Goal: Communication & Community: Answer question/provide support

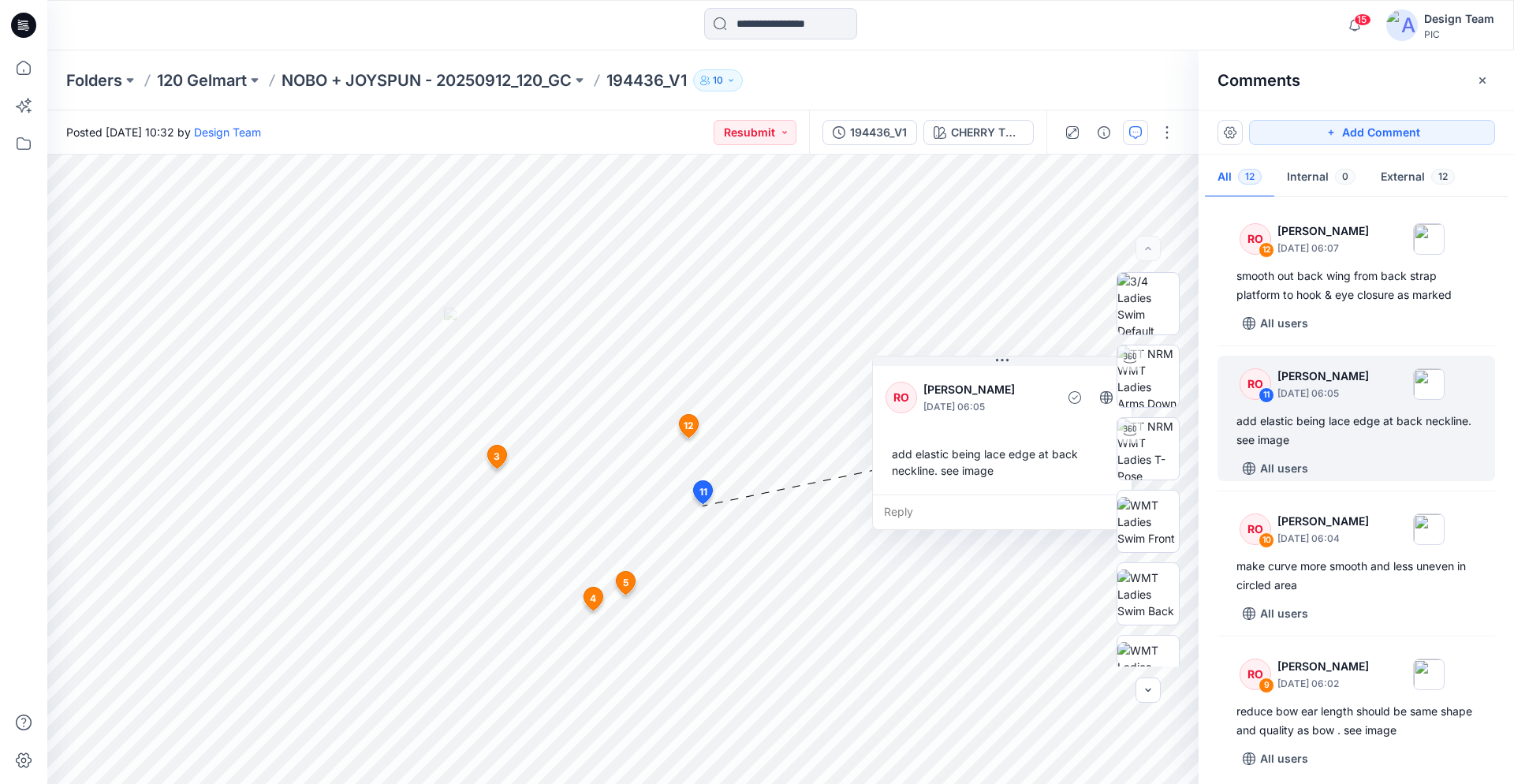
scroll to position [86, 0]
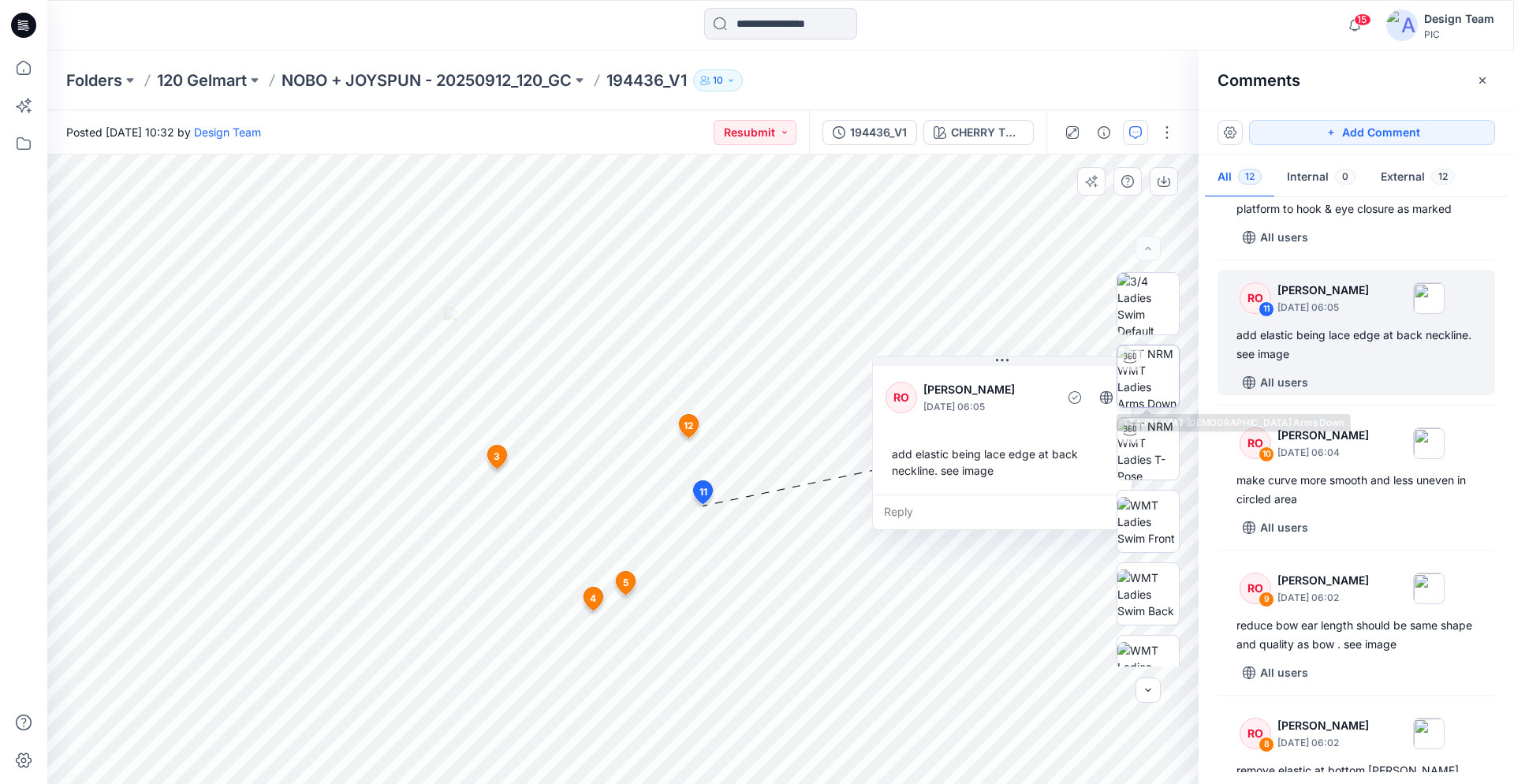
click at [1144, 389] on img at bounding box center [1149, 376] width 62 height 62
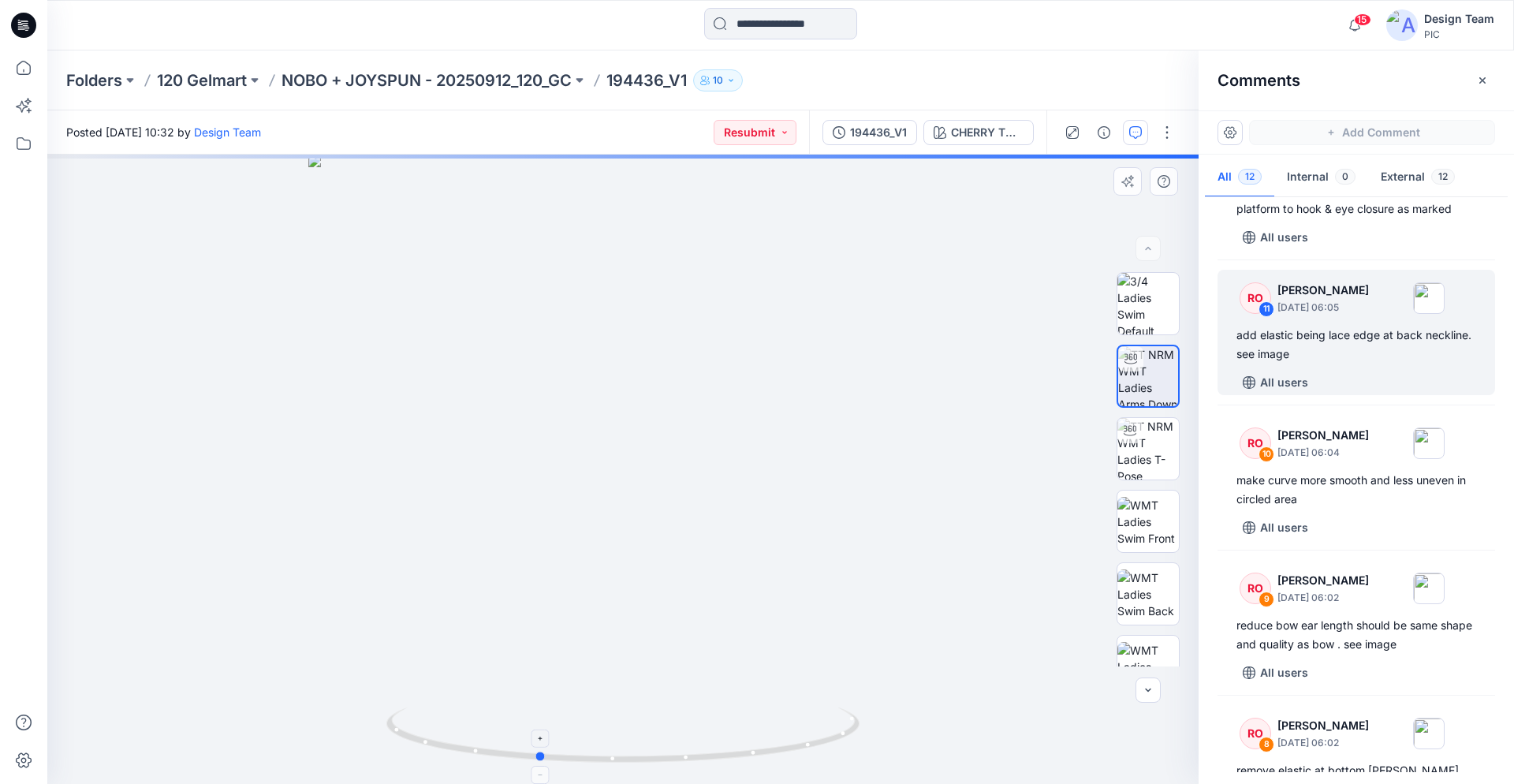
drag, startPoint x: 486, startPoint y: 756, endPoint x: 400, endPoint y: 715, distance: 95.3
click at [400, 715] on icon at bounding box center [624, 736] width 477 height 59
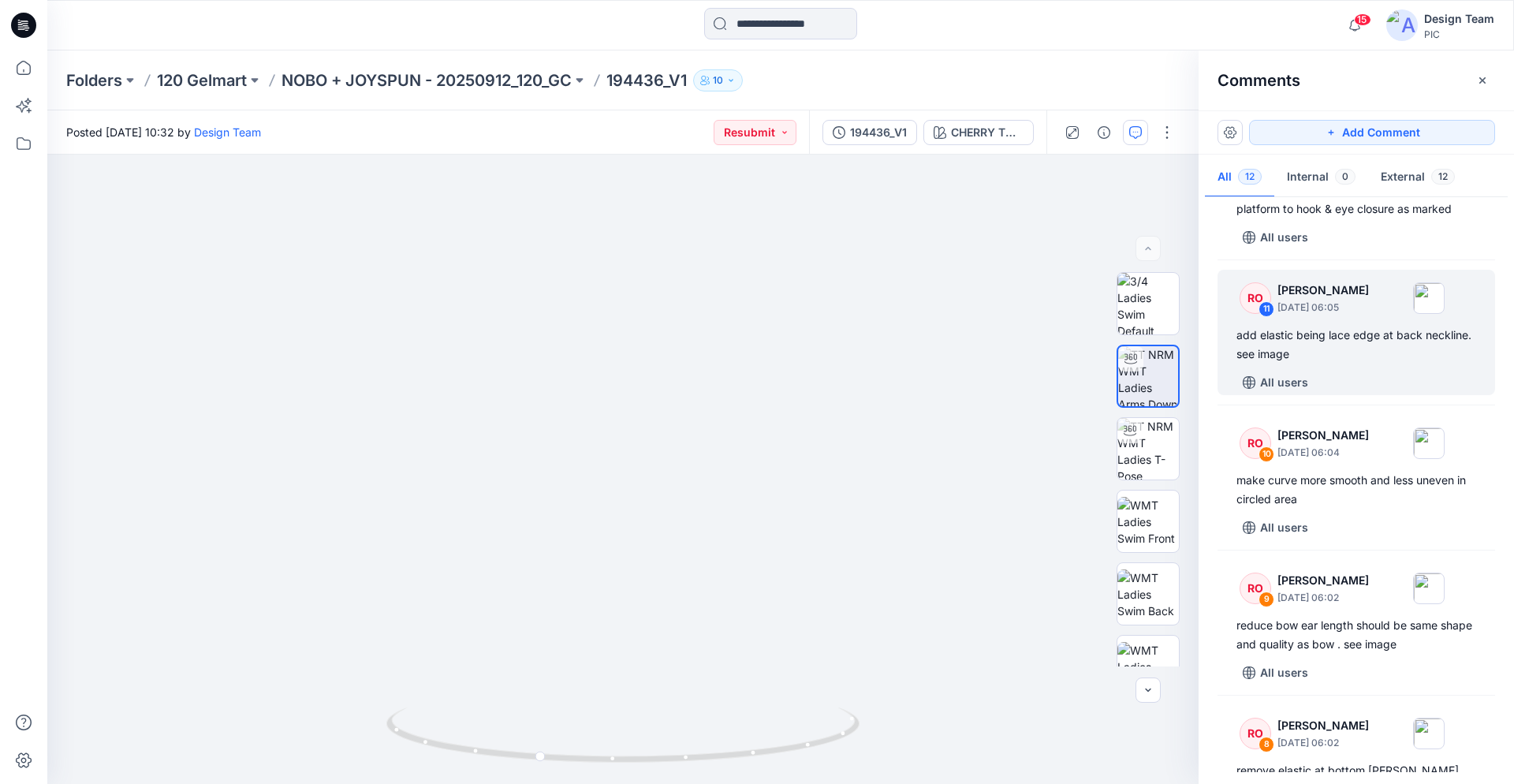
click at [23, 16] on icon at bounding box center [23, 25] width 25 height 25
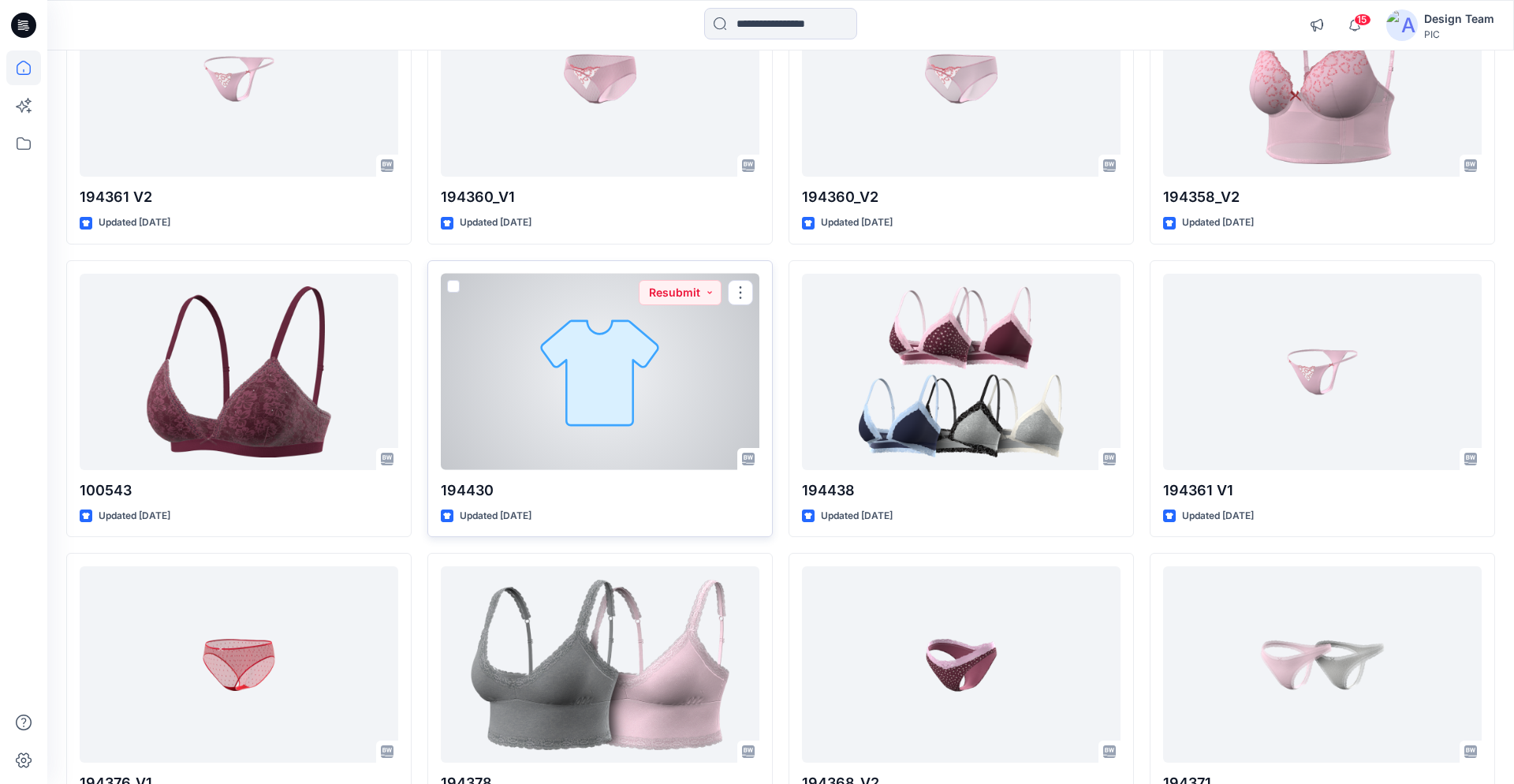
scroll to position [3363, 0]
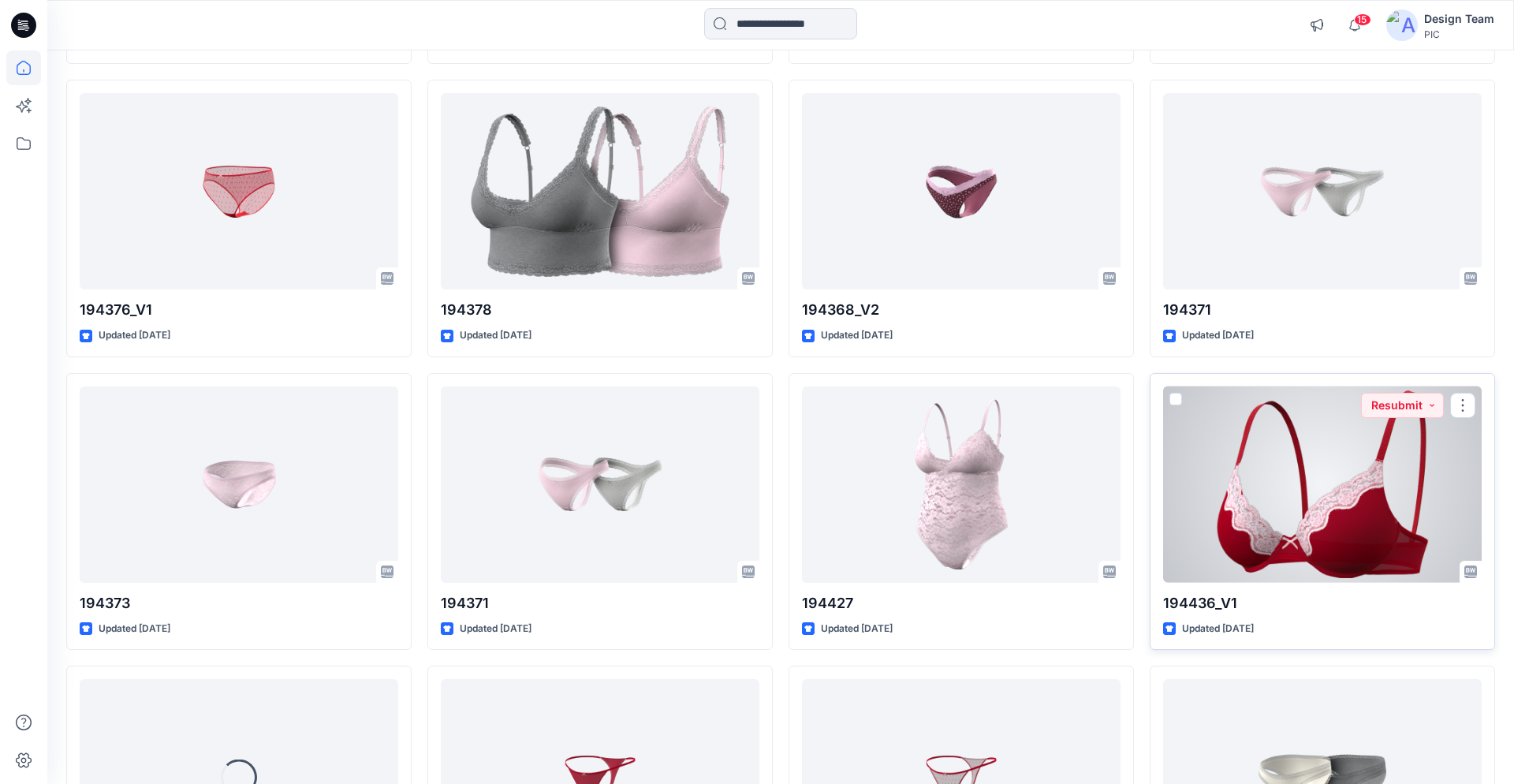
click at [1304, 457] on div at bounding box center [1323, 484] width 319 height 196
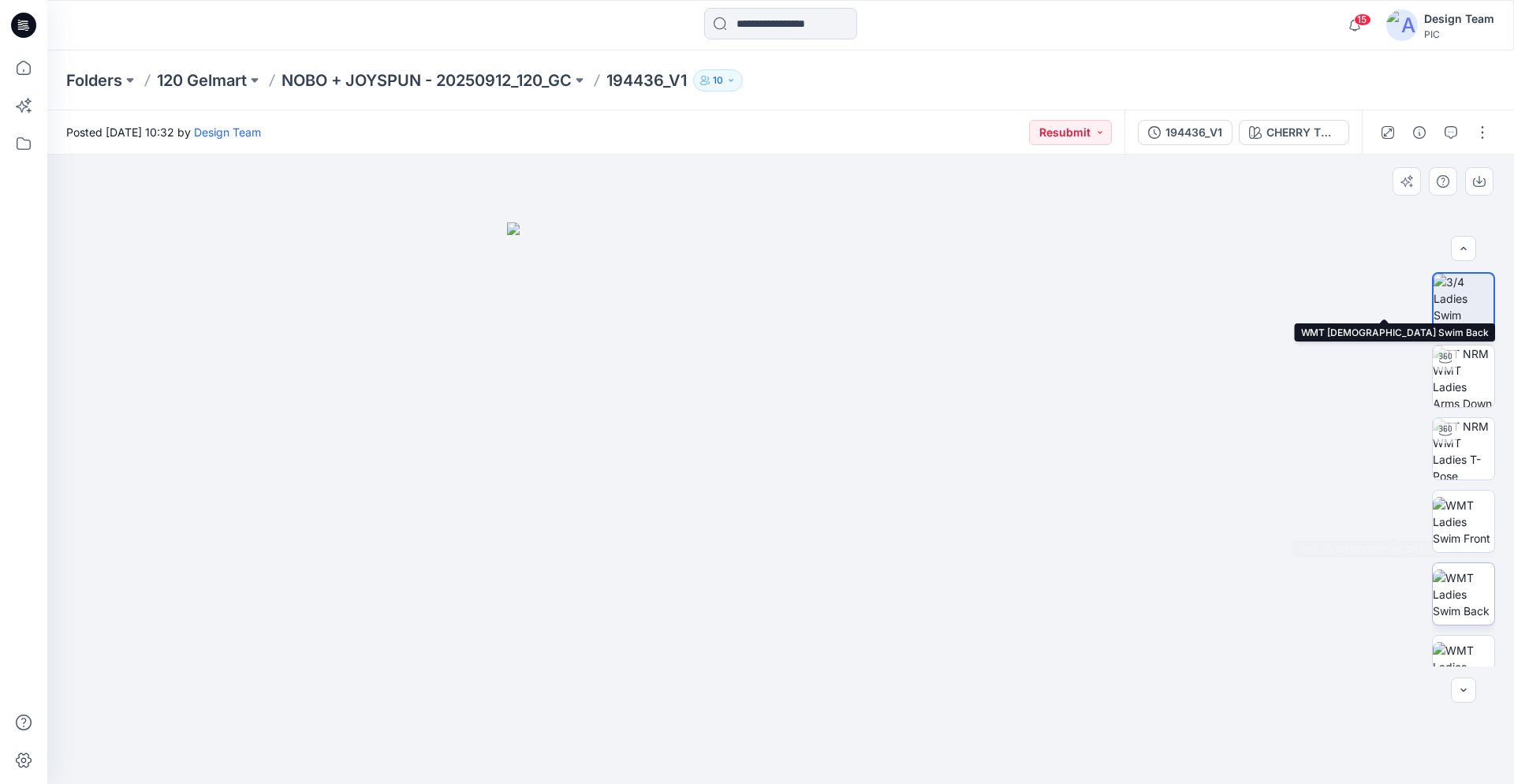
scroll to position [322, 0]
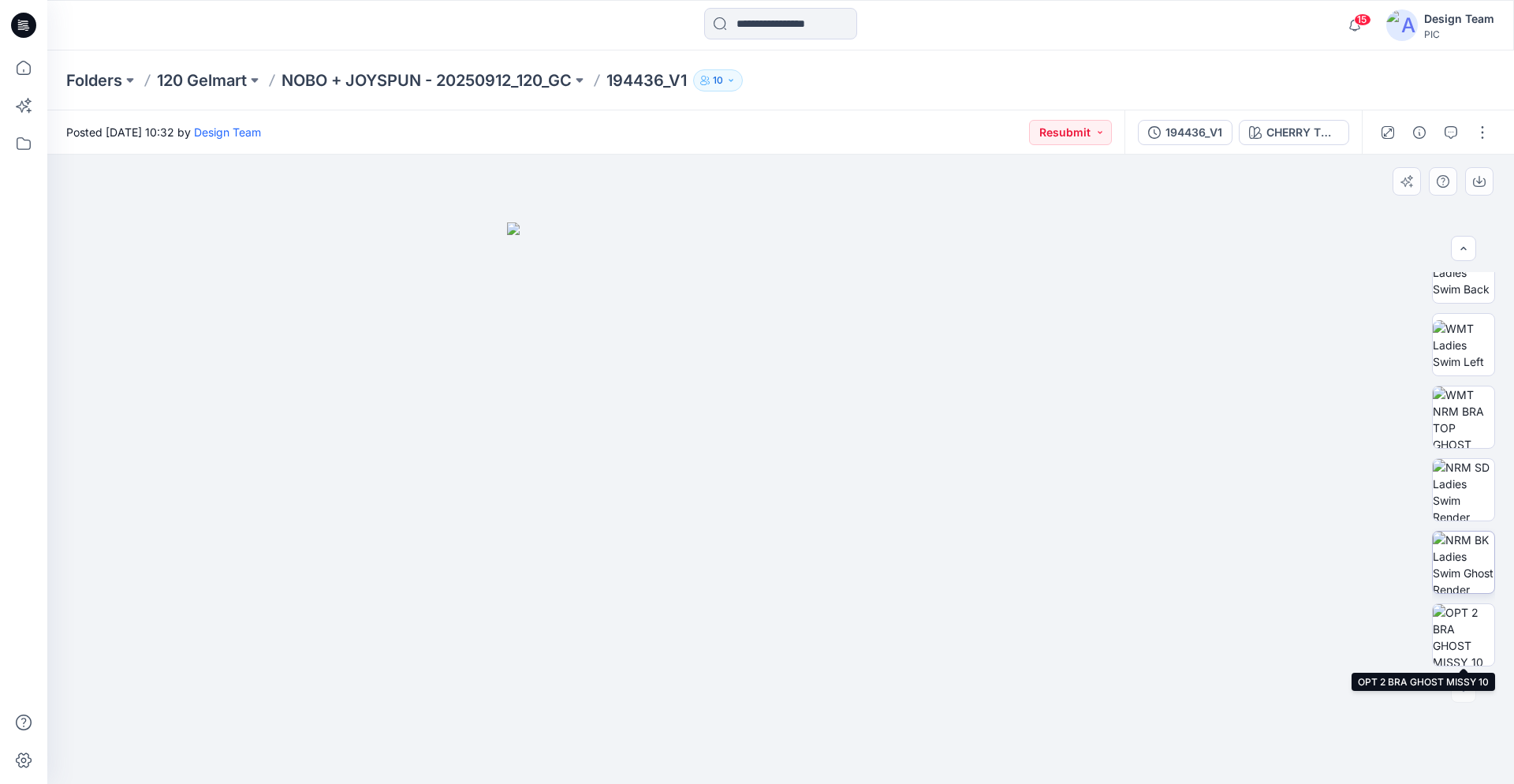
click at [1455, 572] on img at bounding box center [1464, 563] width 62 height 62
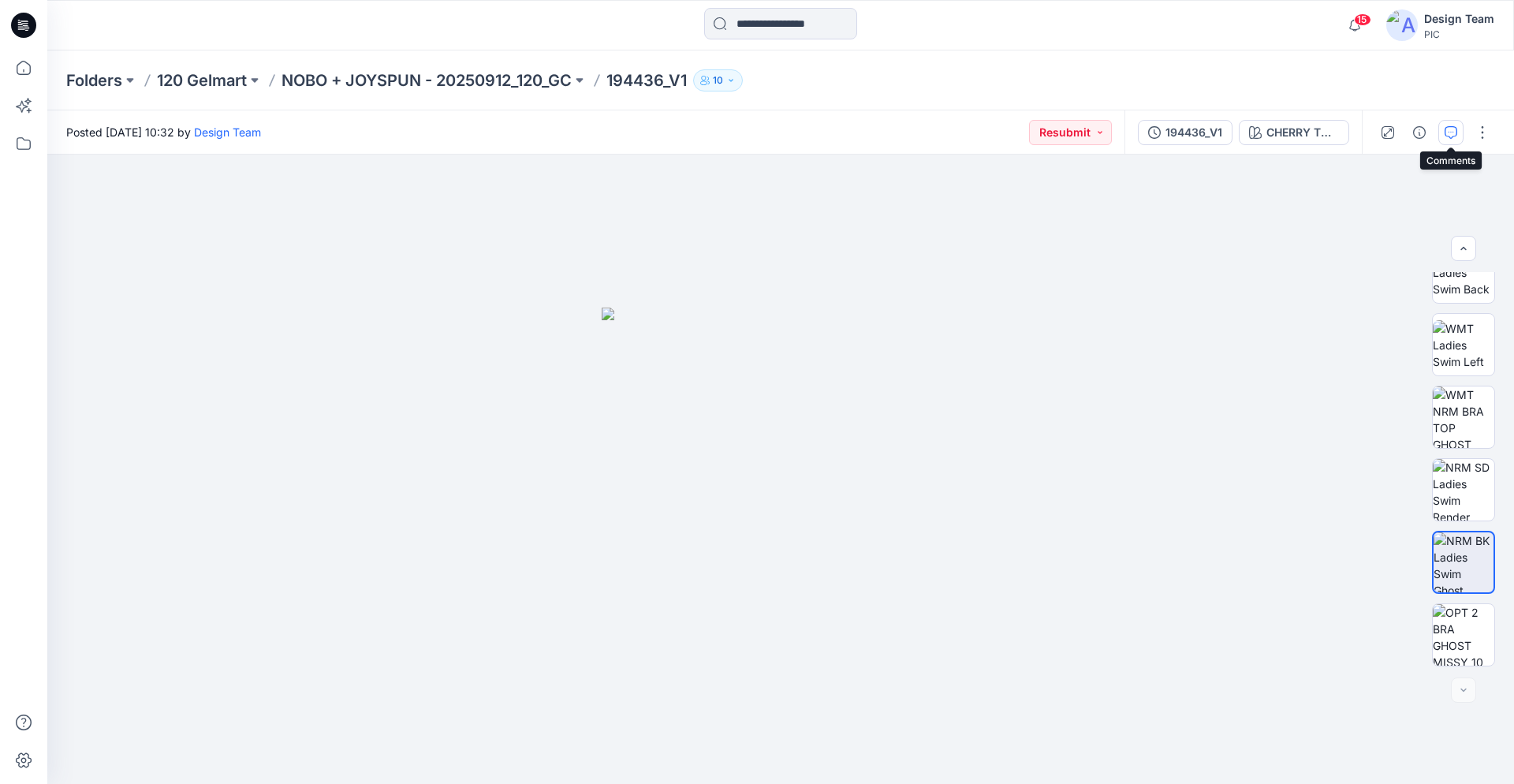
click at [1446, 135] on icon "button" at bounding box center [1450, 132] width 13 height 13
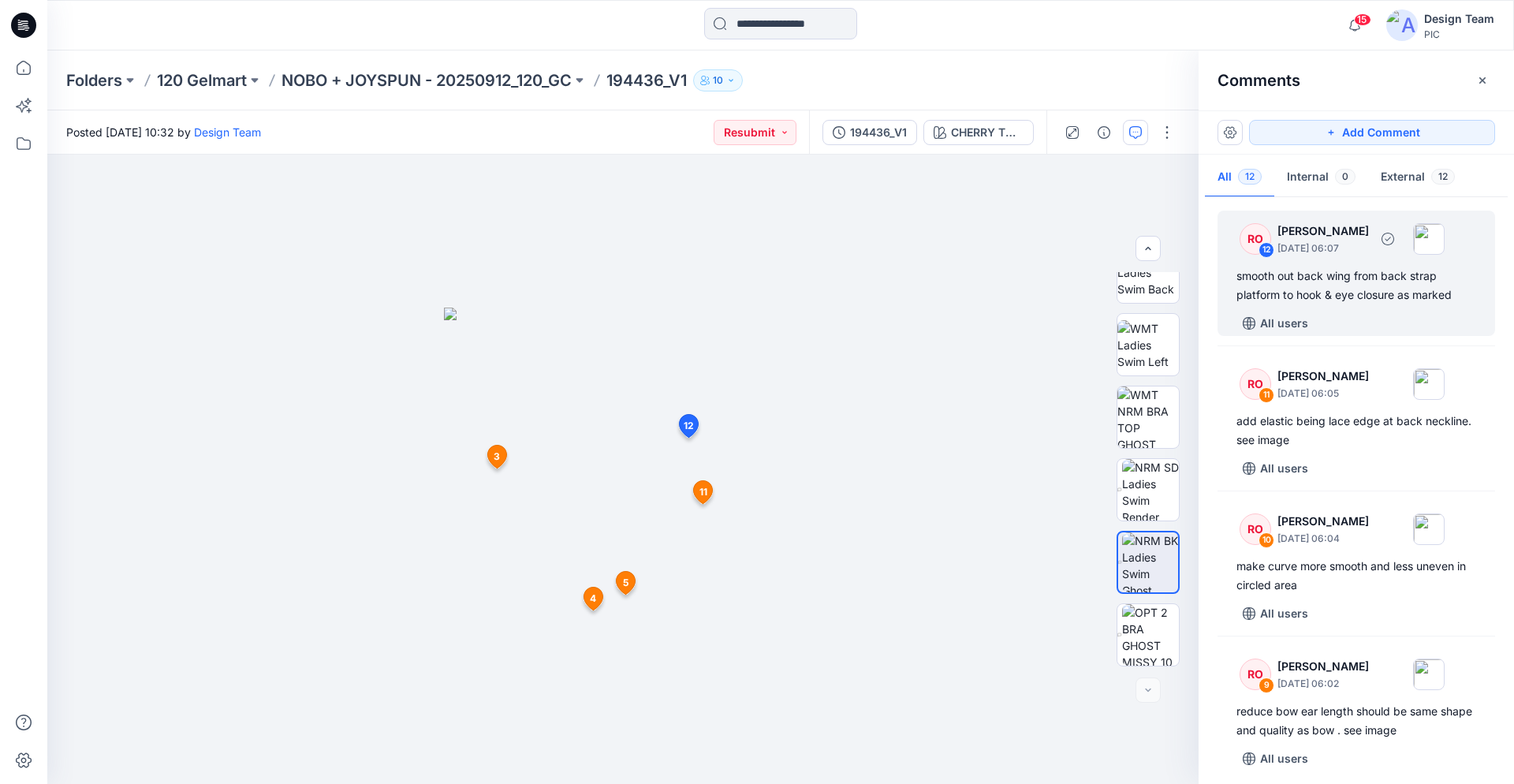
click at [1374, 298] on div "smooth out back wing from back strap platform to hook & eye closure as marked" at bounding box center [1356, 285] width 240 height 38
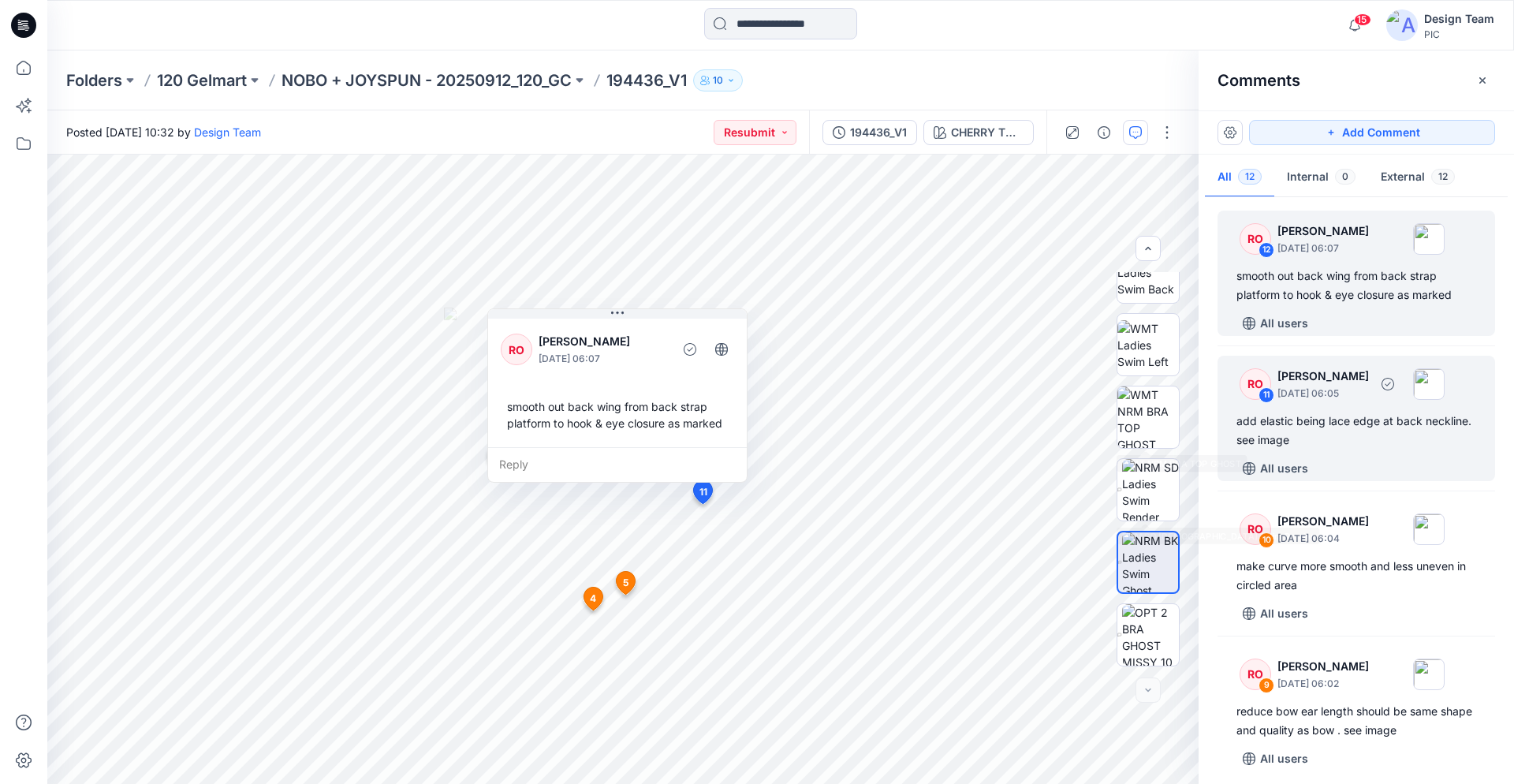
click at [1374, 415] on div "add elastic being lace edge at back neckline. see image" at bounding box center [1356, 430] width 240 height 38
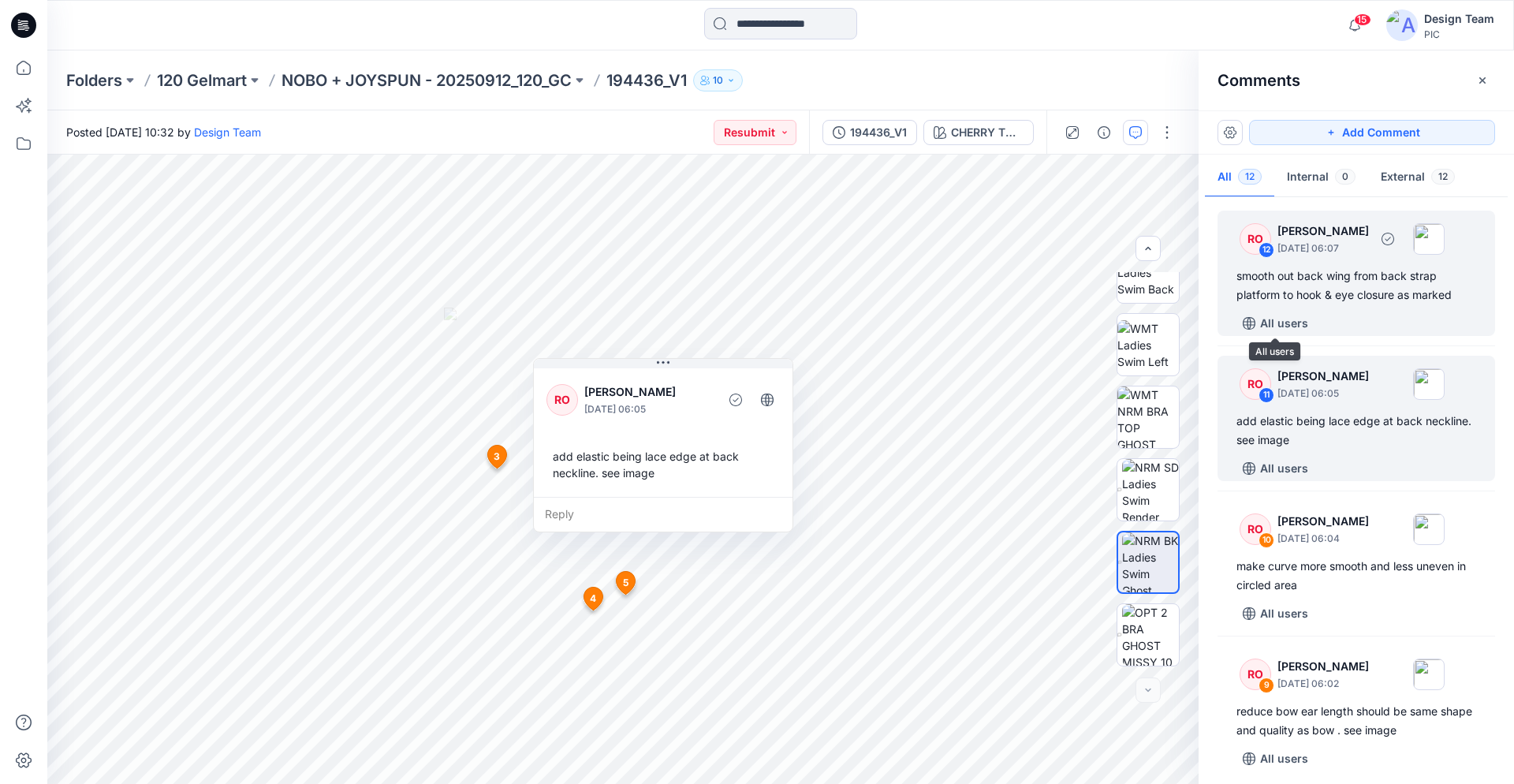
click at [1310, 318] on button "All users" at bounding box center [1275, 323] width 78 height 25
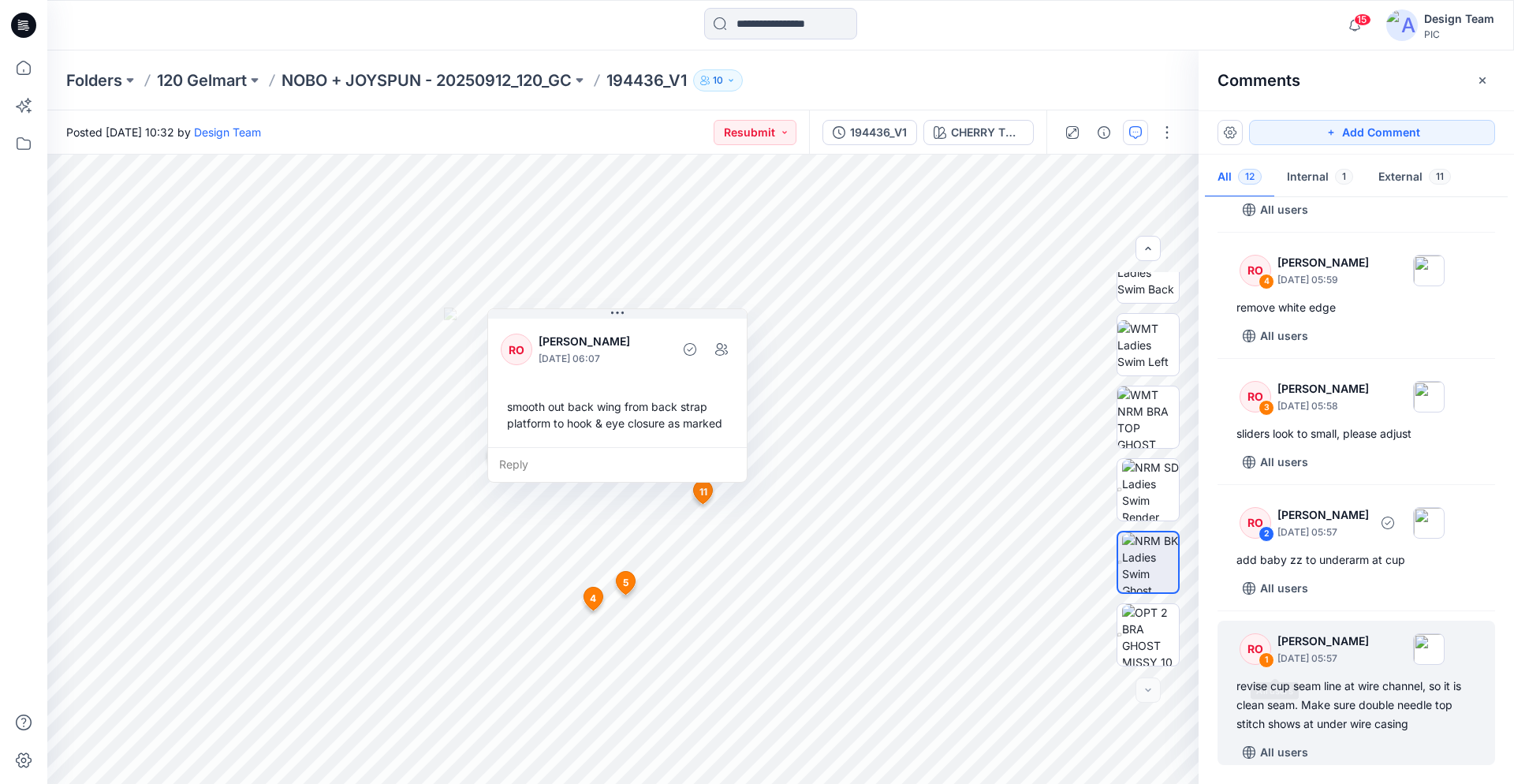
scroll to position [1132, 0]
click at [1304, 710] on div "revise cup seam line at wire channel, so it is clean seam. Make sure double nee…" at bounding box center [1356, 703] width 240 height 57
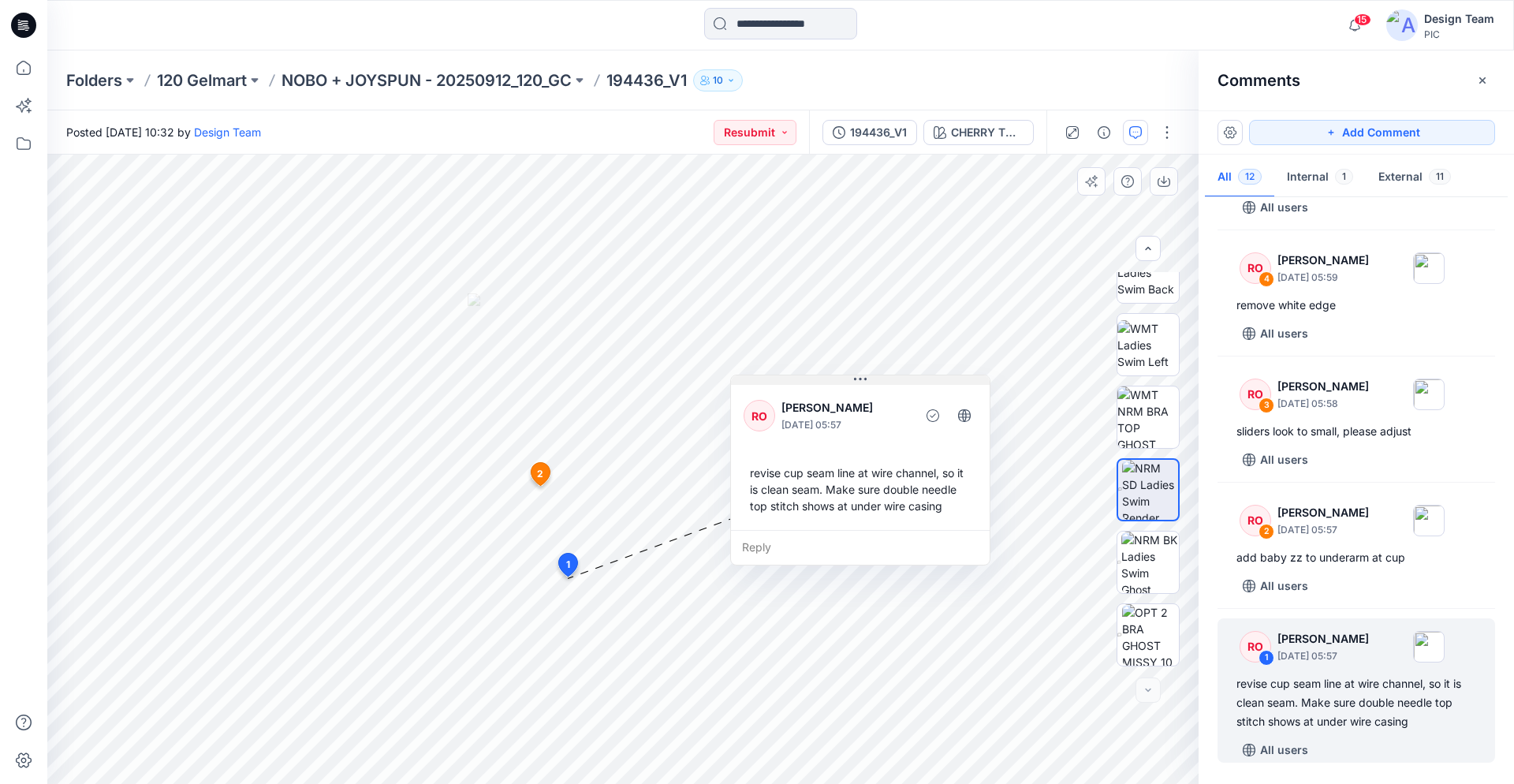
drag, startPoint x: 670, startPoint y: 434, endPoint x: 858, endPoint y: 375, distance: 197.0
click at [858, 375] on icon at bounding box center [860, 379] width 13 height 13
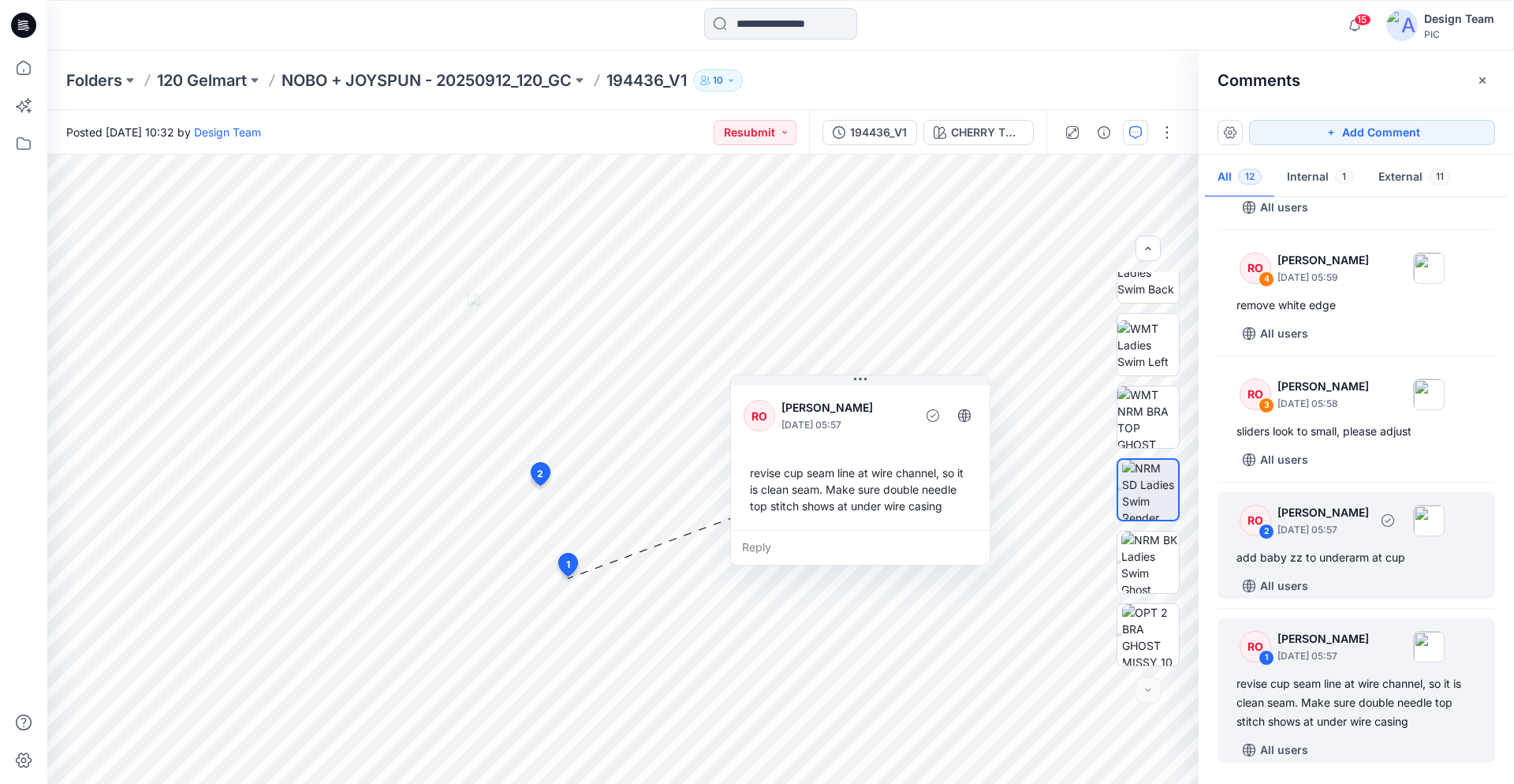
click at [1342, 555] on div "add baby zz to underarm at cup" at bounding box center [1356, 557] width 240 height 19
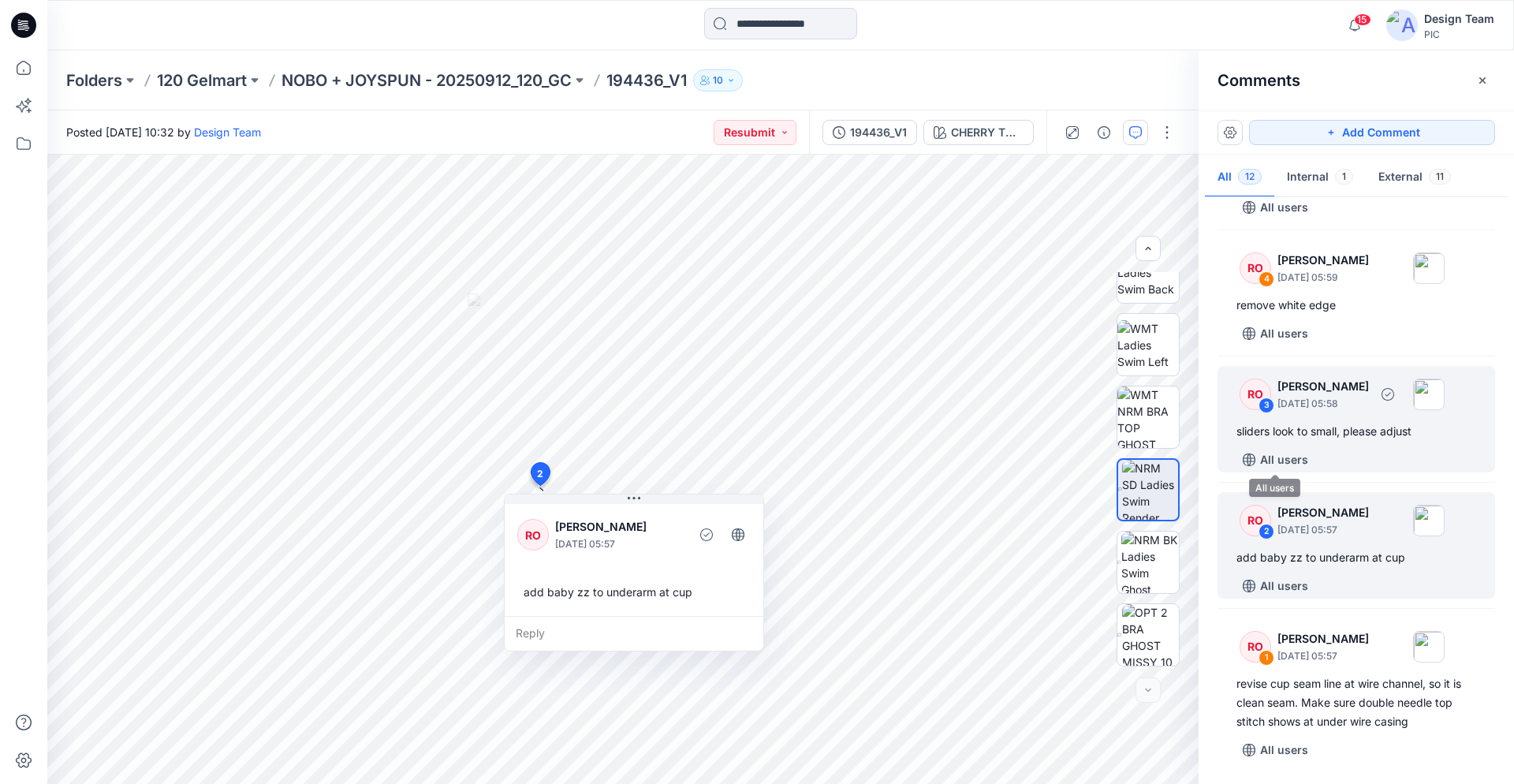
click at [1305, 428] on div "sliders look to small, please adjust" at bounding box center [1356, 431] width 240 height 19
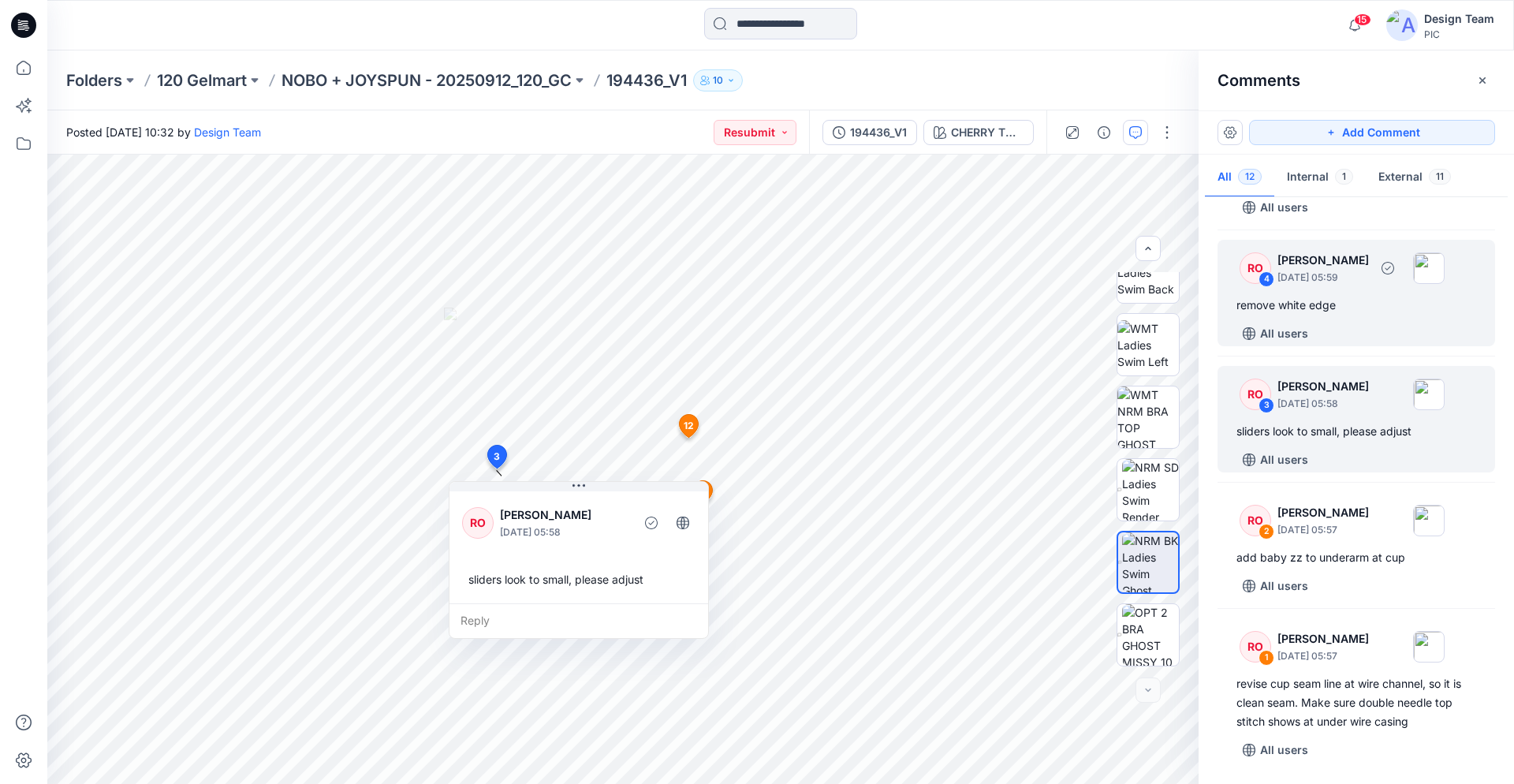
click at [1332, 323] on div "All users" at bounding box center [1365, 333] width 258 height 25
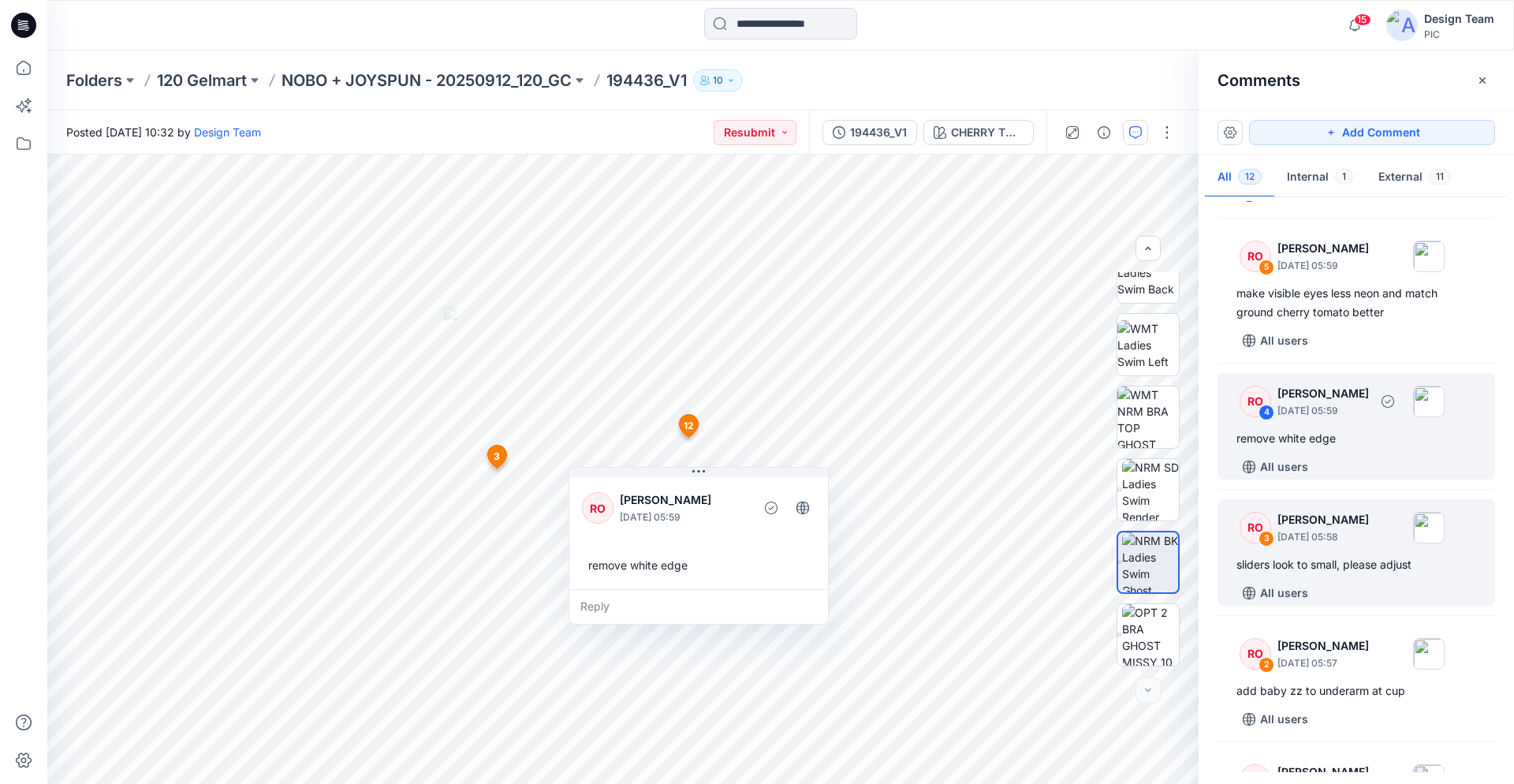
scroll to position [970, 0]
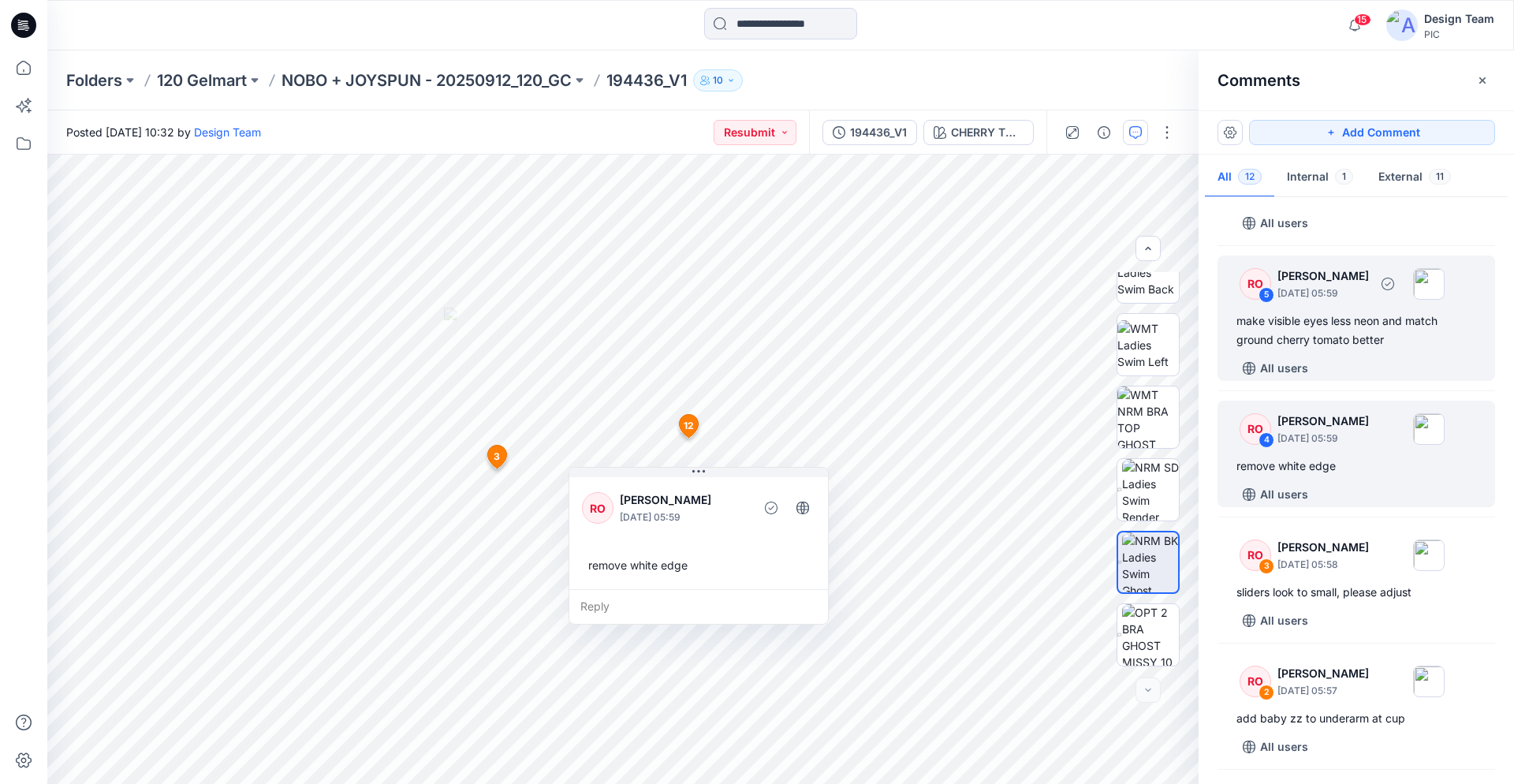
click at [1340, 344] on div "make visible eyes less neon and match ground cherry tomato better" at bounding box center [1356, 330] width 240 height 38
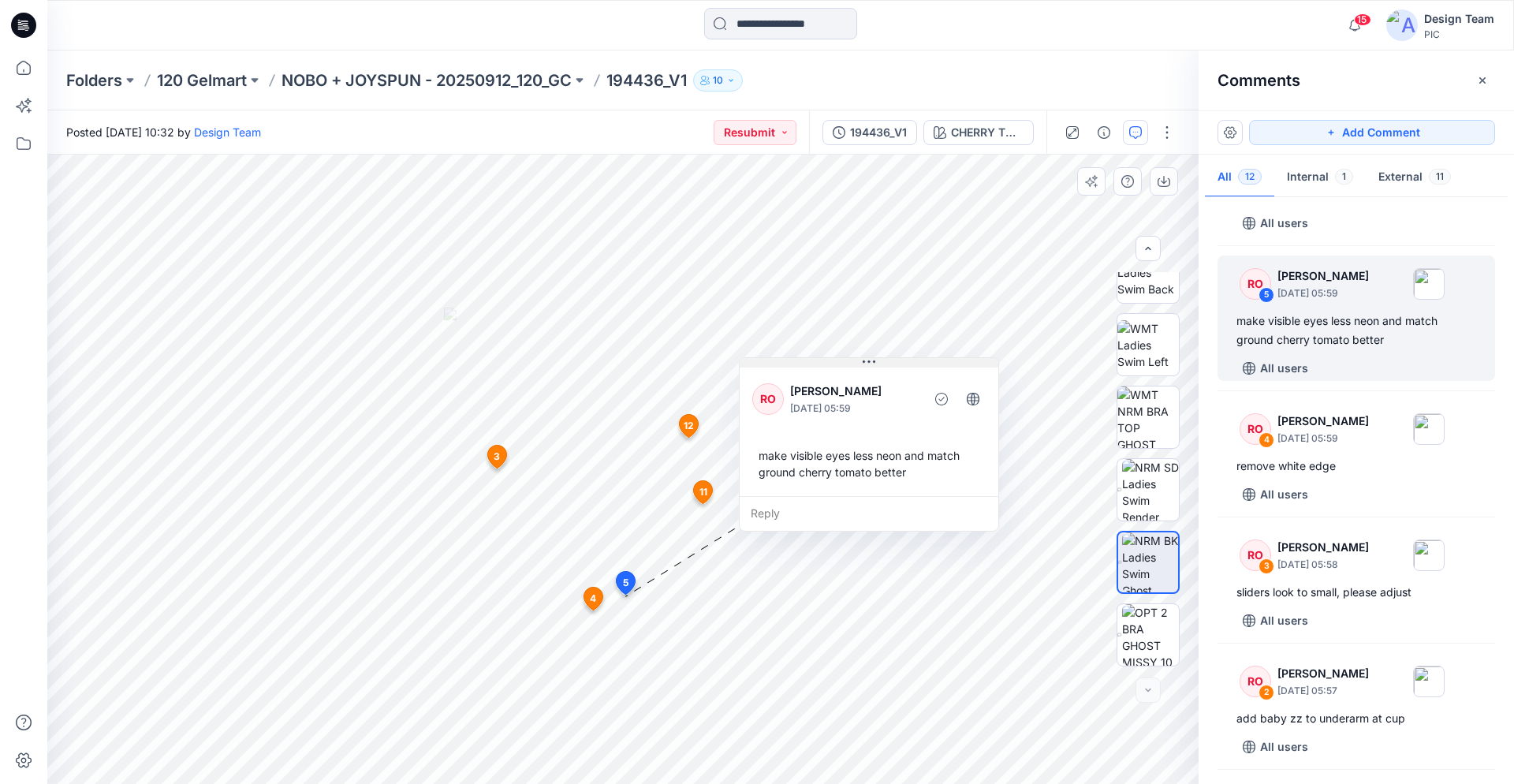
drag, startPoint x: 732, startPoint y: 454, endPoint x: 870, endPoint y: 360, distance: 167.0
click at [870, 360] on icon at bounding box center [869, 361] width 13 height 3
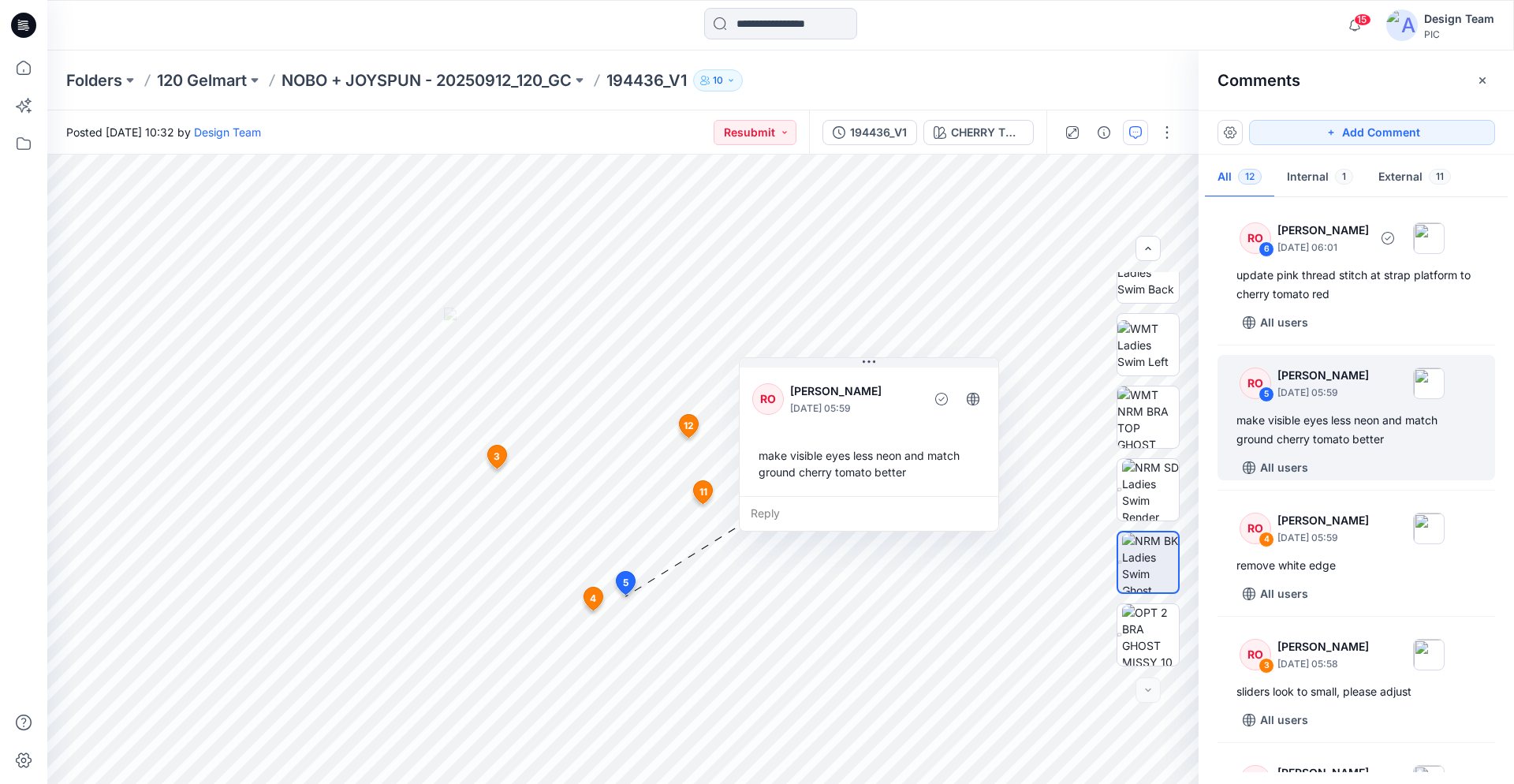
scroll to position [810, 0]
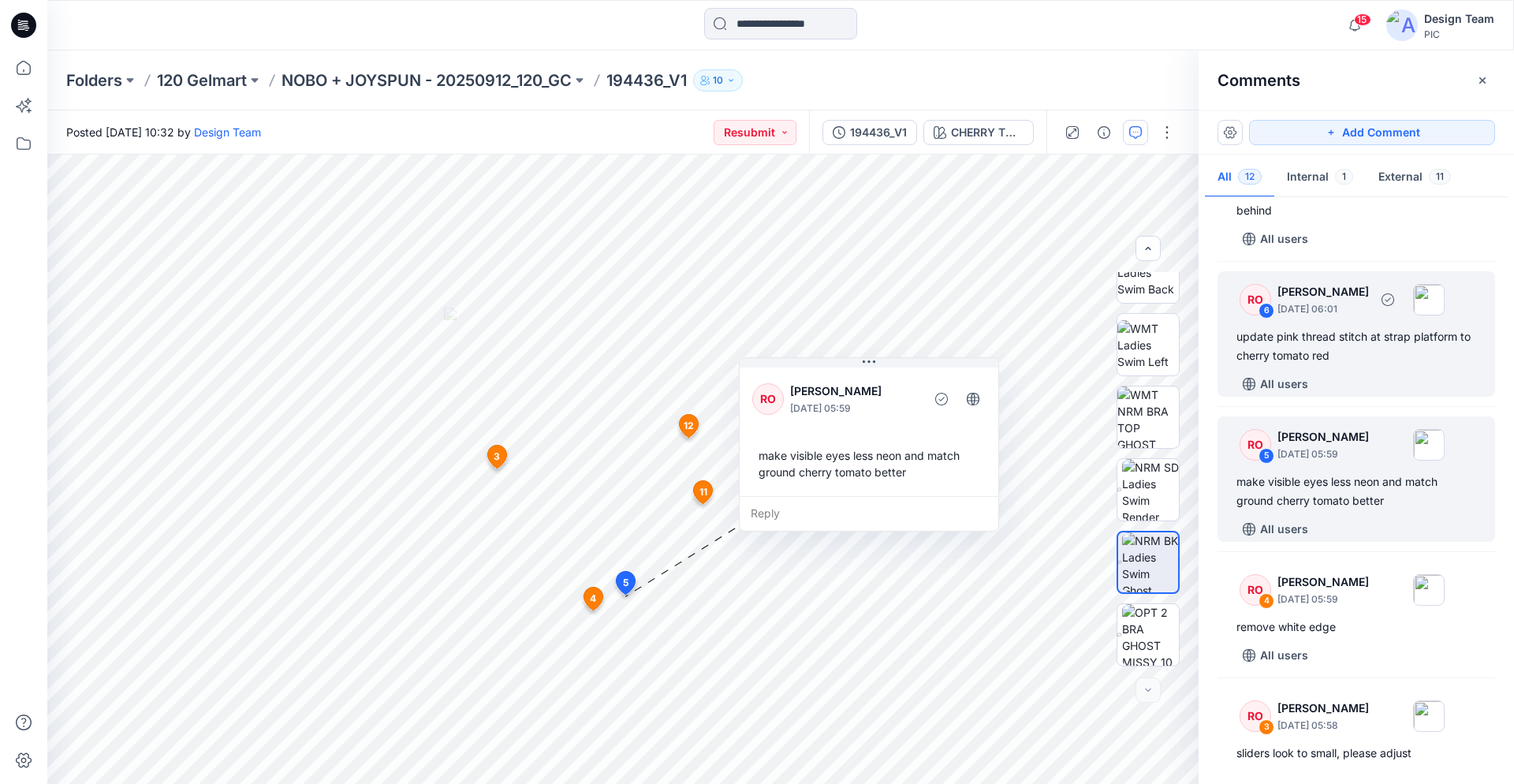
click at [1345, 333] on div "update pink thread stitch at strap platform to cherry tomato red" at bounding box center [1356, 346] width 240 height 38
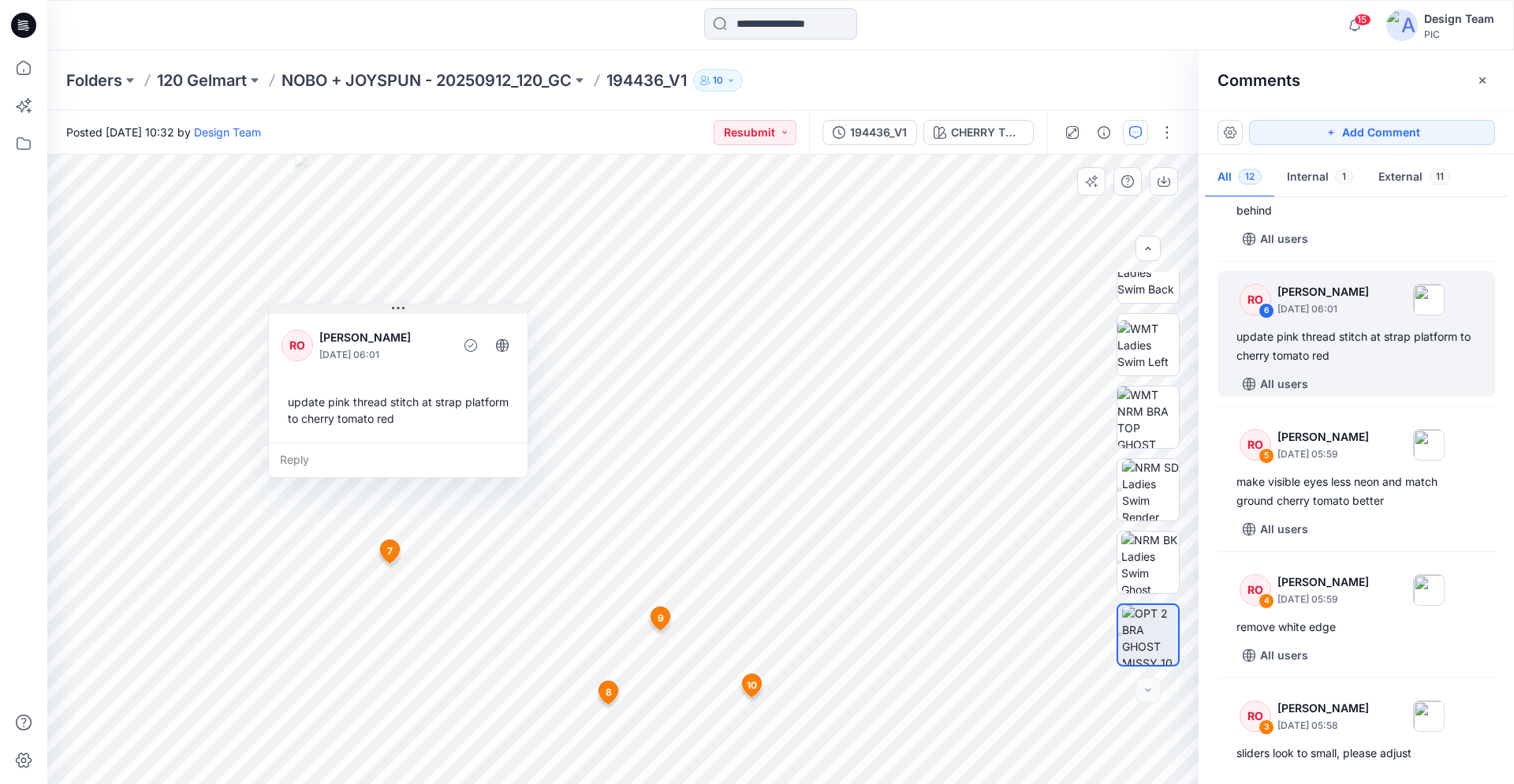
click at [703, 293] on div "13 6 RO Raquel Ortiz October 01, 2025 06:01 update pink thread stitch at strap …" at bounding box center [623, 469] width 1151 height 629
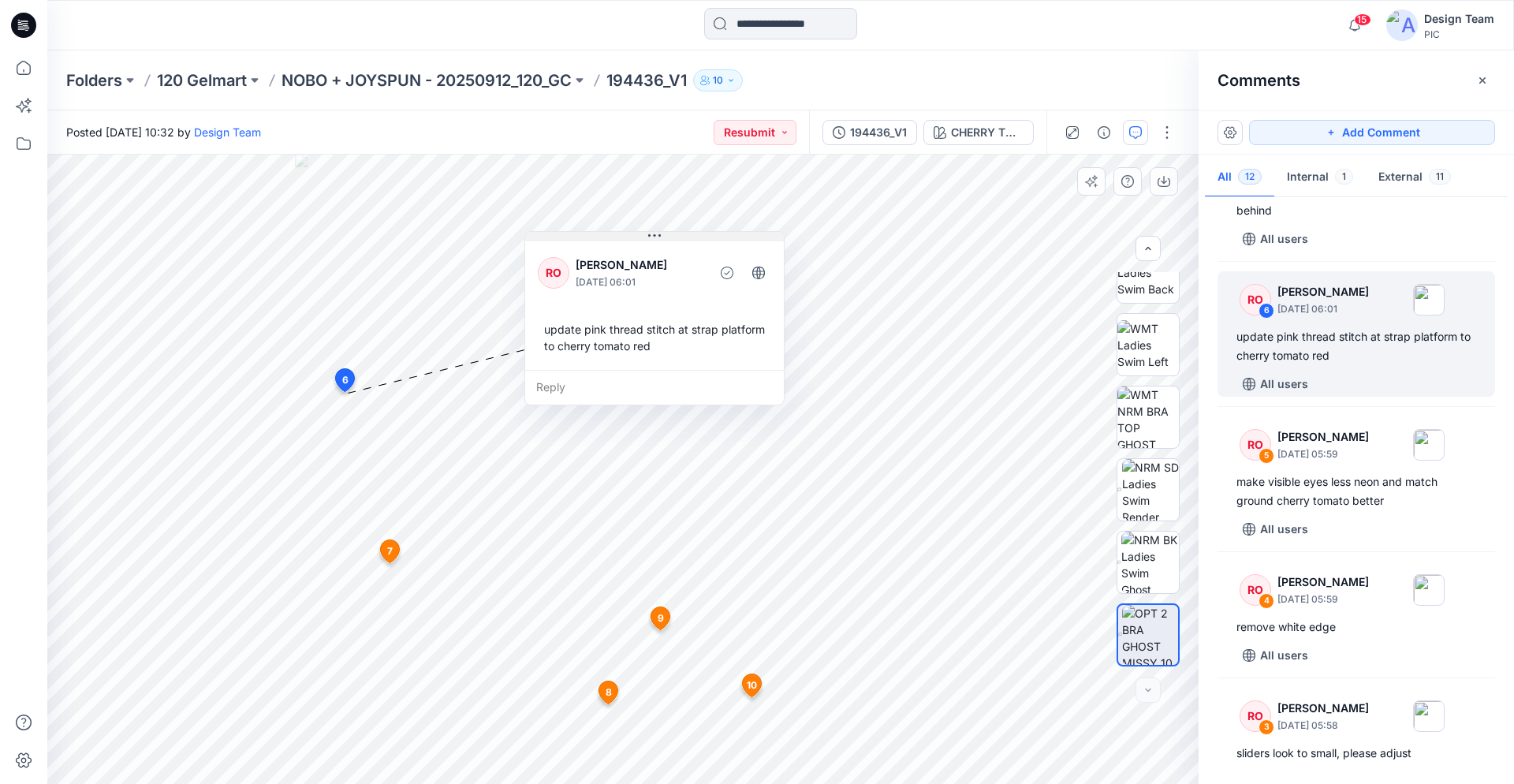
drag, startPoint x: 395, startPoint y: 308, endPoint x: 649, endPoint y: 237, distance: 263.7
click at [649, 237] on icon at bounding box center [655, 236] width 13 height 13
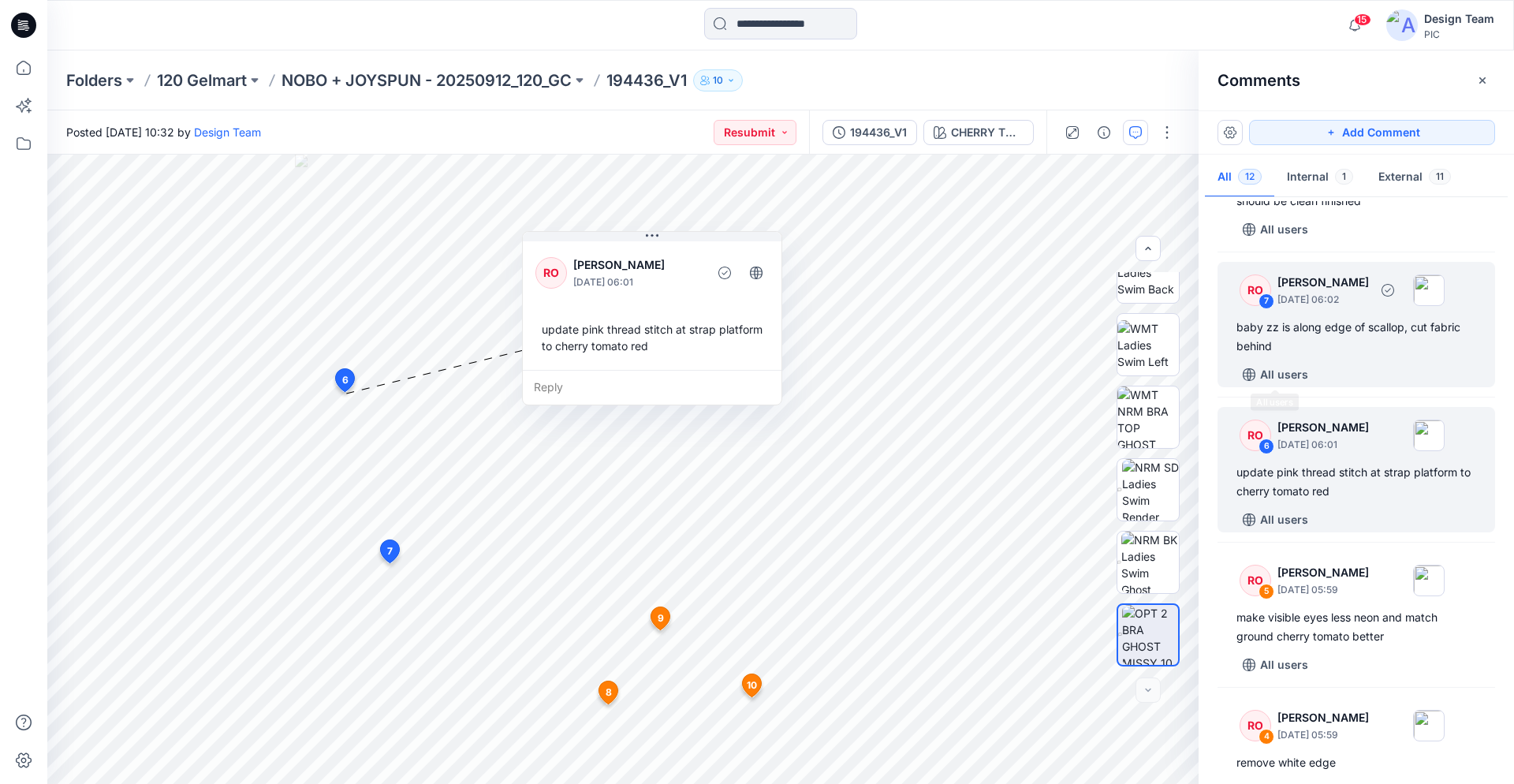
scroll to position [649, 0]
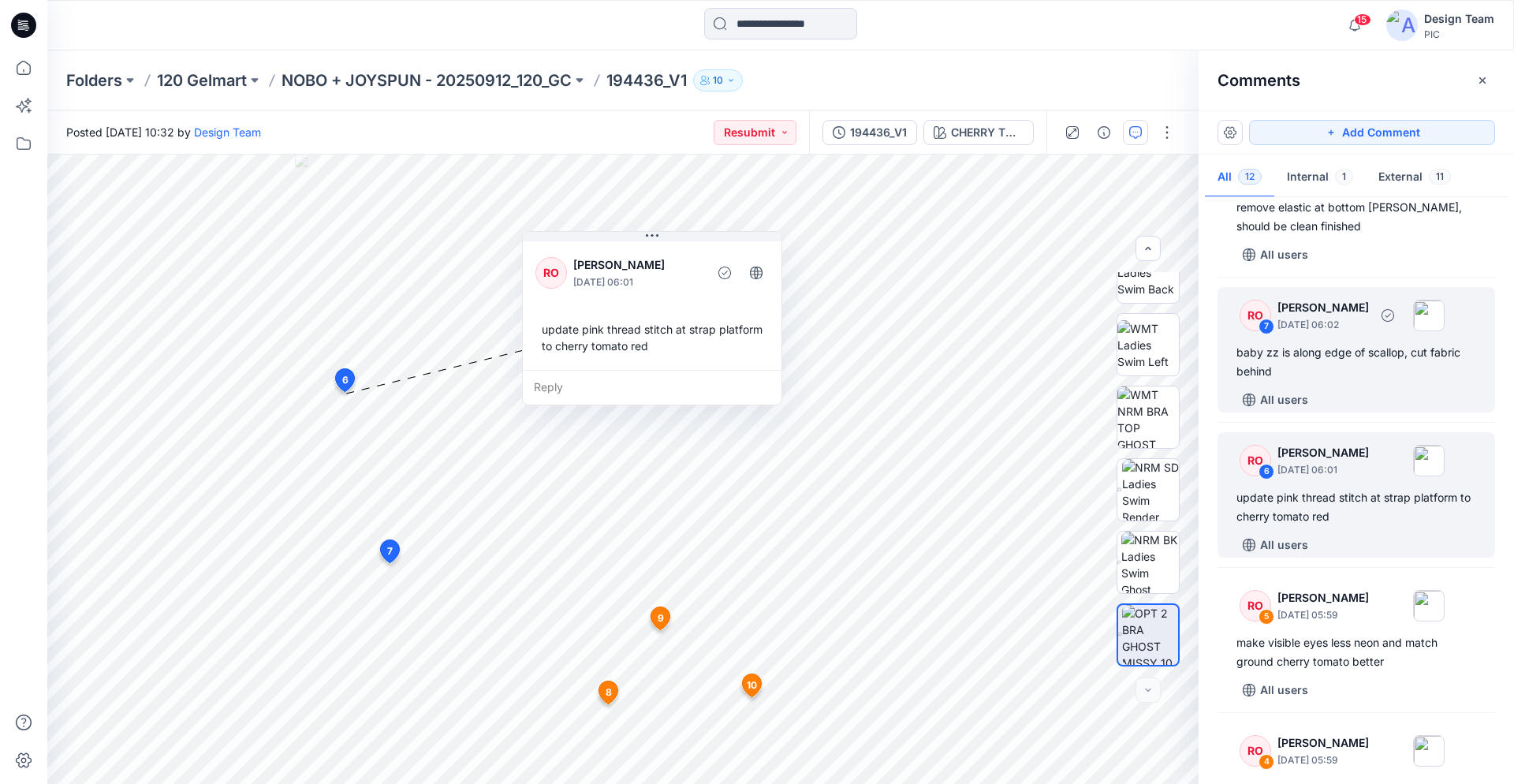
click at [1322, 361] on div "baby zz is along edge of scallop, cut fabric behind" at bounding box center [1356, 361] width 240 height 38
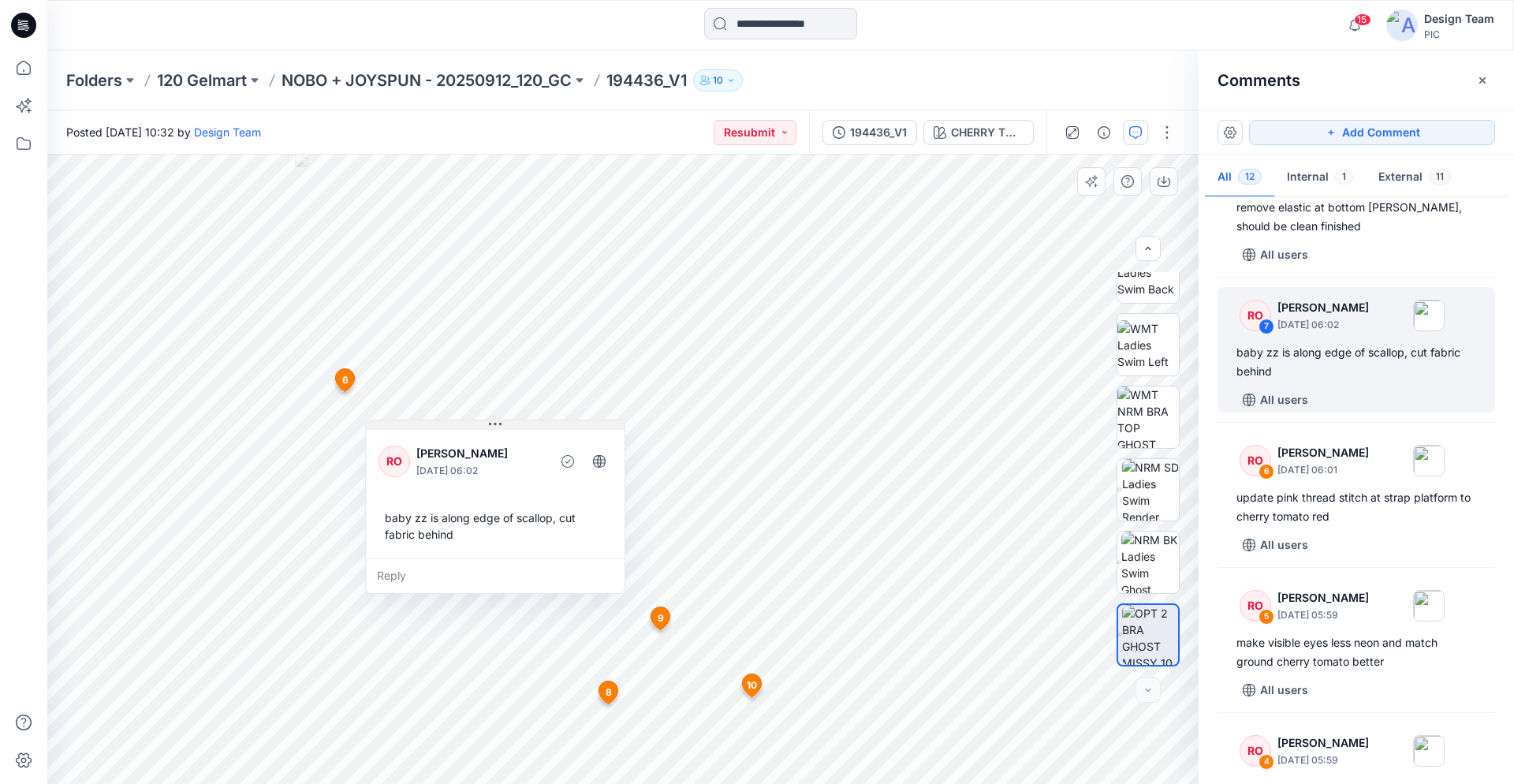
click at [595, 339] on div "13 6 RO Raquel Ortiz October 01, 2025 06:01 update pink thread stitch at strap …" at bounding box center [623, 469] width 1151 height 629
click at [516, 330] on div "13 6 RO Raquel Ortiz October 01, 2025 06:01 update pink thread stitch at strap …" at bounding box center [623, 469] width 1151 height 629
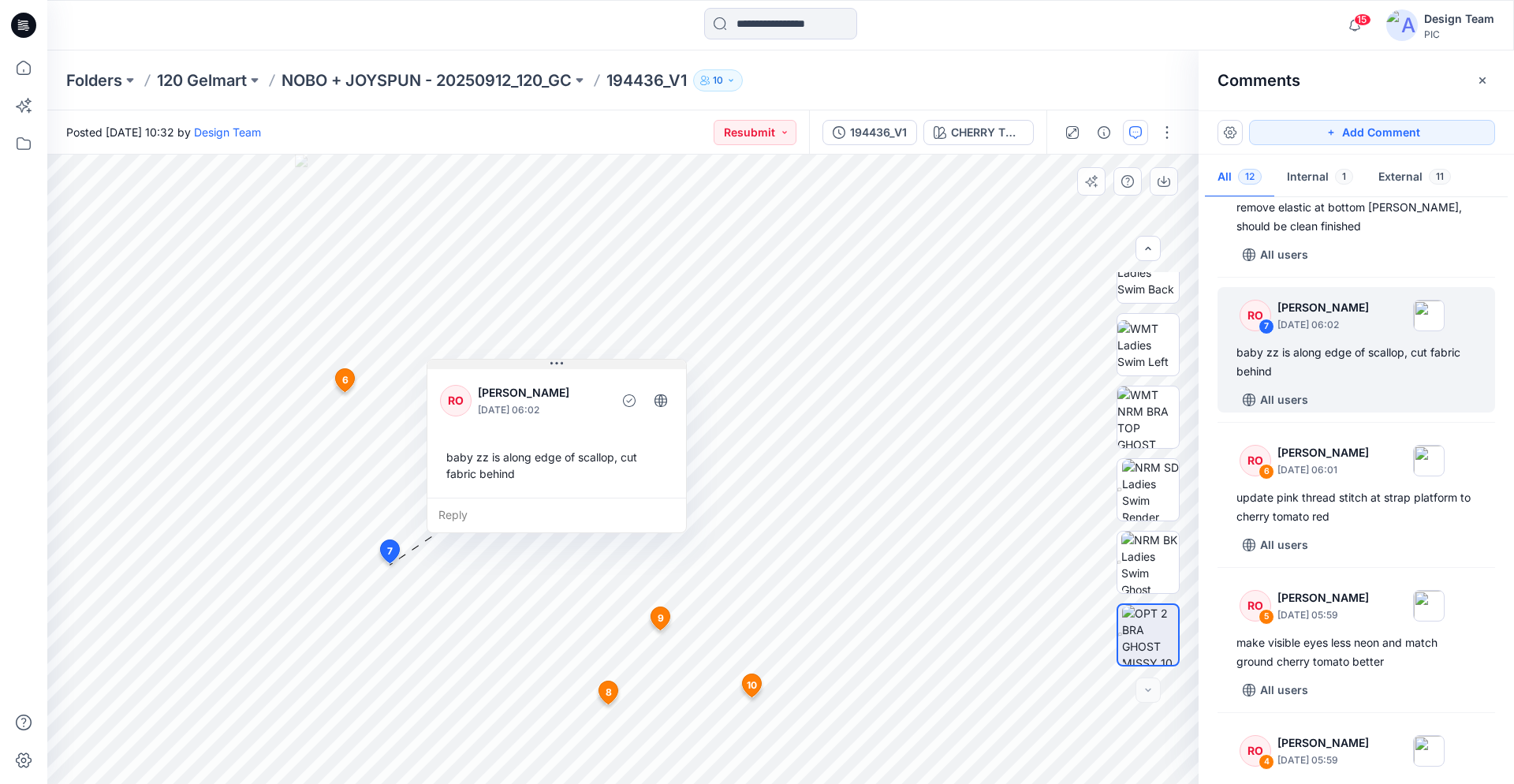
drag, startPoint x: 494, startPoint y: 423, endPoint x: 568, endPoint y: 344, distance: 108.2
click at [563, 357] on icon at bounding box center [557, 363] width 13 height 13
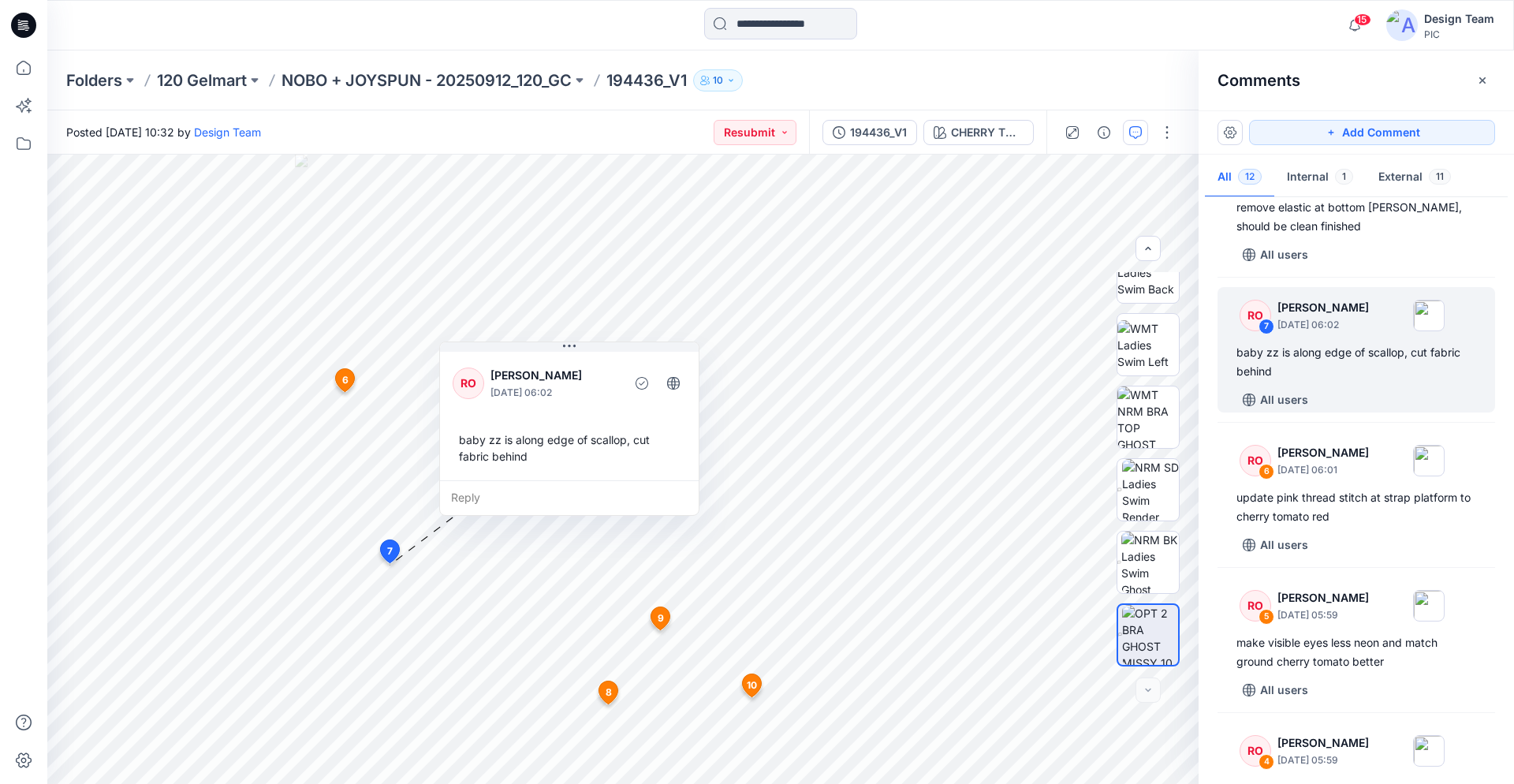
scroll to position [1132, 0]
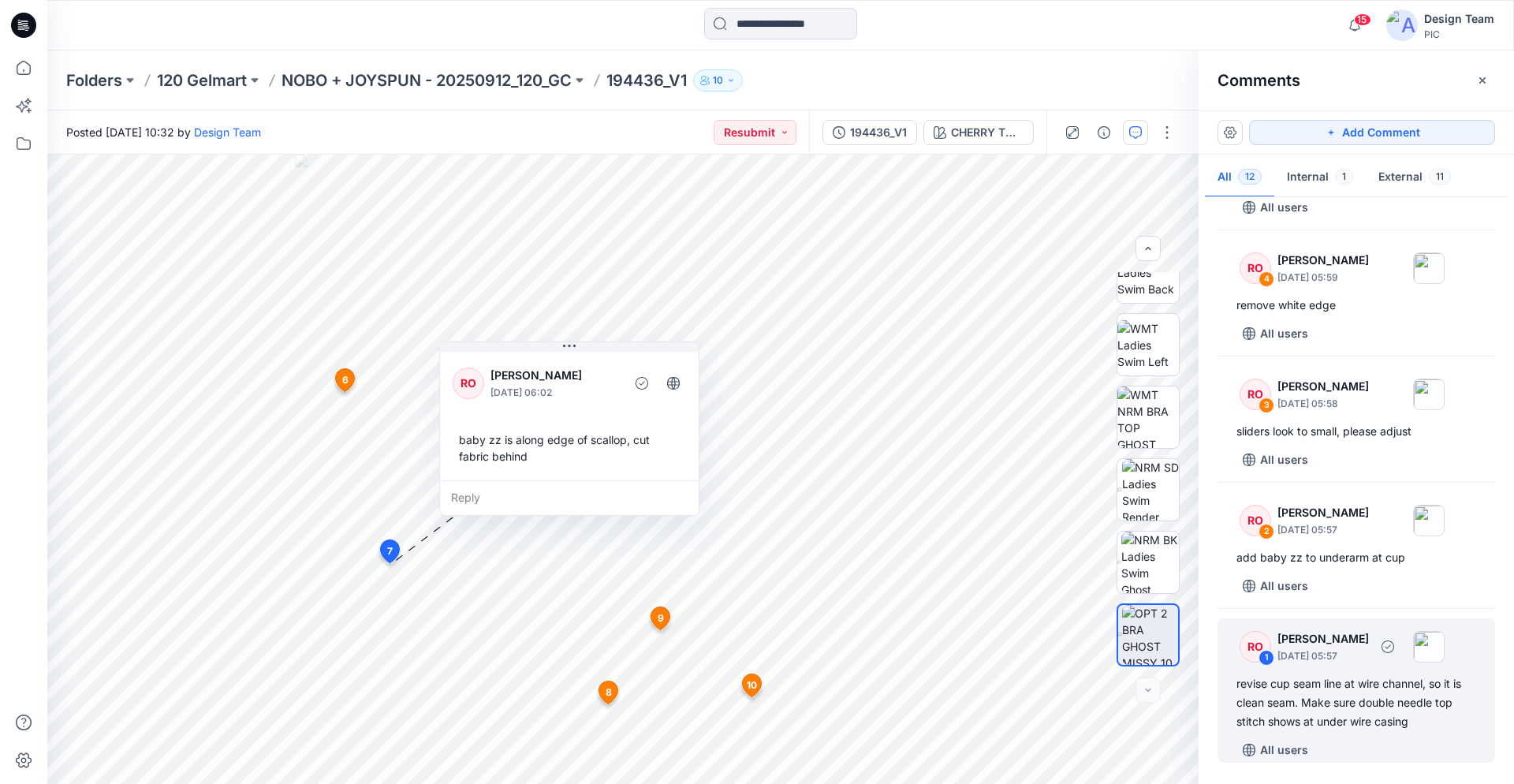
click at [1347, 690] on div "revise cup seam line at wire channel, so it is clean seam. Make sure double nee…" at bounding box center [1356, 703] width 240 height 57
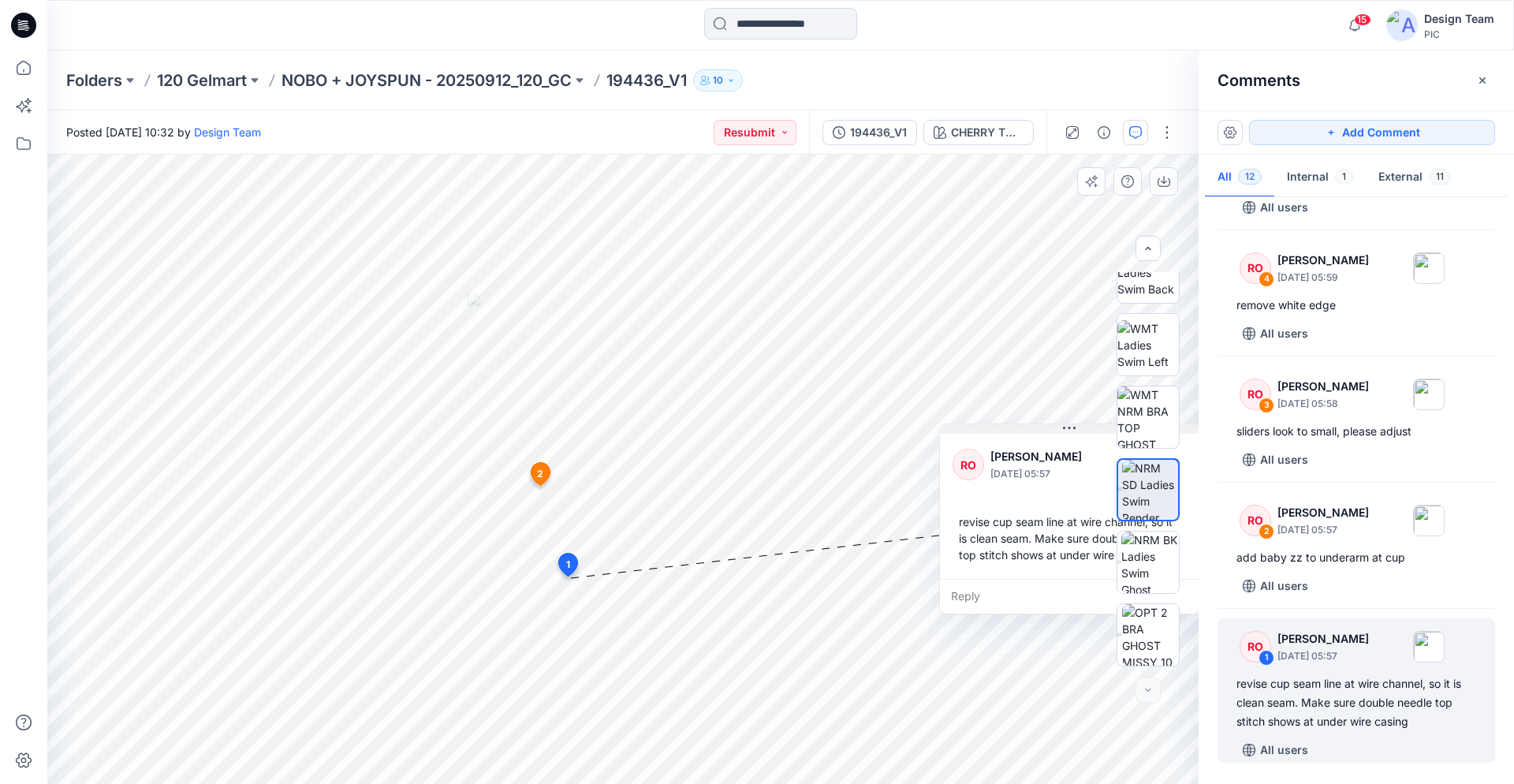
drag, startPoint x: 968, startPoint y: 448, endPoint x: 1034, endPoint y: 433, distance: 67.7
click at [1063, 428] on icon at bounding box center [1069, 427] width 13 height 3
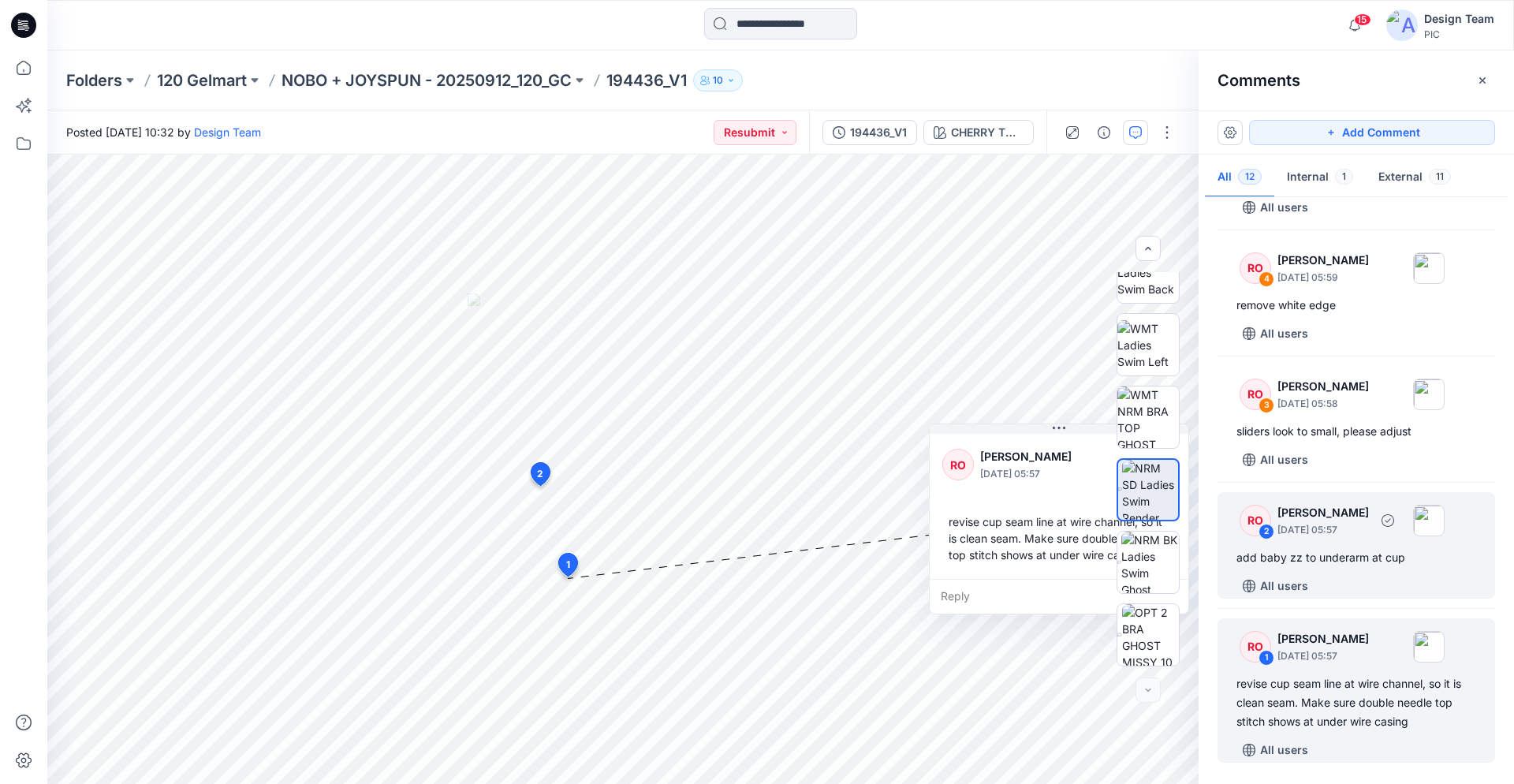
click at [1328, 561] on div "add baby zz to underarm at cup" at bounding box center [1356, 557] width 240 height 19
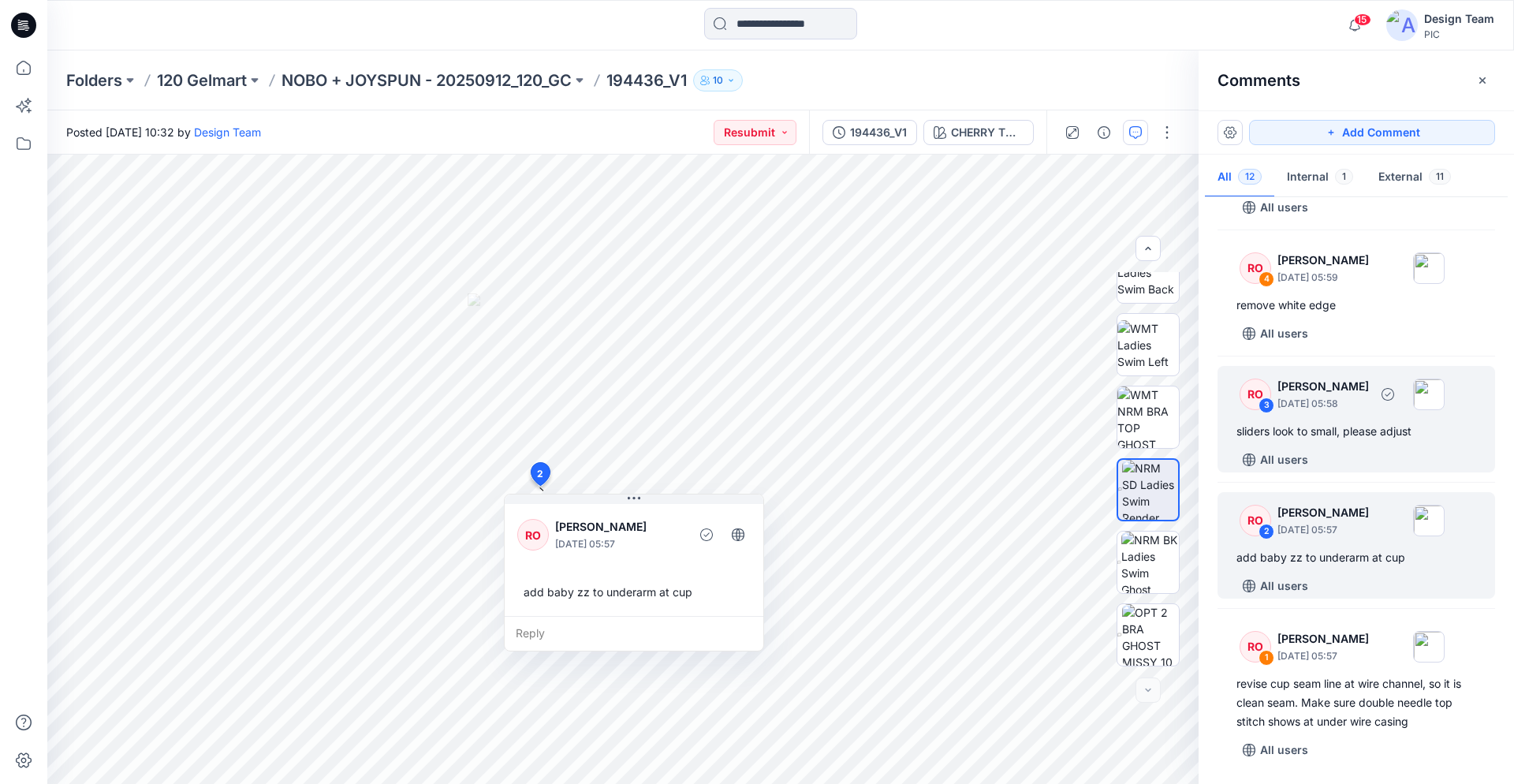
click at [1338, 460] on div "All users" at bounding box center [1365, 460] width 258 height 25
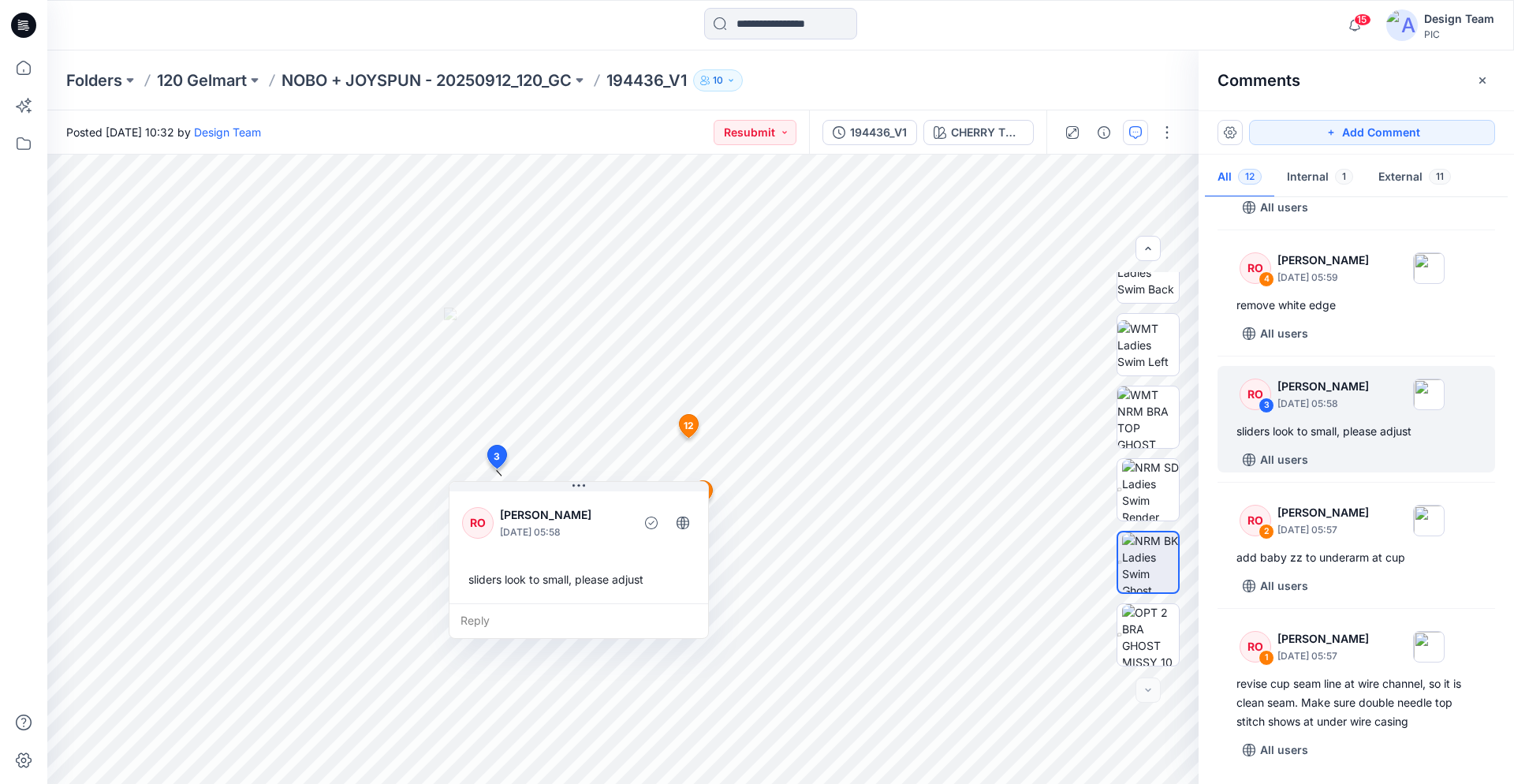
scroll to position [1051, 0]
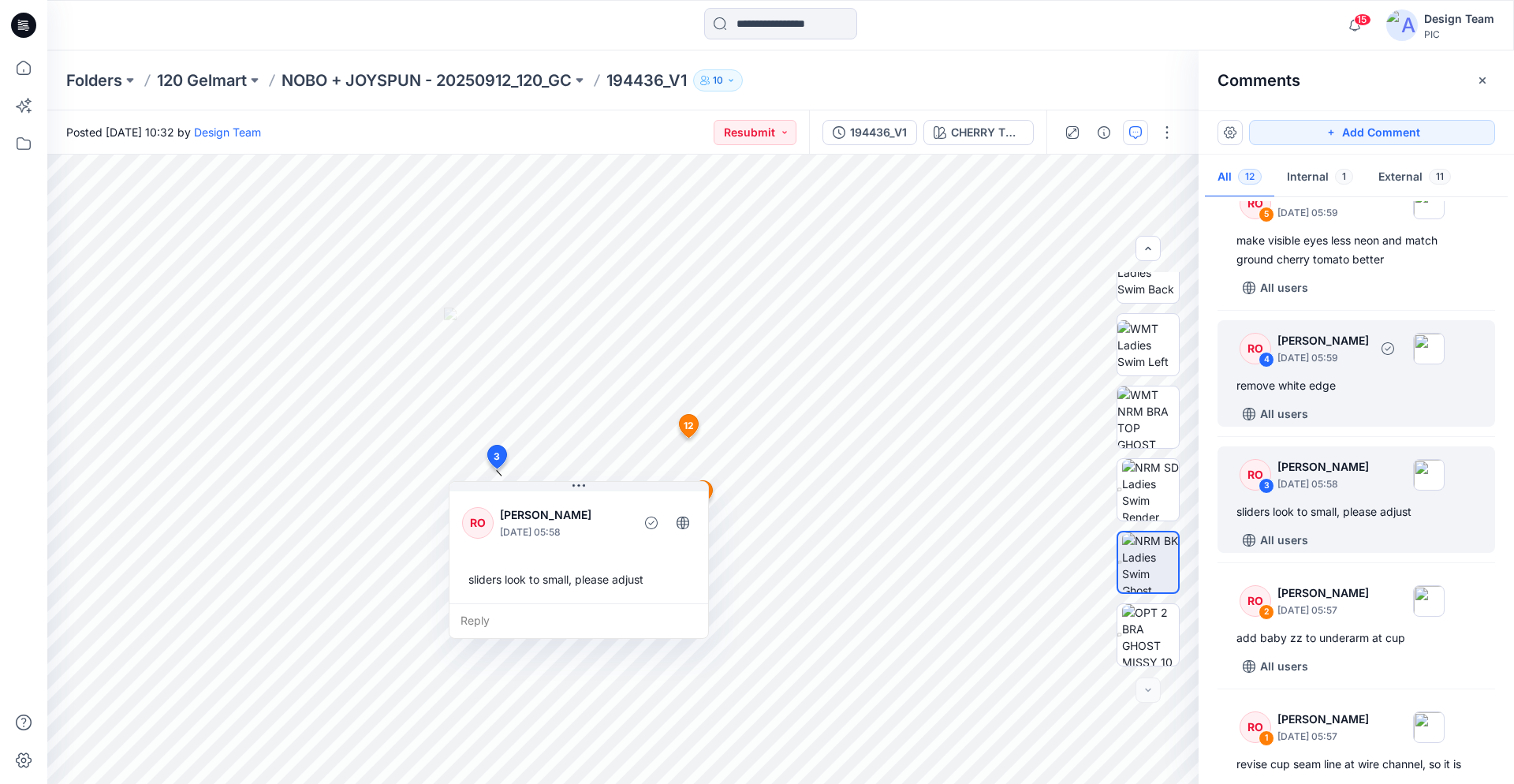
click at [1319, 382] on div "remove white edge" at bounding box center [1356, 385] width 240 height 19
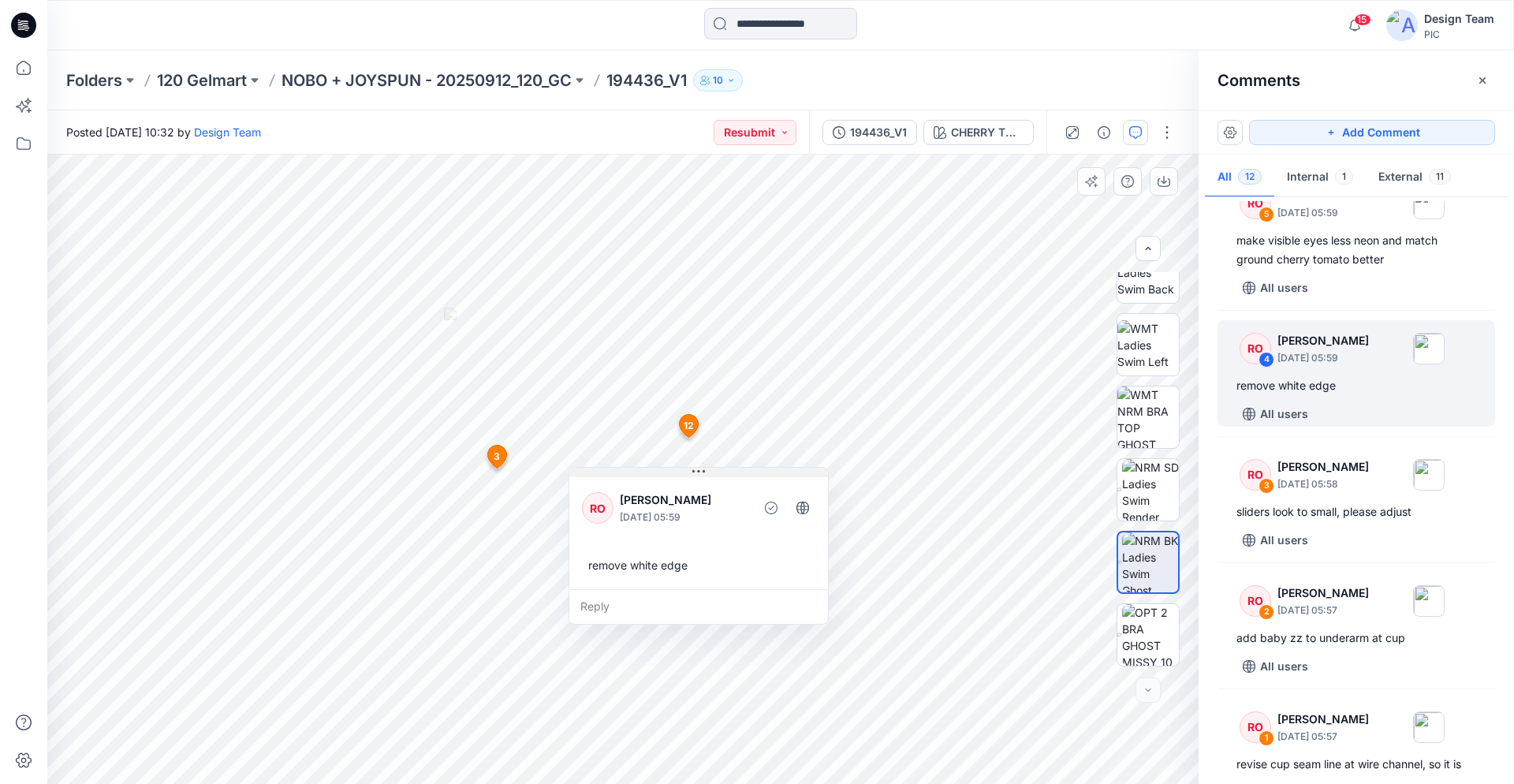
click at [798, 379] on div "13 3 RO Raquel Ortiz October 01, 2025 05:58 sliders look to small, please adjus…" at bounding box center [623, 469] width 1151 height 629
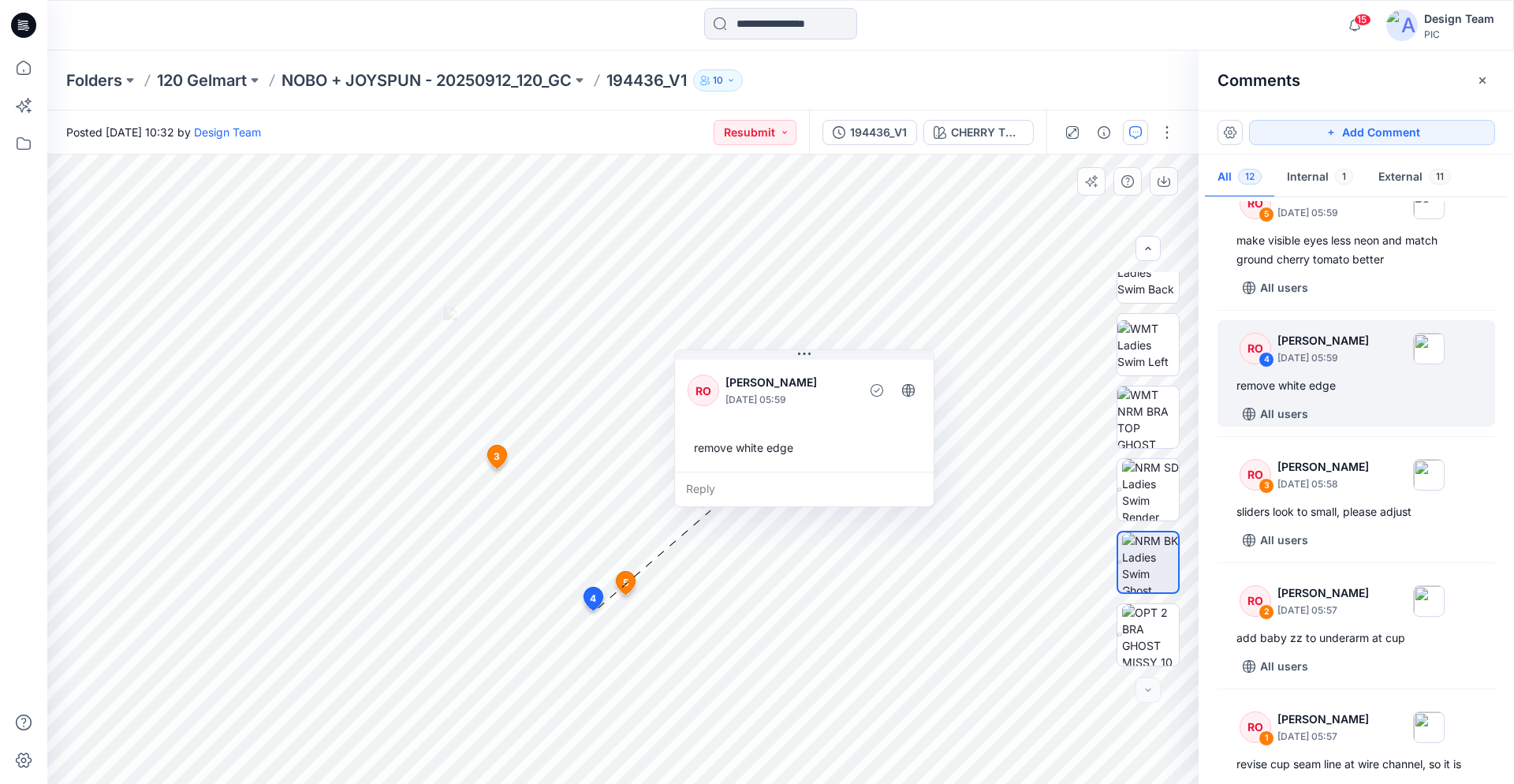
drag, startPoint x: 695, startPoint y: 473, endPoint x: 700, endPoint y: 369, distance: 104.1
click at [808, 348] on icon at bounding box center [804, 354] width 13 height 13
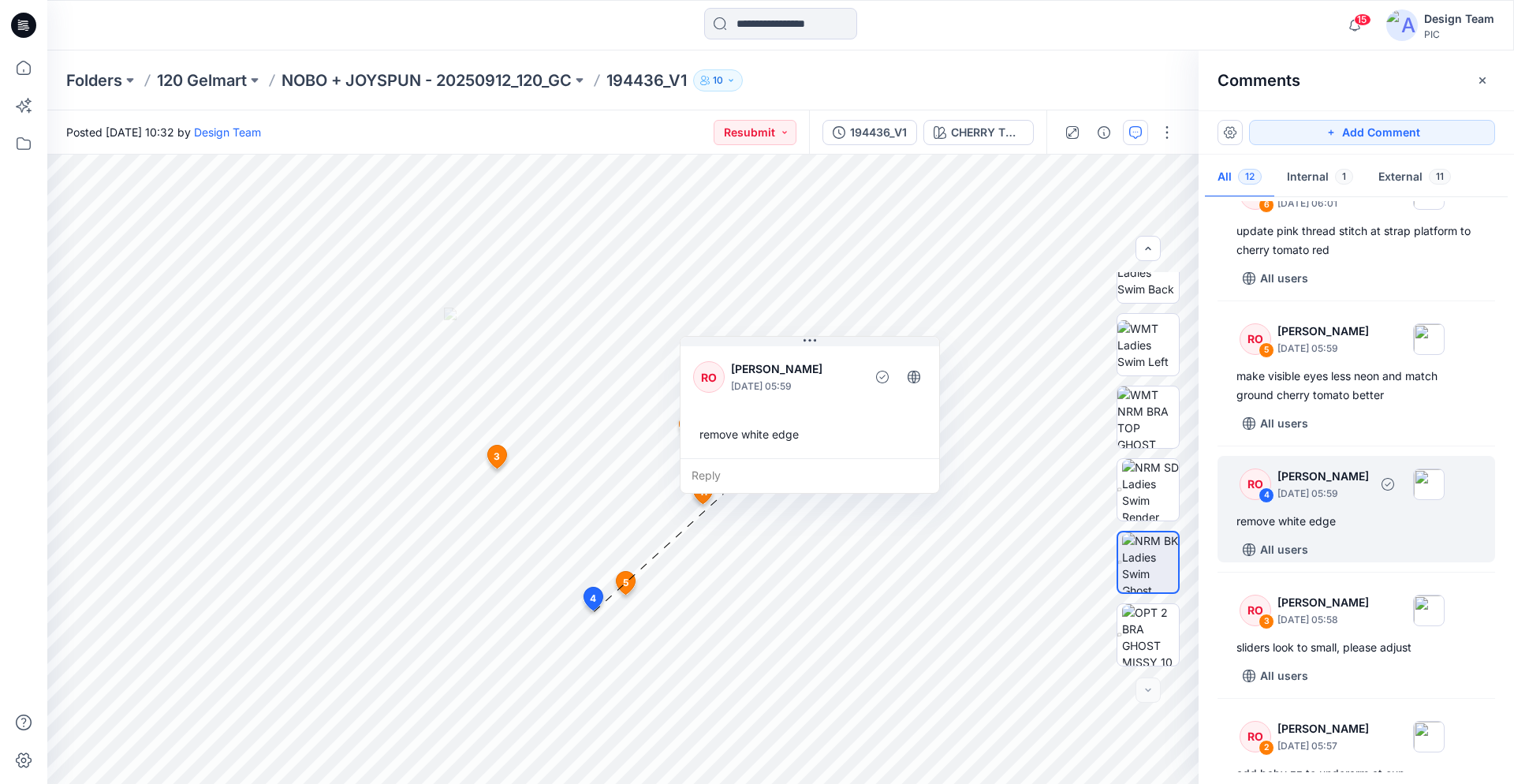
scroll to position [890, 0]
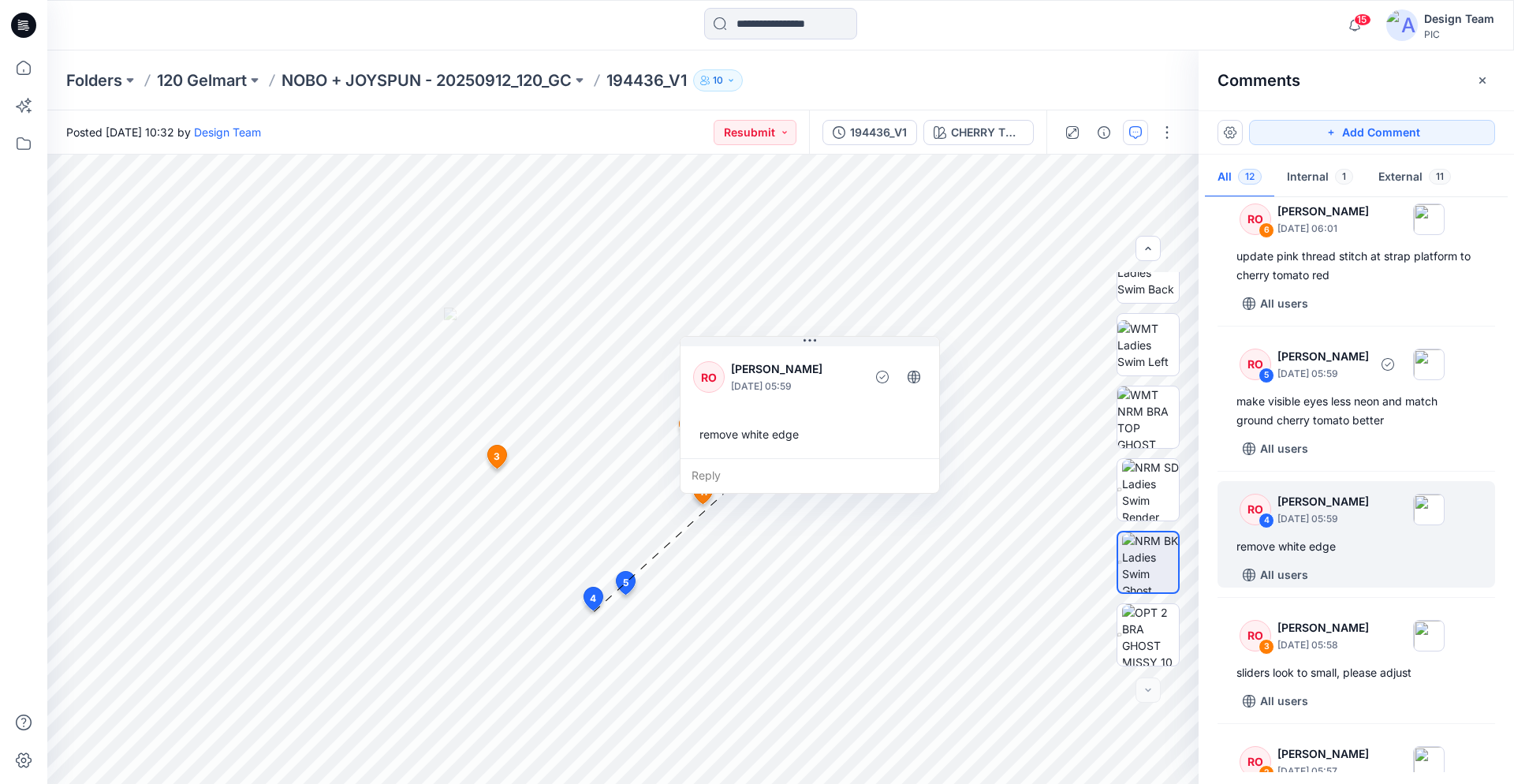
click at [1329, 405] on div "make visible eyes less neon and match ground cherry tomato better" at bounding box center [1356, 410] width 240 height 38
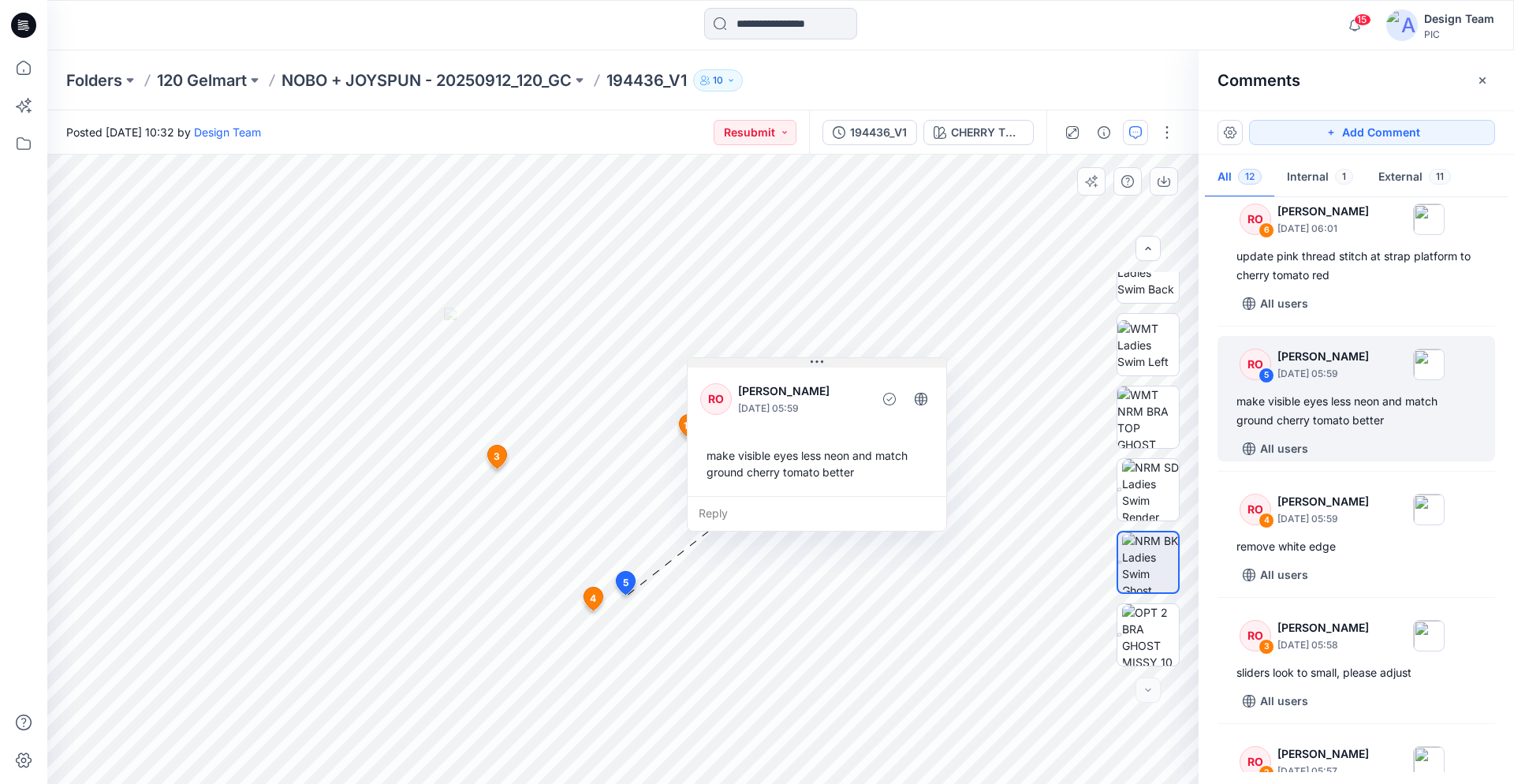
drag, startPoint x: 730, startPoint y: 456, endPoint x: 816, endPoint y: 363, distance: 126.7
click at [816, 363] on icon at bounding box center [817, 362] width 13 height 13
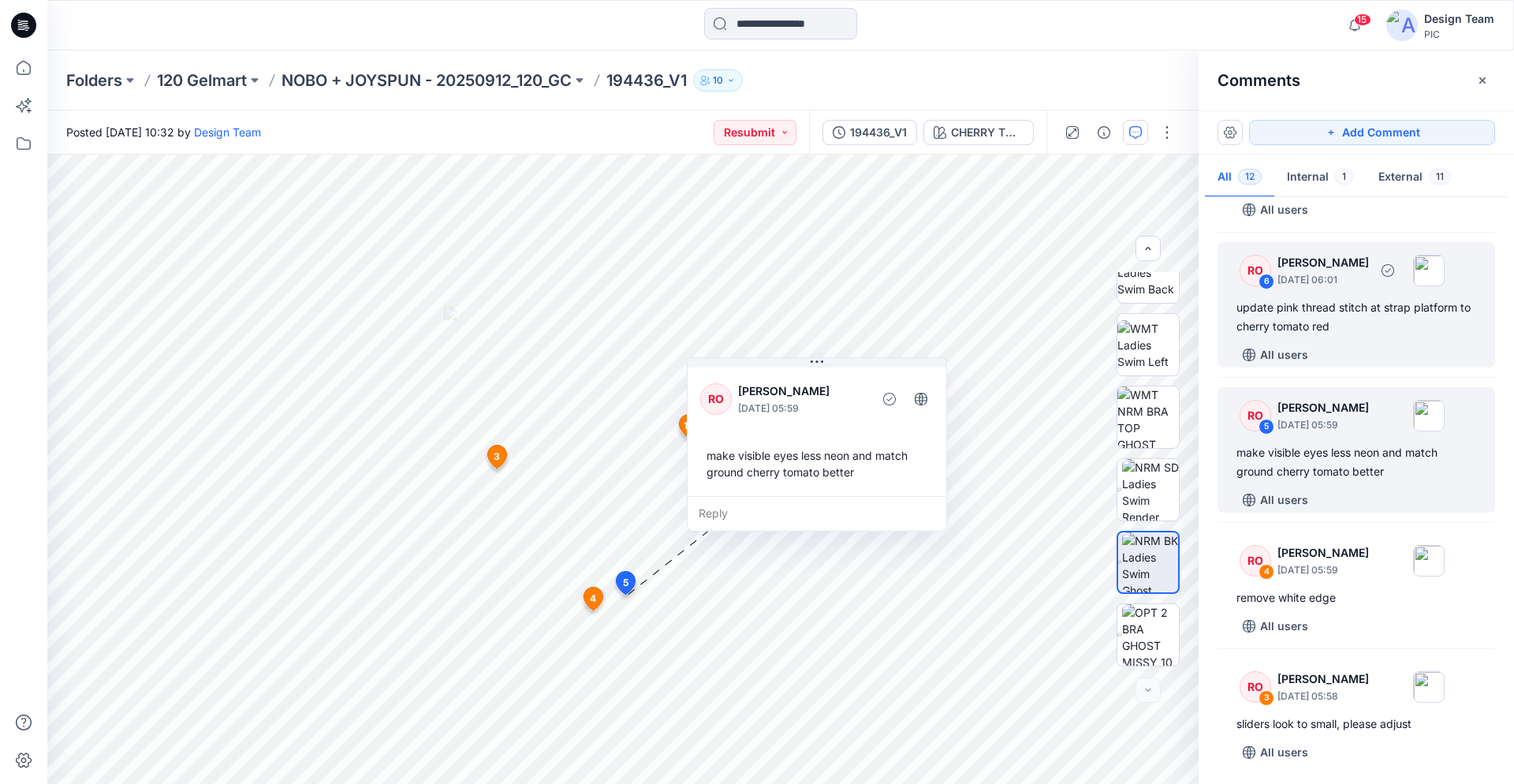
scroll to position [810, 0]
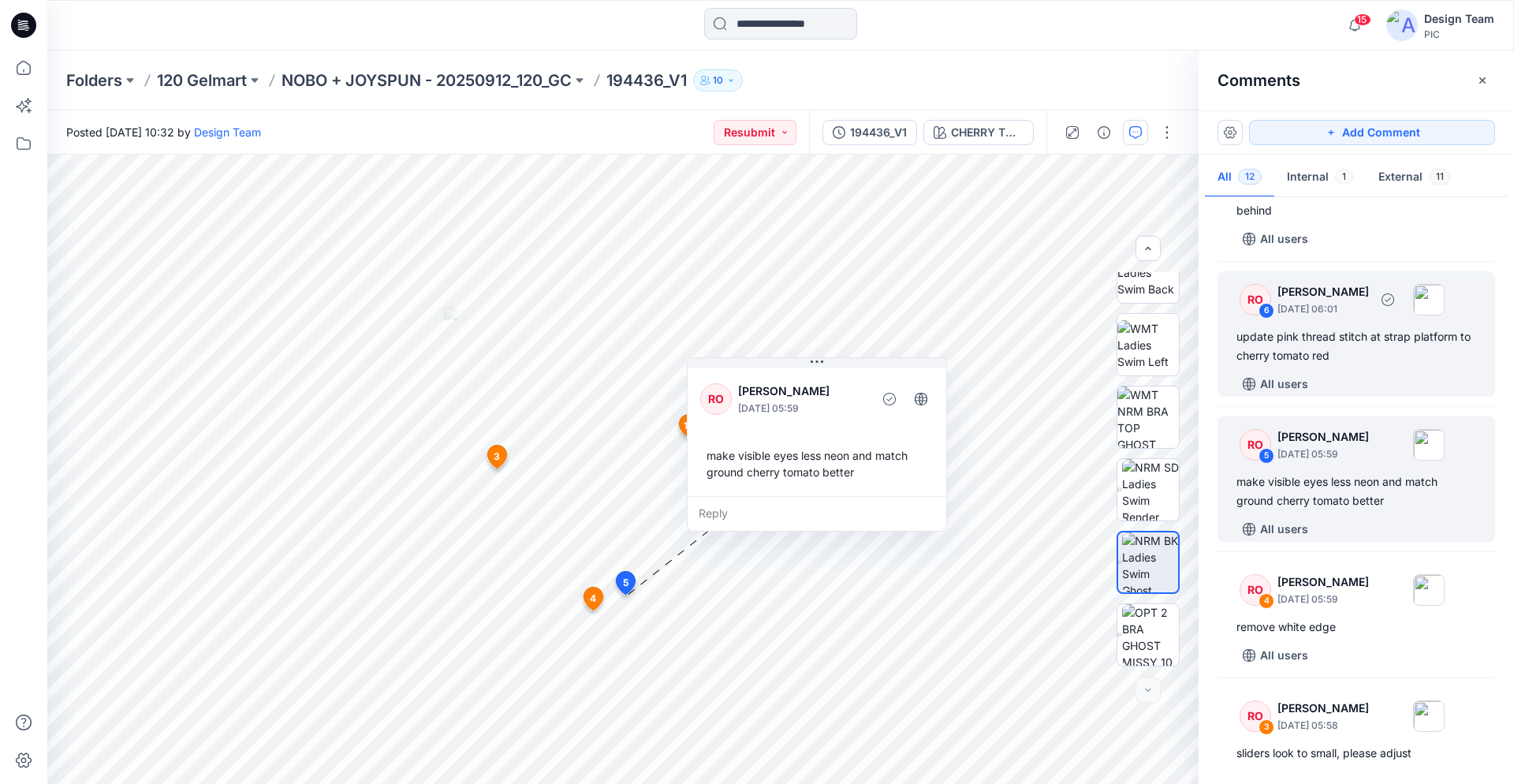
click at [1339, 339] on div "update pink thread stitch at strap platform to cherry tomato red" at bounding box center [1356, 346] width 240 height 38
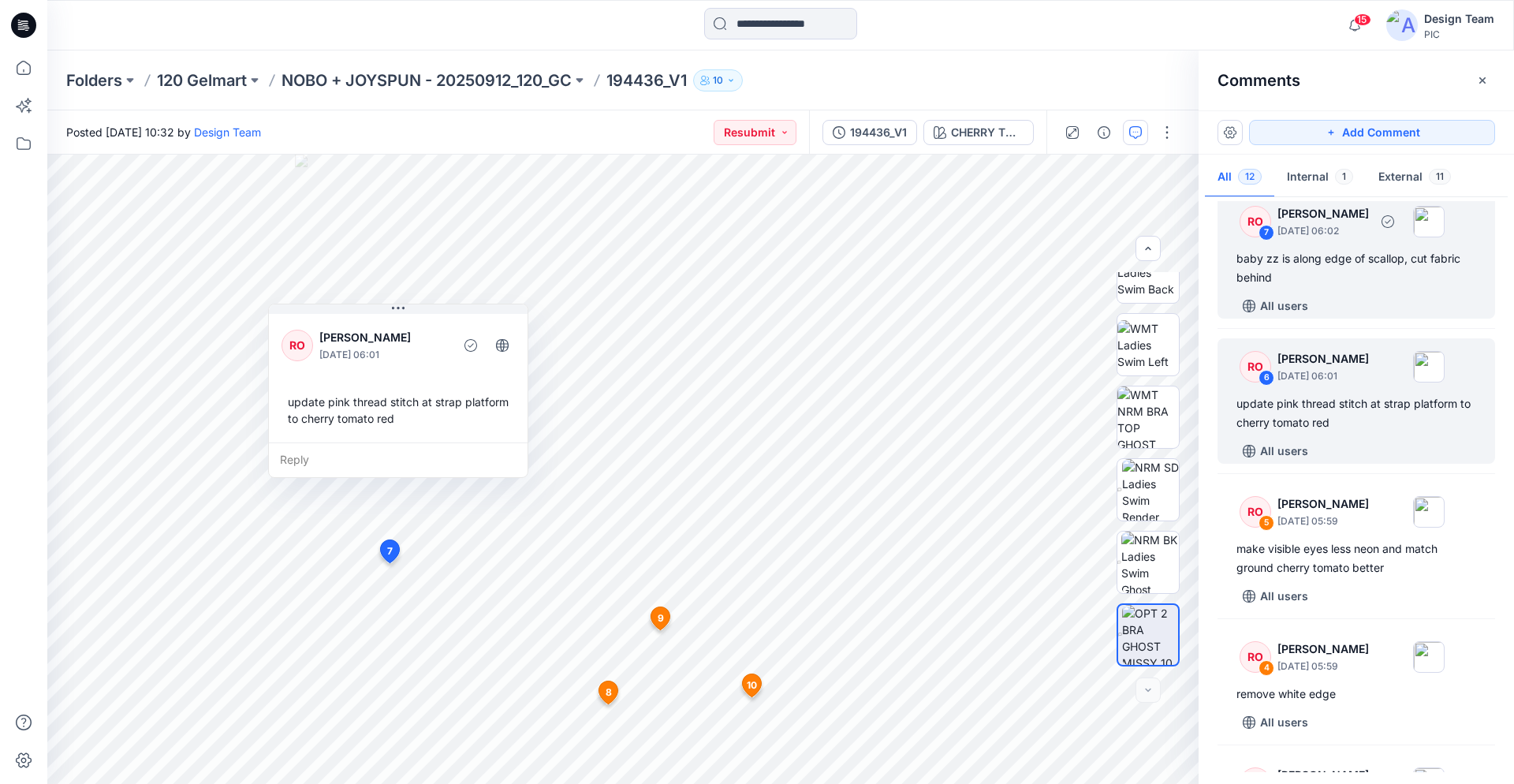
scroll to position [649, 0]
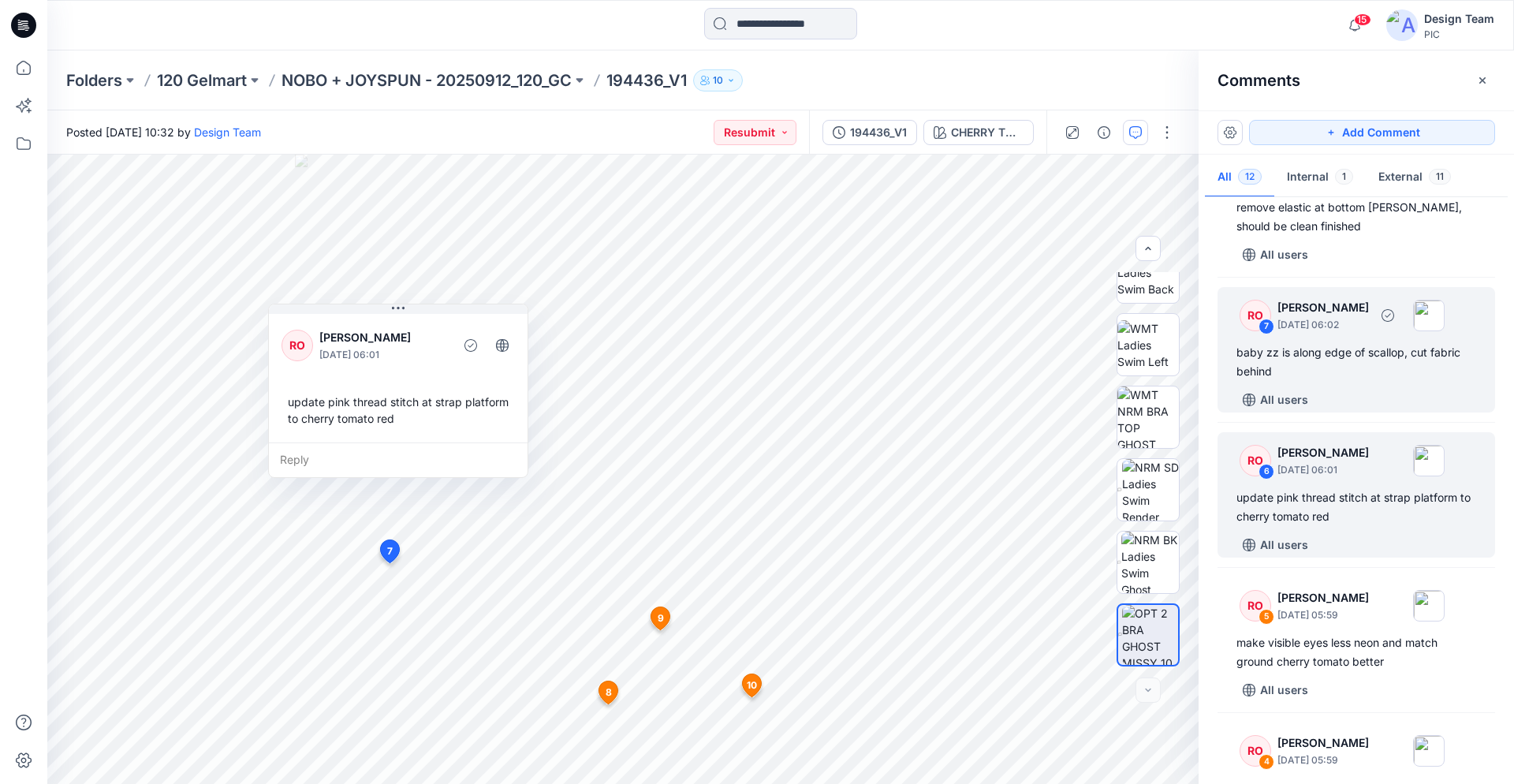
click at [1328, 352] on div "baby zz is along edge of scallop, cut fabric behind" at bounding box center [1356, 361] width 240 height 38
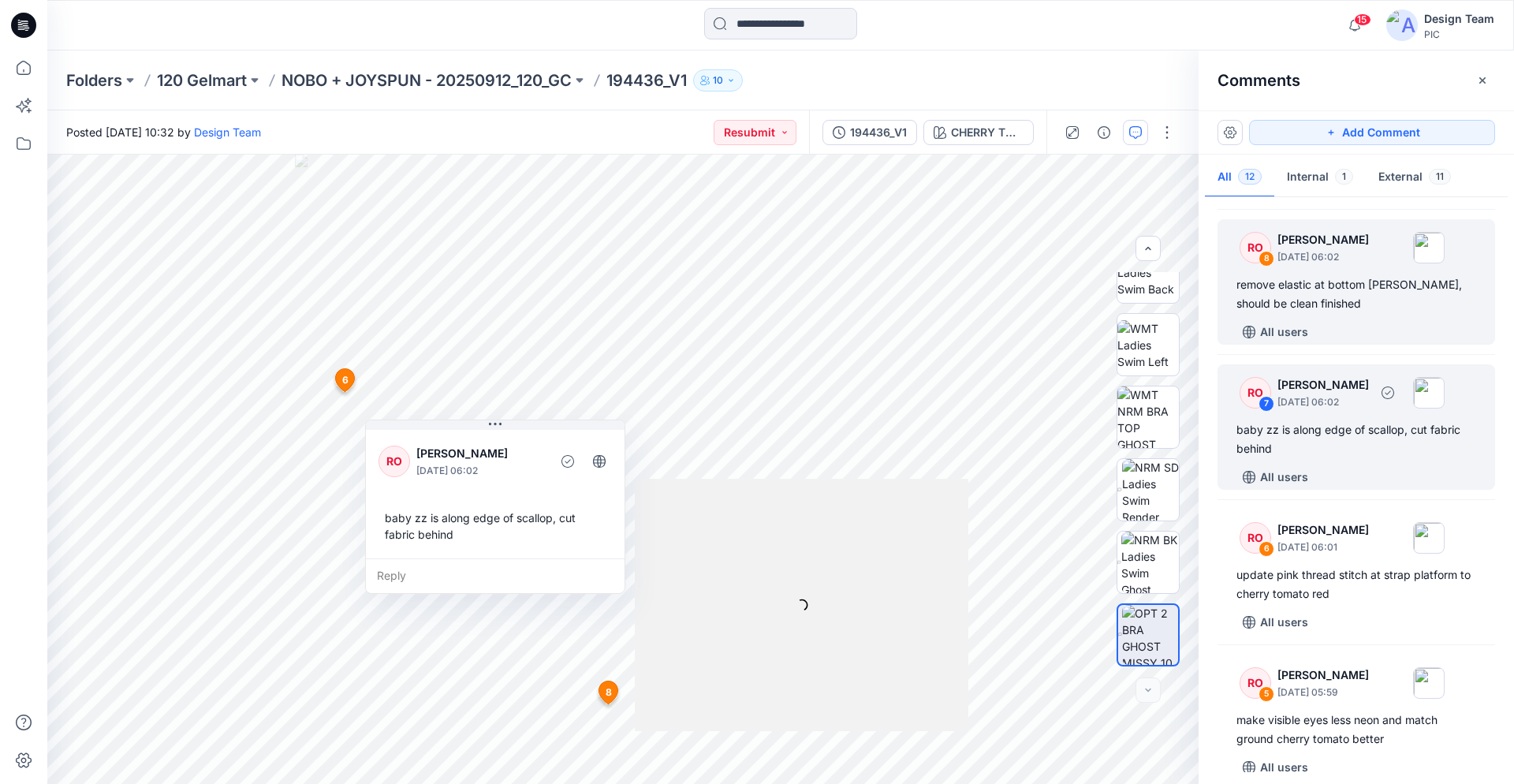
scroll to position [488, 0]
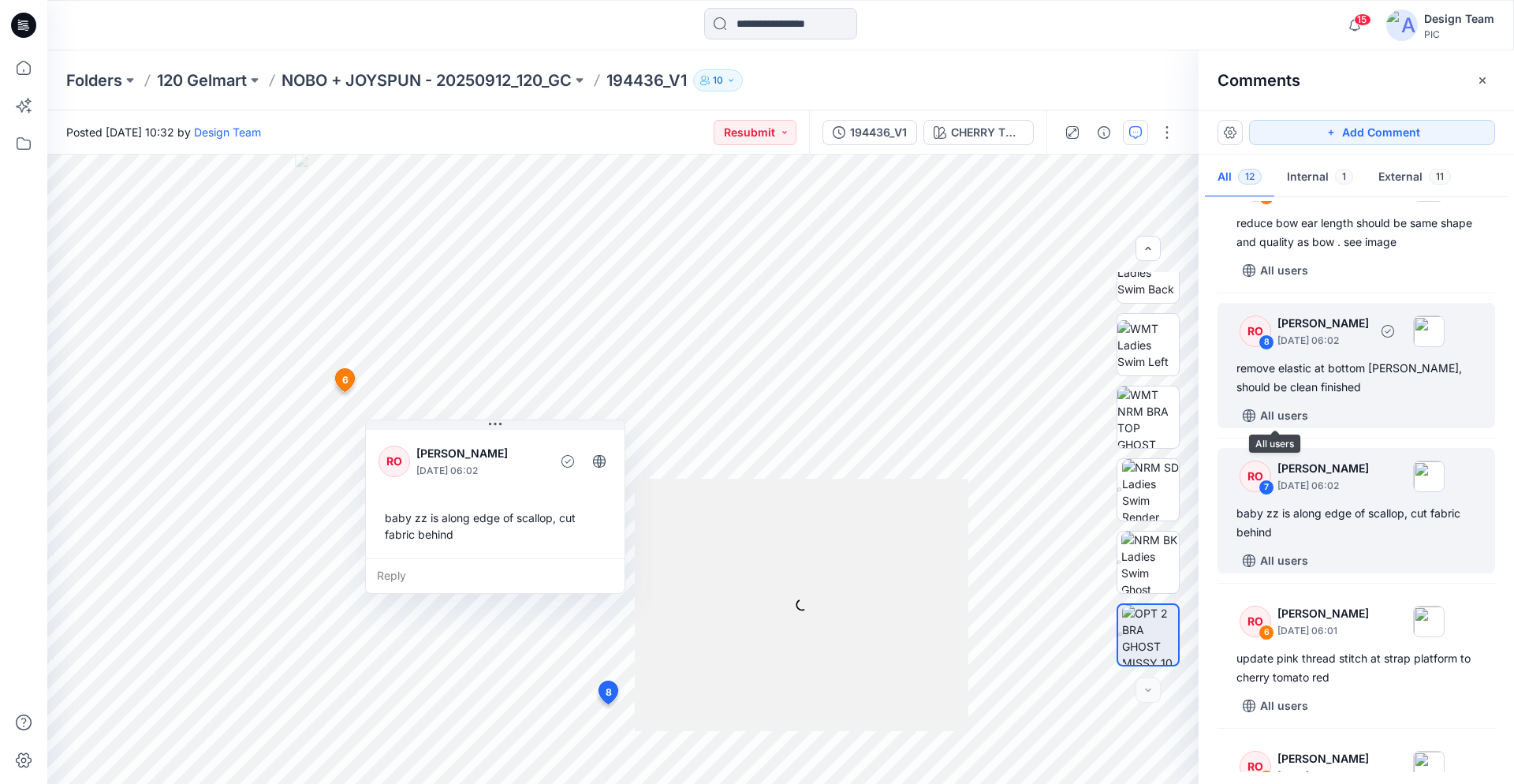
click at [1341, 379] on div "remove elastic at bottom gore, should be clean finished" at bounding box center [1356, 377] width 240 height 38
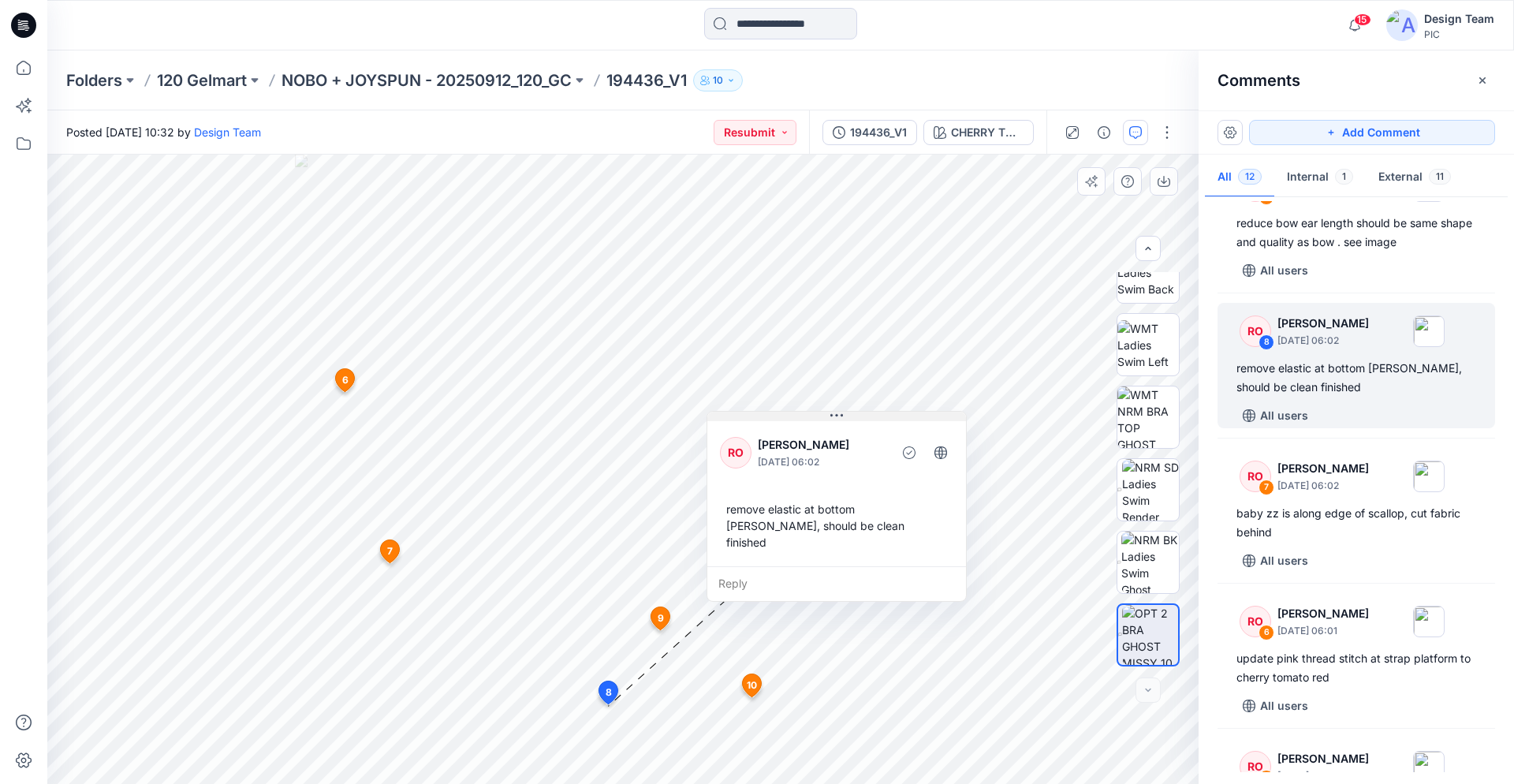
drag, startPoint x: 714, startPoint y: 567, endPoint x: 836, endPoint y: 417, distance: 193.3
click at [836, 417] on icon at bounding box center [836, 415] width 13 height 13
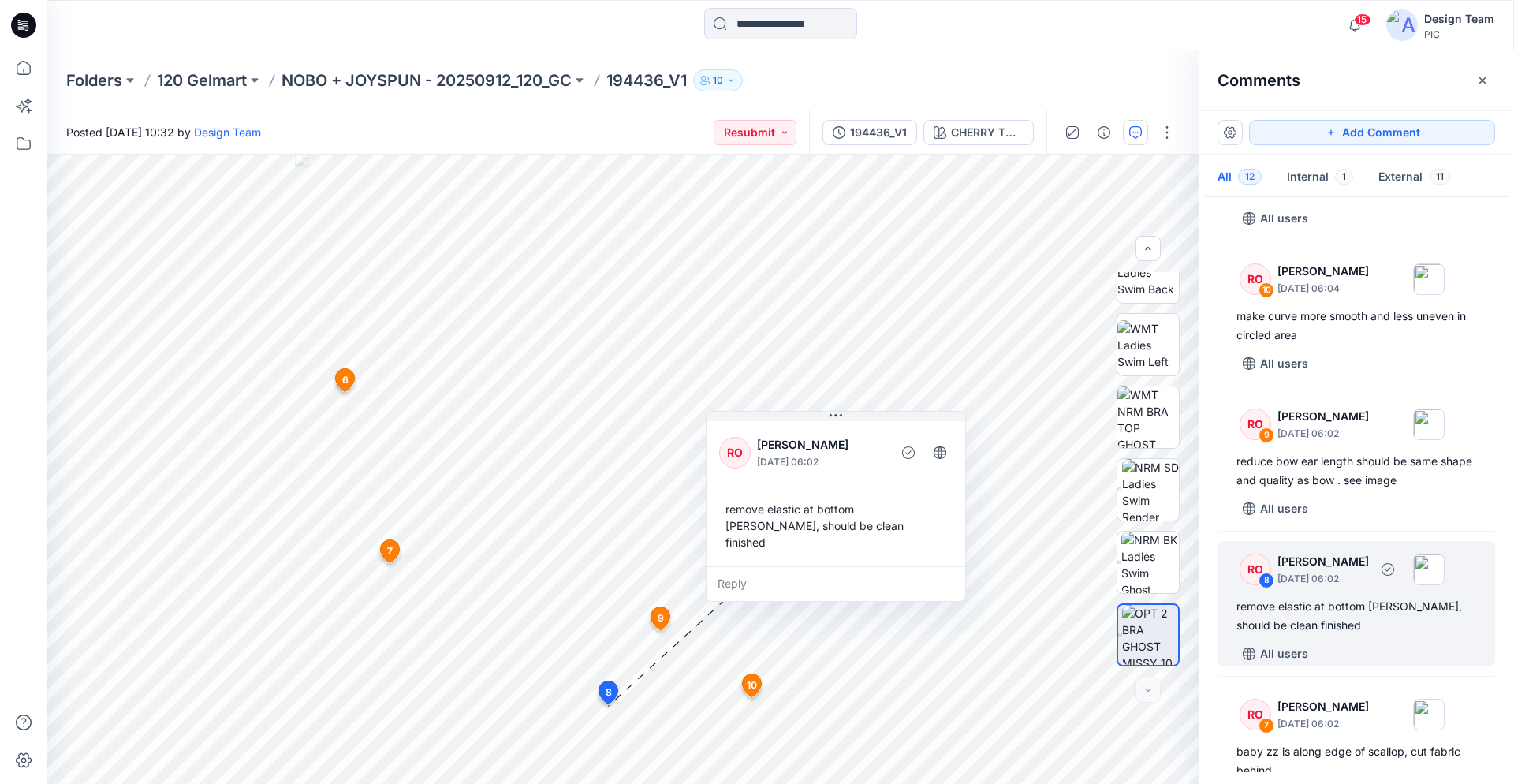
scroll to position [247, 0]
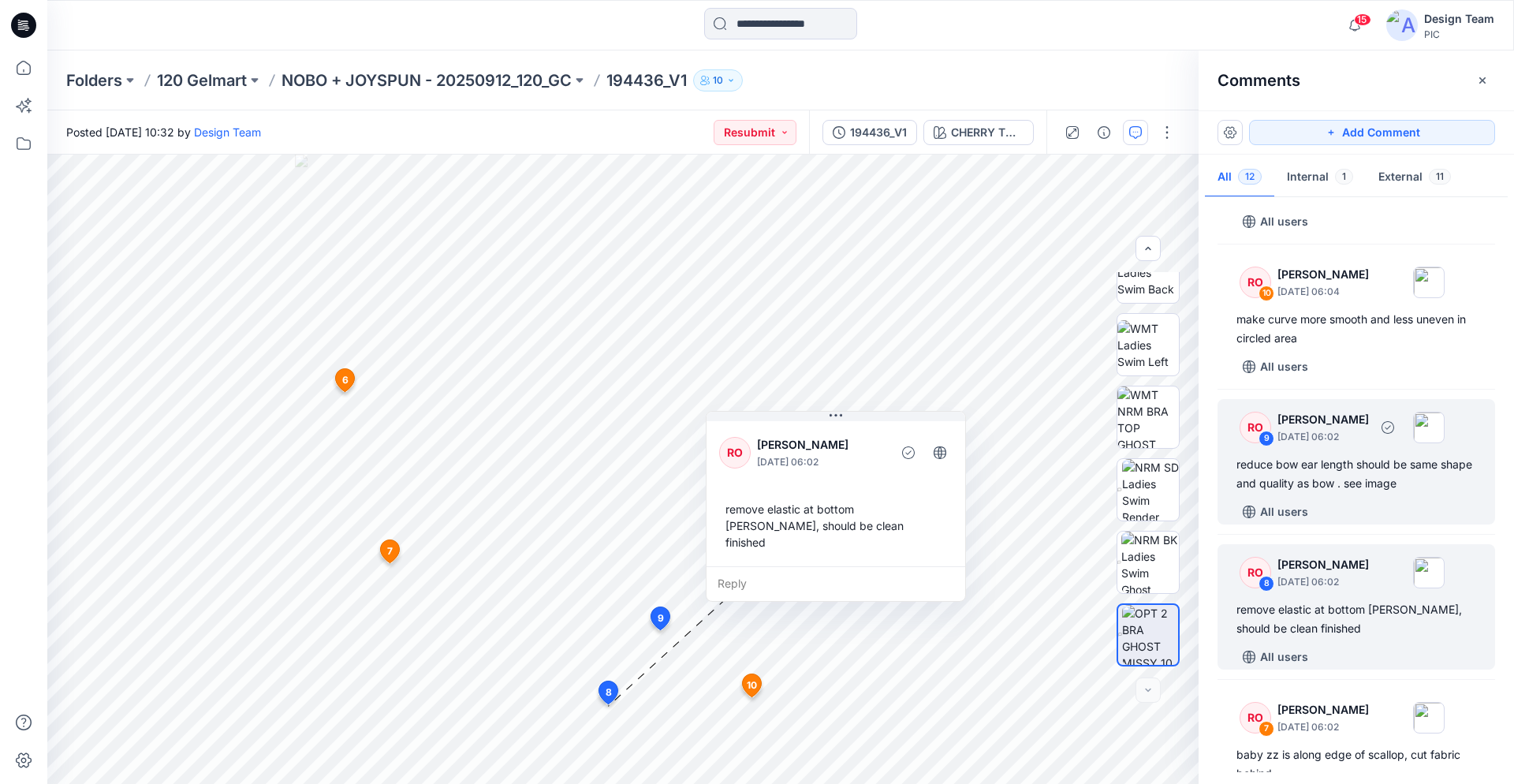
click at [1328, 481] on div "reduce bow ear length should be same shape and quality as bow . see image" at bounding box center [1356, 473] width 240 height 38
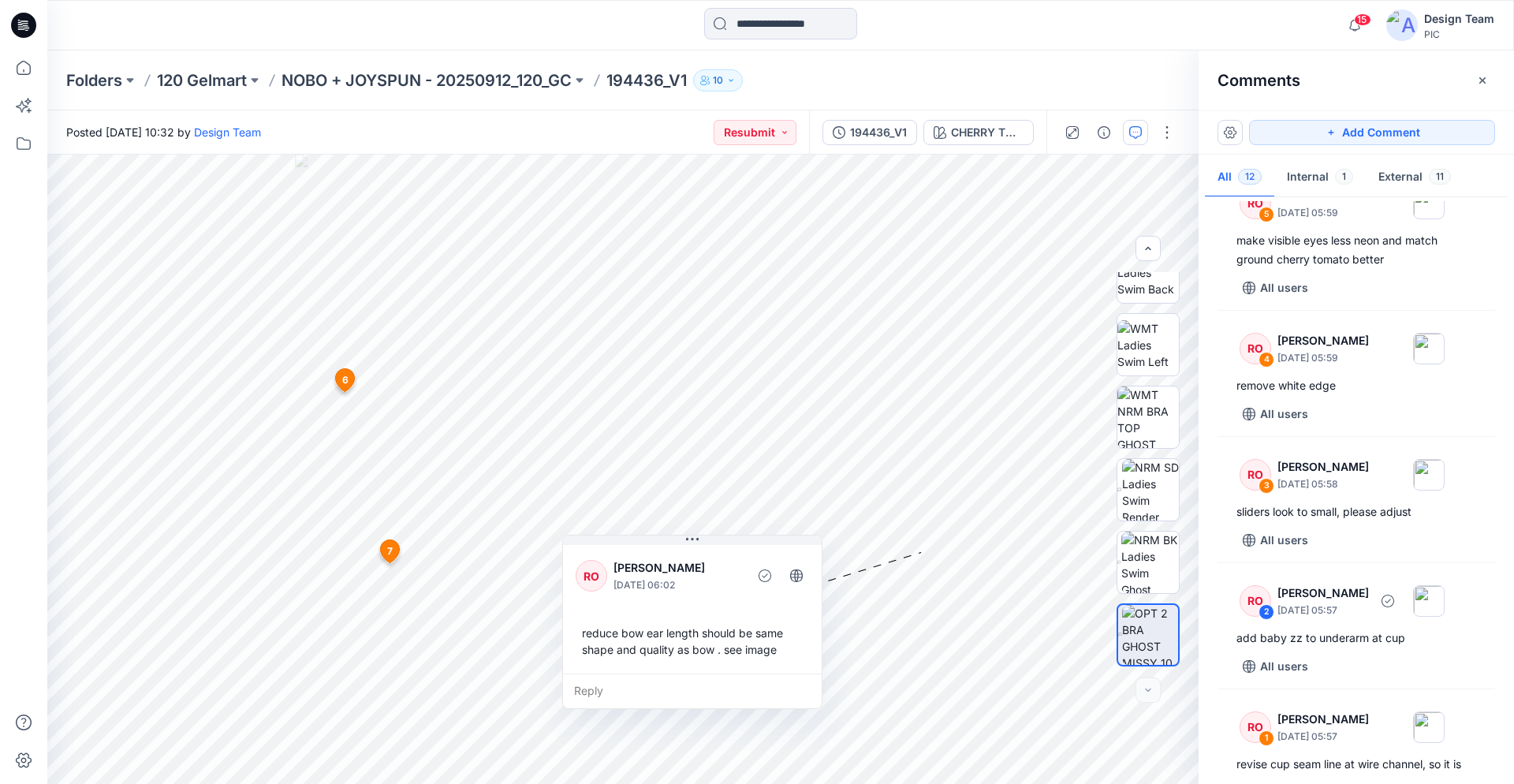
scroll to position [1132, 0]
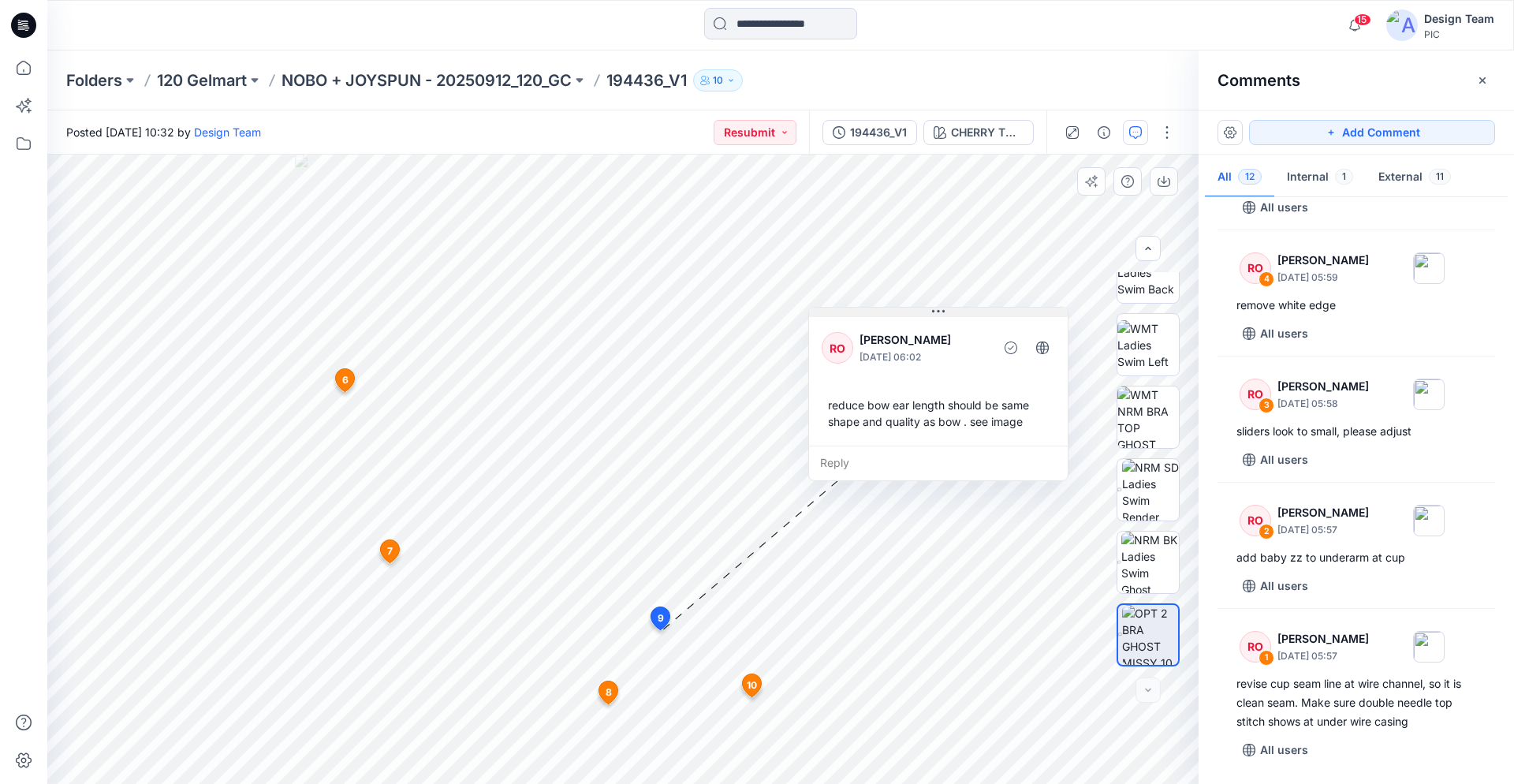
drag, startPoint x: 691, startPoint y: 539, endPoint x: 925, endPoint y: 308, distance: 328.8
click at [936, 308] on icon at bounding box center [938, 311] width 13 height 13
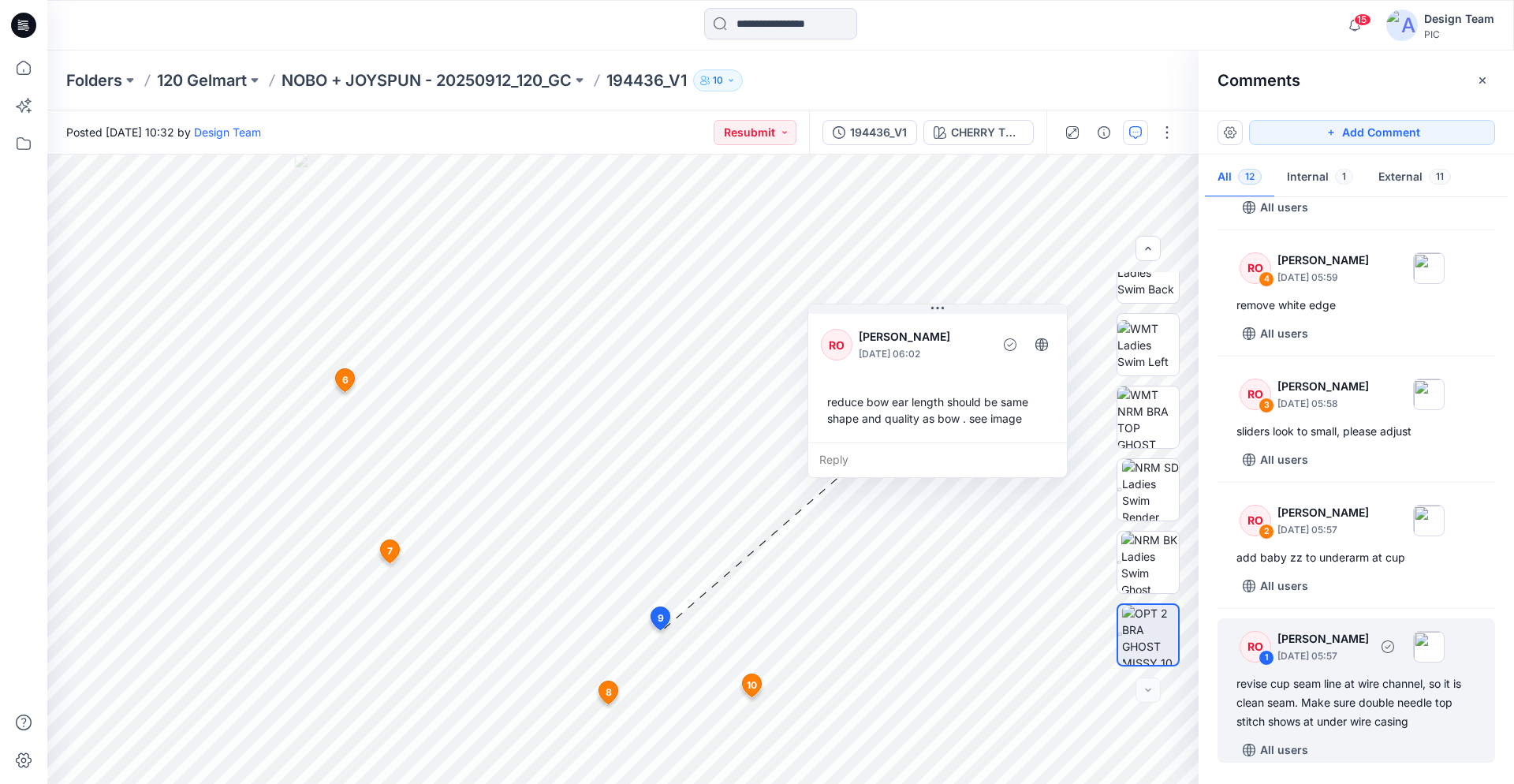
click at [1355, 679] on div "revise cup seam line at wire channel, so it is clean seam. Make sure double nee…" at bounding box center [1356, 703] width 240 height 57
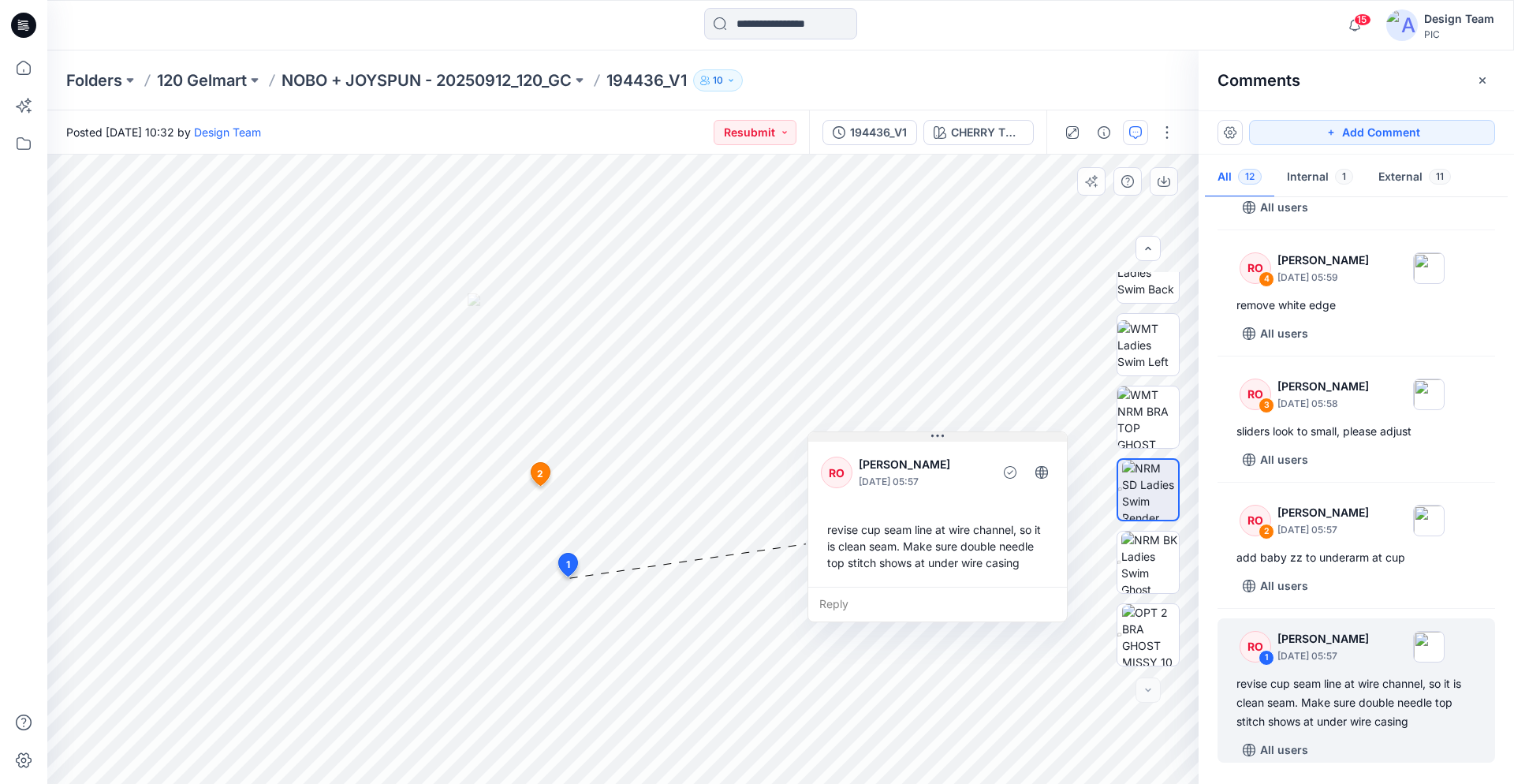
drag, startPoint x: 682, startPoint y: 440, endPoint x: 985, endPoint y: 425, distance: 303.4
click at [944, 430] on icon at bounding box center [937, 435] width 13 height 13
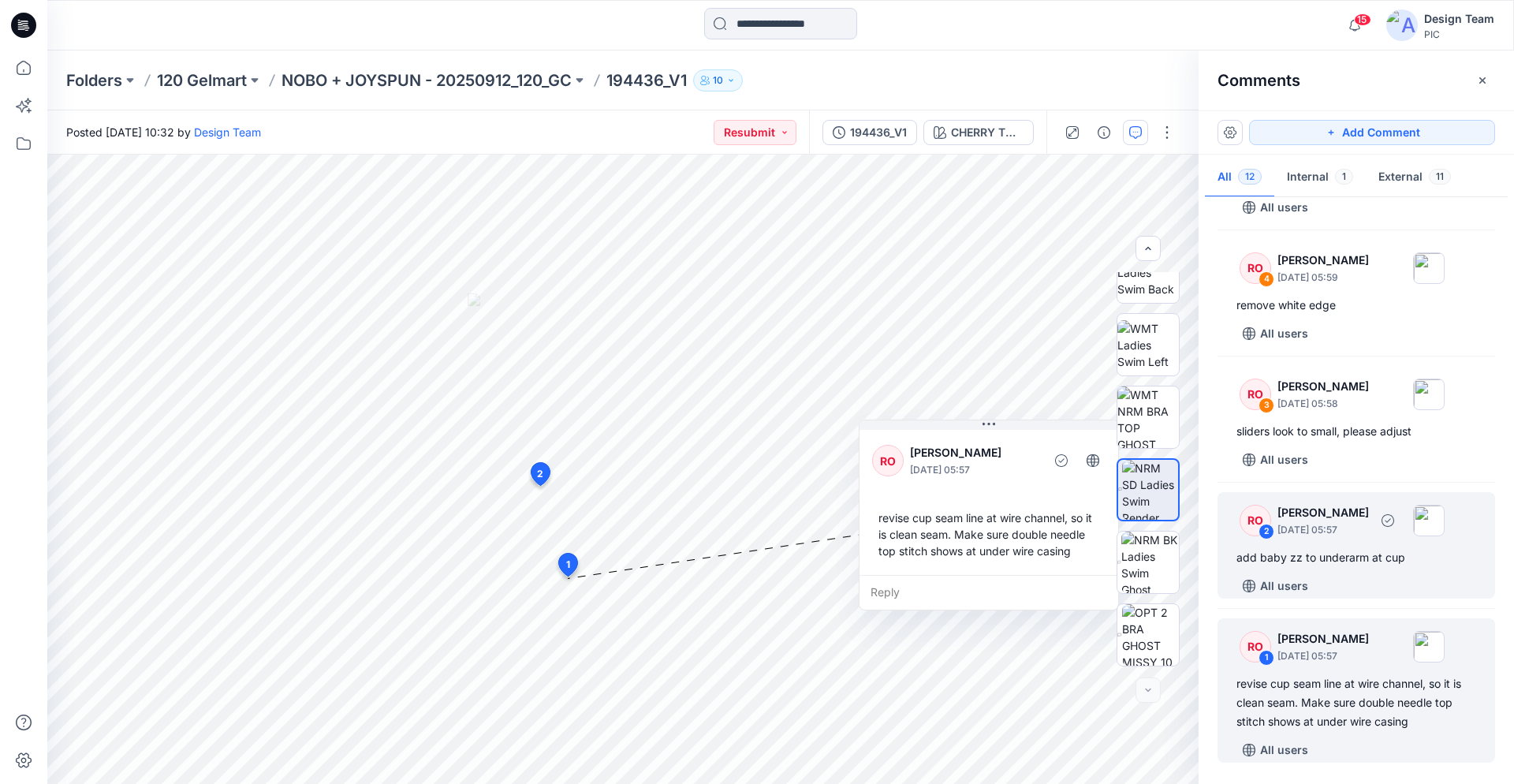
click at [1277, 571] on div "RO 2 Raquel Ortiz October 01, 2025 05:57 add baby zz to underarm at cup All use…" at bounding box center [1357, 545] width 278 height 106
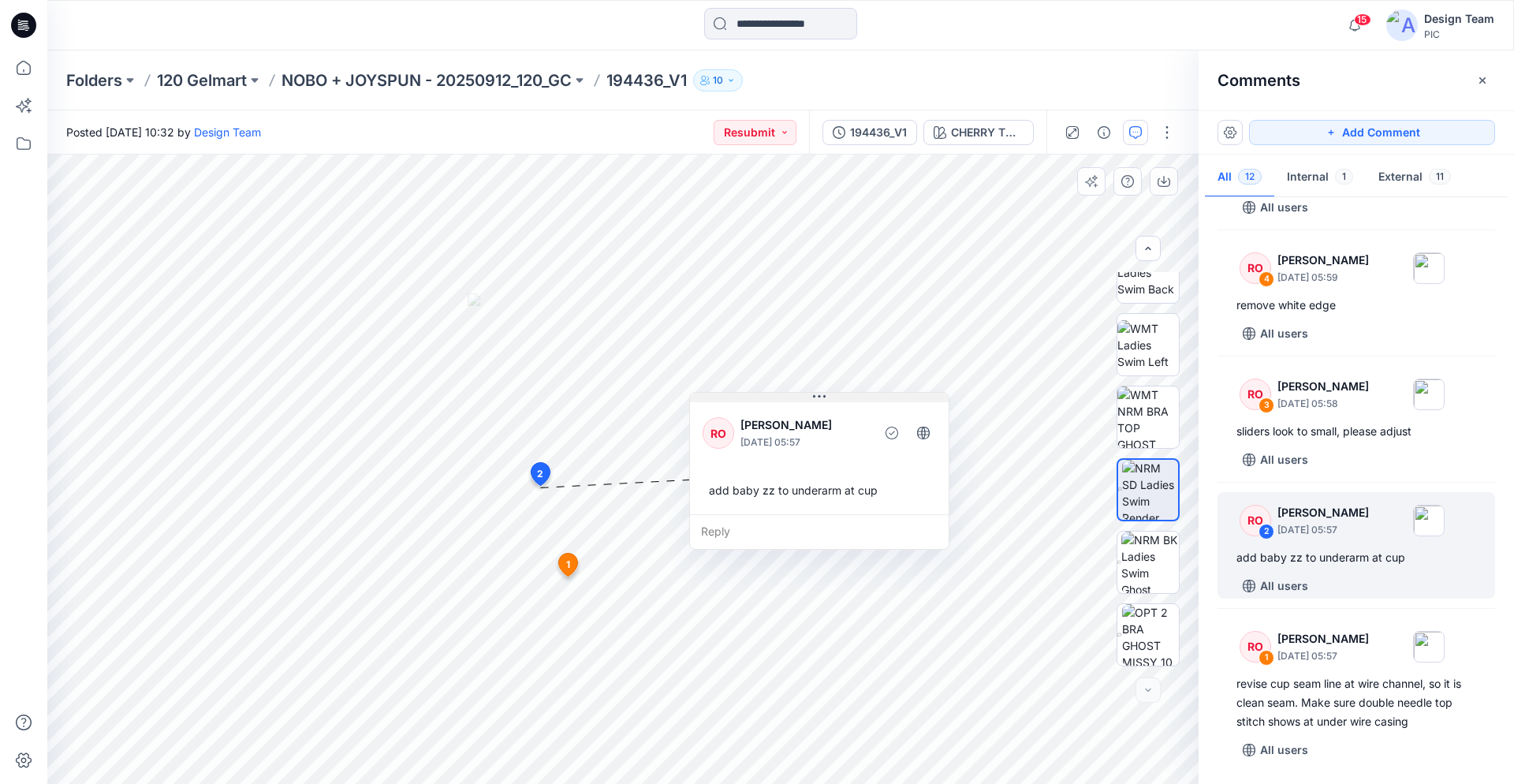
drag, startPoint x: 639, startPoint y: 497, endPoint x: 819, endPoint y: 395, distance: 206.9
click at [823, 395] on icon at bounding box center [819, 396] width 13 height 3
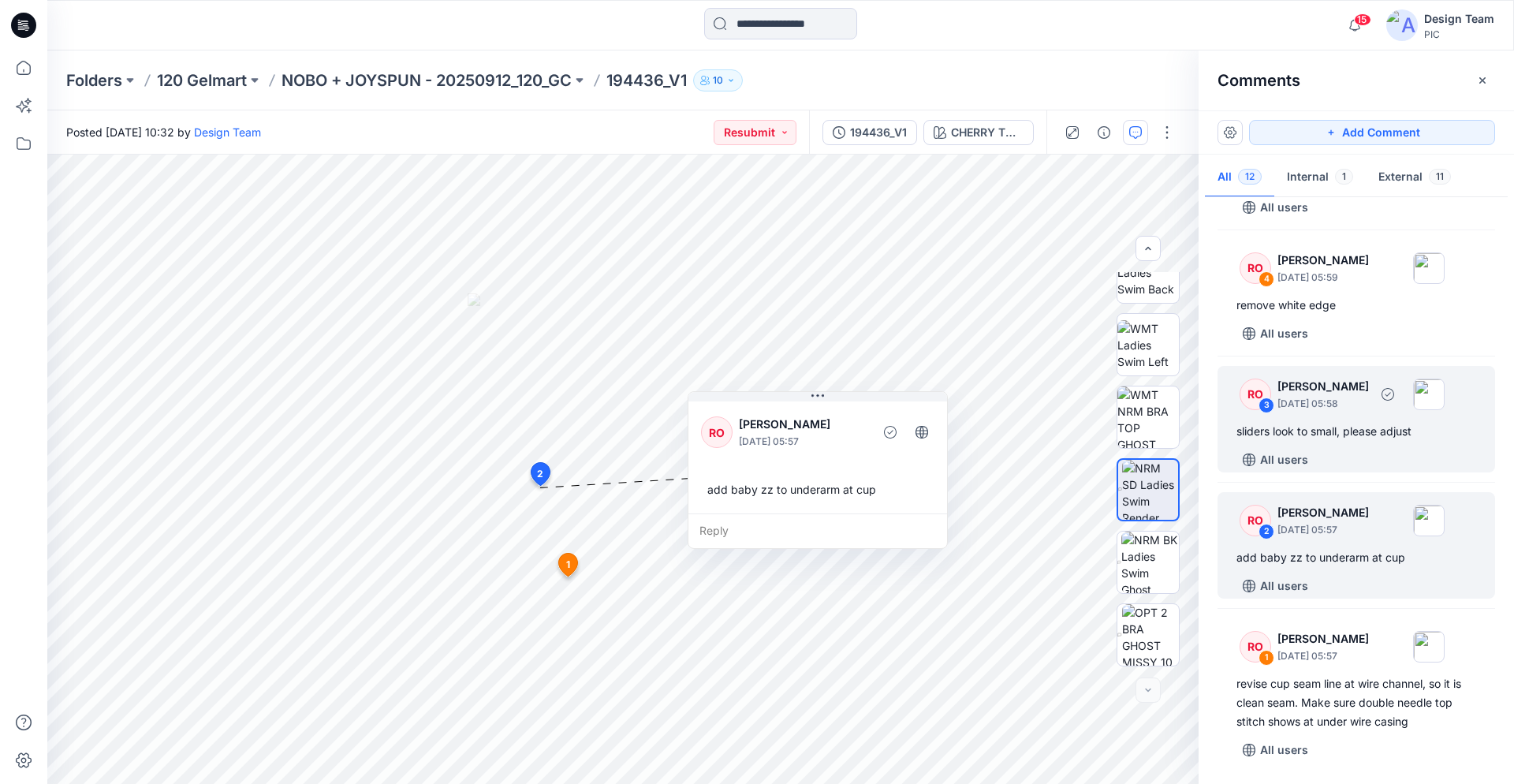
click at [1328, 435] on div "sliders look to small, please adjust" at bounding box center [1356, 431] width 240 height 19
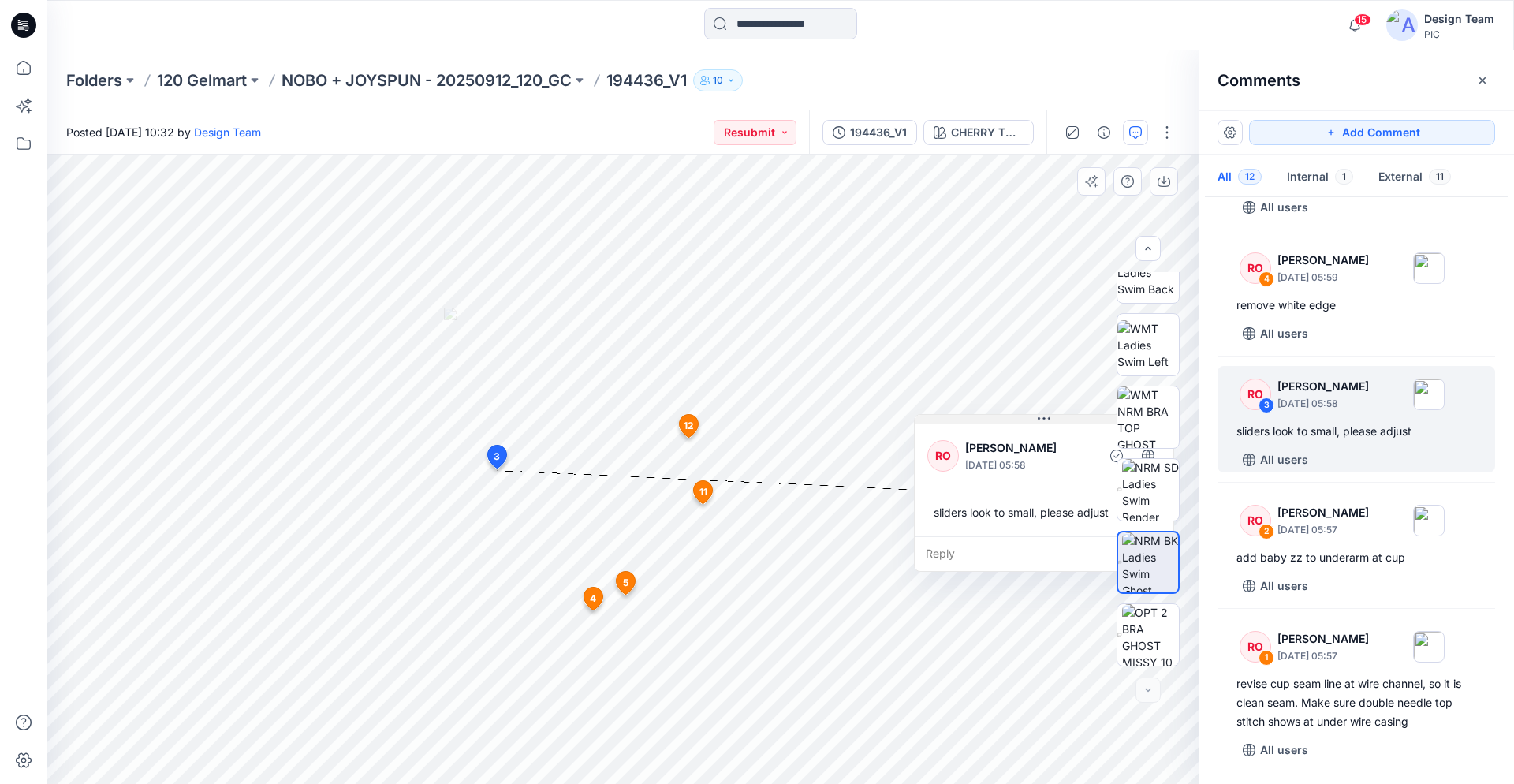
drag, startPoint x: 580, startPoint y: 484, endPoint x: 1049, endPoint y: 411, distance: 474.6
click at [1050, 412] on icon at bounding box center [1044, 418] width 13 height 13
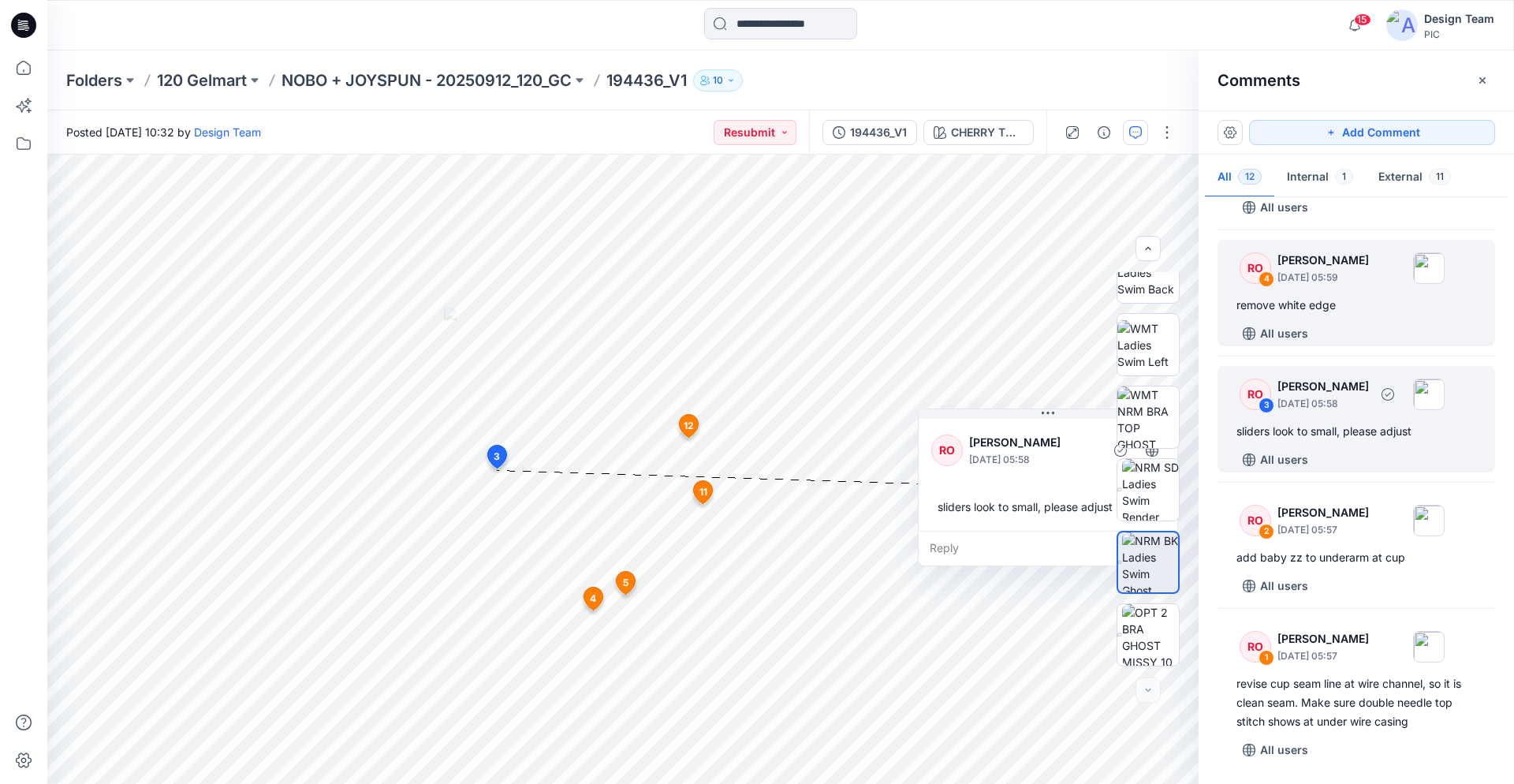
scroll to position [1051, 0]
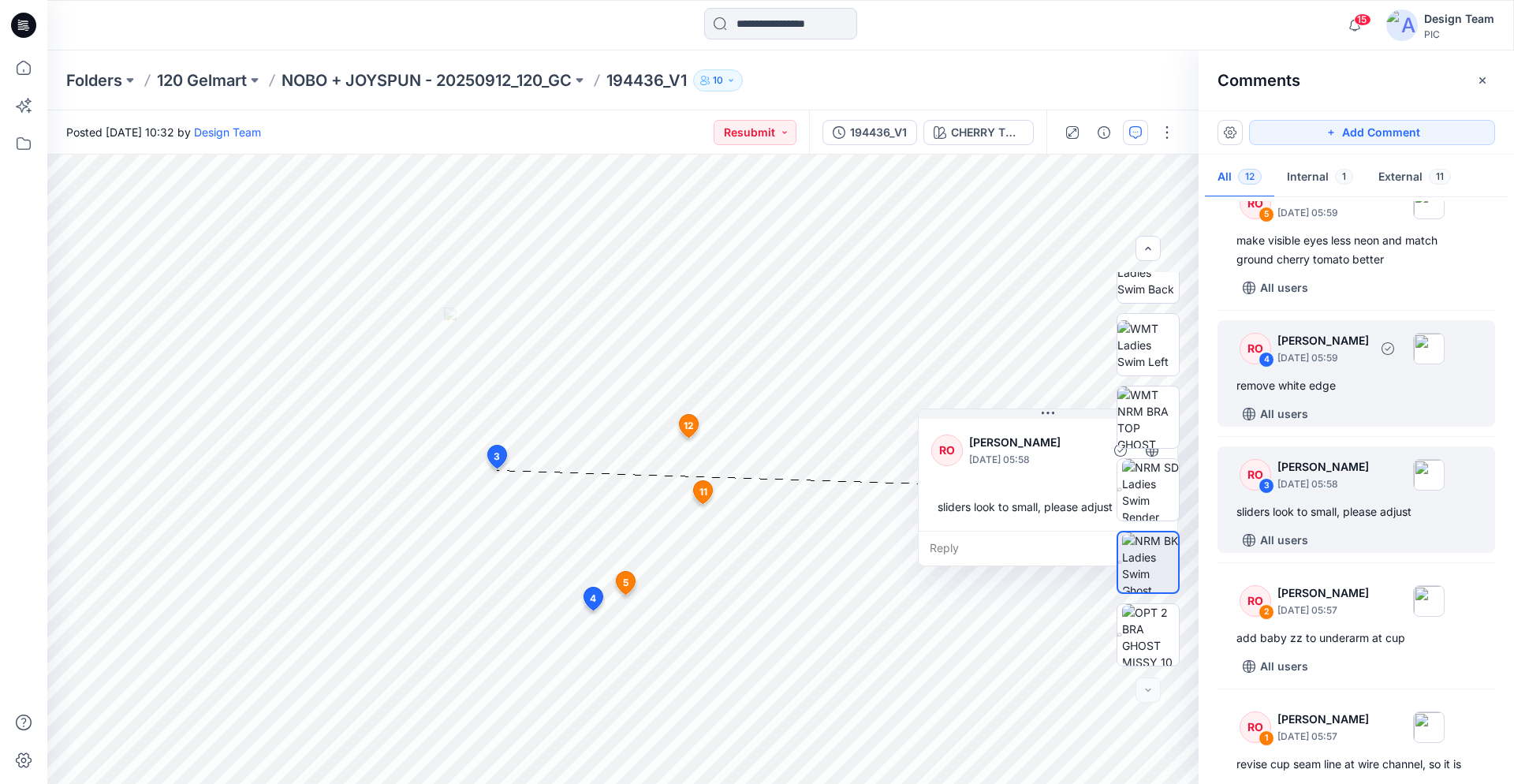
click at [1331, 392] on div "remove white edge" at bounding box center [1356, 385] width 240 height 19
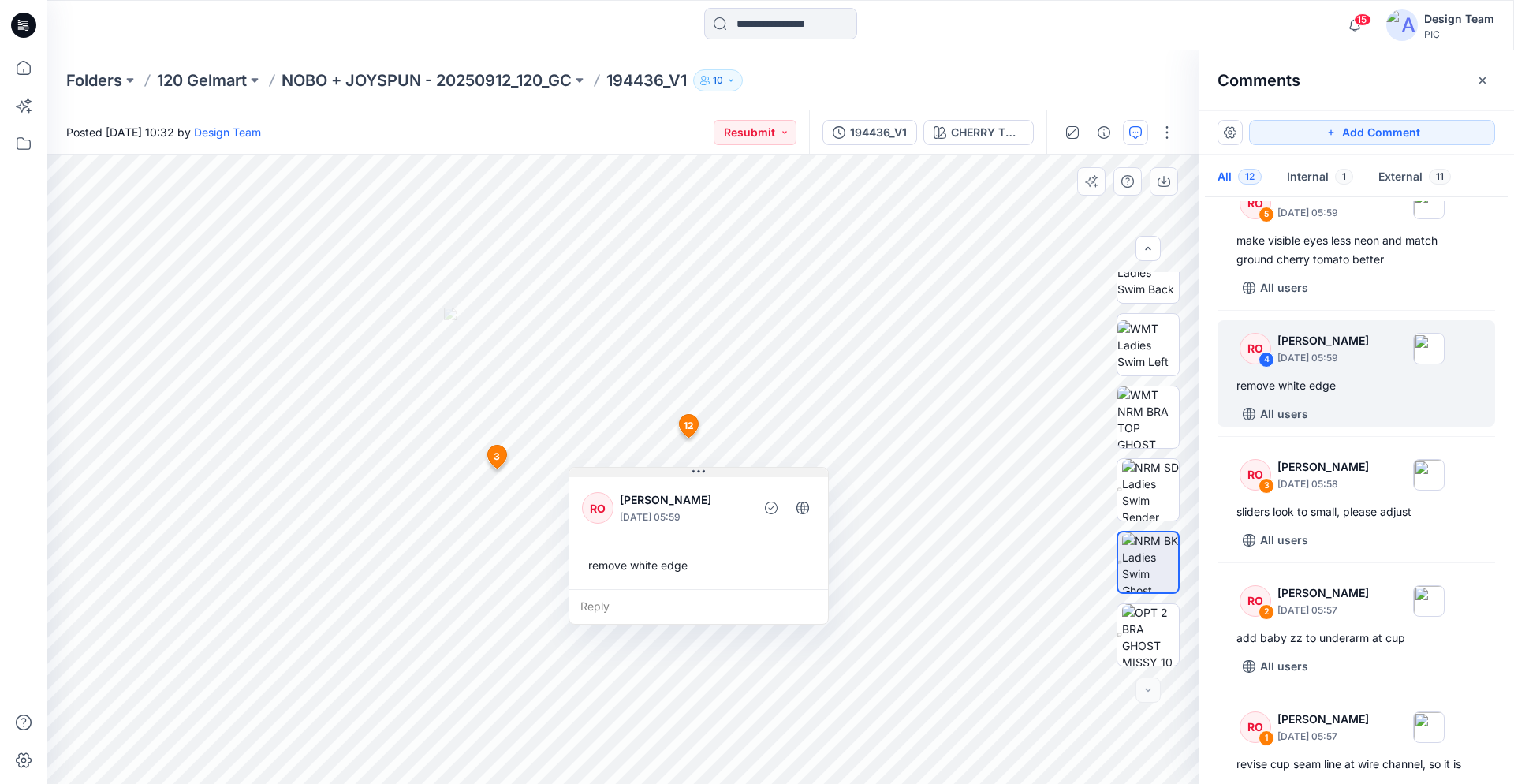
click at [886, 333] on div "13 3 RO Raquel Ortiz October 01, 2025 05:58 sliders look to small, please adjus…" at bounding box center [623, 469] width 1151 height 629
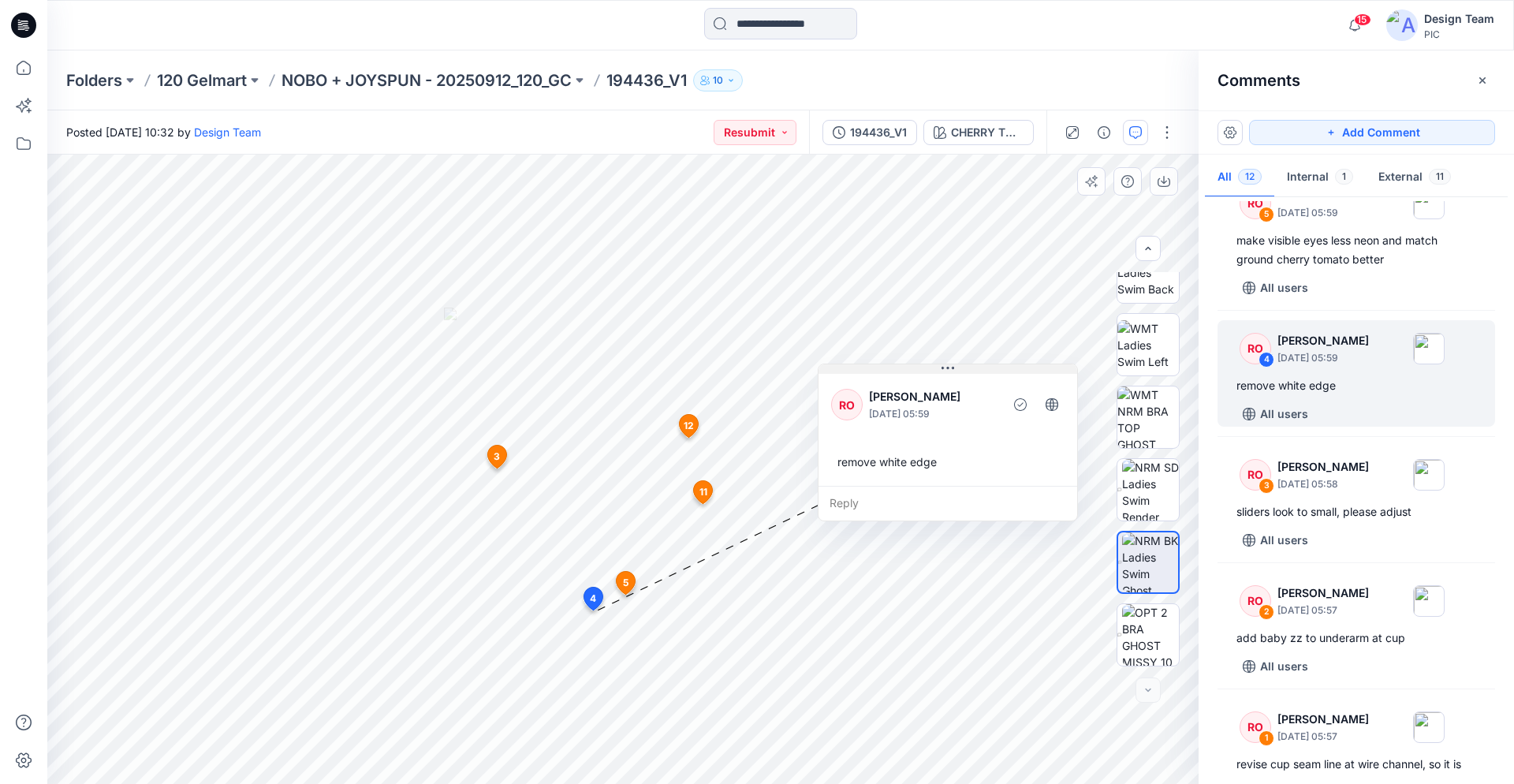
drag, startPoint x: 698, startPoint y: 470, endPoint x: 939, endPoint y: 364, distance: 263.3
click at [942, 367] on icon at bounding box center [948, 368] width 13 height 3
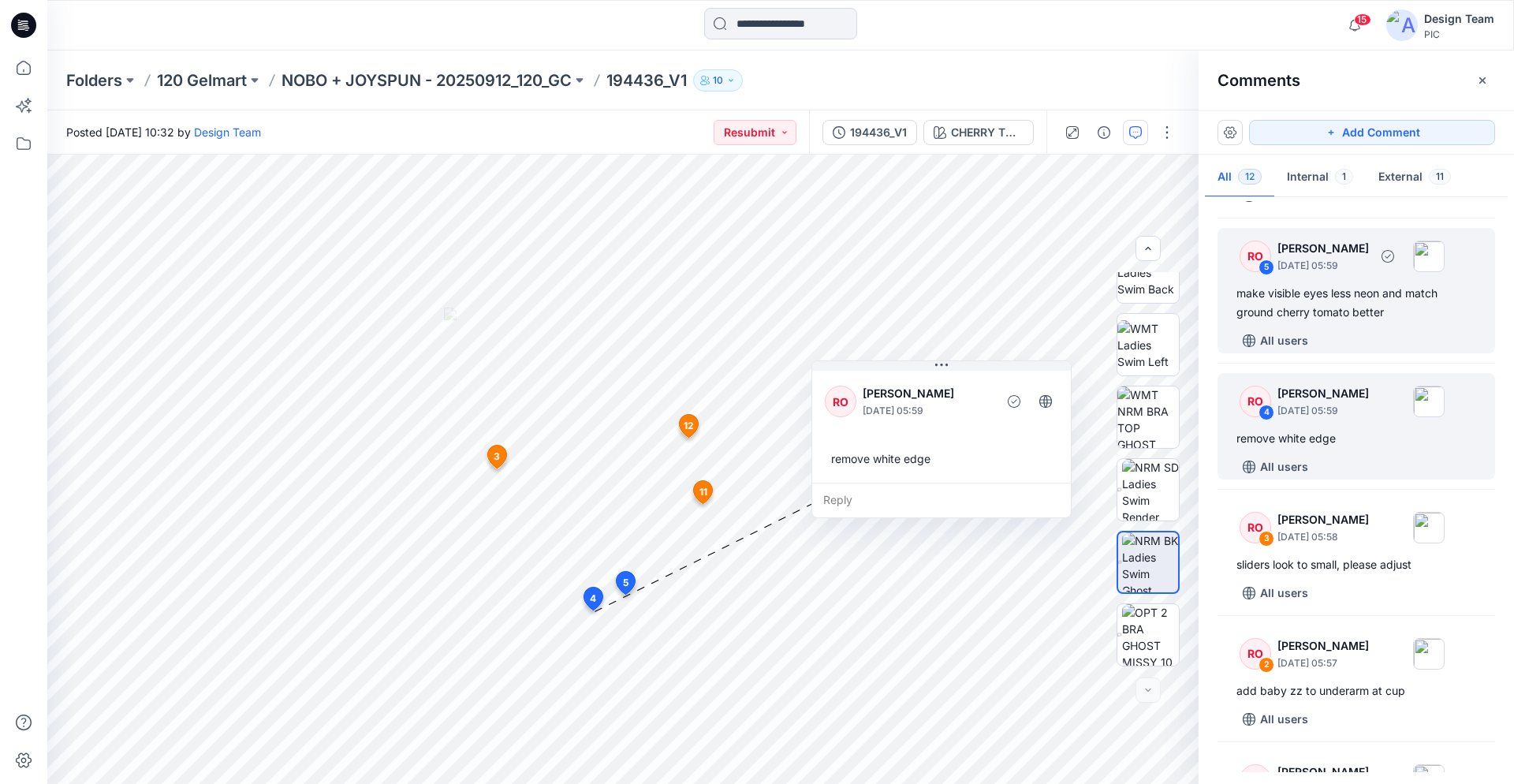
scroll to position [970, 0]
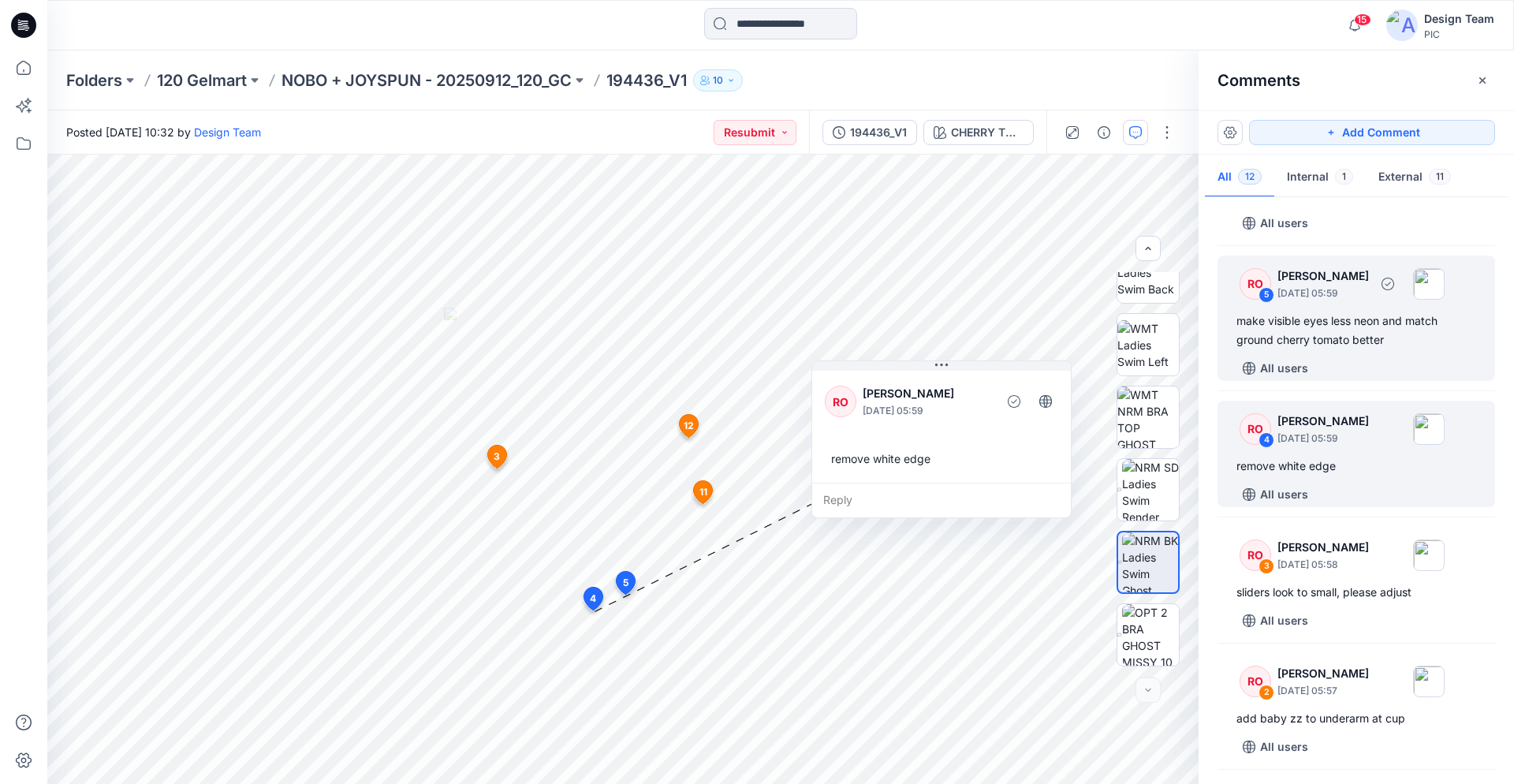
click at [1355, 338] on div "make visible eyes less neon and match ground cherry tomato better" at bounding box center [1356, 330] width 240 height 38
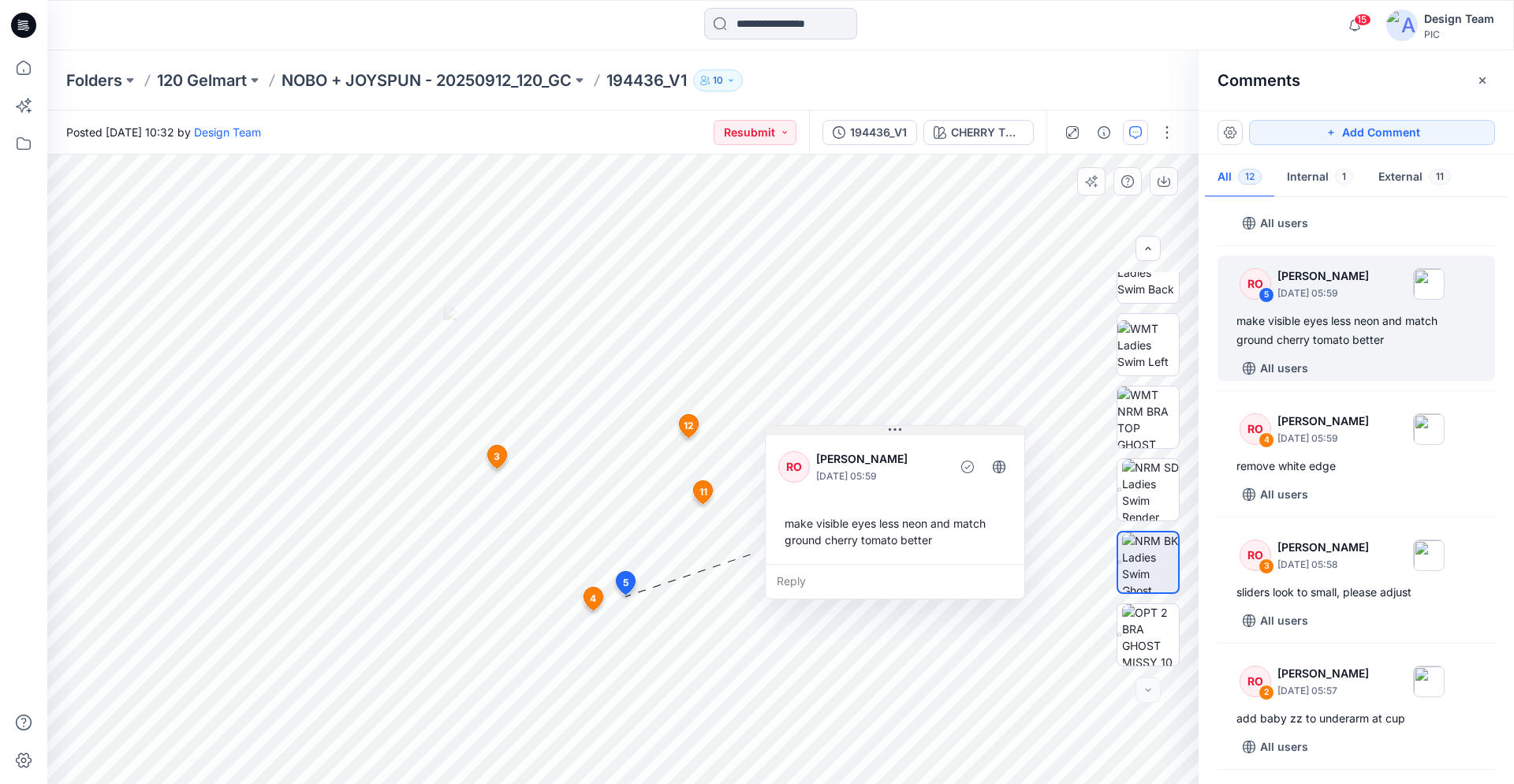
drag, startPoint x: 734, startPoint y: 454, endPoint x: 935, endPoint y: 403, distance: 207.4
click at [901, 424] on icon at bounding box center [895, 430] width 13 height 13
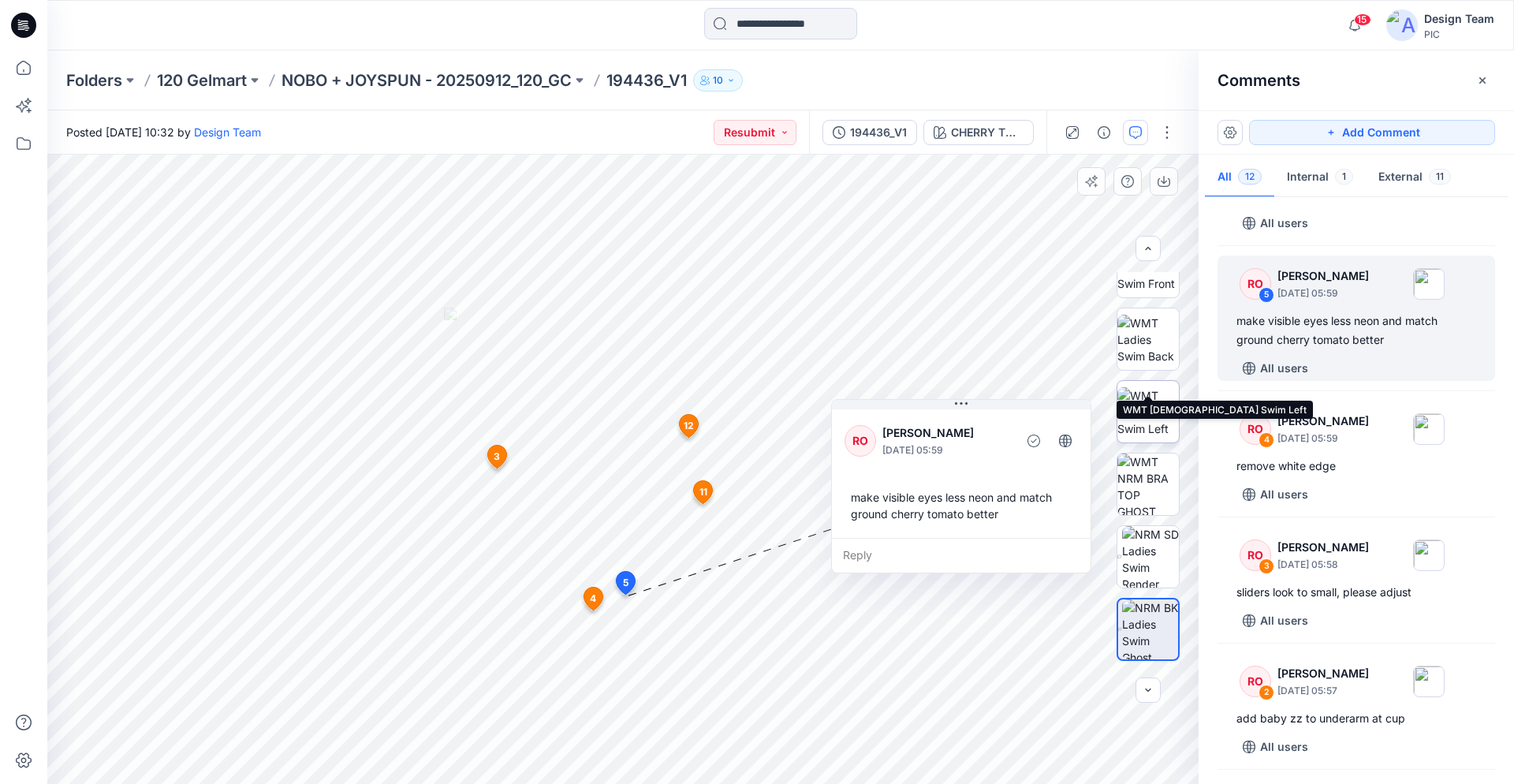
scroll to position [160, 0]
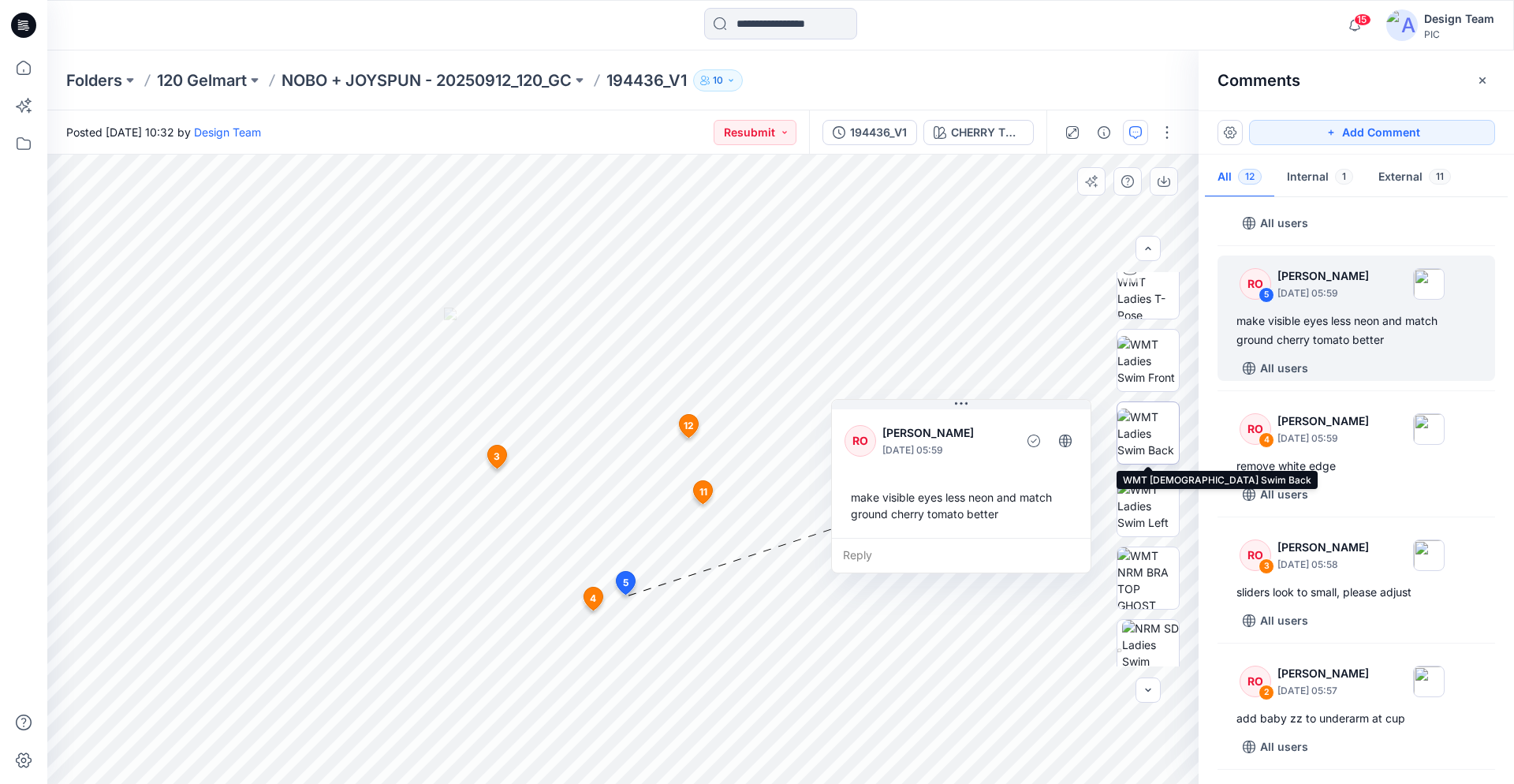
click at [1153, 435] on img at bounding box center [1149, 433] width 62 height 49
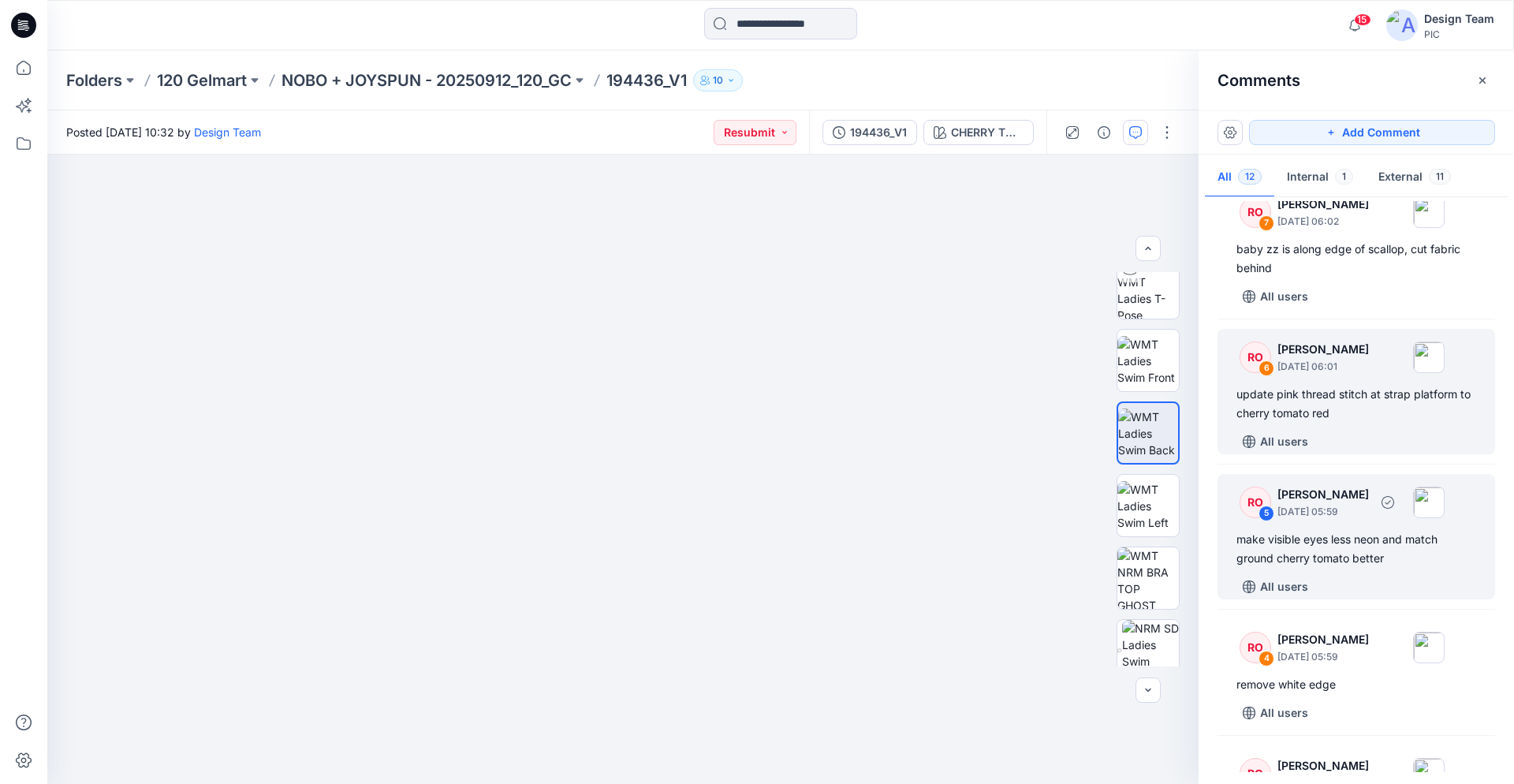
scroll to position [730, 0]
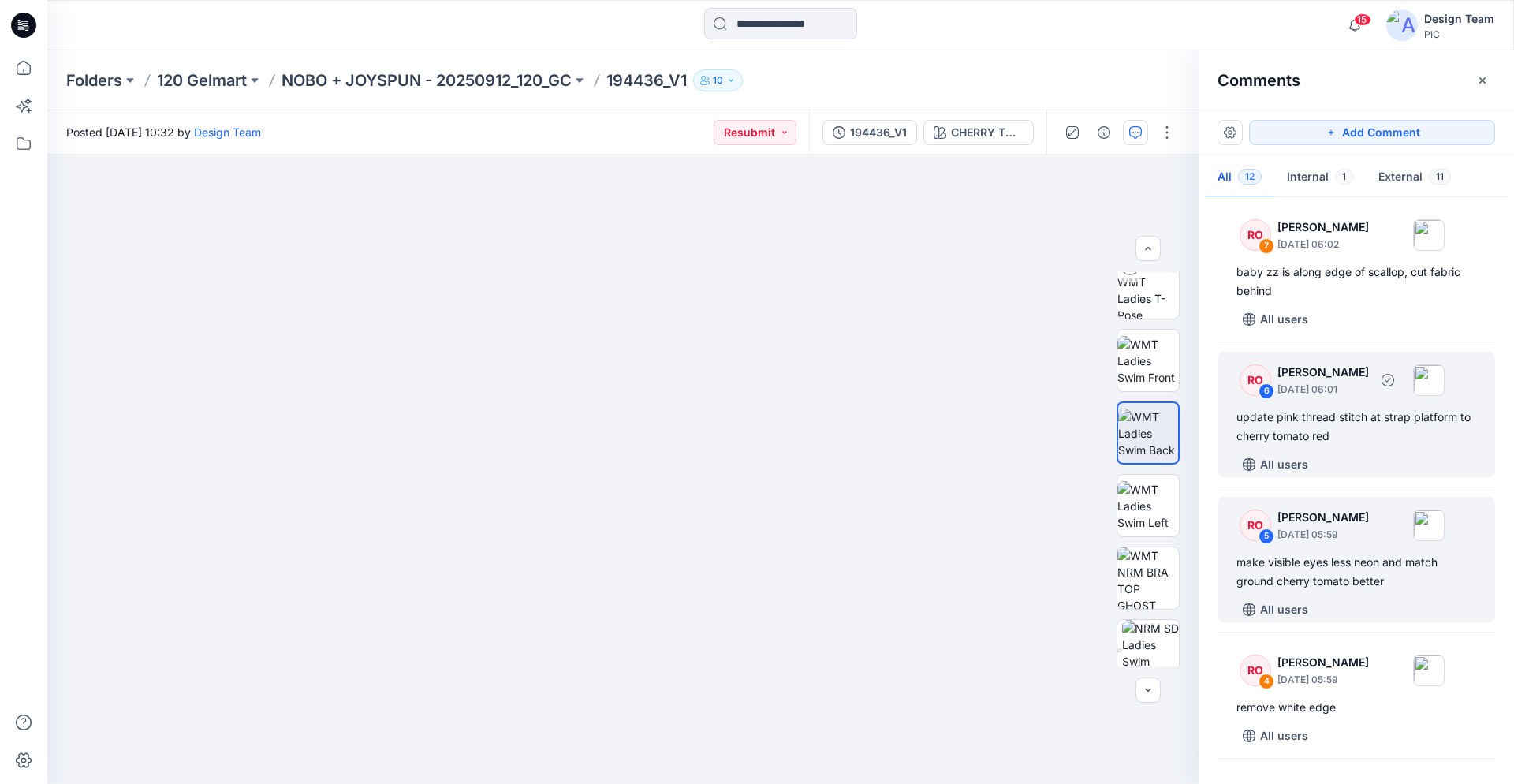
click at [1323, 425] on div "update pink thread stitch at strap platform to cherry tomato red" at bounding box center [1356, 426] width 240 height 38
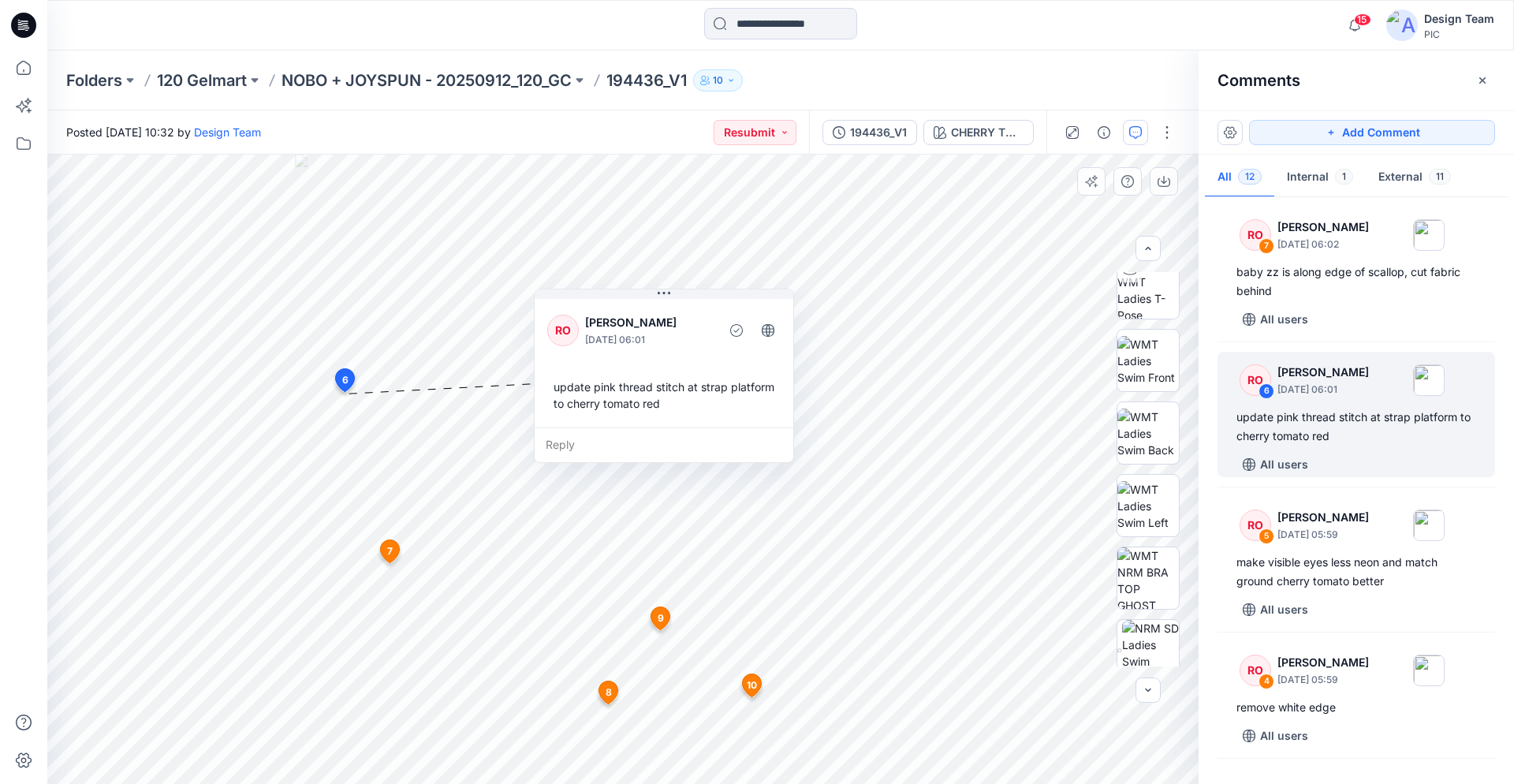
drag, startPoint x: 431, startPoint y: 308, endPoint x: 536, endPoint y: 311, distance: 105.0
click at [661, 293] on icon at bounding box center [664, 293] width 13 height 3
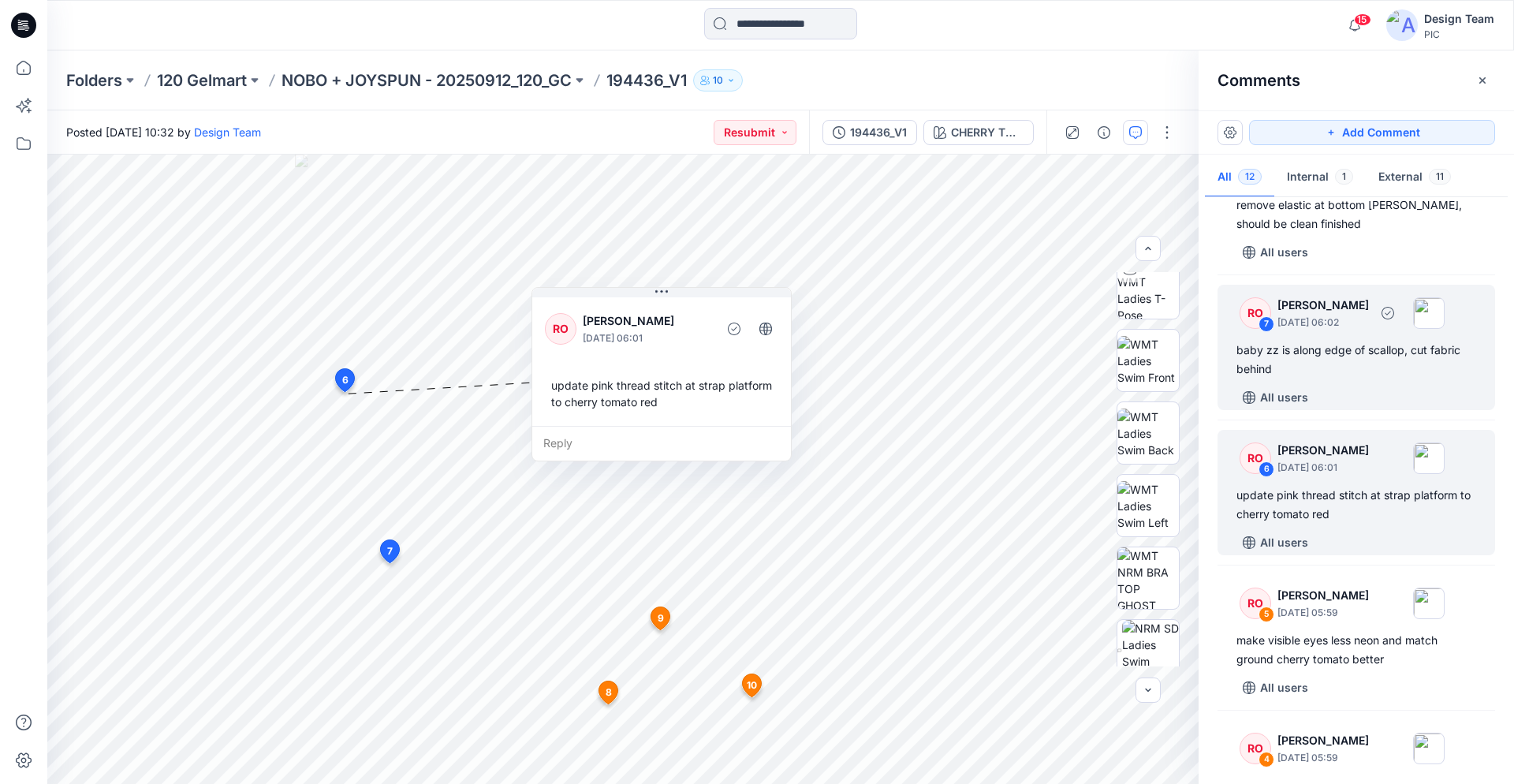
scroll to position [649, 0]
click at [1343, 363] on div "baby zz is along edge of scallop, cut fabric behind" at bounding box center [1356, 361] width 240 height 38
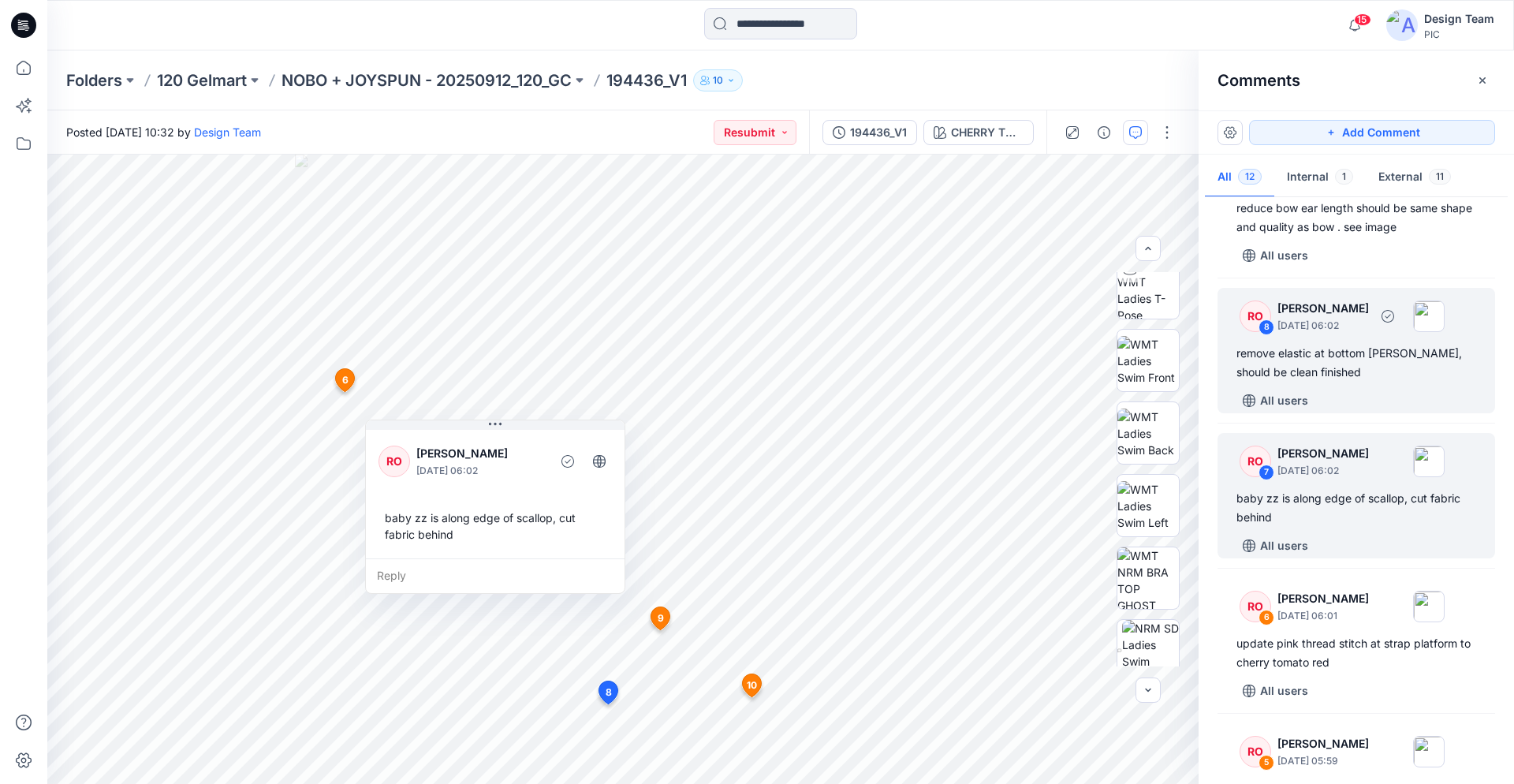
scroll to position [488, 0]
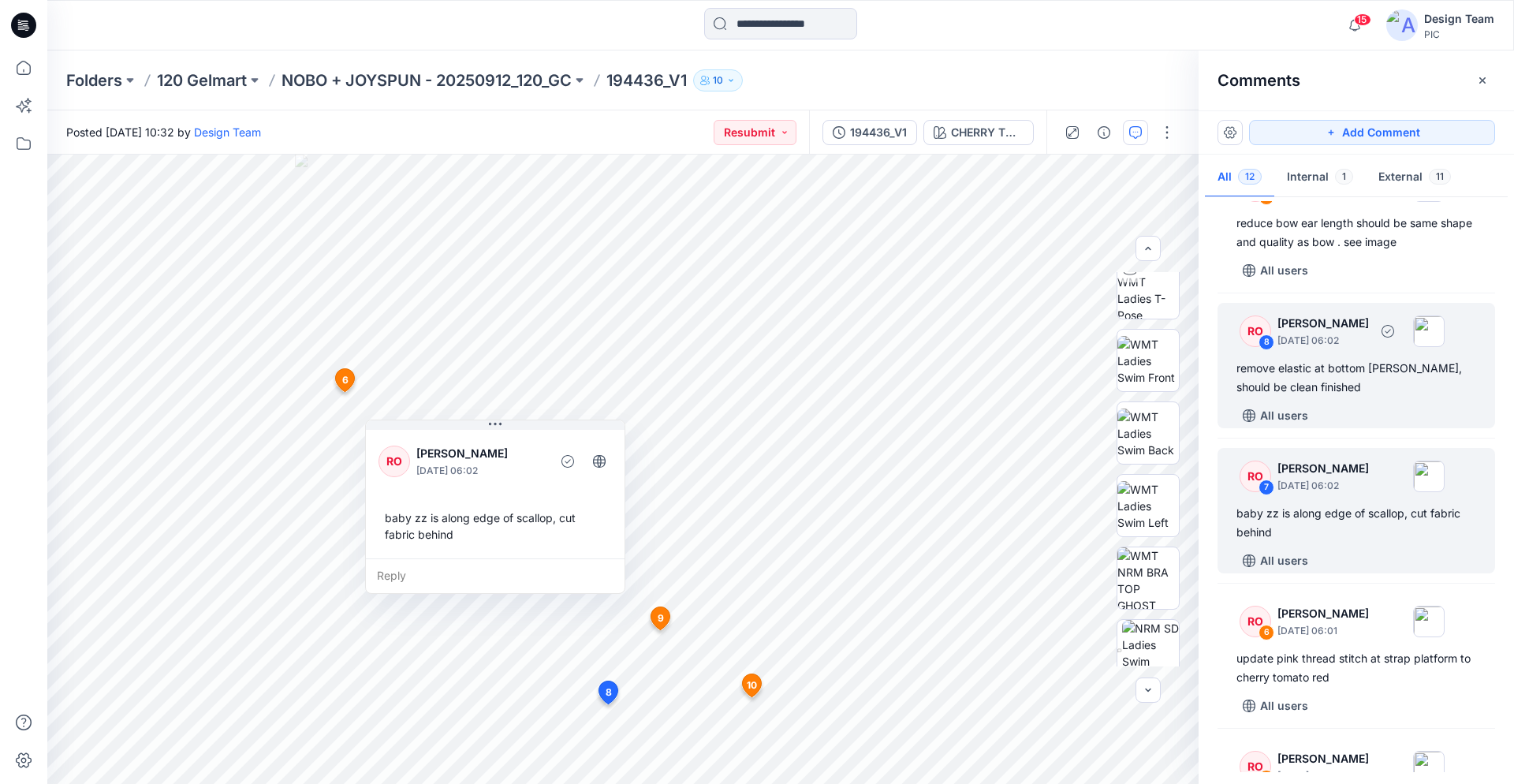
click at [1391, 361] on div "remove elastic at bottom gore, should be clean finished" at bounding box center [1356, 377] width 240 height 38
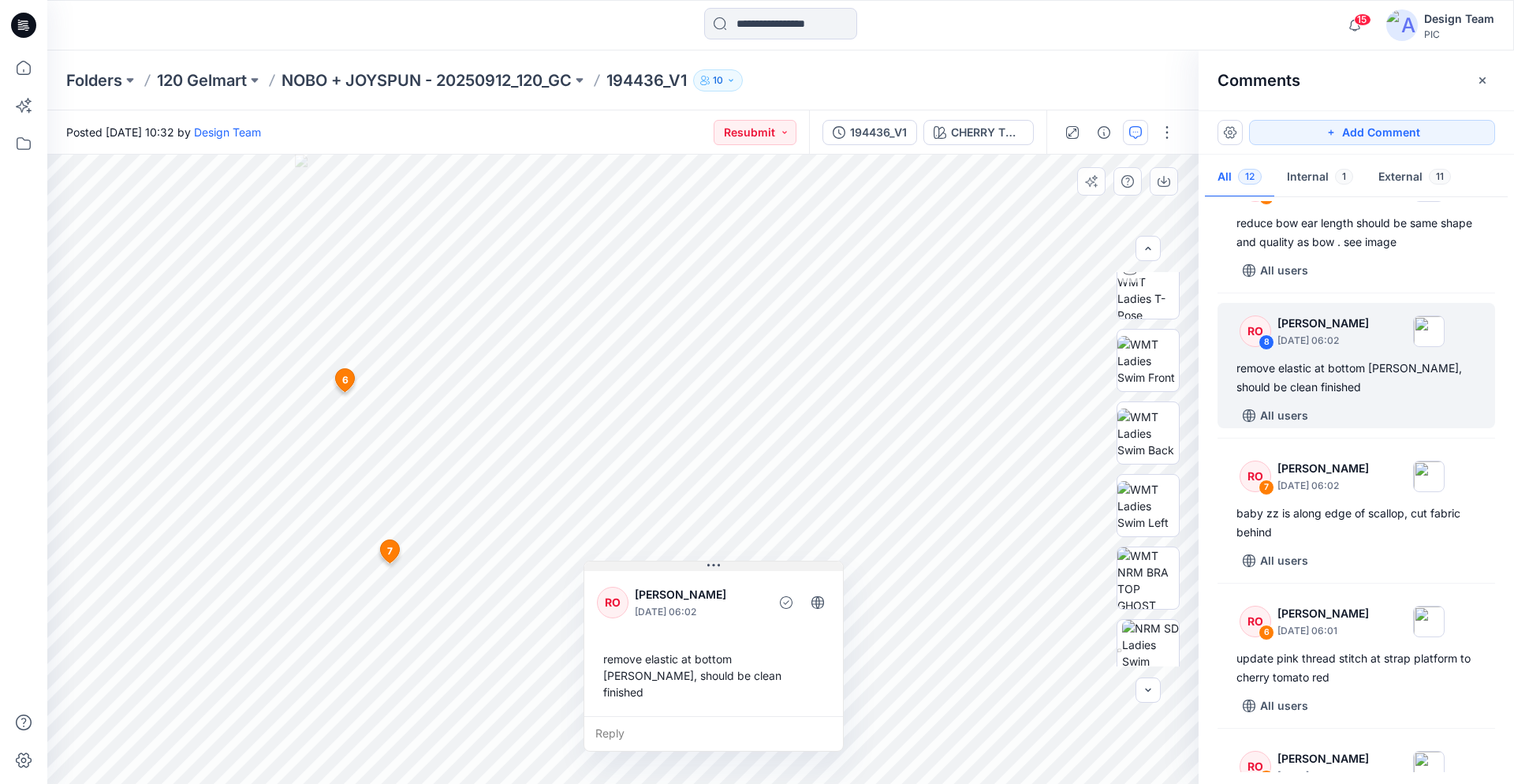
click at [736, 313] on div "13 6 RO Raquel Ortiz October 01, 2025 06:01 update pink thread stitch at strap …" at bounding box center [623, 469] width 1151 height 629
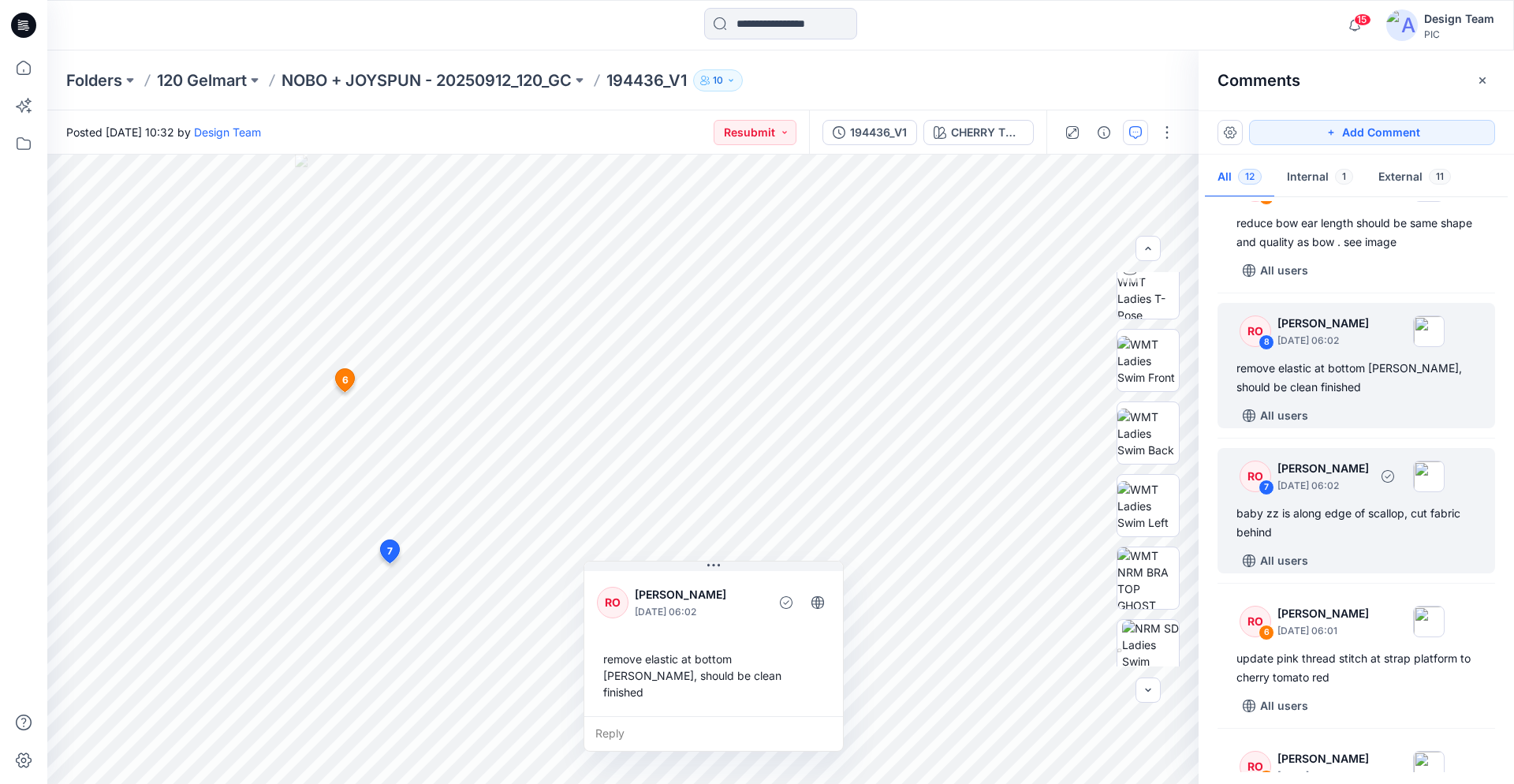
click at [1301, 506] on div "baby zz is along edge of scallop, cut fabric behind" at bounding box center [1356, 522] width 240 height 38
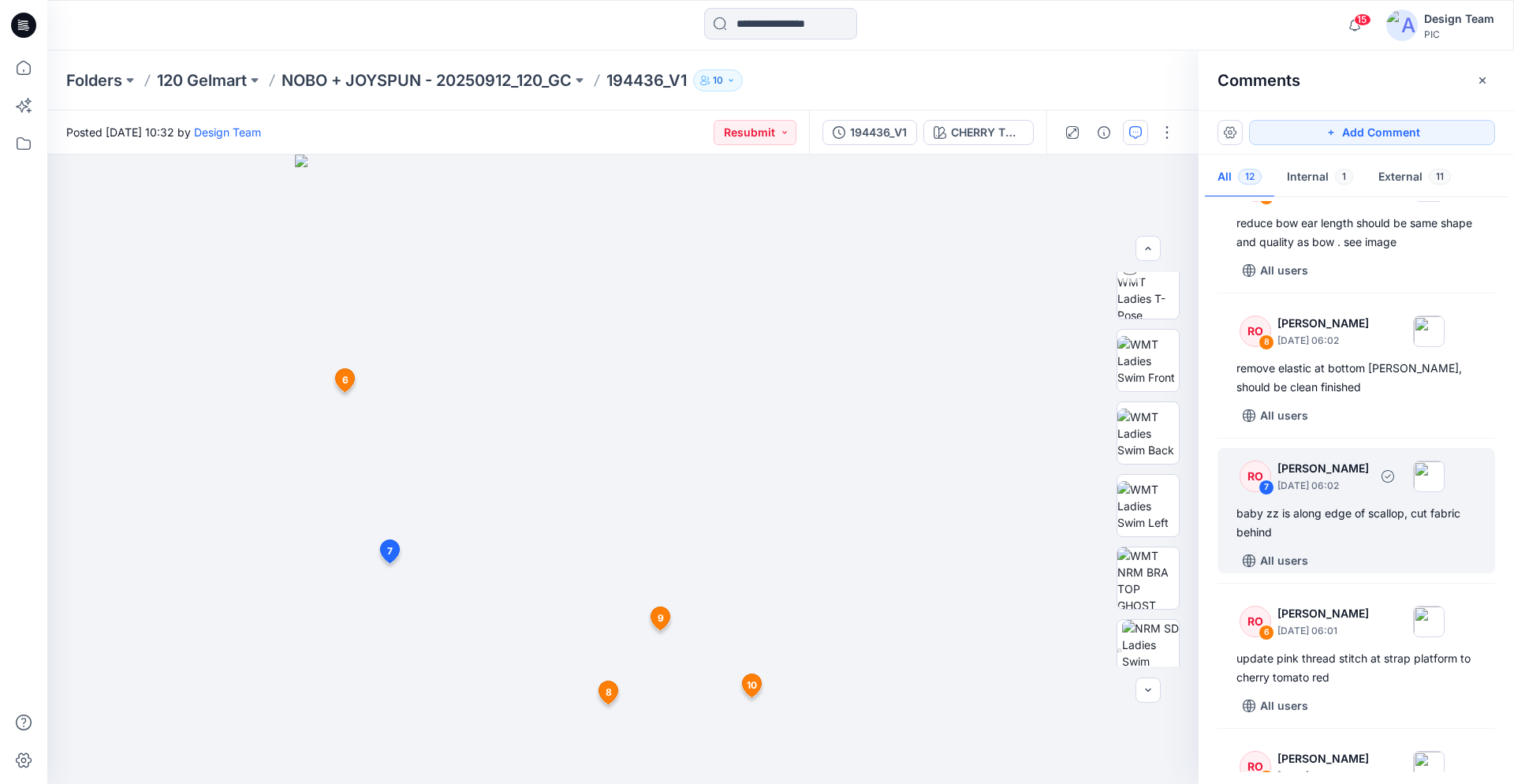
click at [1283, 539] on div "baby zz is along edge of scallop, cut fabric behind" at bounding box center [1356, 522] width 240 height 38
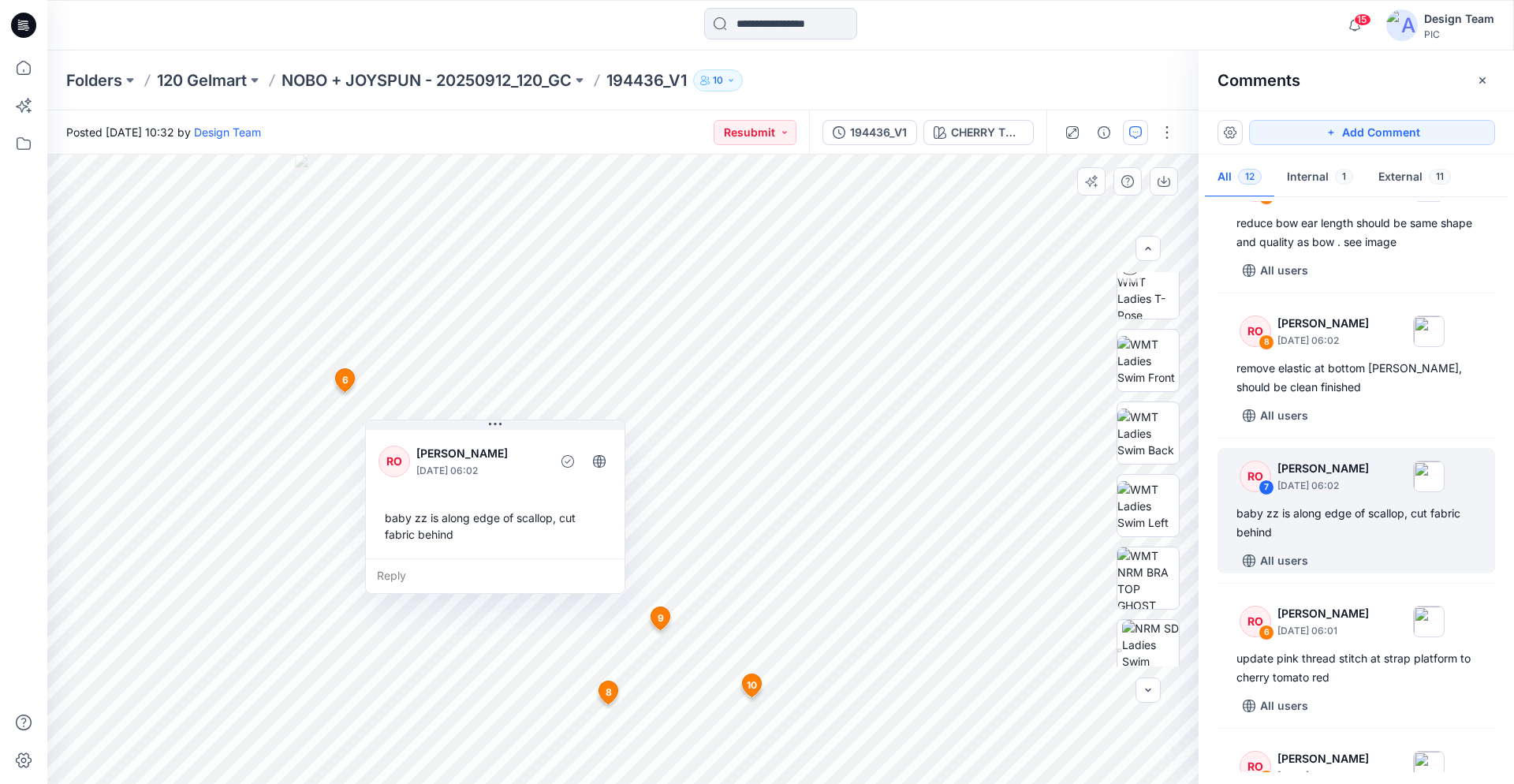
click at [385, 573] on div "Reply" at bounding box center [495, 576] width 258 height 35
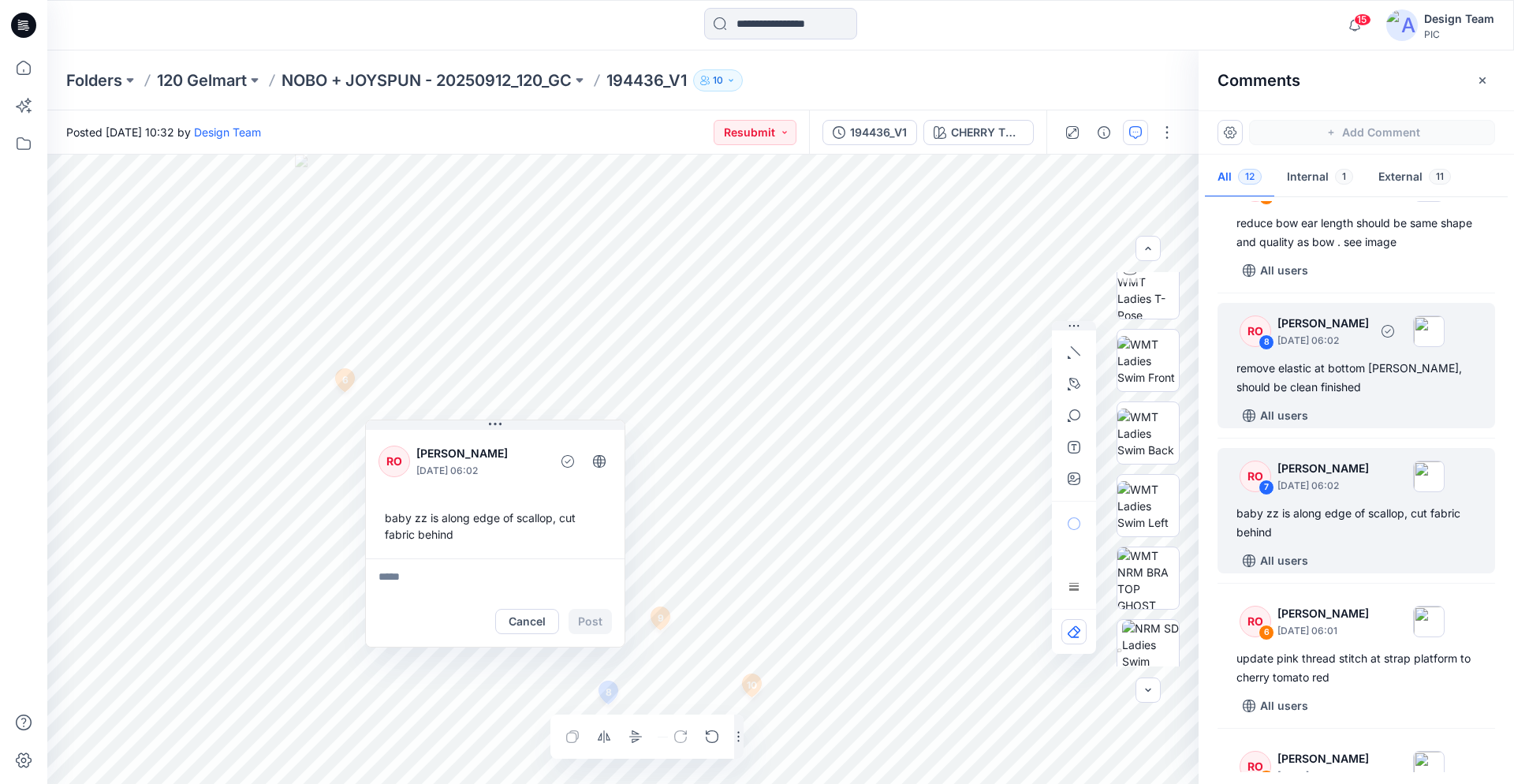
click at [1317, 377] on div "remove elastic at bottom gore, should be clean finished" at bounding box center [1356, 377] width 240 height 38
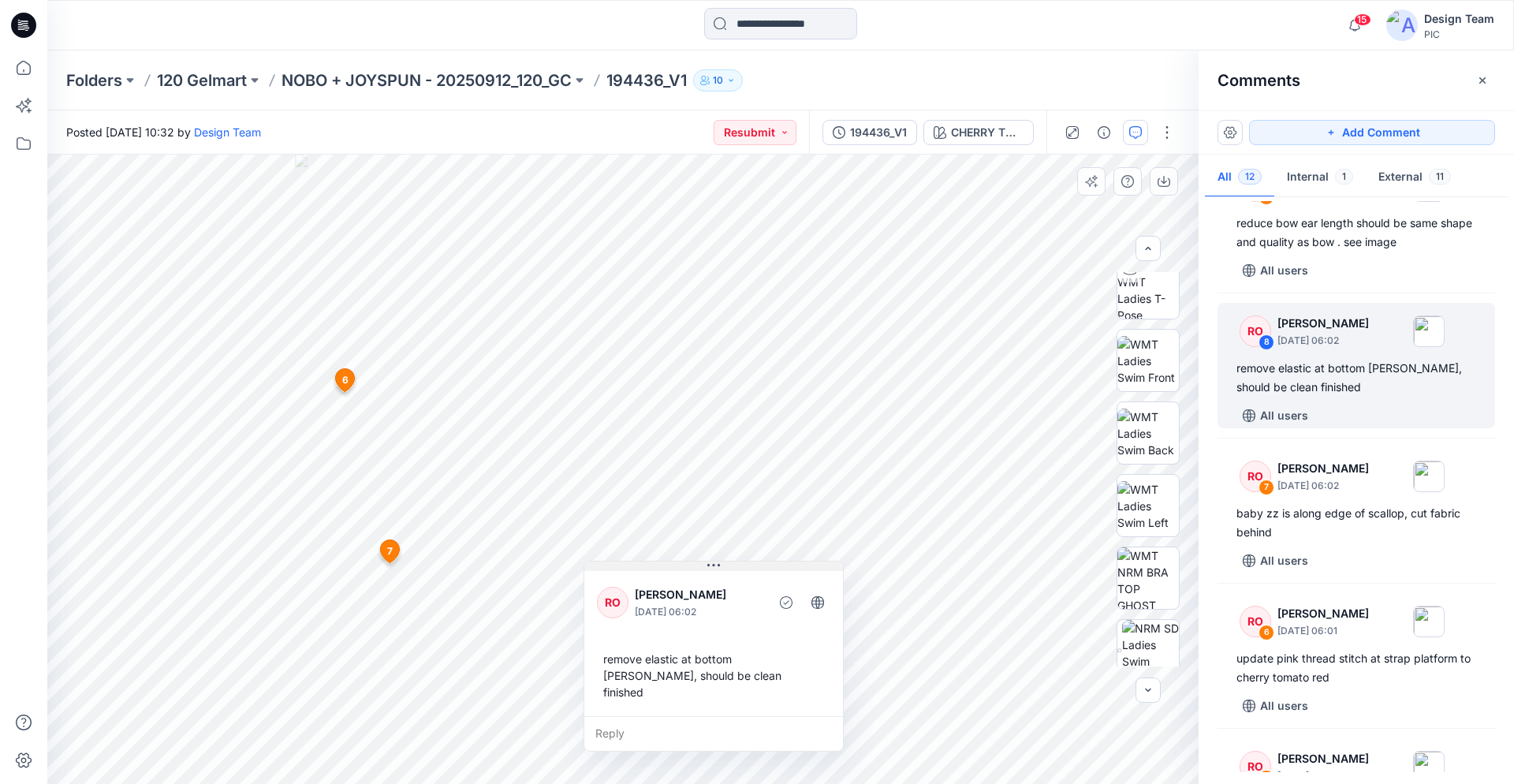
click at [747, 400] on div "13 6 RO Raquel Ortiz October 01, 2025 06:01 update pink thread stitch at strap …" at bounding box center [623, 469] width 1151 height 629
click at [742, 453] on div "13 6 RO Raquel Ortiz October 01, 2025 06:01 update pink thread stitch at strap …" at bounding box center [623, 469] width 1151 height 629
drag, startPoint x: 681, startPoint y: 563, endPoint x: 774, endPoint y: 570, distance: 93.3
click at [817, 585] on div "RO Raquel Ortiz October 01, 2025 06:02 remove elastic at bottom gore, should be…" at bounding box center [713, 656] width 260 height 191
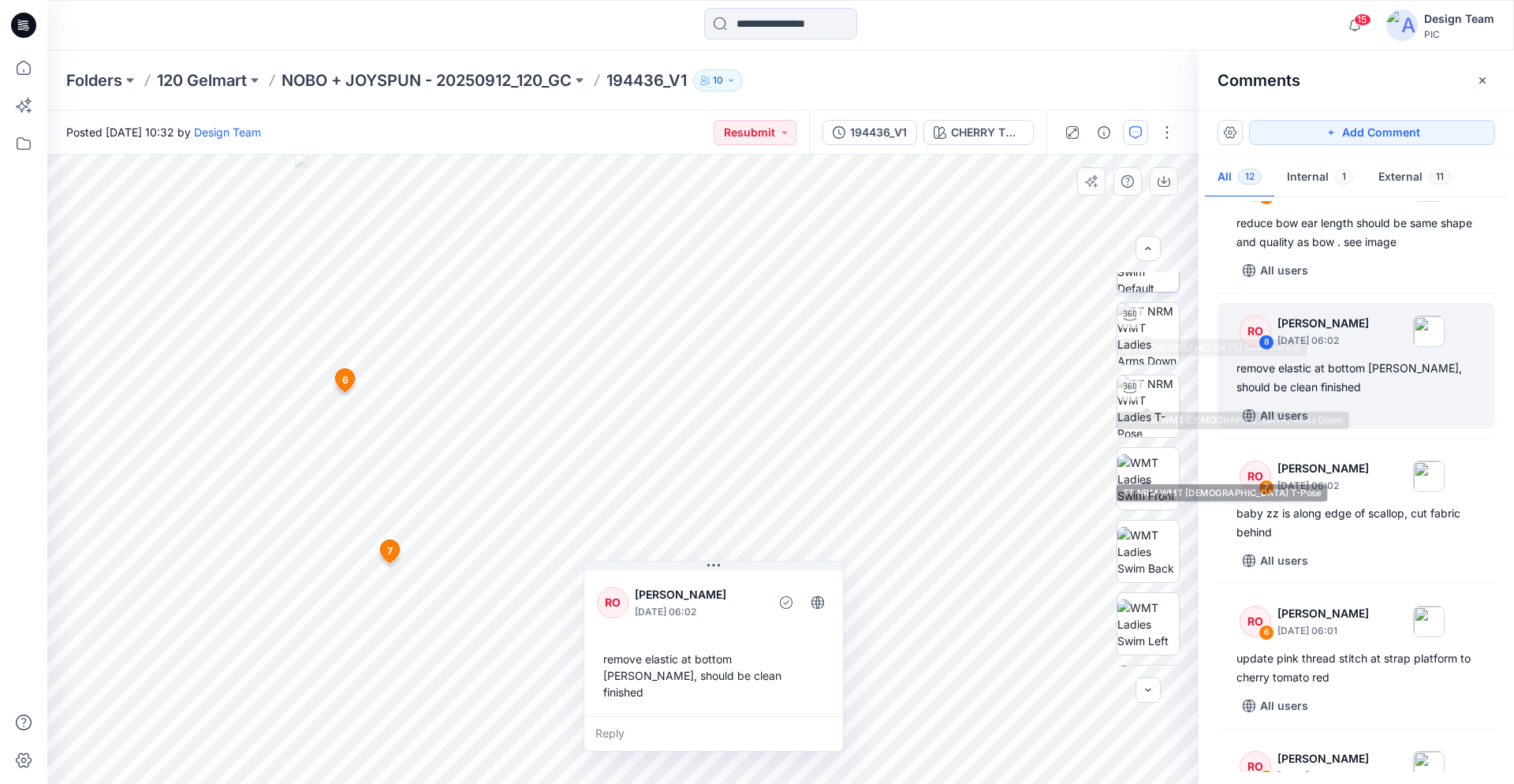
scroll to position [0, 0]
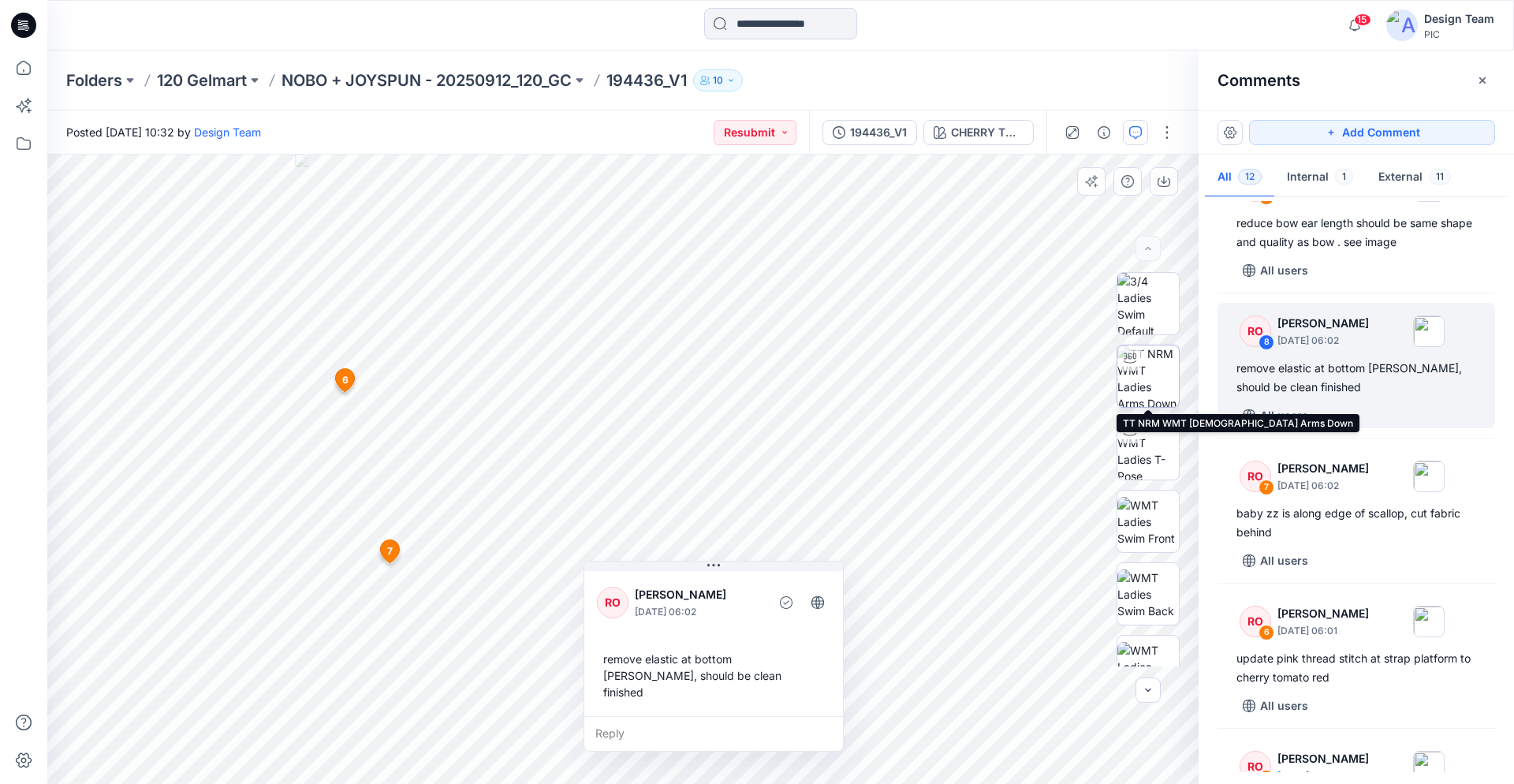
click at [1150, 380] on img at bounding box center [1149, 376] width 62 height 62
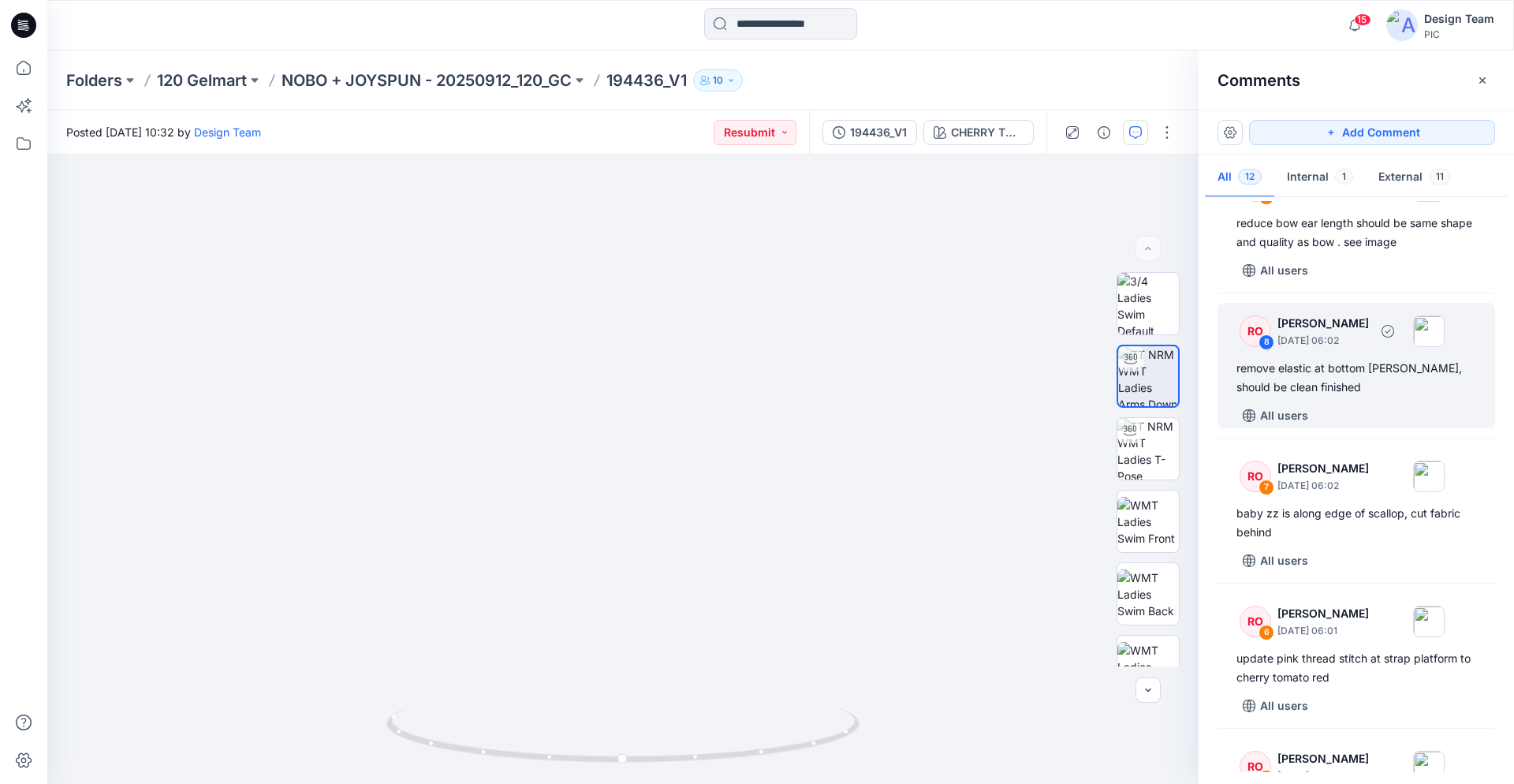
click at [1335, 358] on div "RO 8 Raquel Ortiz October 01, 2025 06:02 remove elastic at bottom gore, should …" at bounding box center [1357, 365] width 278 height 125
click at [1357, 353] on div "RO 8 Raquel Ortiz October 01, 2025 06:02 remove elastic at bottom gore, should …" at bounding box center [1357, 365] width 278 height 125
click at [1306, 384] on div "remove elastic at bottom gore, should be clean finished" at bounding box center [1356, 377] width 240 height 38
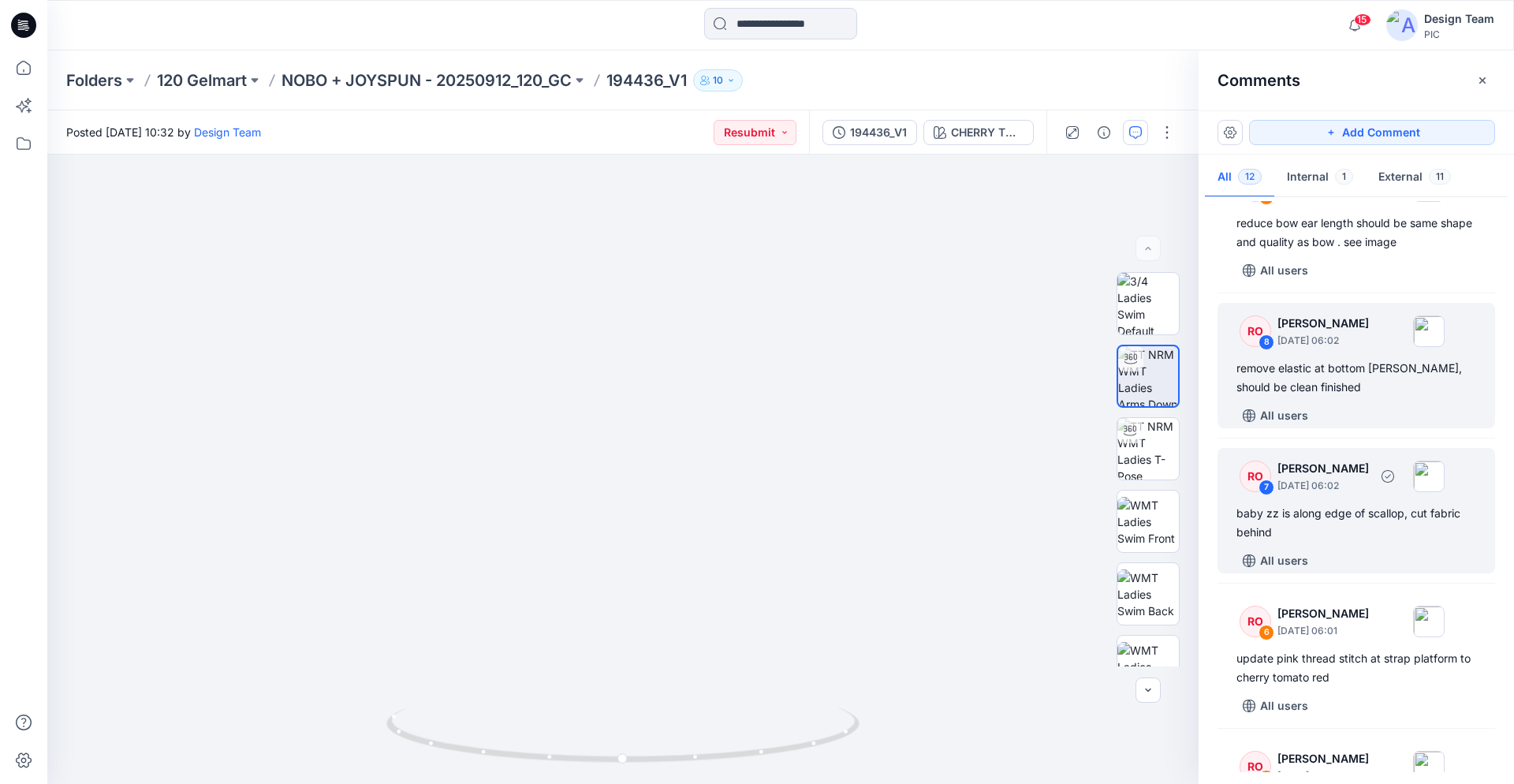
click at [1344, 520] on div "baby zz is along edge of scallop, cut fabric behind" at bounding box center [1356, 522] width 240 height 38
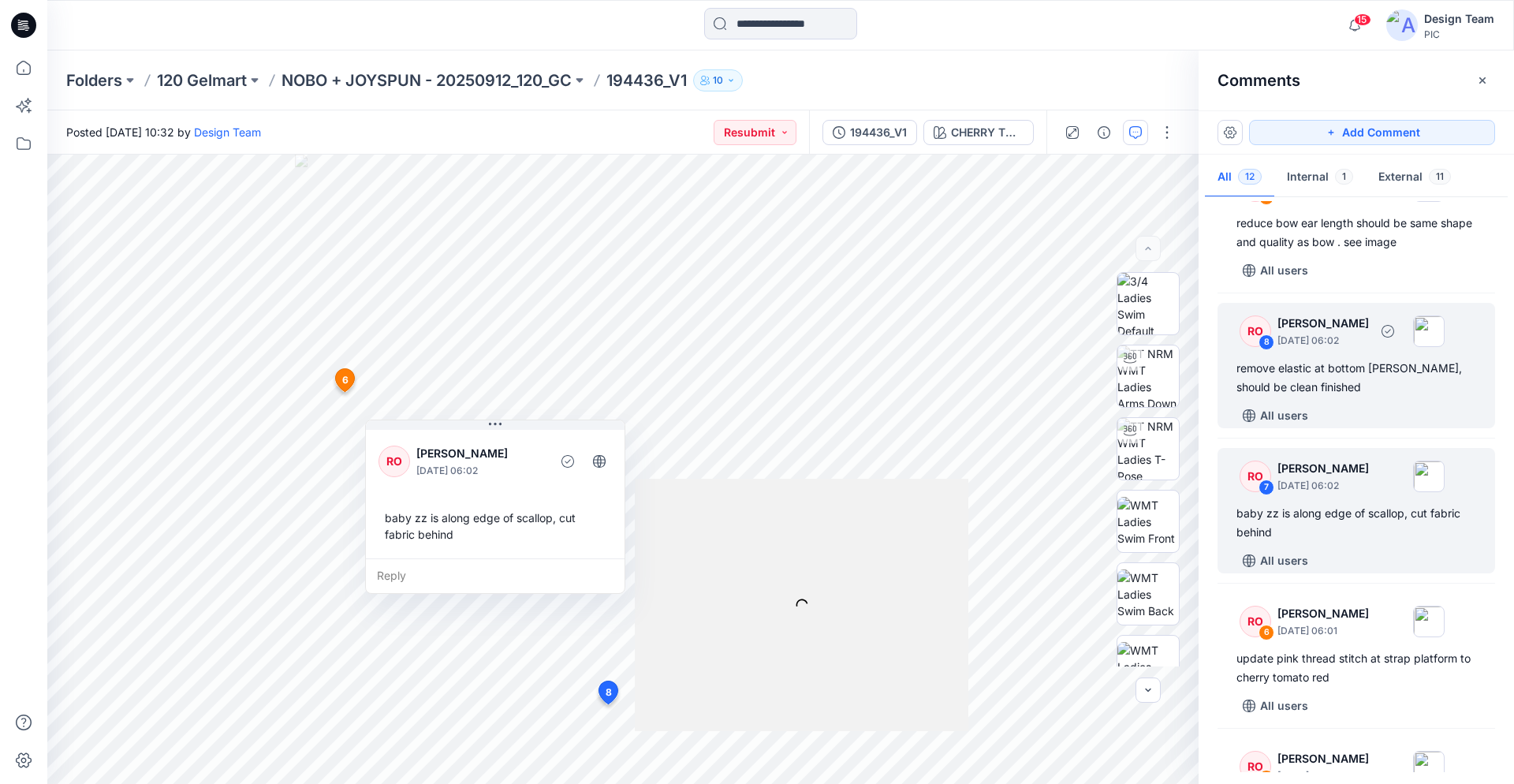
click at [1343, 366] on div "remove elastic at bottom gore, should be clean finished" at bounding box center [1356, 377] width 240 height 38
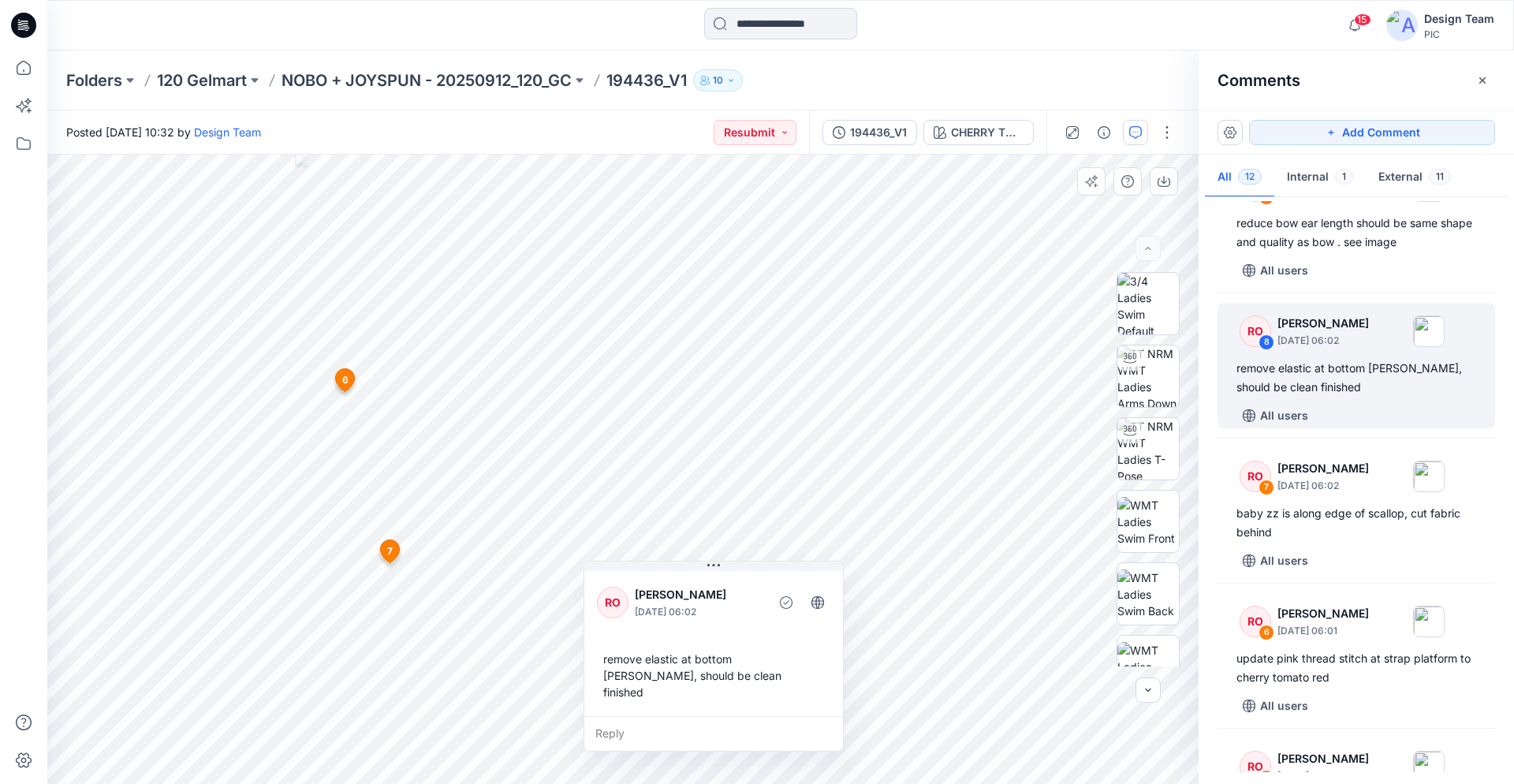
drag, startPoint x: 686, startPoint y: 566, endPoint x: 815, endPoint y: 627, distance: 142.7
click at [816, 629] on div "RO Raquel Ortiz October 01, 2025 06:02 remove elastic at bottom gore, should be…" at bounding box center [713, 656] width 260 height 191
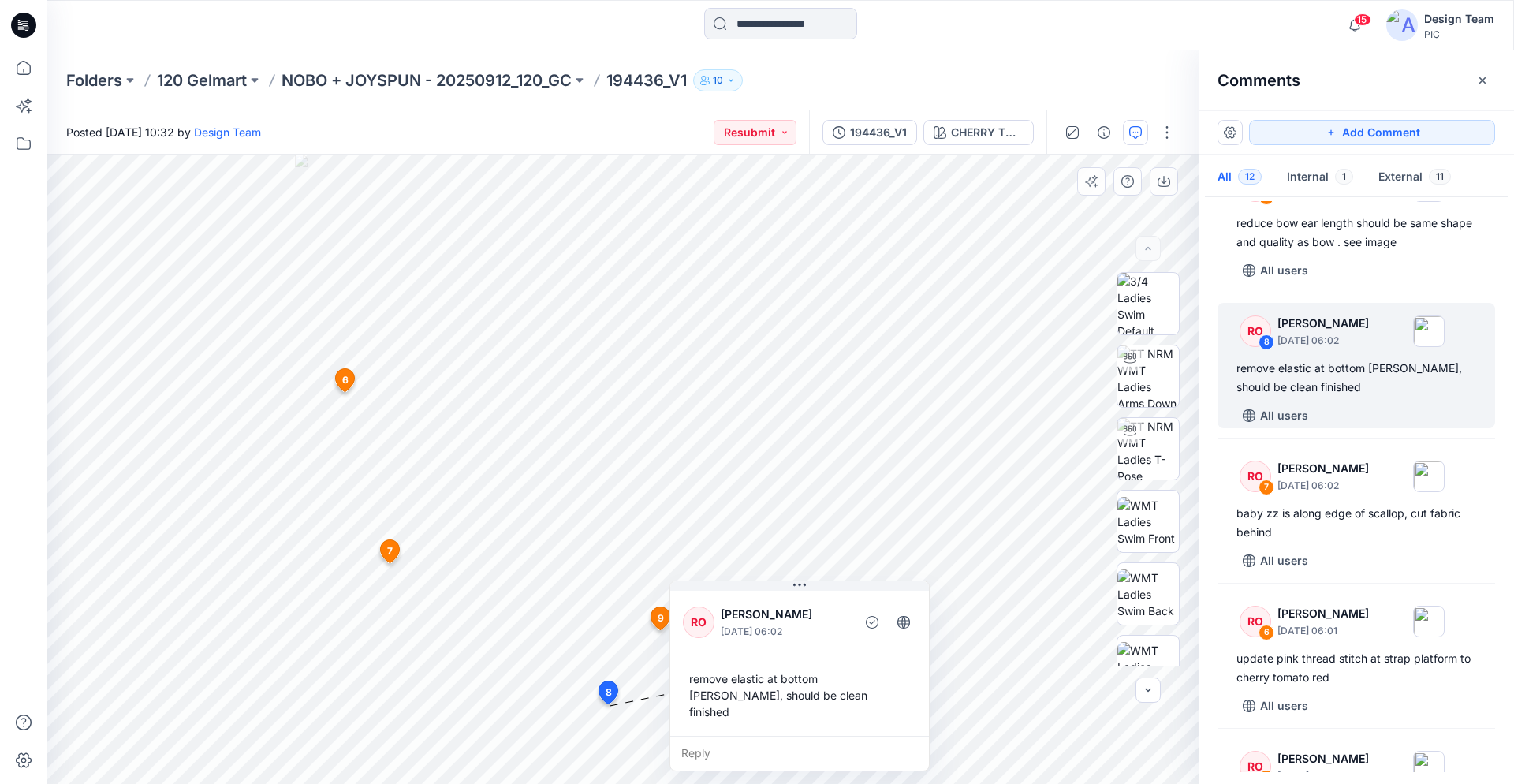
drag, startPoint x: 694, startPoint y: 641, endPoint x: 691, endPoint y: 662, distance: 21.2
click at [783, 656] on div "RO Raquel Ortiz October 01, 2025 06:02 remove elastic at bottom gore, should be…" at bounding box center [799, 661] width 258 height 148
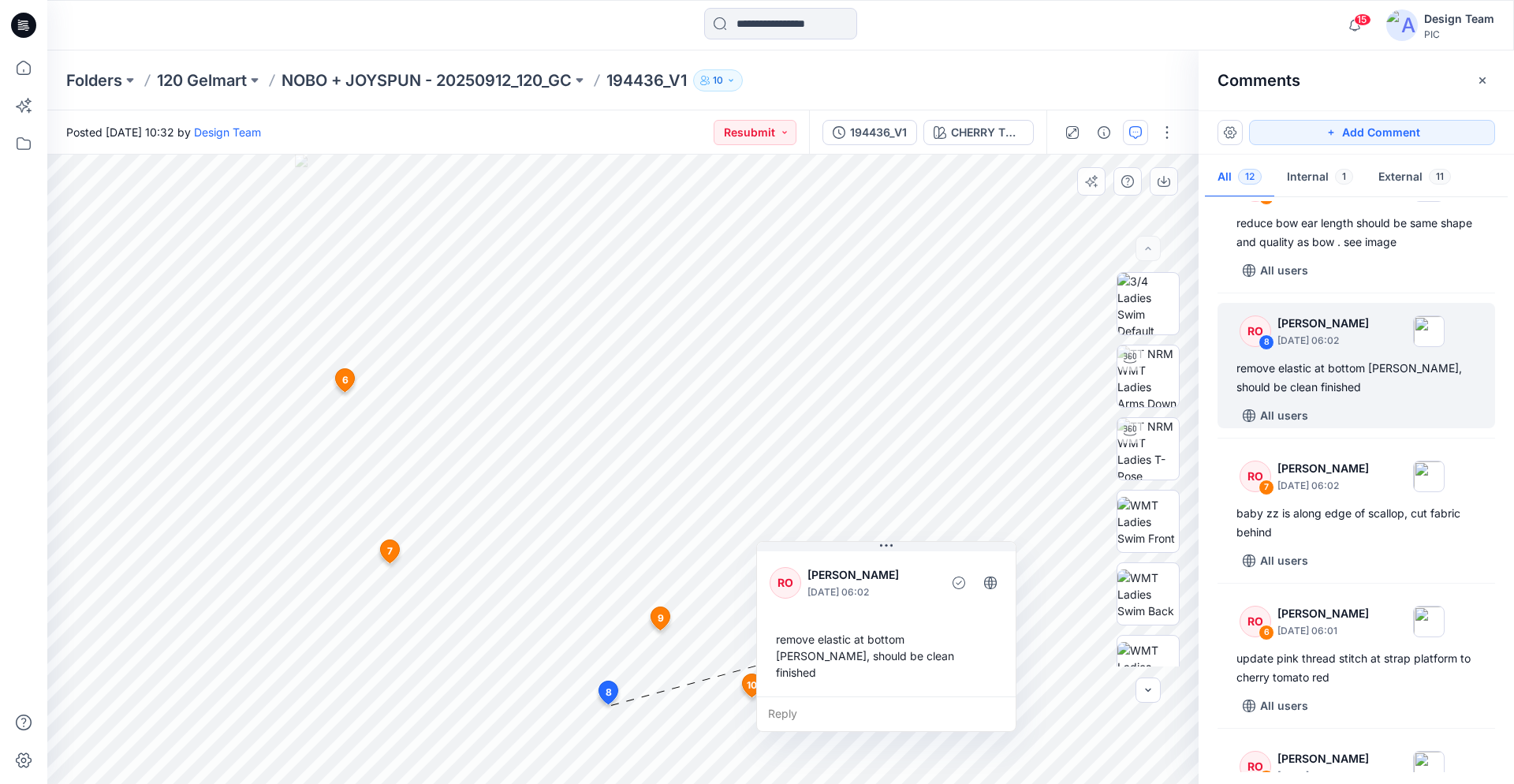
drag, startPoint x: 736, startPoint y: 660, endPoint x: 818, endPoint y: 621, distance: 90.8
click at [818, 621] on div "RO Raquel Ortiz October 01, 2025 06:02 remove elastic at bottom gore, should be…" at bounding box center [886, 622] width 258 height 148
click at [605, 695] on icon at bounding box center [609, 692] width 19 height 23
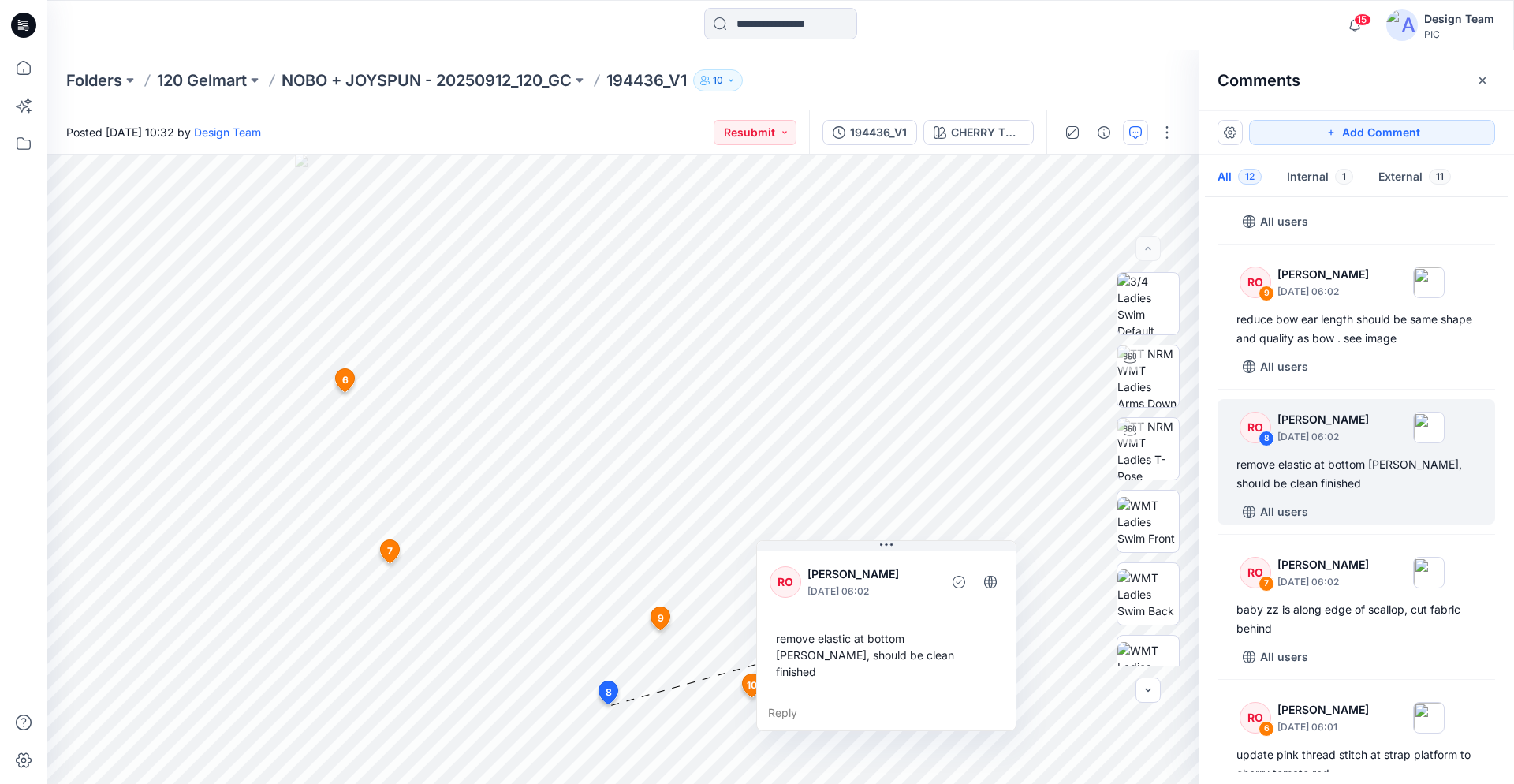
scroll to position [328, 0]
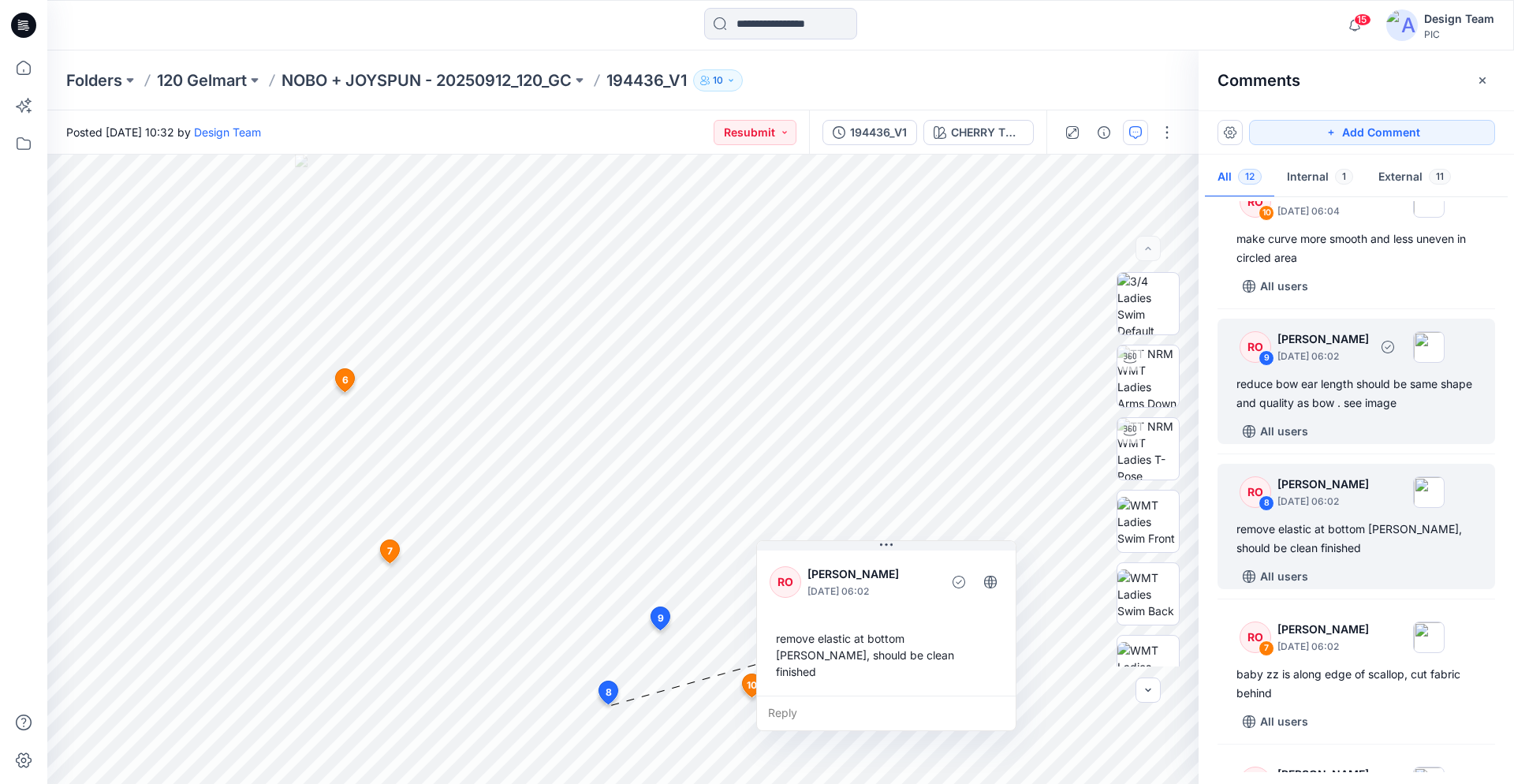
click at [1374, 391] on div "reduce bow ear length should be same shape and quality as bow . see image" at bounding box center [1356, 393] width 240 height 38
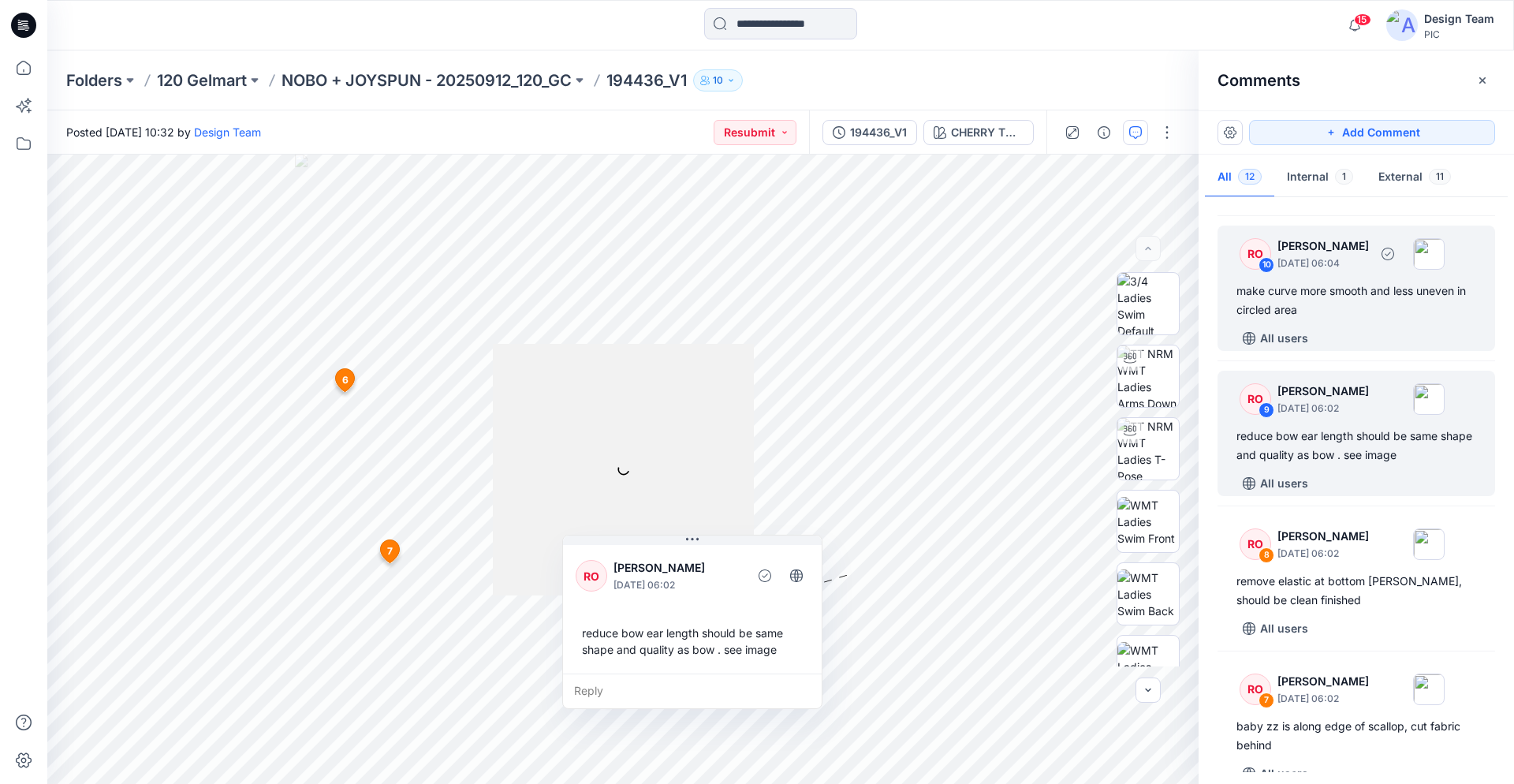
scroll to position [247, 0]
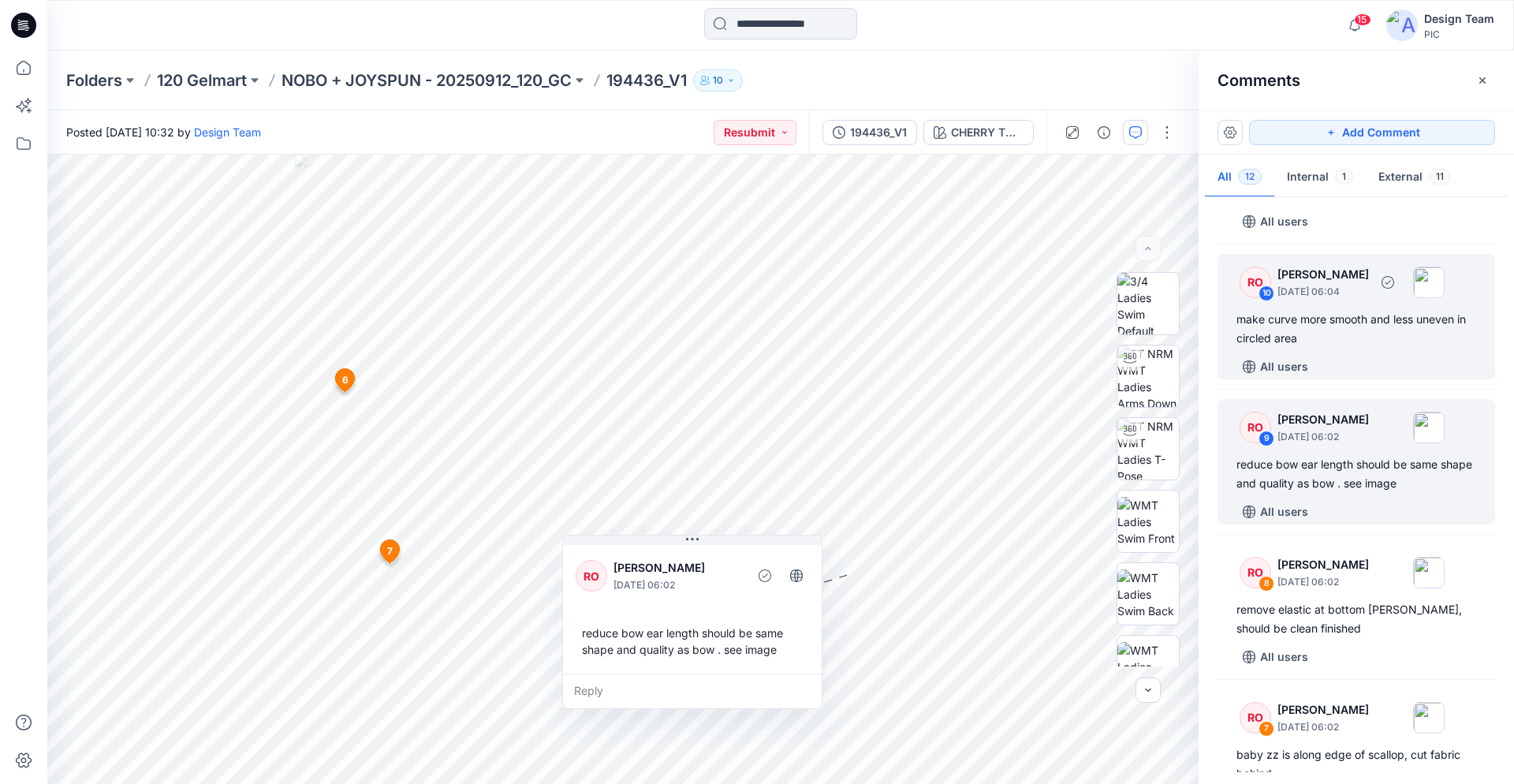
click at [1360, 328] on div "make curve more smooth and less uneven in circled area" at bounding box center [1356, 328] width 240 height 38
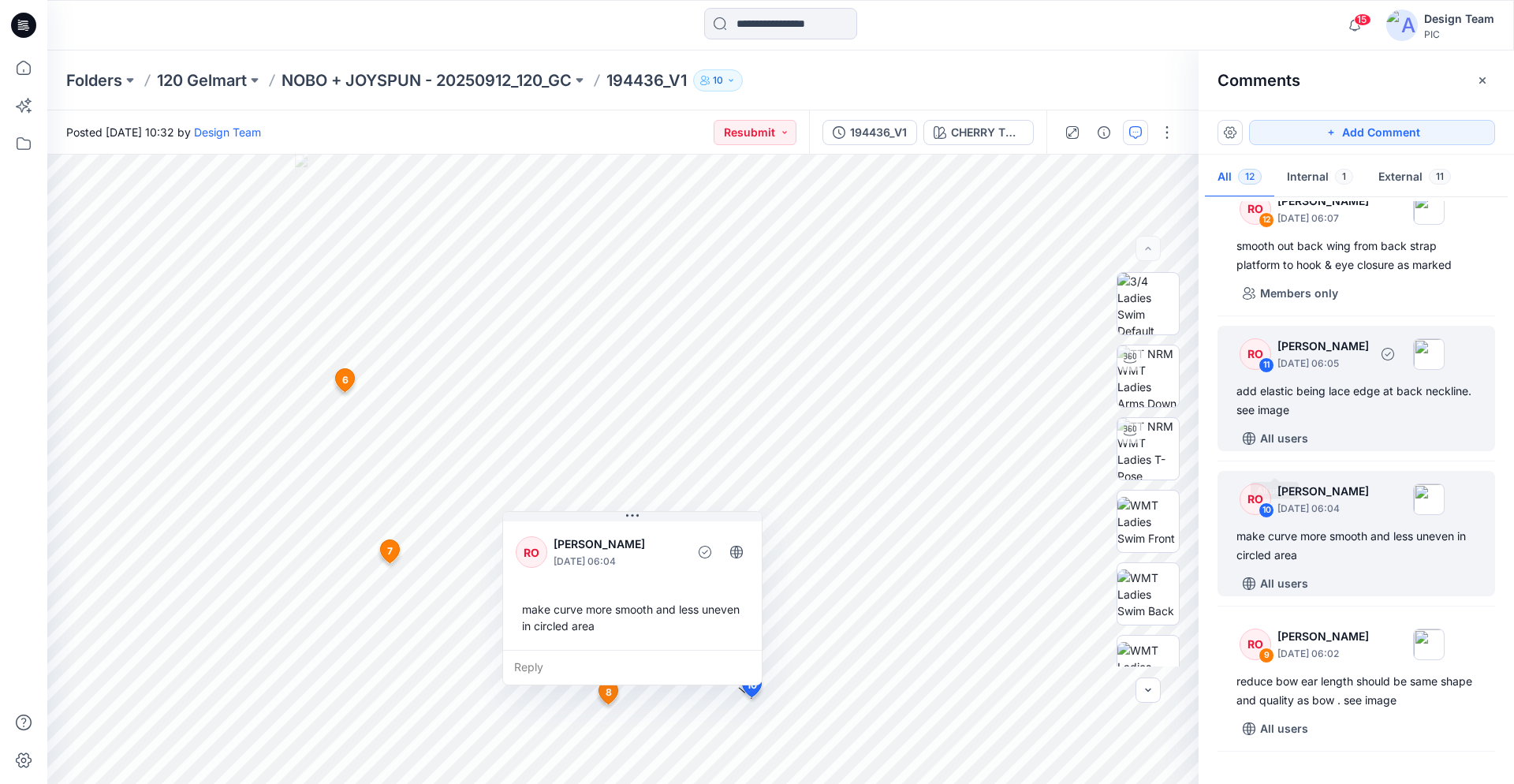
scroll to position [6, 0]
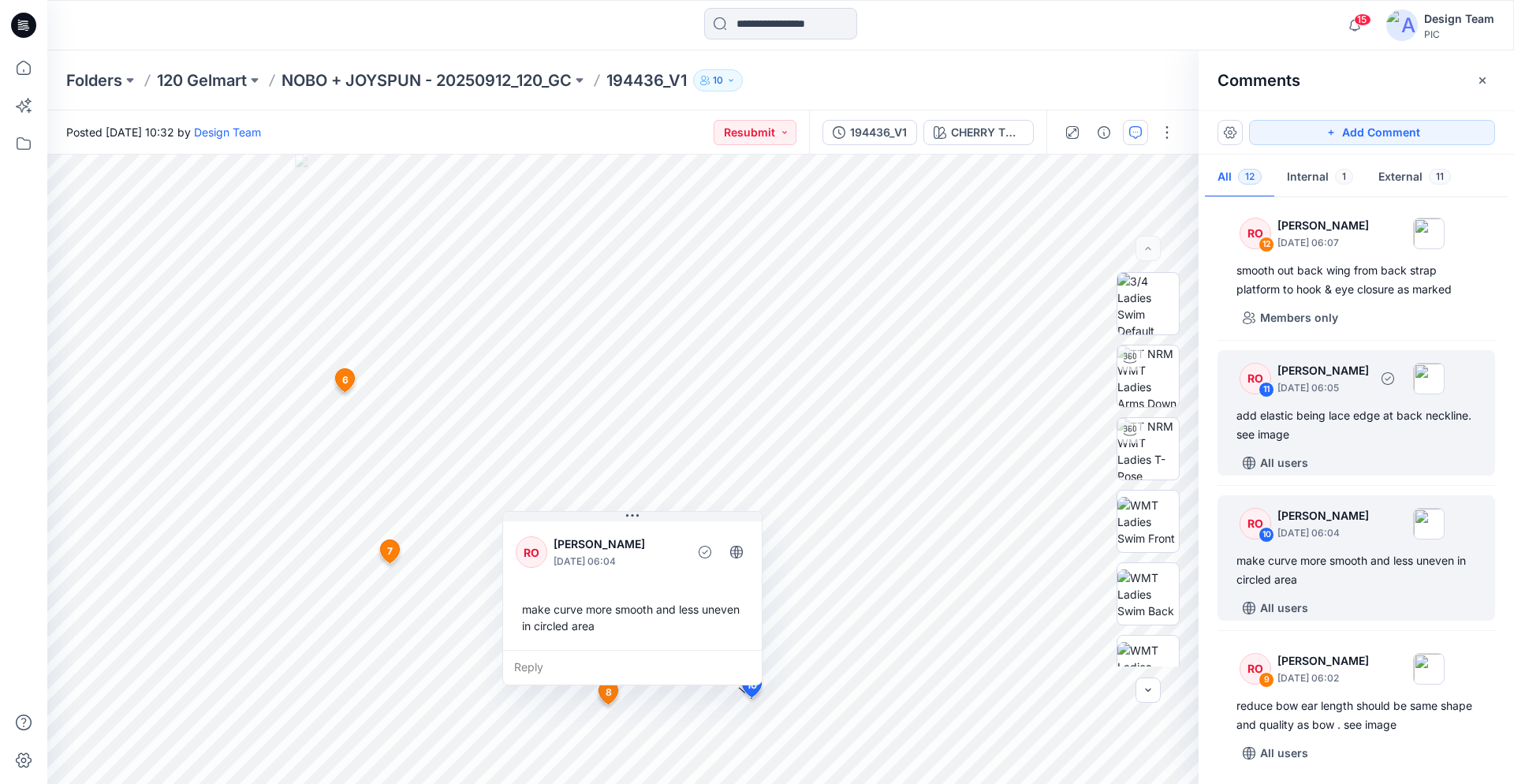
click at [1347, 417] on div "add elastic being lace edge at back neckline. see image" at bounding box center [1356, 425] width 240 height 38
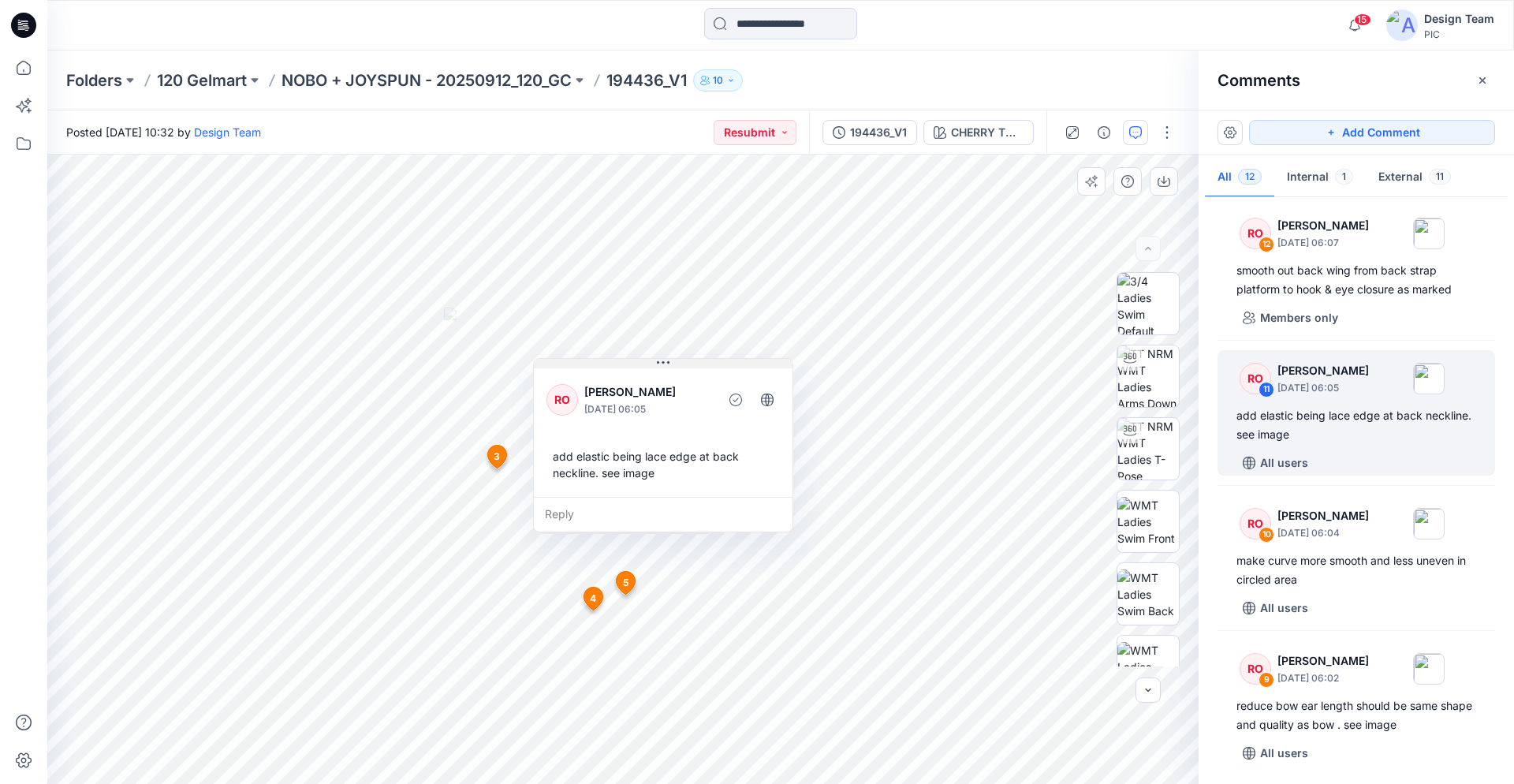
click at [997, 220] on div "13 3 RO Raquel Ortiz October 01, 2025 05:58 sliders look to small, please adjus…" at bounding box center [623, 469] width 1151 height 629
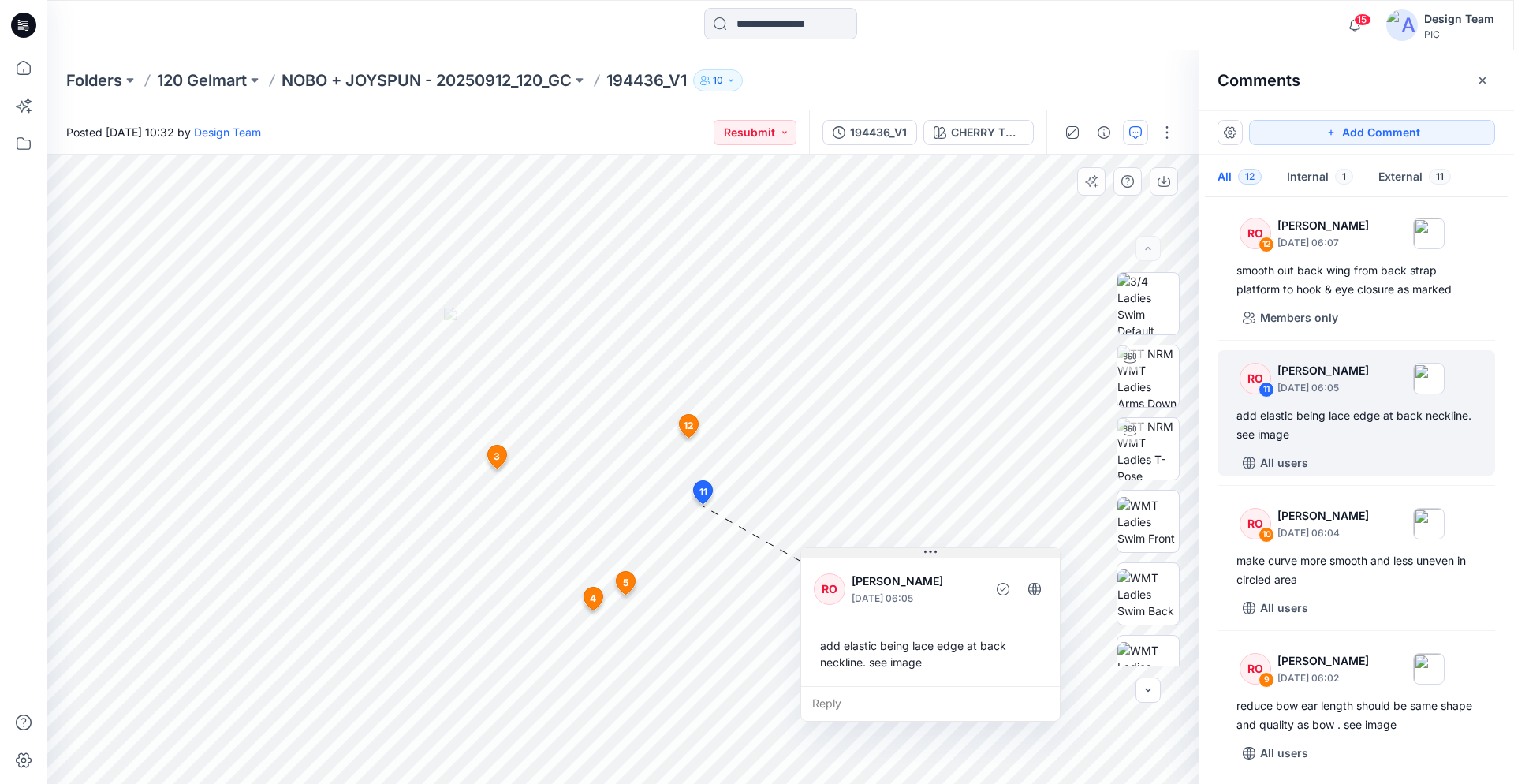
drag, startPoint x: 660, startPoint y: 362, endPoint x: 945, endPoint y: 558, distance: 345.9
click at [937, 556] on icon at bounding box center [930, 552] width 13 height 13
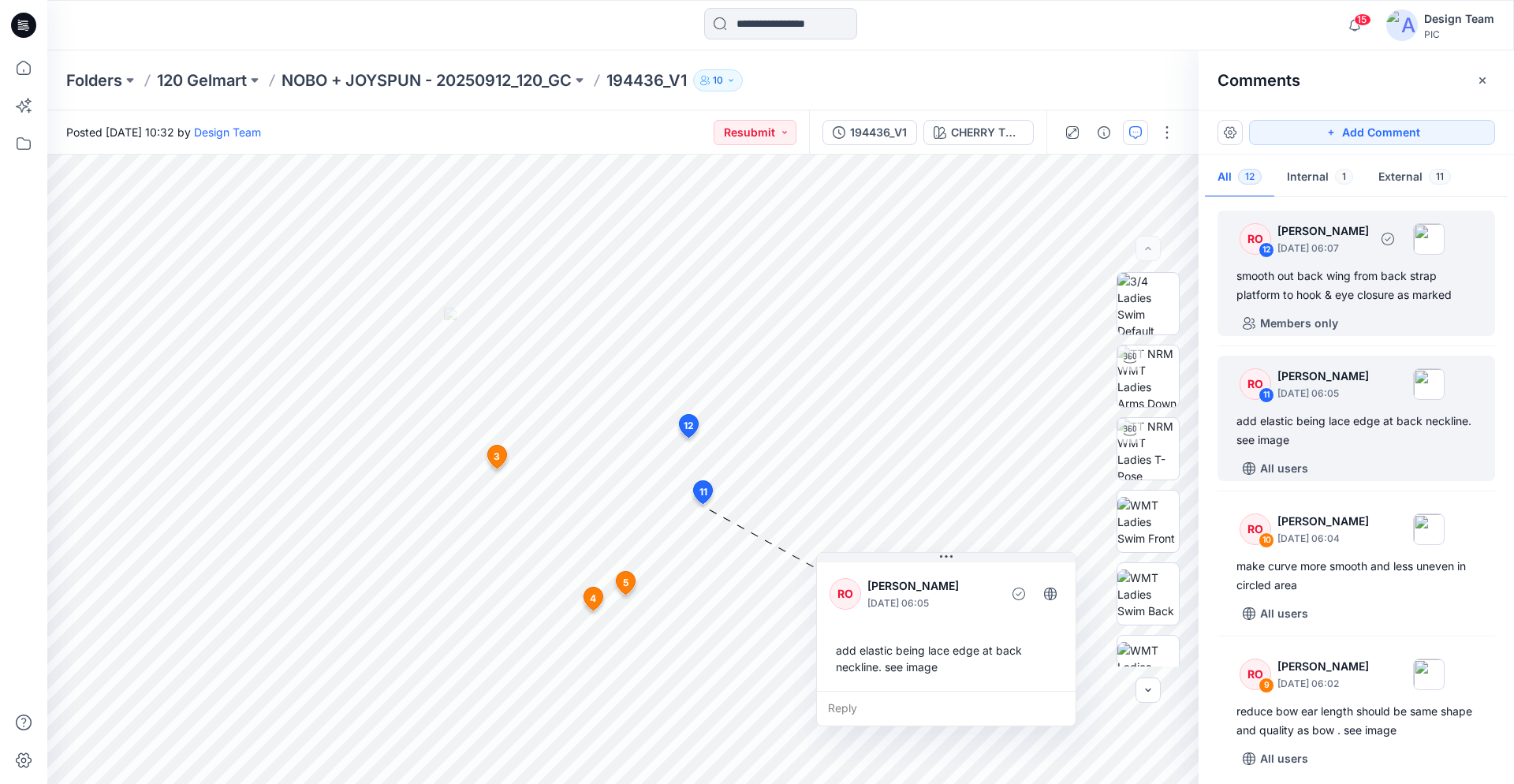
click at [1348, 293] on div "smooth out back wing from back strap platform to hook & eye closure as marked" at bounding box center [1356, 285] width 240 height 38
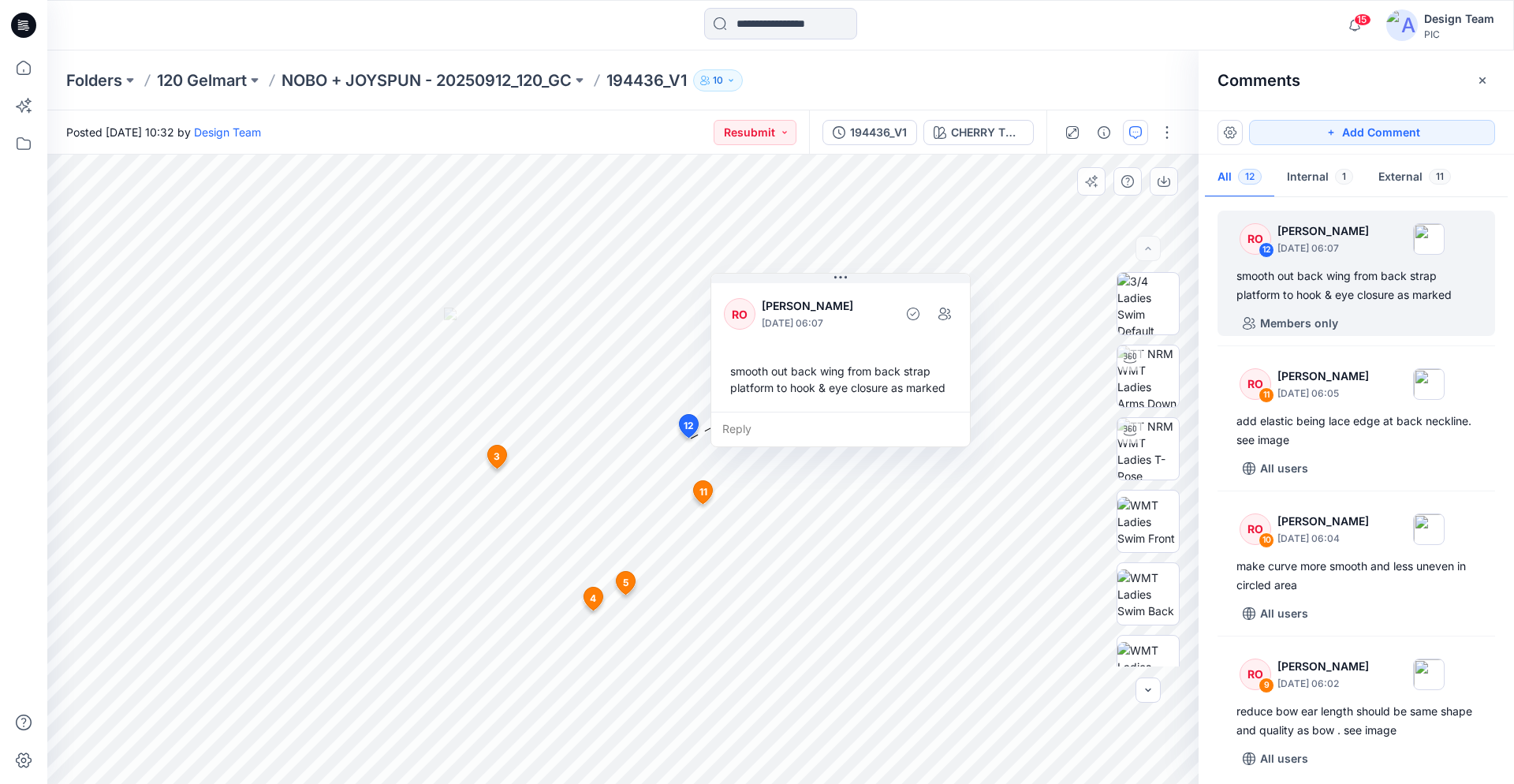
drag, startPoint x: 614, startPoint y: 314, endPoint x: 768, endPoint y: 298, distance: 154.8
click at [837, 277] on icon at bounding box center [840, 277] width 13 height 13
click at [30, 27] on icon at bounding box center [23, 25] width 25 height 25
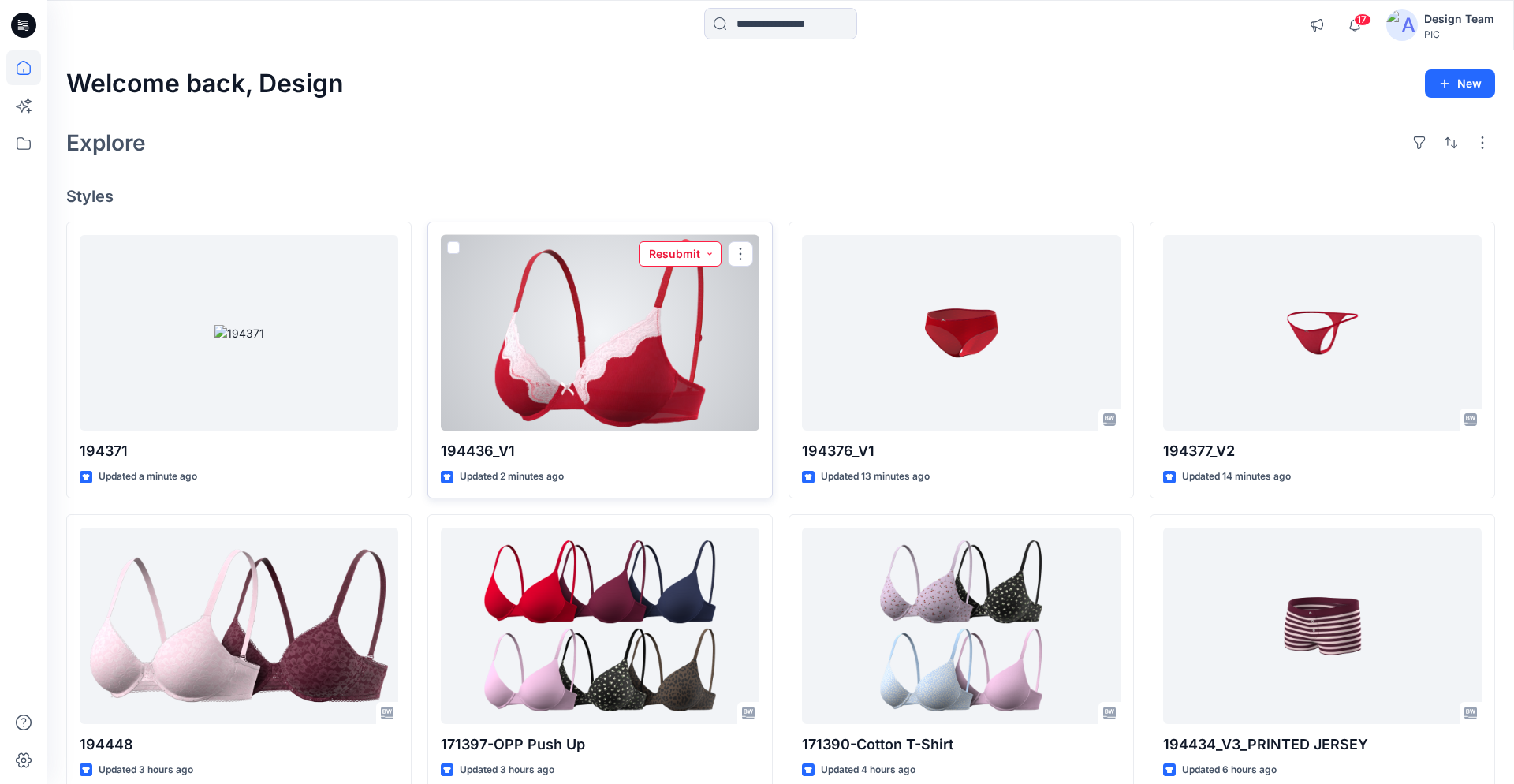
click at [662, 253] on button "Resubmit" at bounding box center [680, 254] width 83 height 25
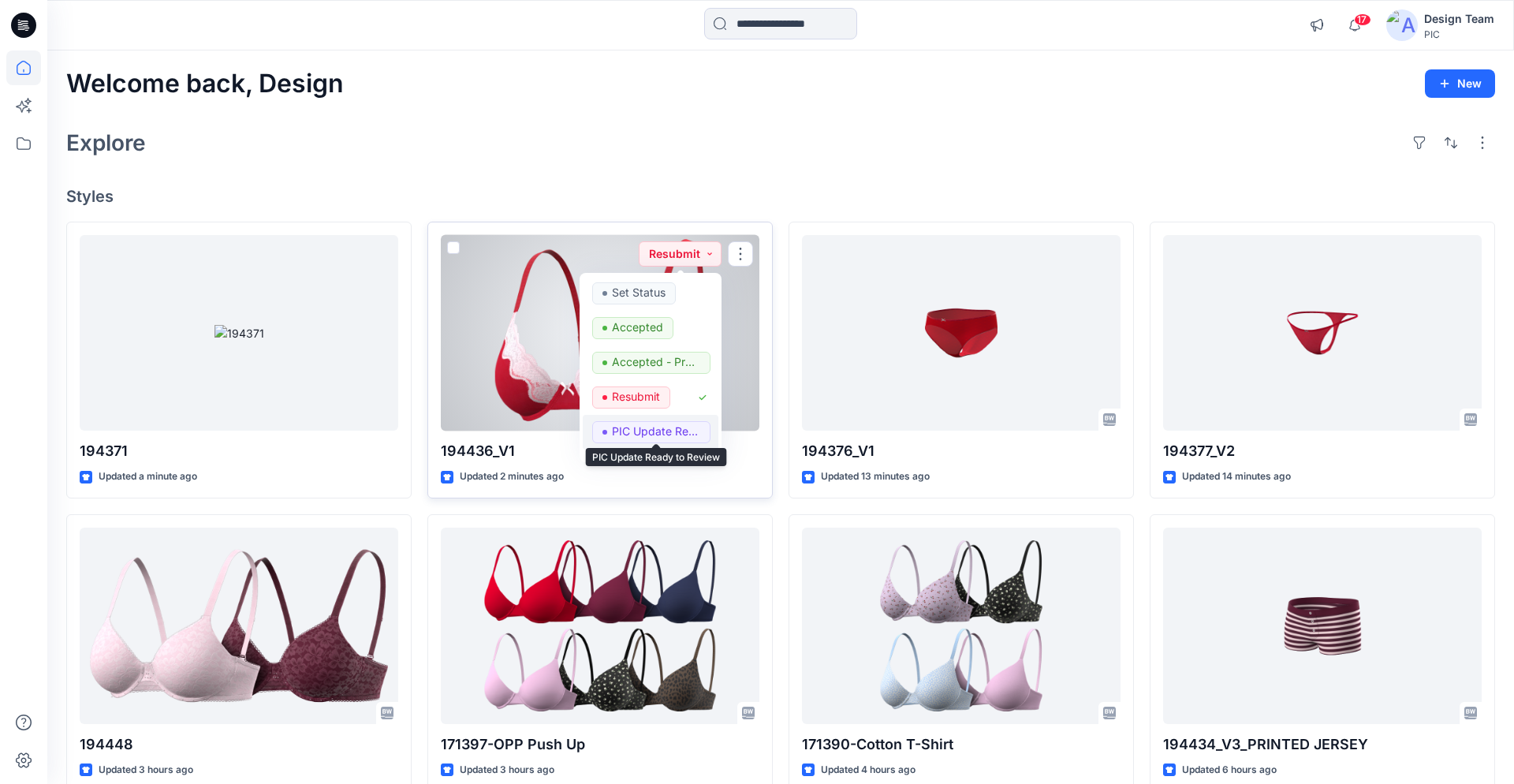
click at [633, 423] on p "PIC Update Ready to Review" at bounding box center [656, 431] width 89 height 21
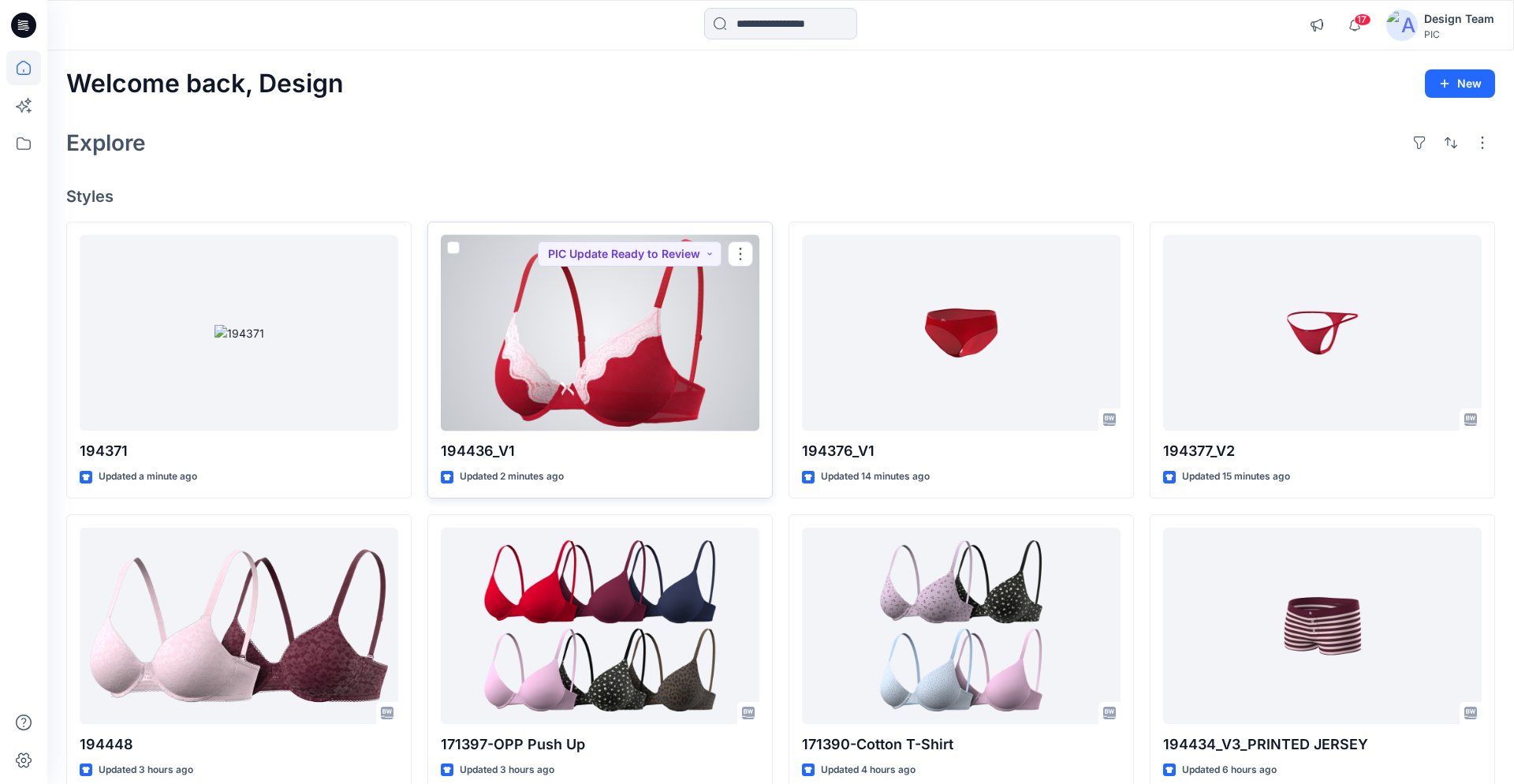
click at [612, 376] on div at bounding box center [599, 333] width 319 height 196
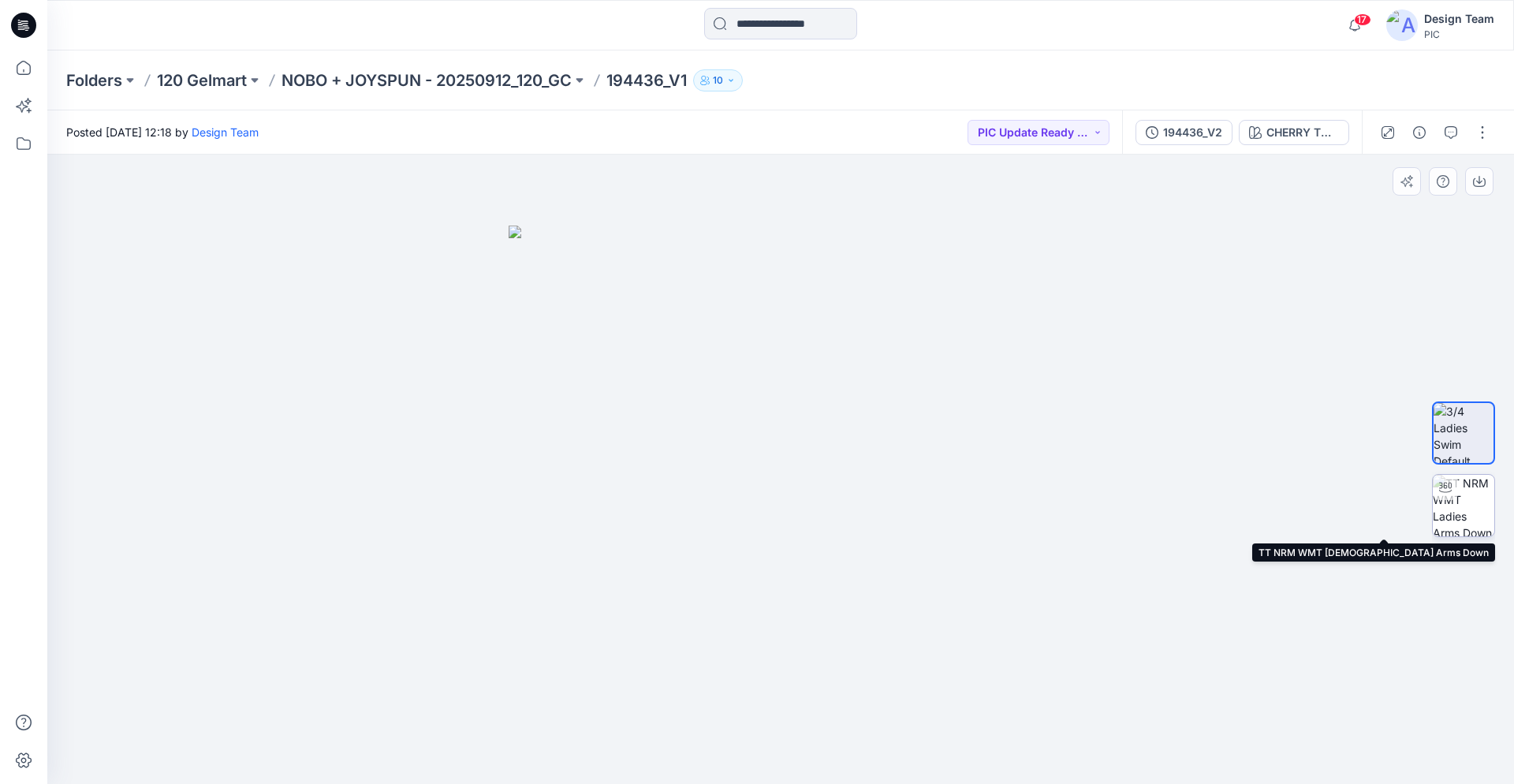
click at [1465, 512] on img at bounding box center [1464, 506] width 62 height 62
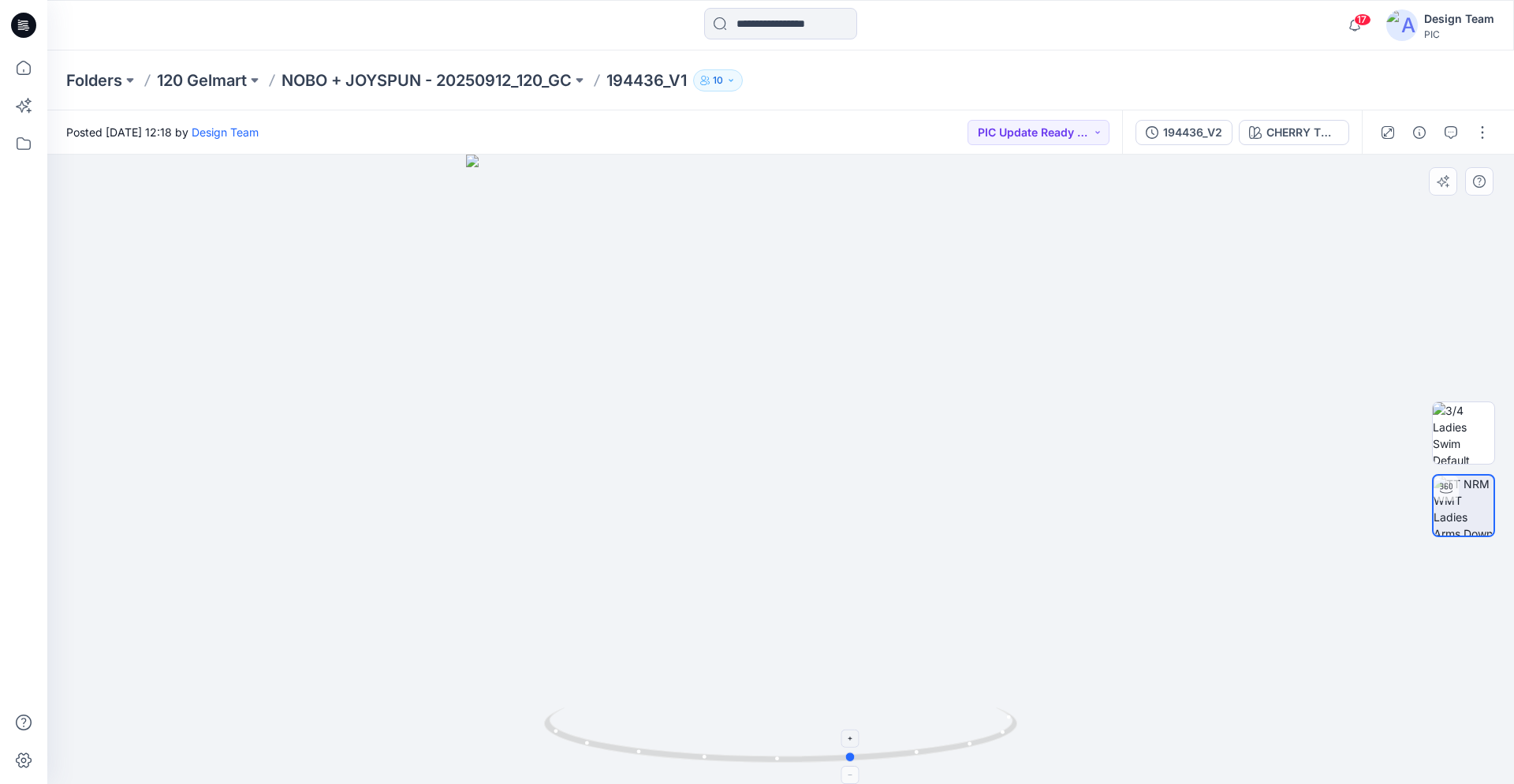
drag, startPoint x: 893, startPoint y: 750, endPoint x: 967, endPoint y: 733, distance: 75.9
click at [967, 733] on icon at bounding box center [782, 736] width 477 height 59
click at [36, 21] on div at bounding box center [23, 25] width 50 height 50
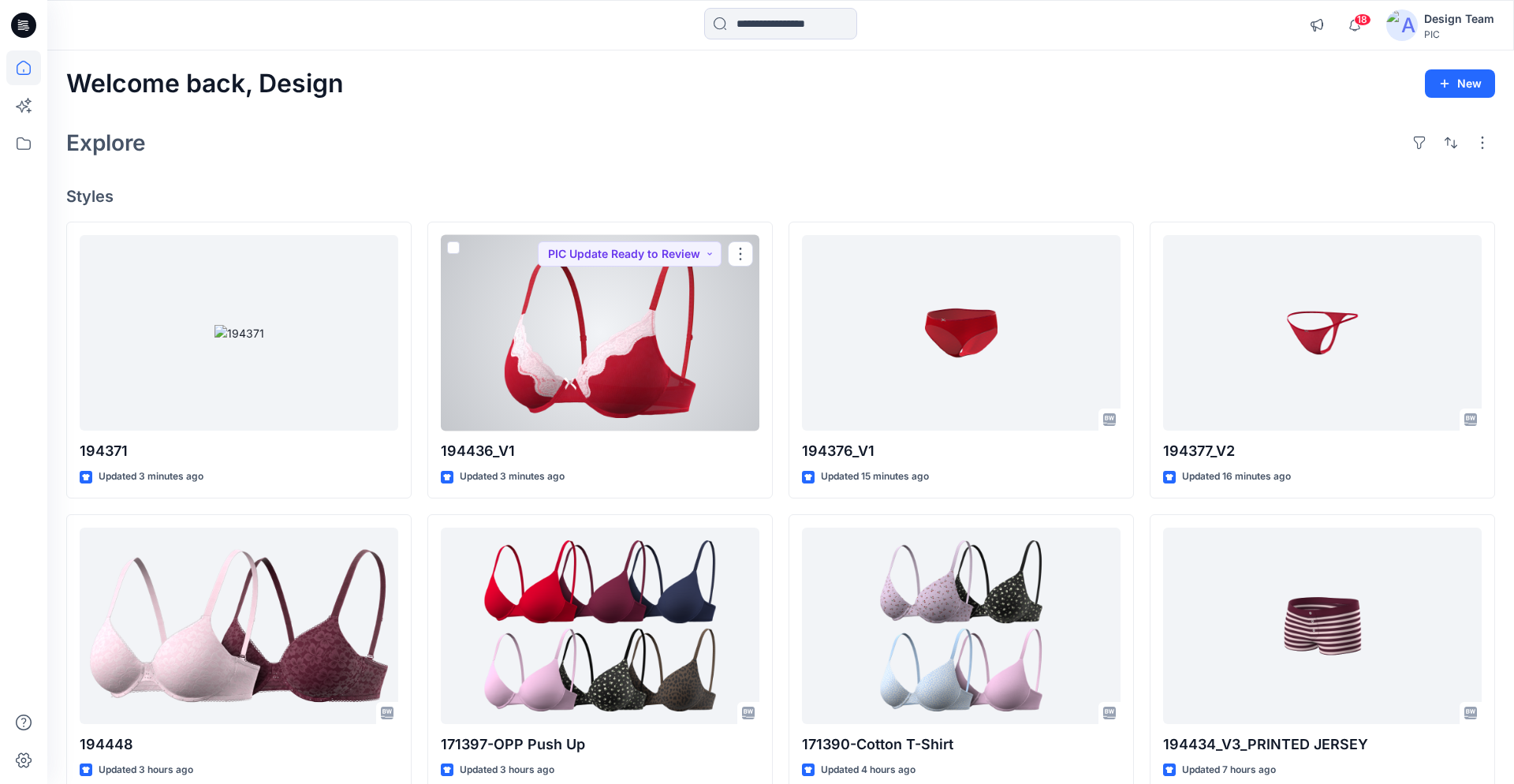
click at [695, 333] on div at bounding box center [599, 333] width 319 height 196
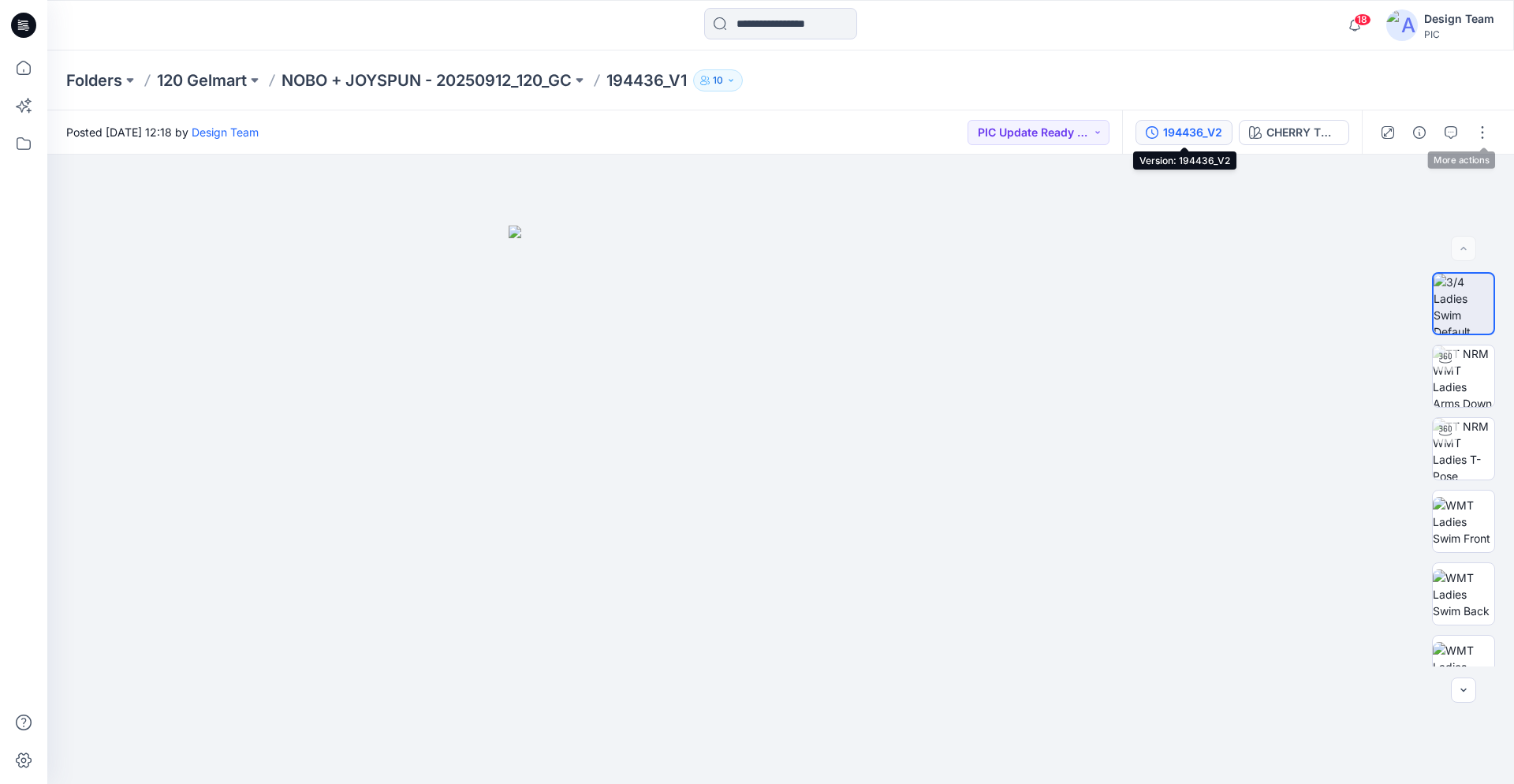
click at [1172, 132] on div "194436_V2" at bounding box center [1193, 132] width 59 height 18
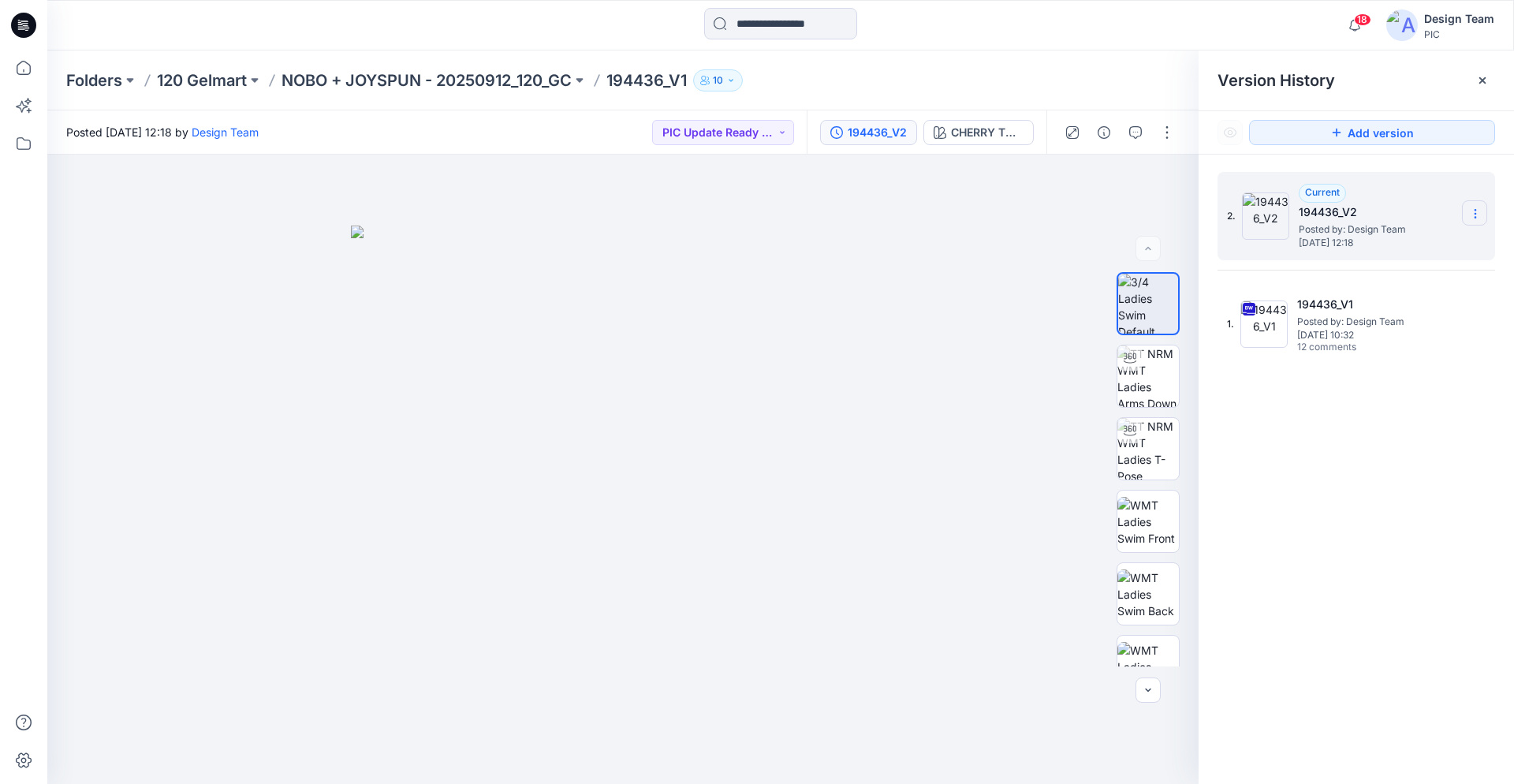
click at [1481, 210] on icon at bounding box center [1476, 213] width 13 height 13
click at [1410, 308] on div "Delete Version" at bounding box center [1391, 315] width 183 height 32
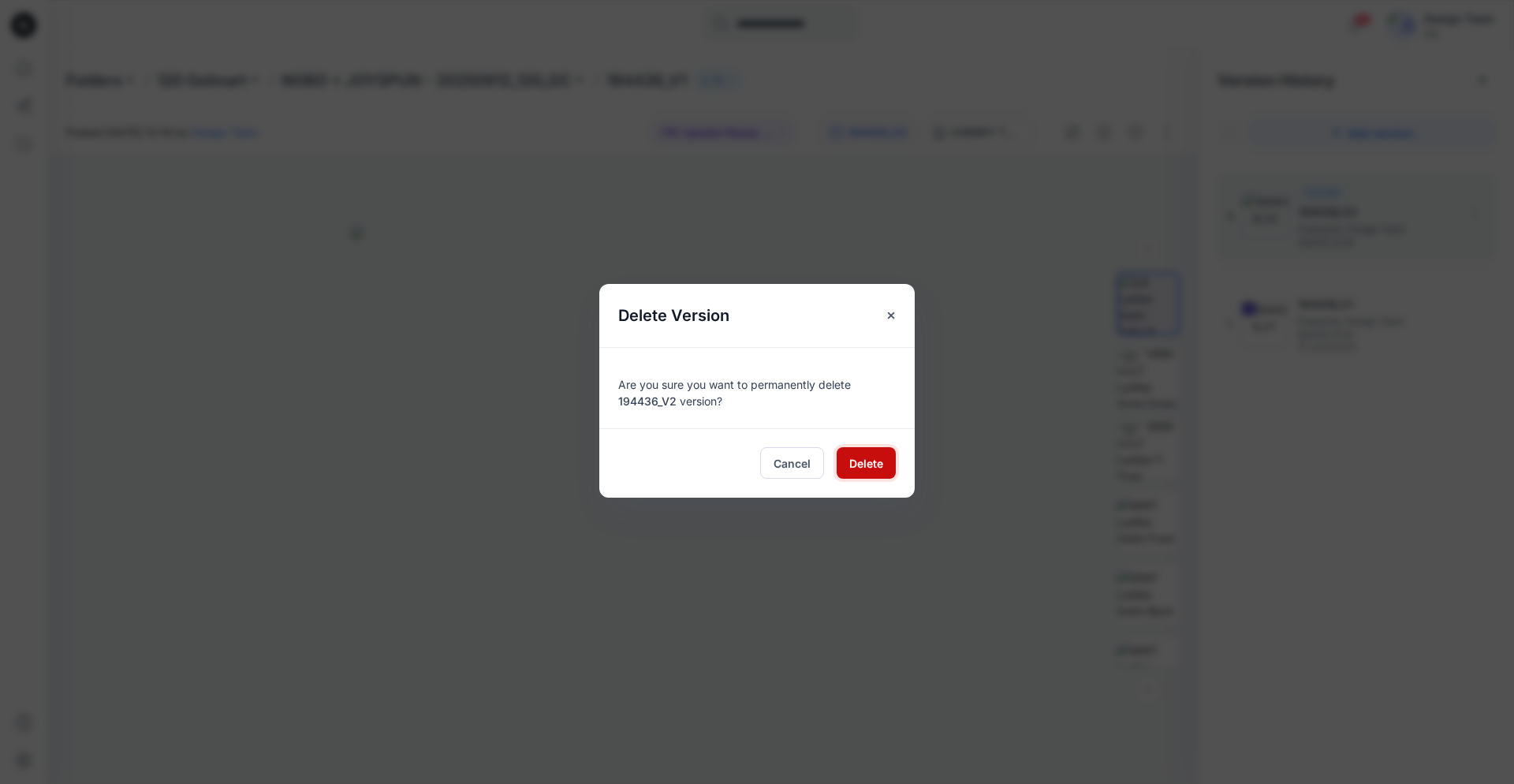
click at [857, 464] on span "Delete" at bounding box center [866, 463] width 34 height 17
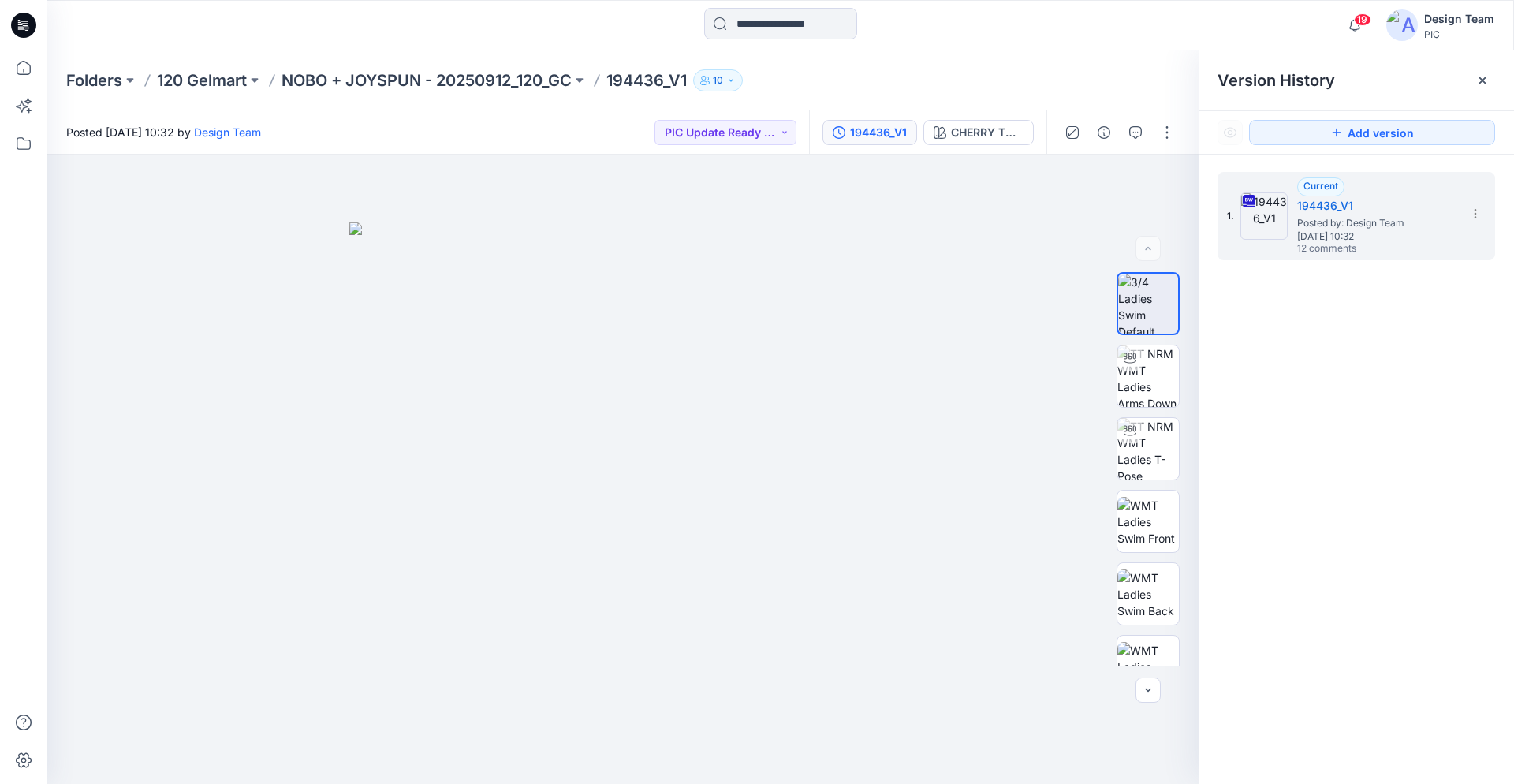
click at [8, 24] on div at bounding box center [23, 25] width 50 height 50
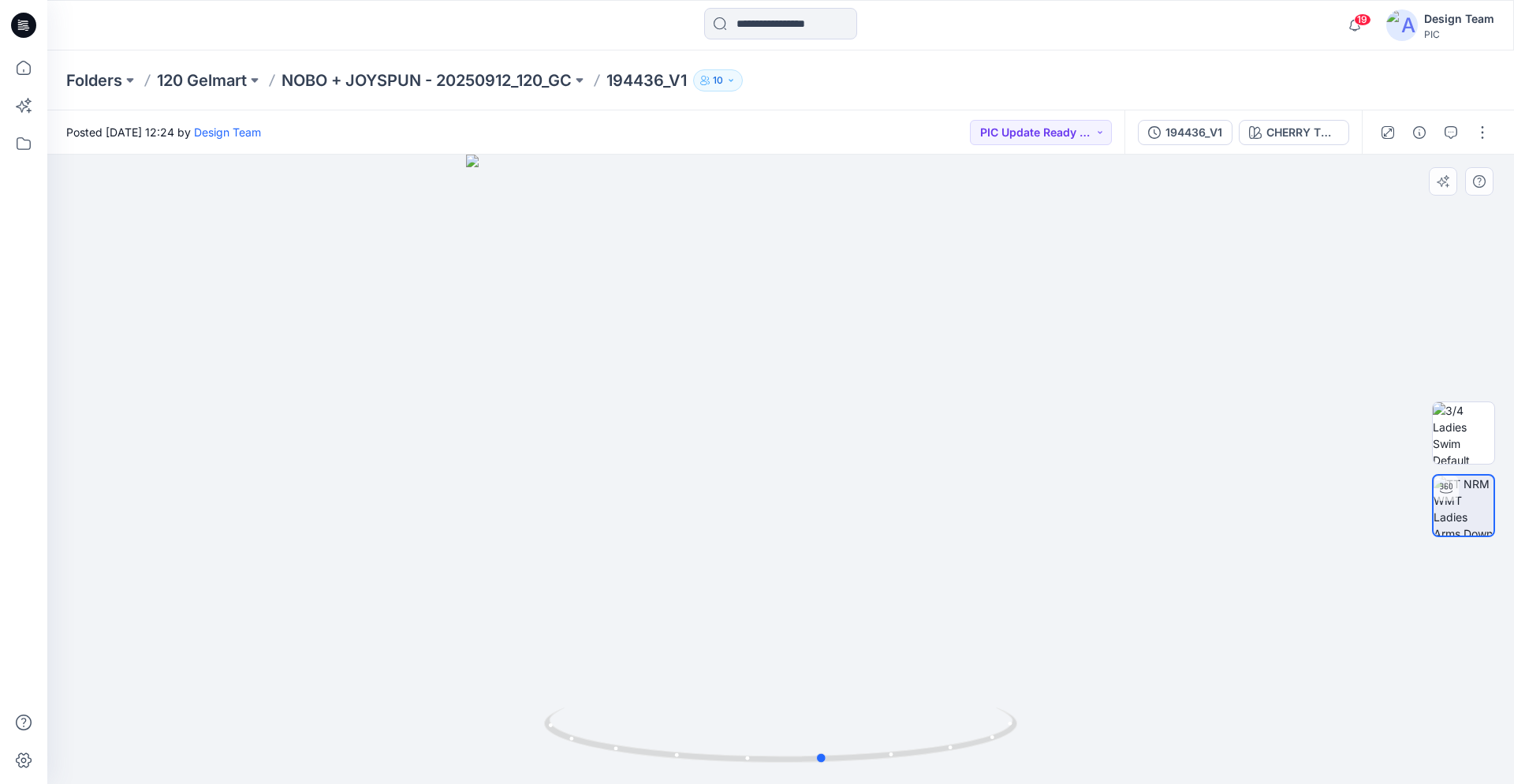
drag, startPoint x: 930, startPoint y: 748, endPoint x: 500, endPoint y: 704, distance: 432.2
click at [500, 704] on div at bounding box center [781, 469] width 1467 height 629
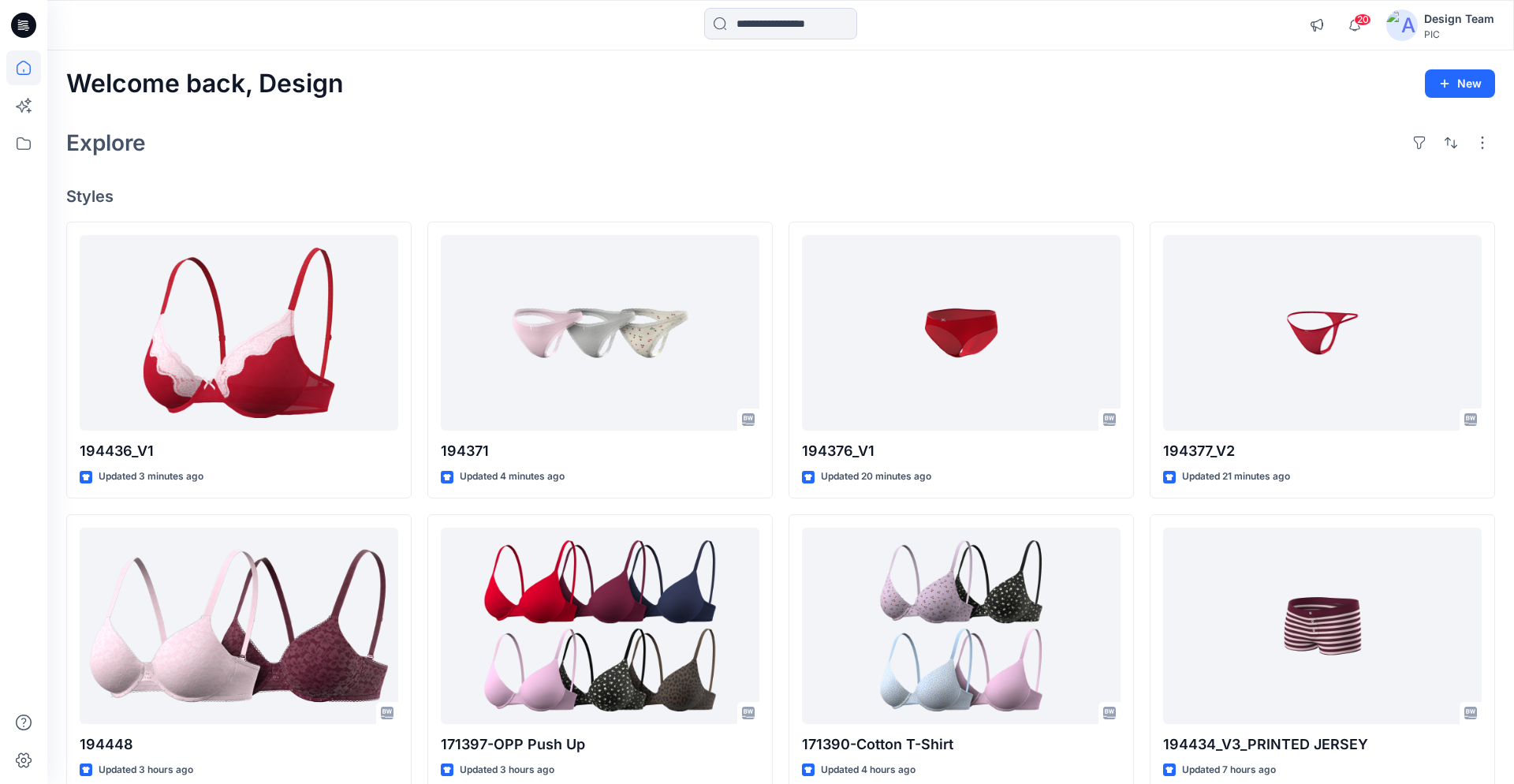
click at [27, 435] on div at bounding box center [24, 416] width 35 height 733
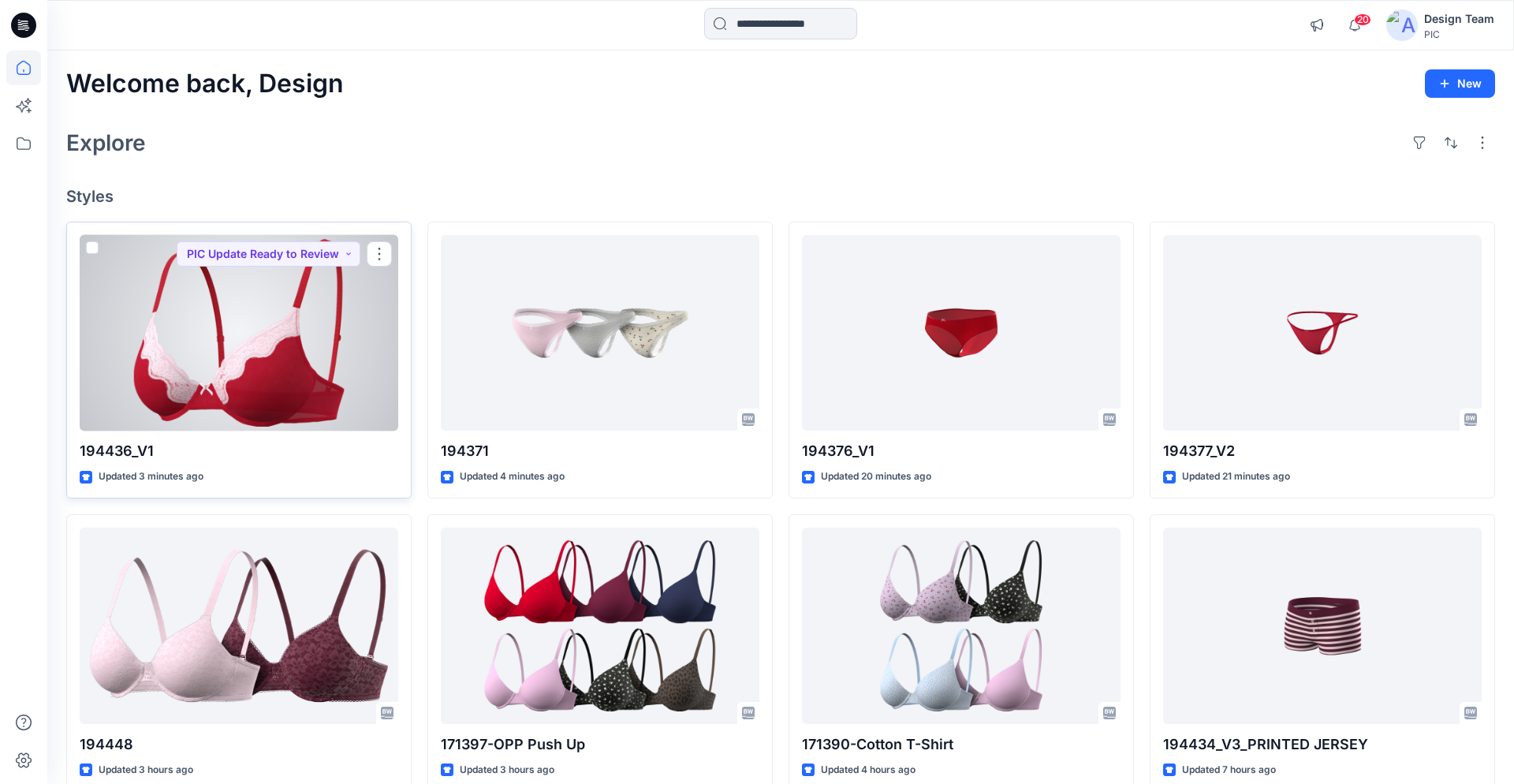
click at [321, 400] on div at bounding box center [238, 333] width 319 height 196
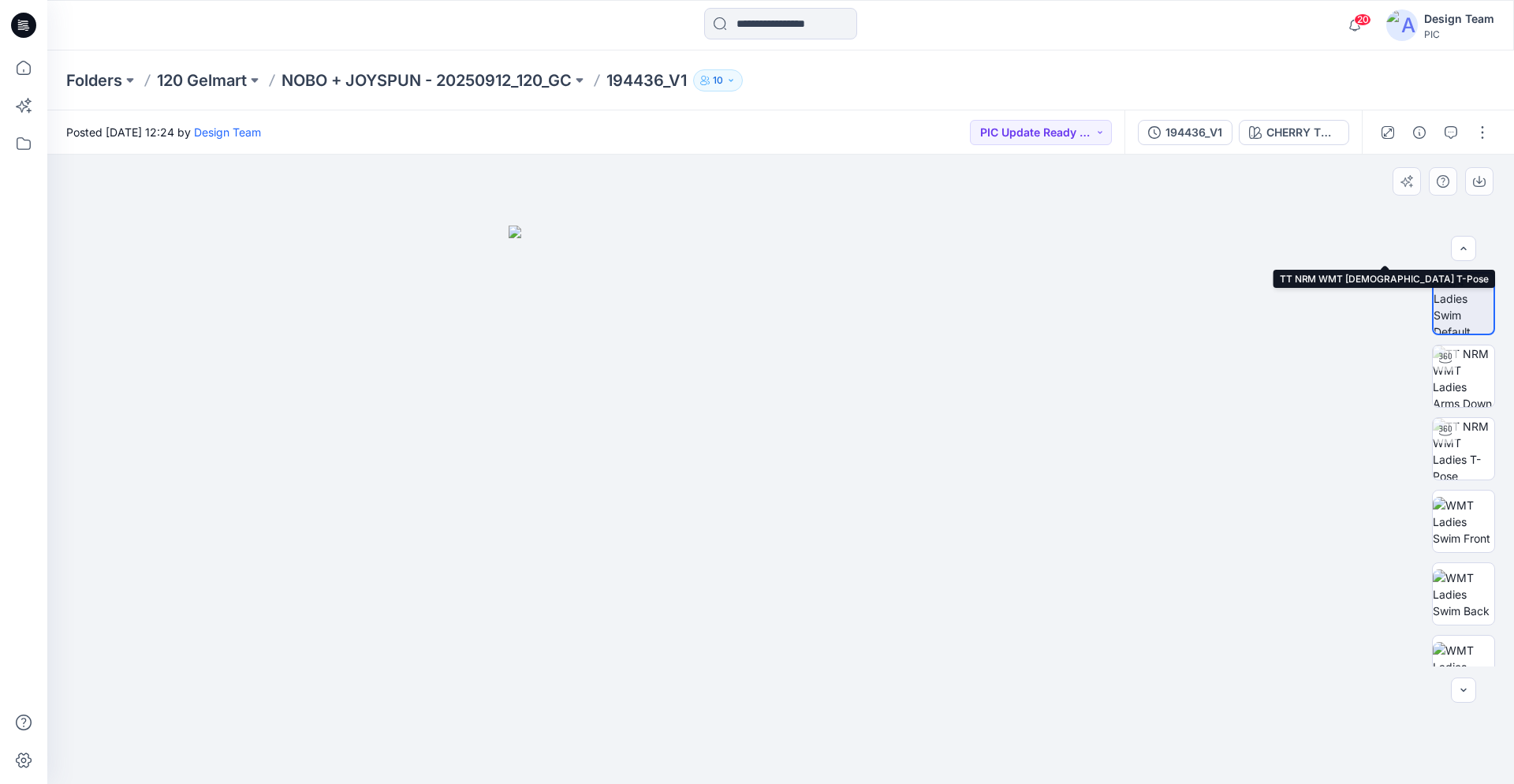
scroll to position [322, 0]
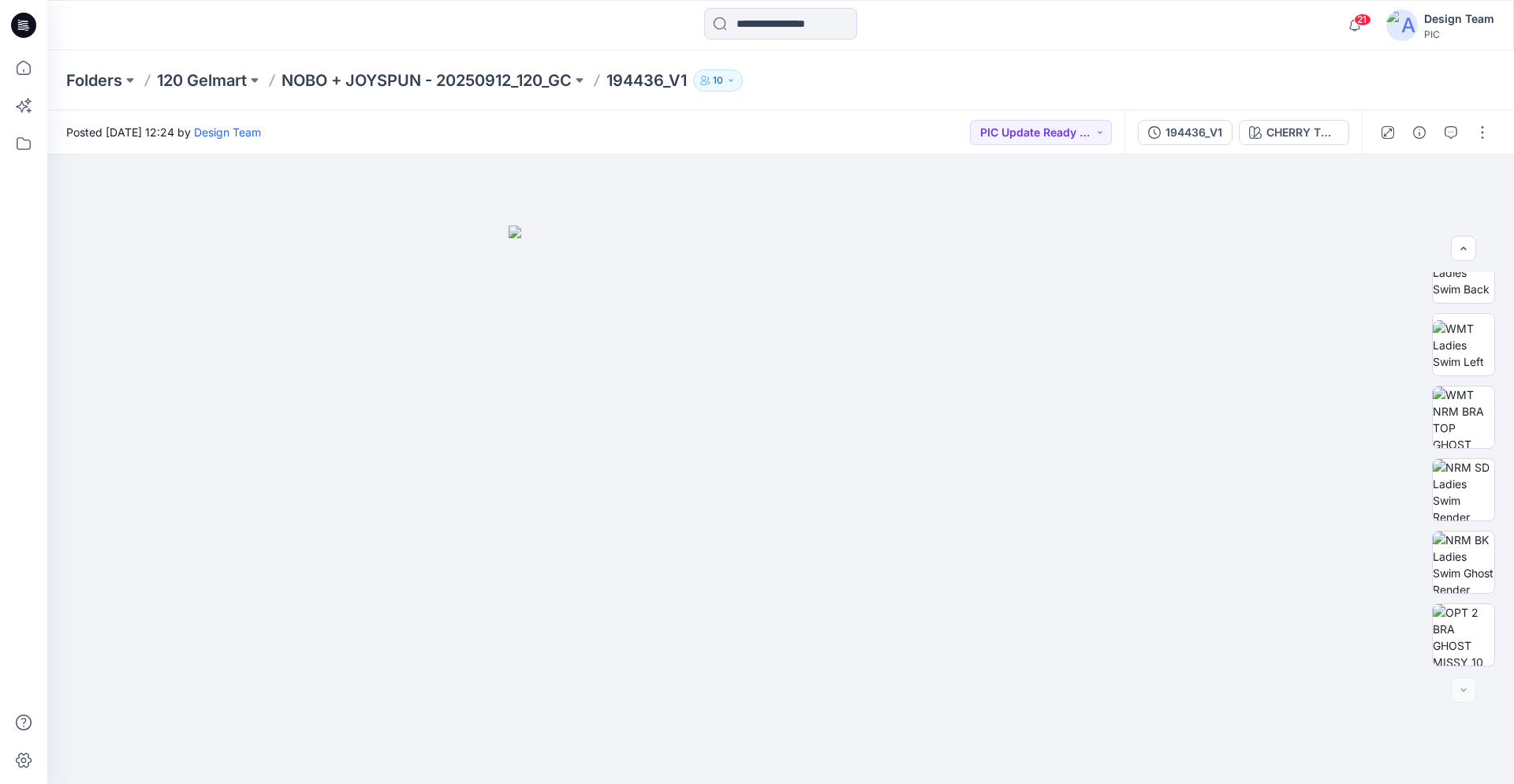
click at [29, 24] on icon at bounding box center [23, 25] width 25 height 25
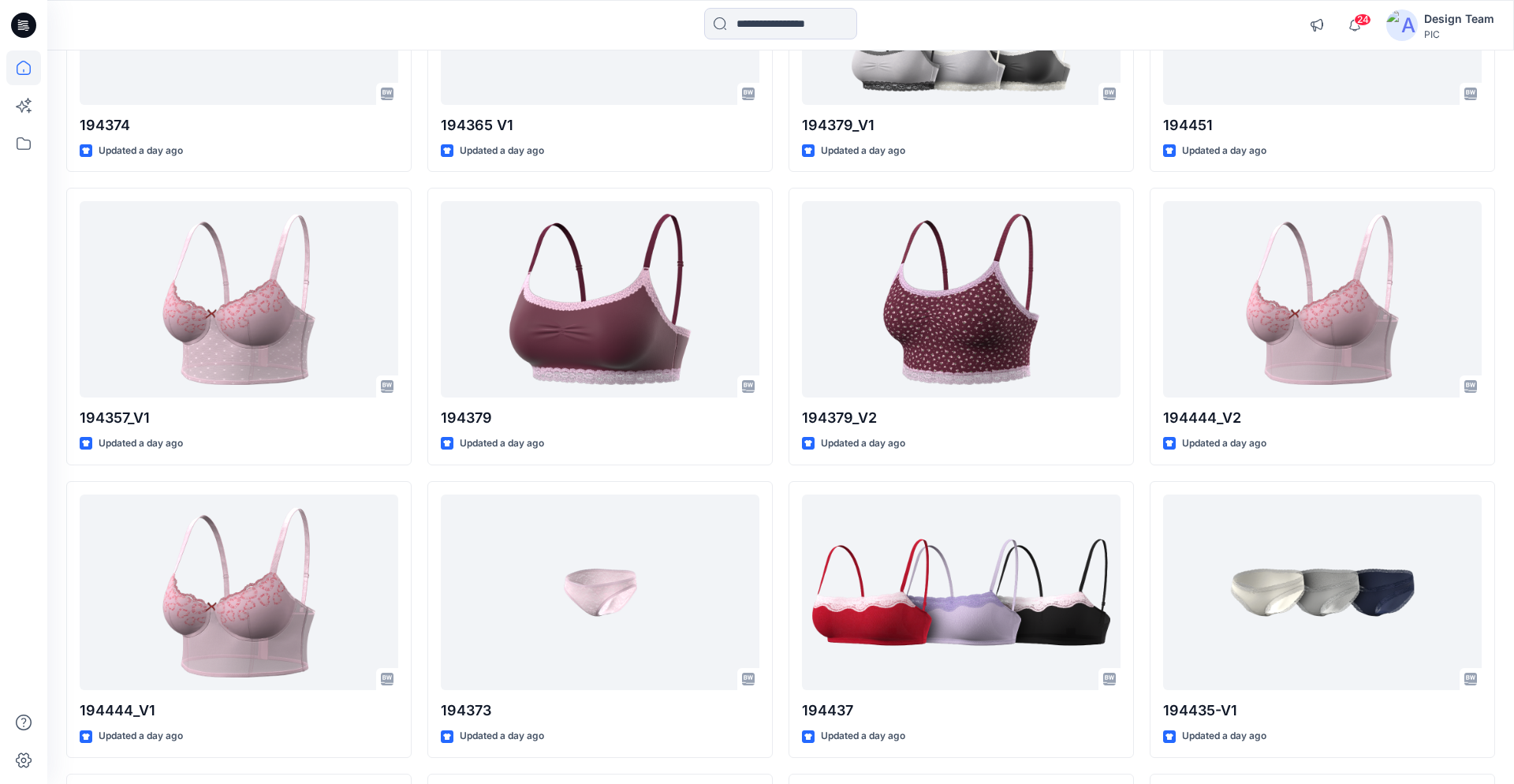
scroll to position [1998, 0]
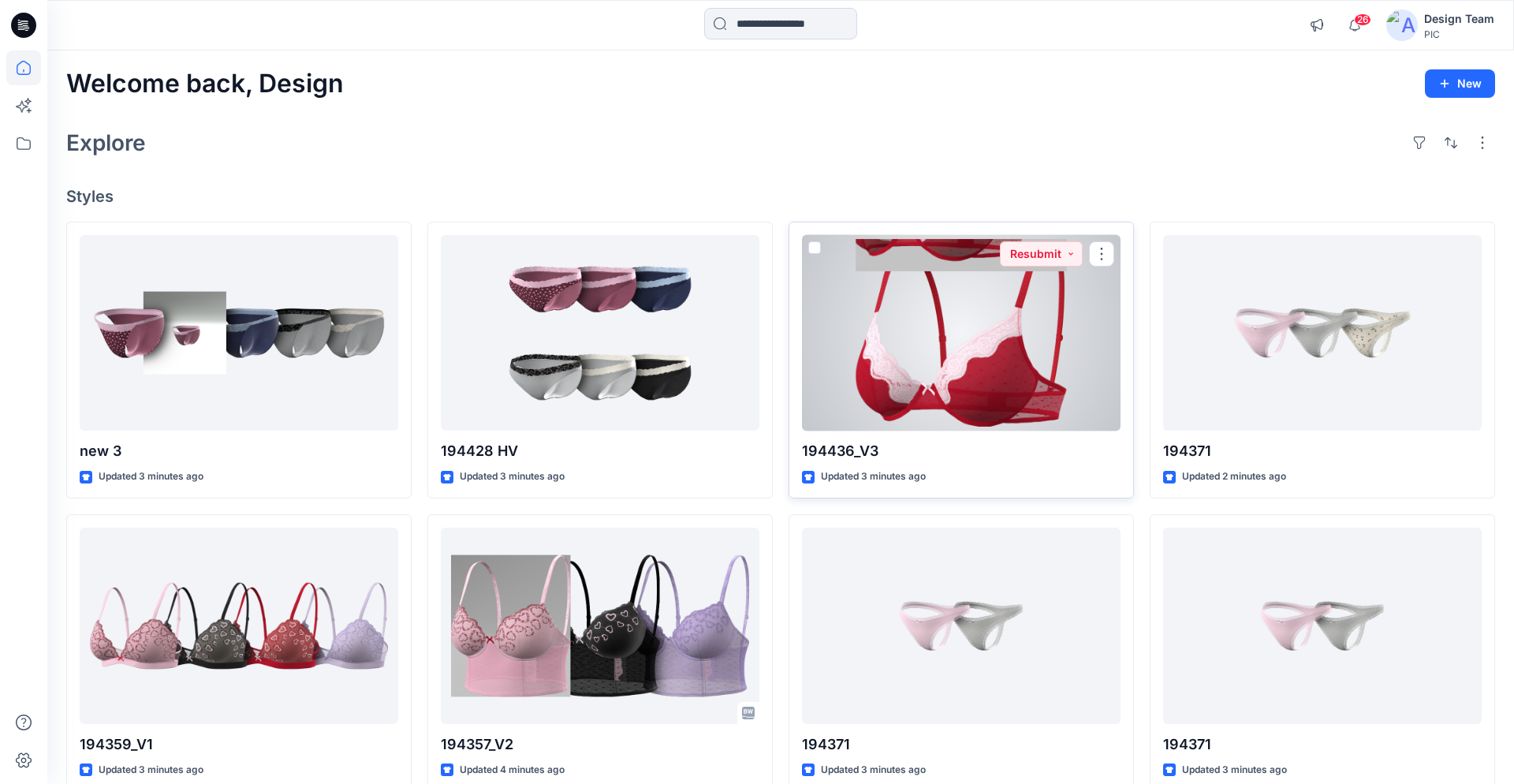
click at [967, 348] on div at bounding box center [961, 333] width 319 height 196
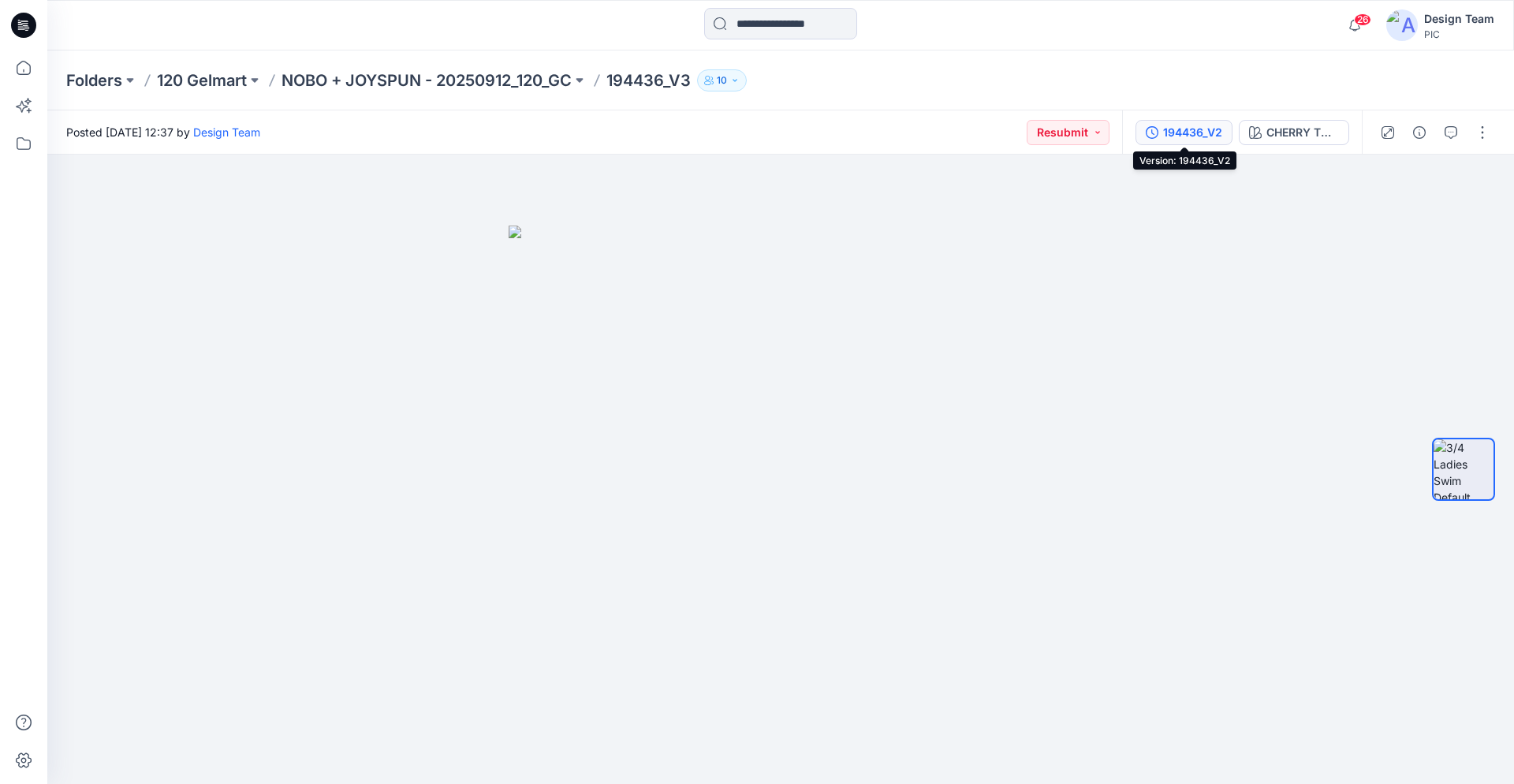
click at [1175, 130] on div "194436_V2" at bounding box center [1193, 132] width 59 height 18
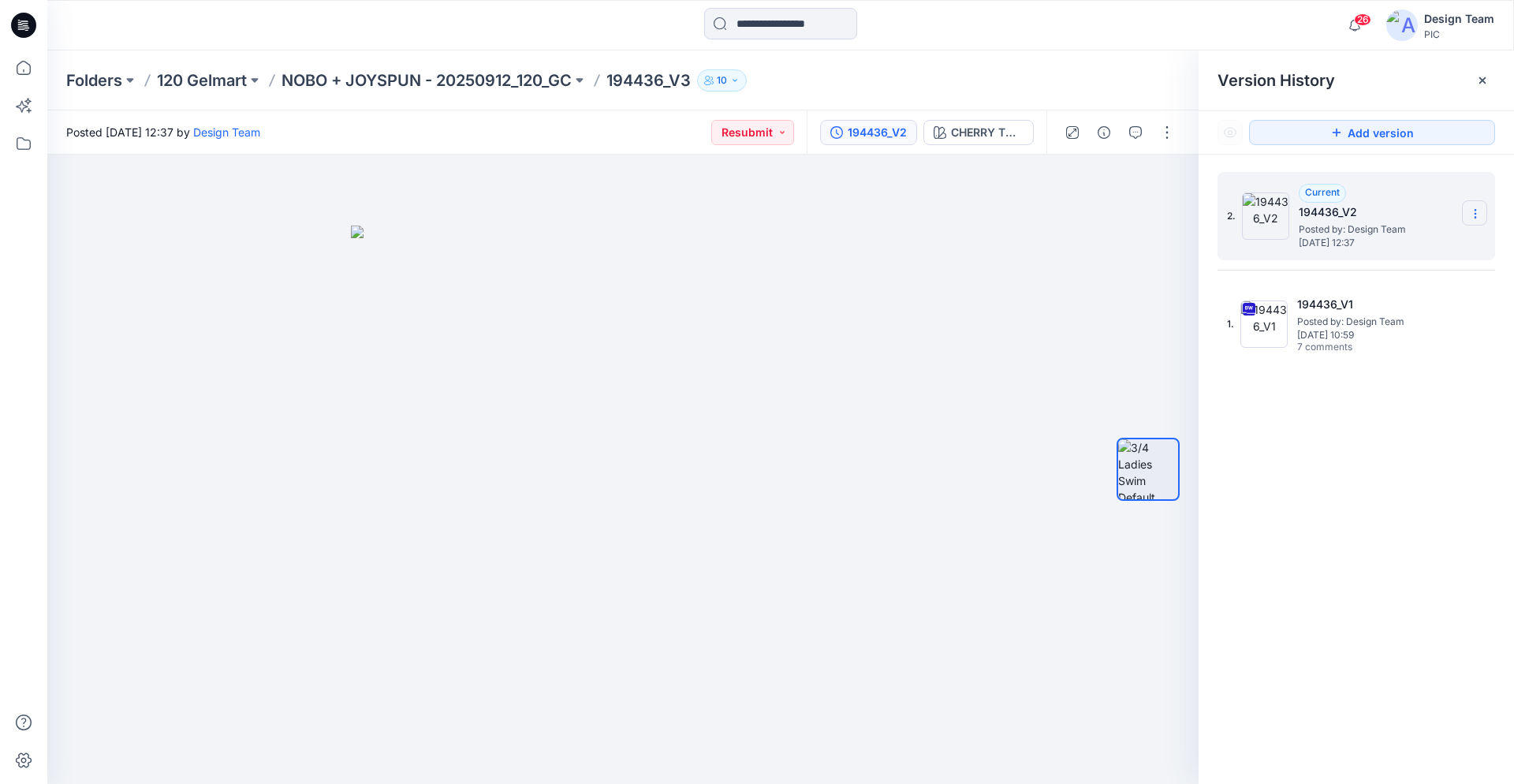
click at [1478, 214] on icon at bounding box center [1476, 213] width 13 height 13
click at [1373, 310] on span "Delete Version" at bounding box center [1367, 314] width 74 height 19
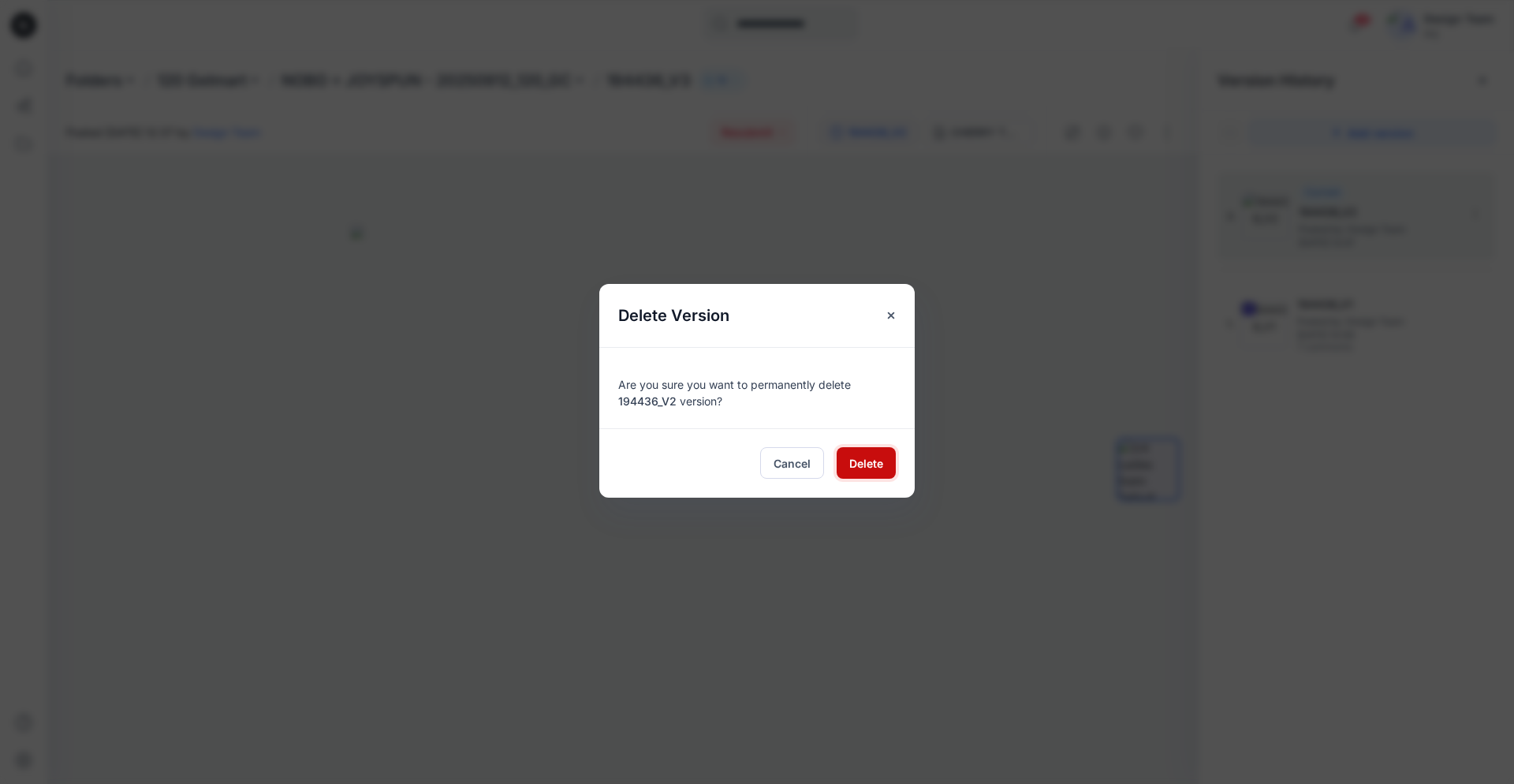
click at [887, 469] on button "Delete" at bounding box center [866, 463] width 59 height 32
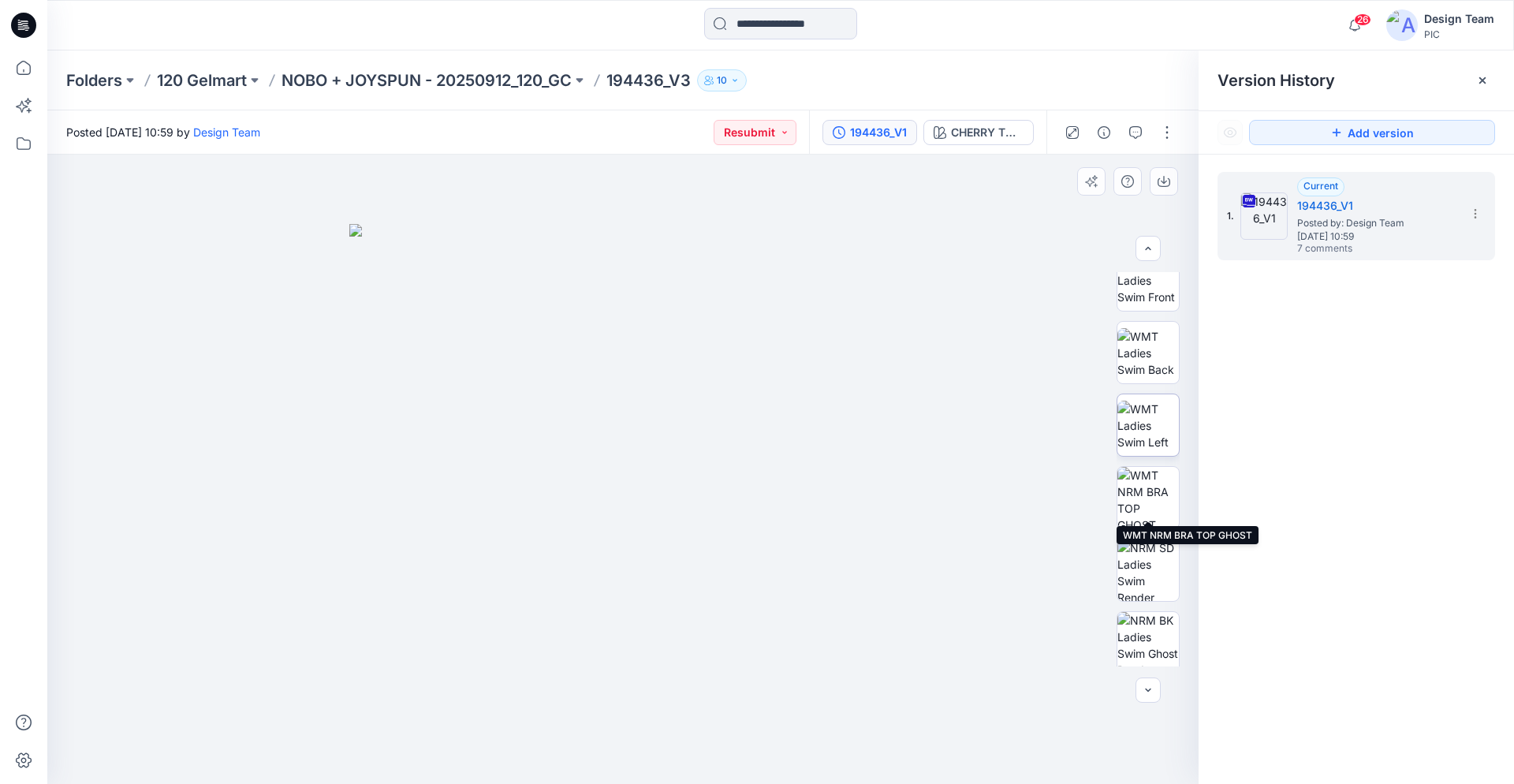
scroll to position [322, 0]
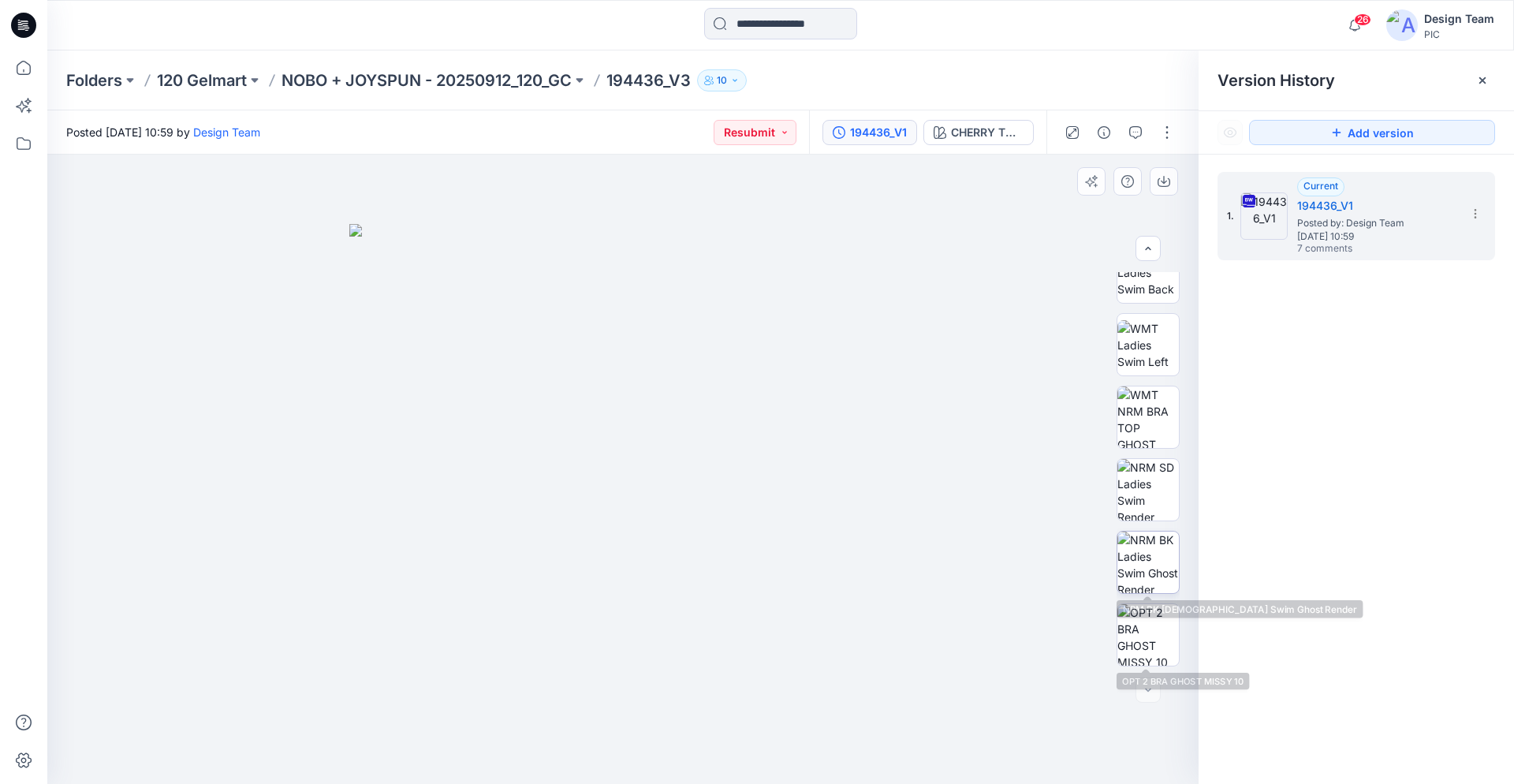
click at [1140, 584] on img at bounding box center [1149, 563] width 62 height 62
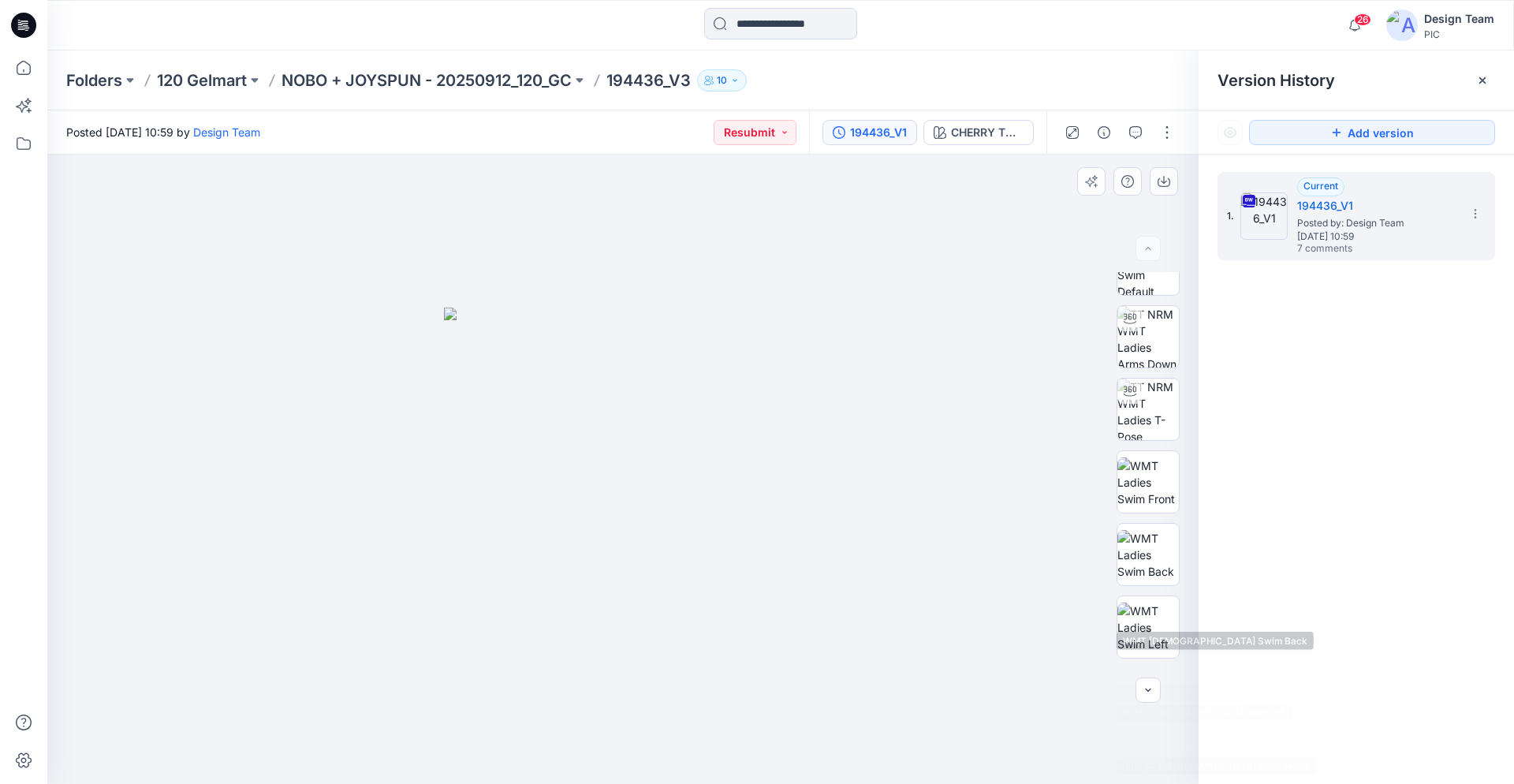
scroll to position [0, 0]
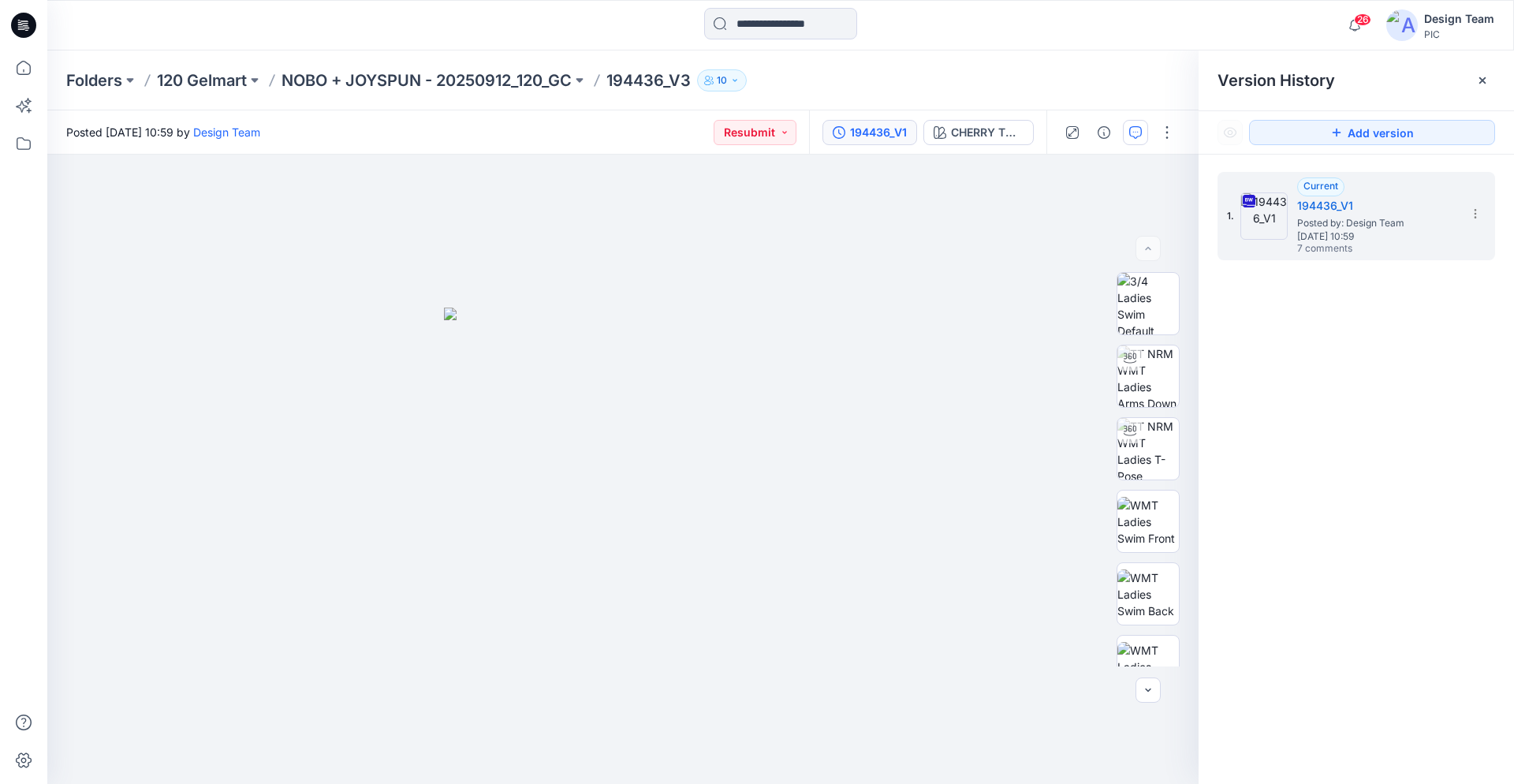
click at [1145, 130] on button "button" at bounding box center [1136, 132] width 25 height 25
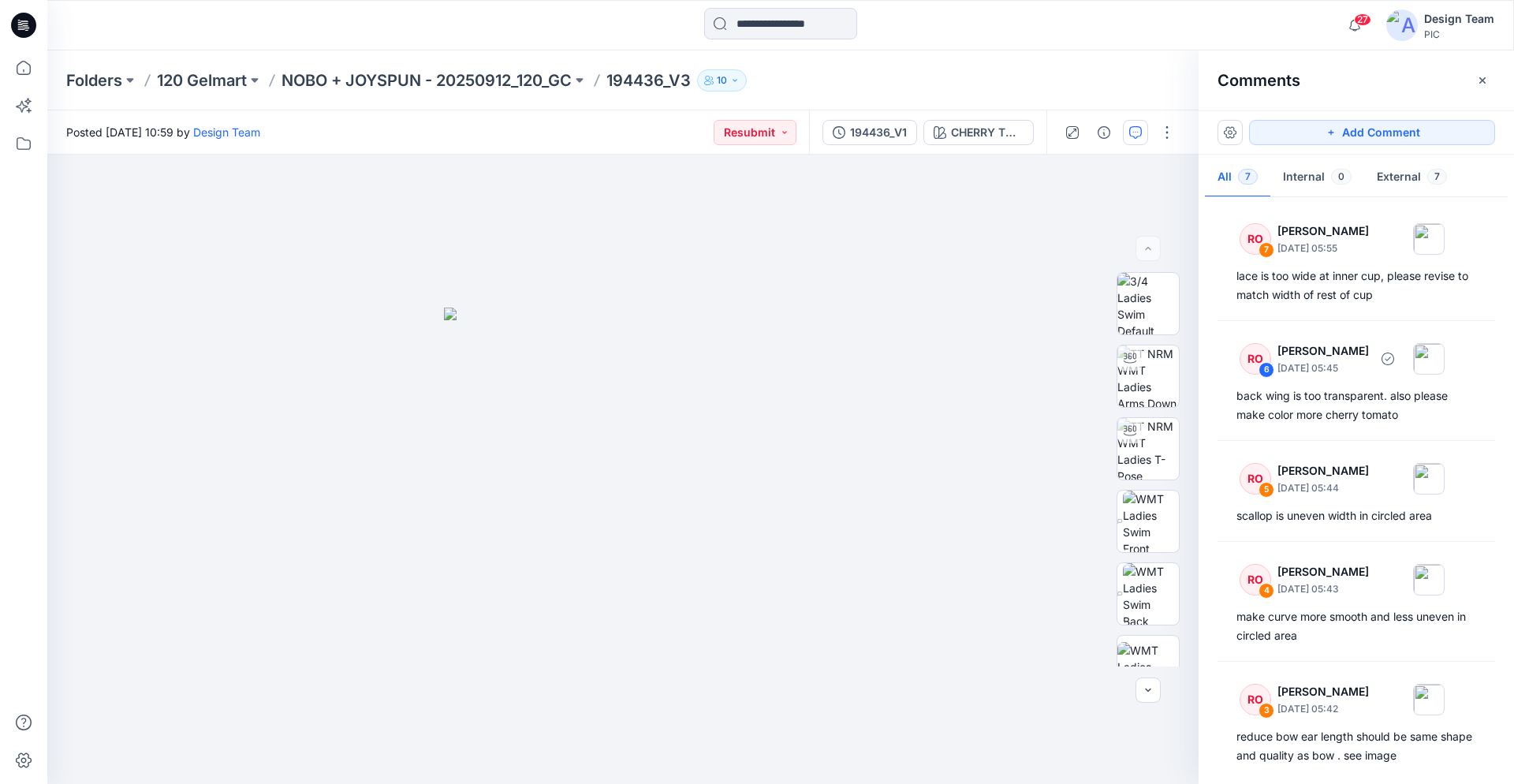
scroll to position [248, 0]
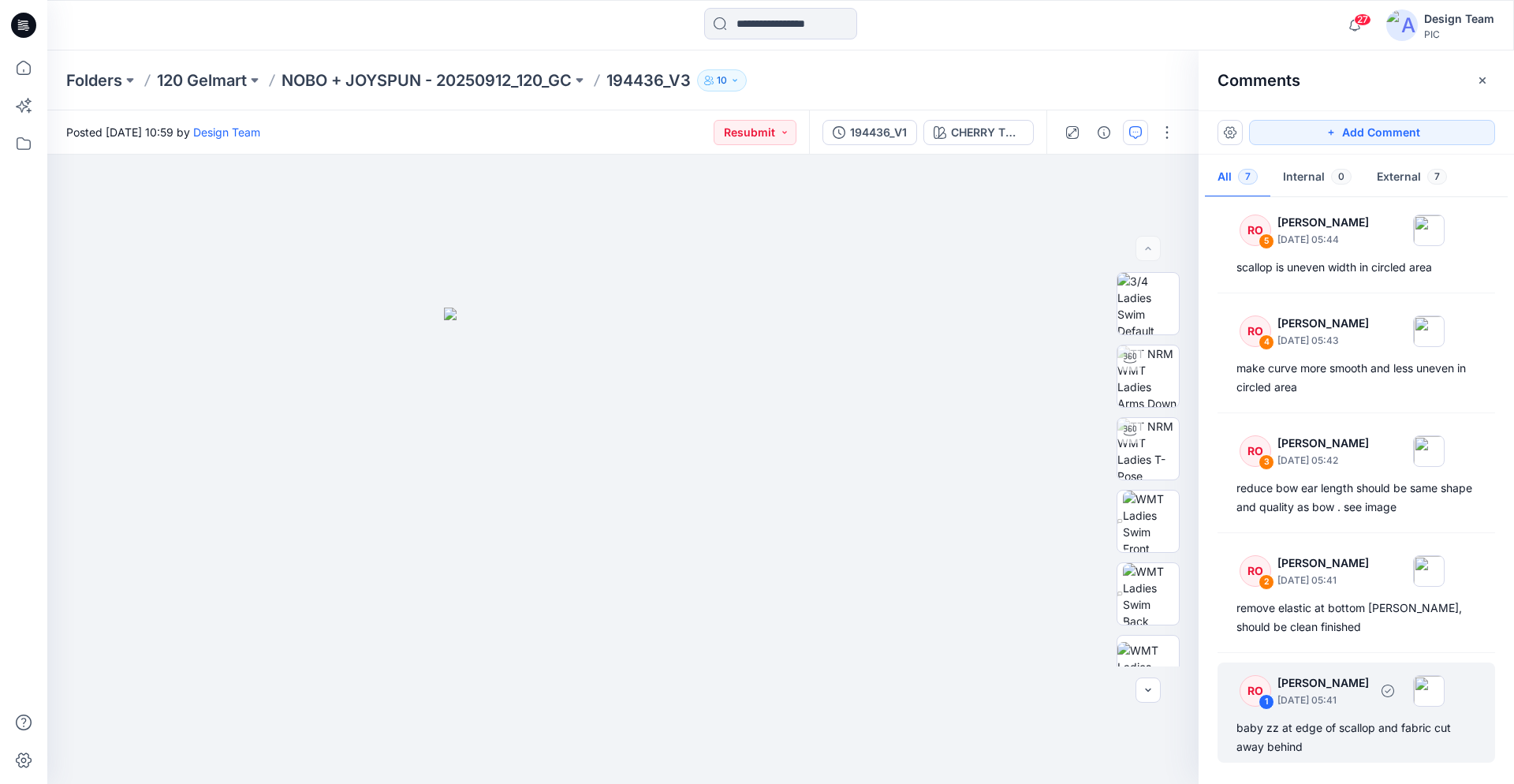
click at [1333, 734] on div "baby zz at edge of scallop and fabric cut away behind" at bounding box center [1356, 737] width 240 height 38
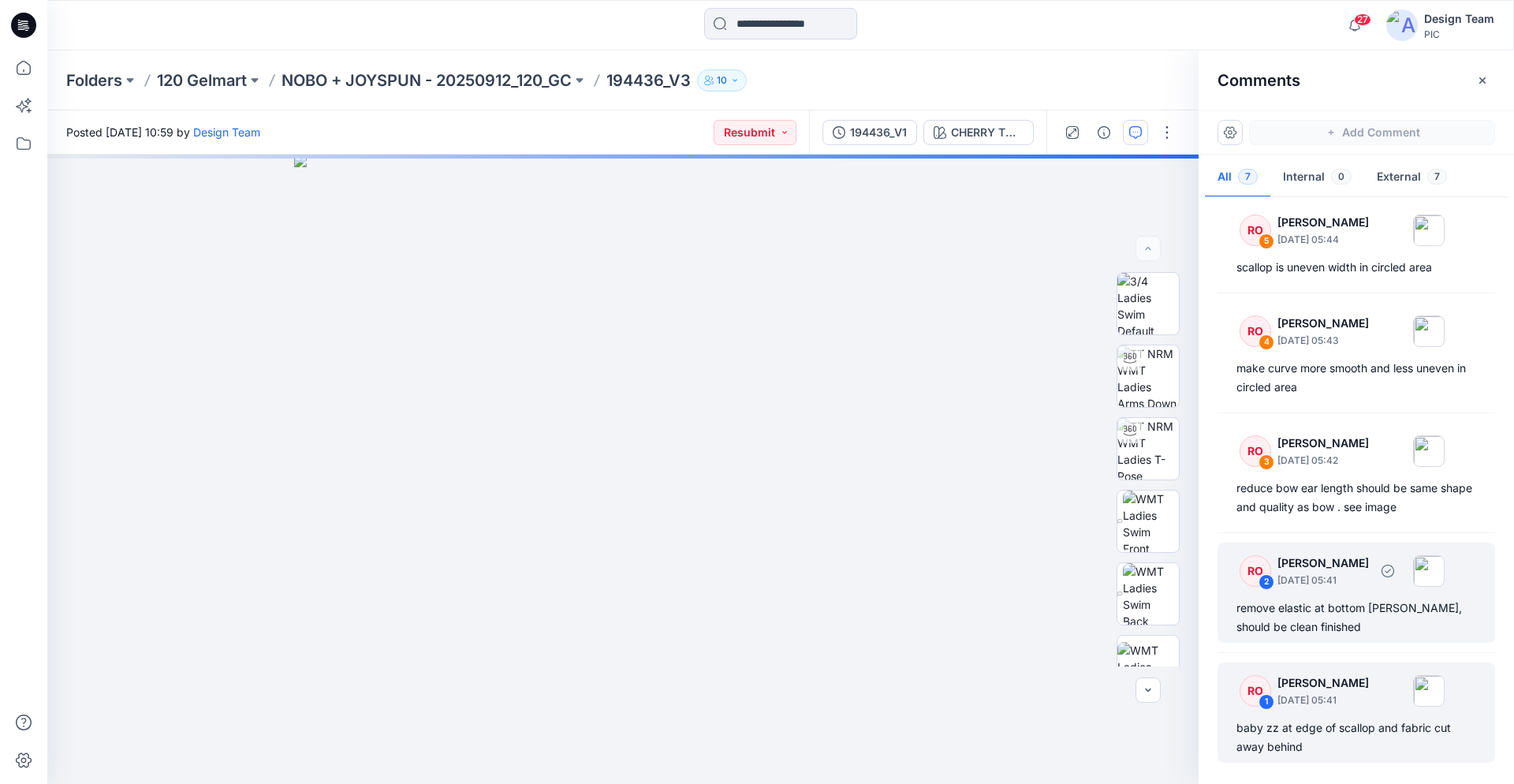
click at [1300, 613] on div "remove elastic at bottom gore, should be clean finished" at bounding box center [1356, 617] width 240 height 38
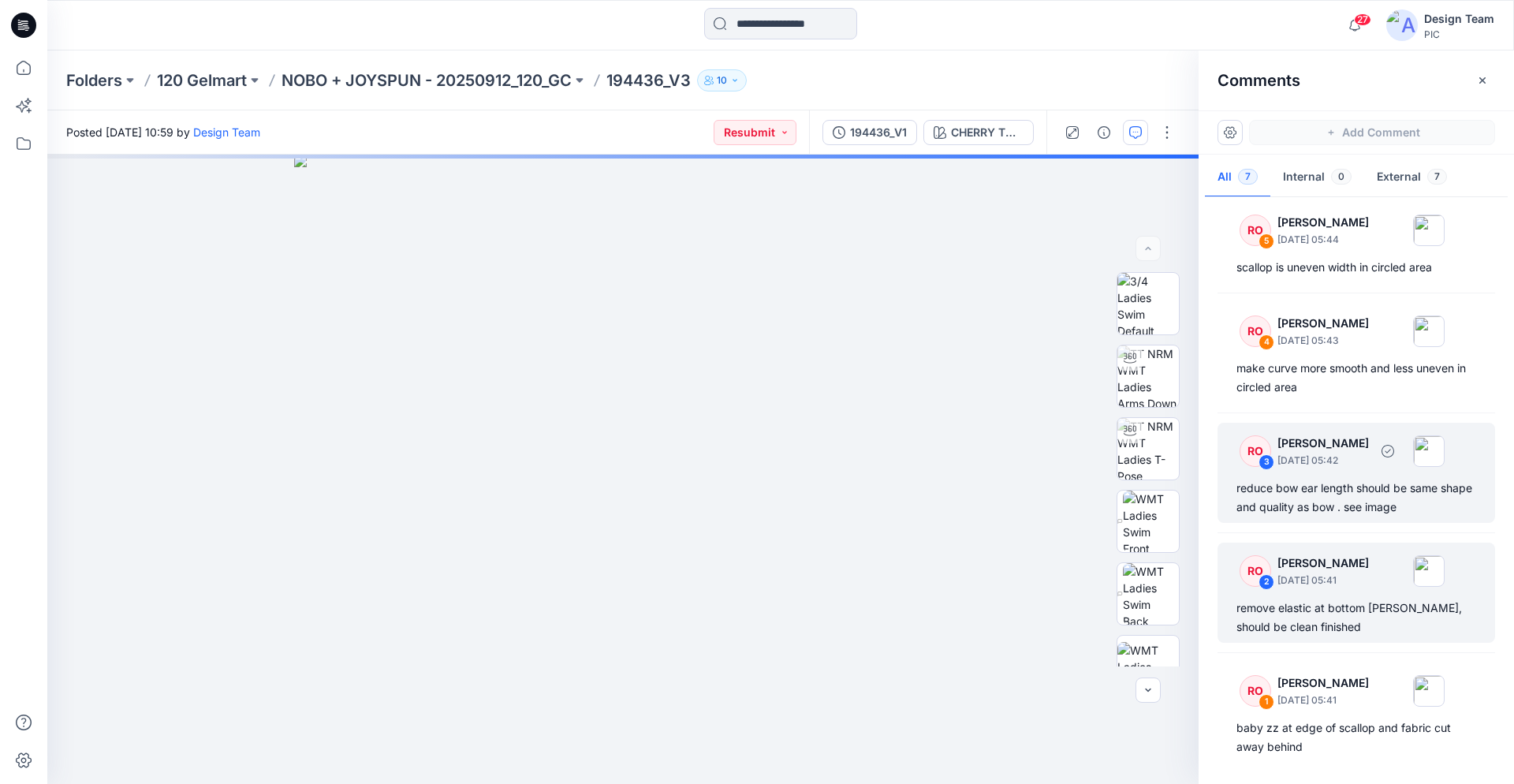
click at [1305, 503] on div "reduce bow ear length should be same shape and quality as bow . see image" at bounding box center [1356, 497] width 240 height 38
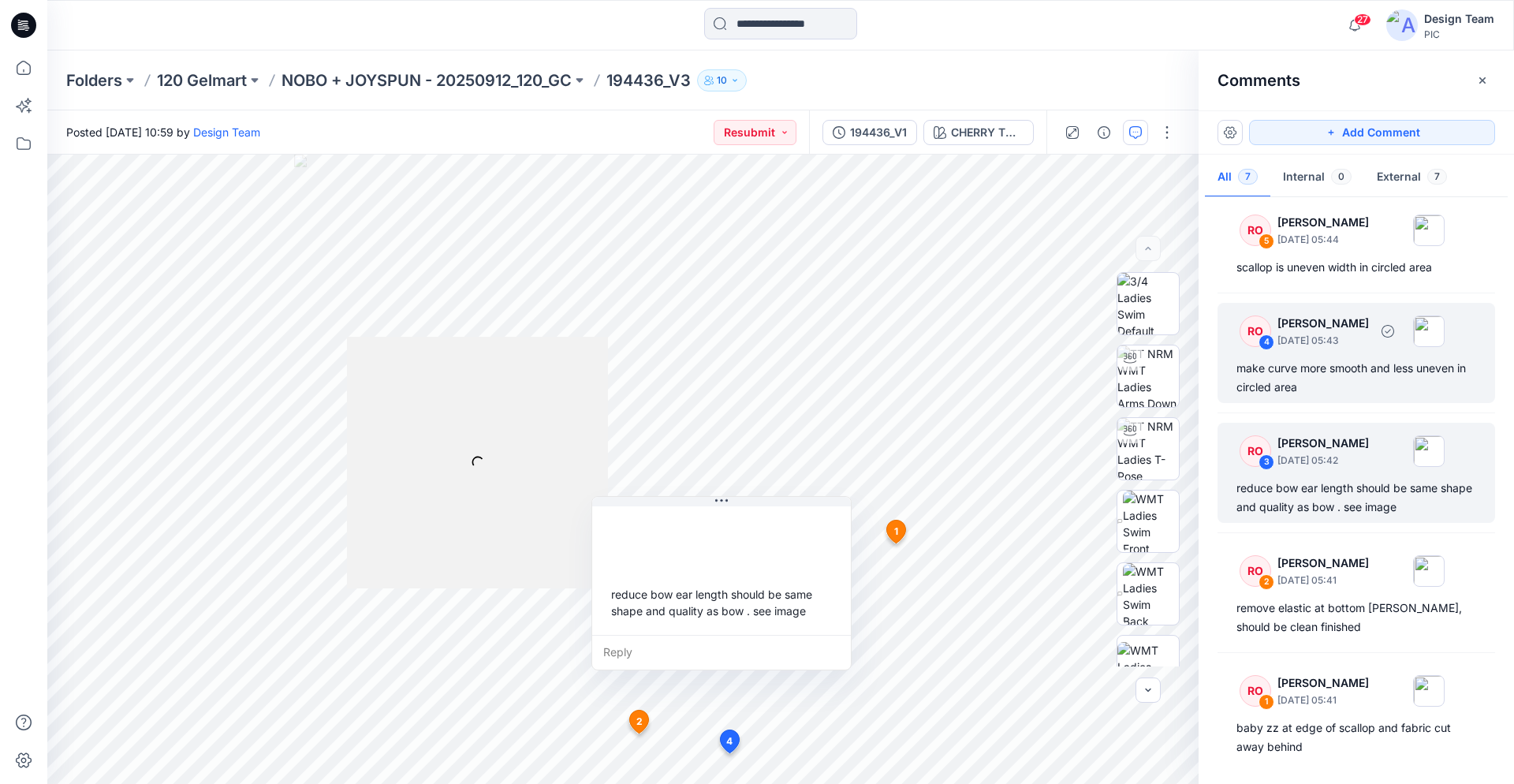
click at [1287, 369] on div "make curve more smooth and less uneven in circled area" at bounding box center [1356, 377] width 240 height 38
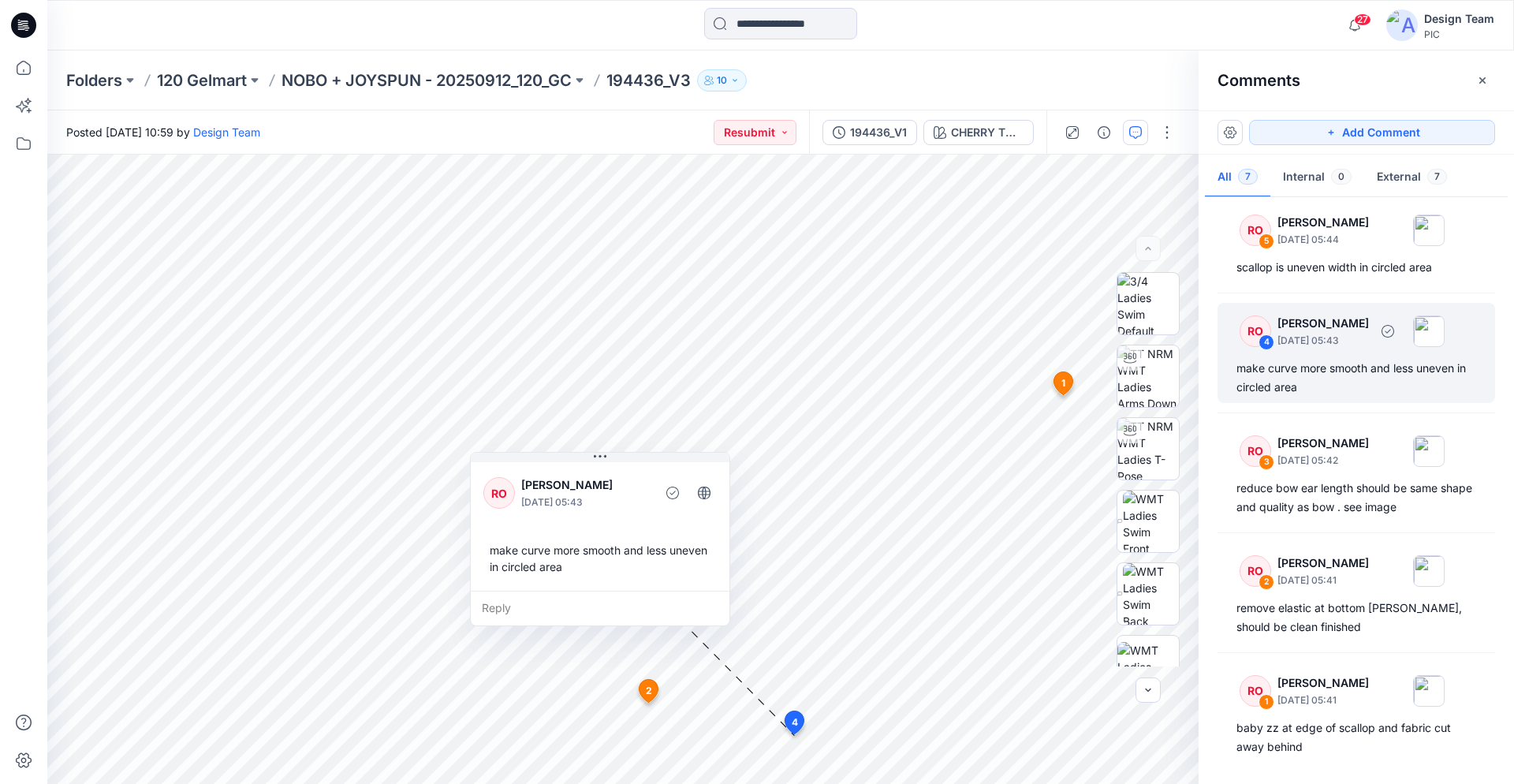
scroll to position [168, 0]
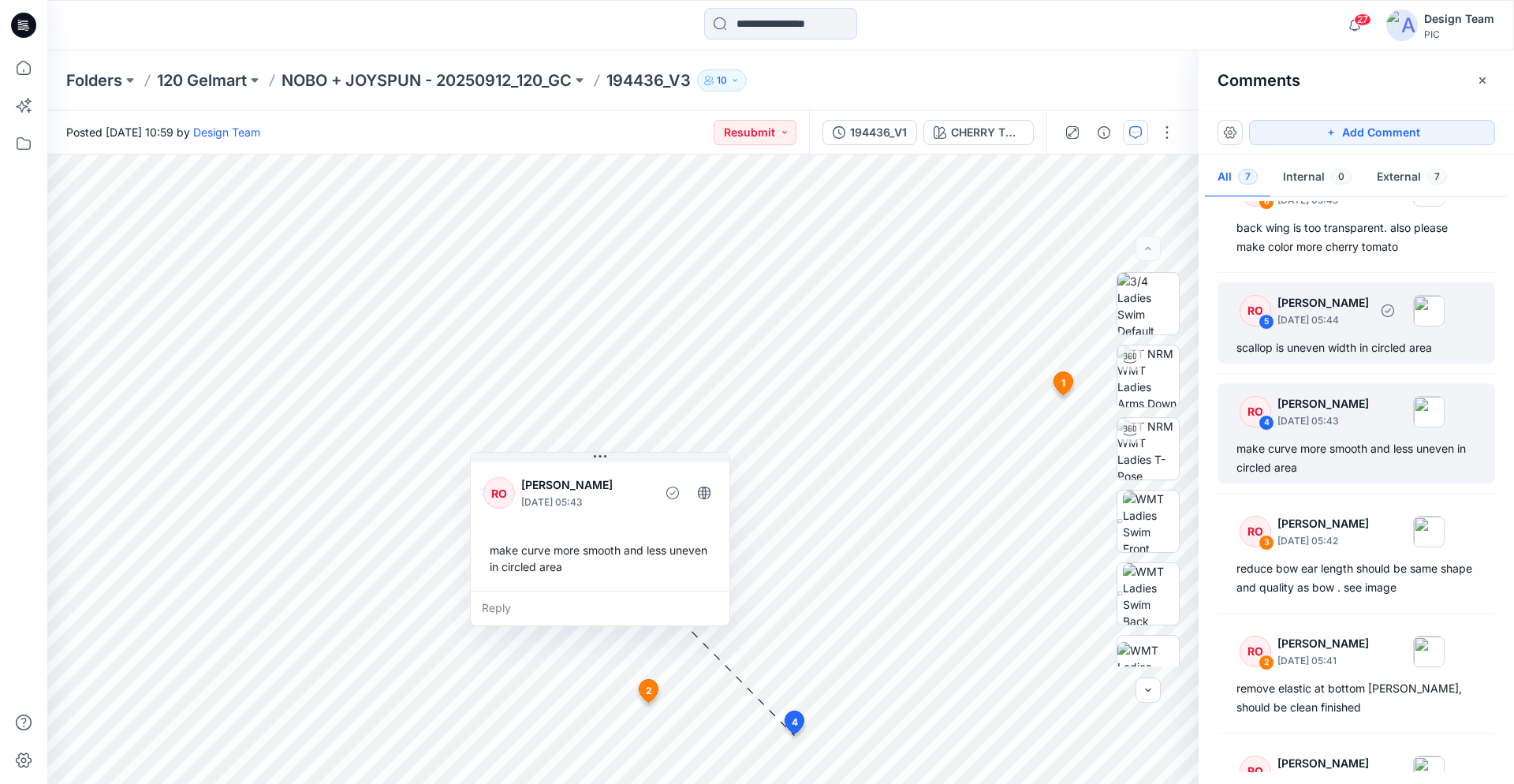
click at [1318, 351] on div "scallop is uneven width in circled area" at bounding box center [1356, 348] width 240 height 19
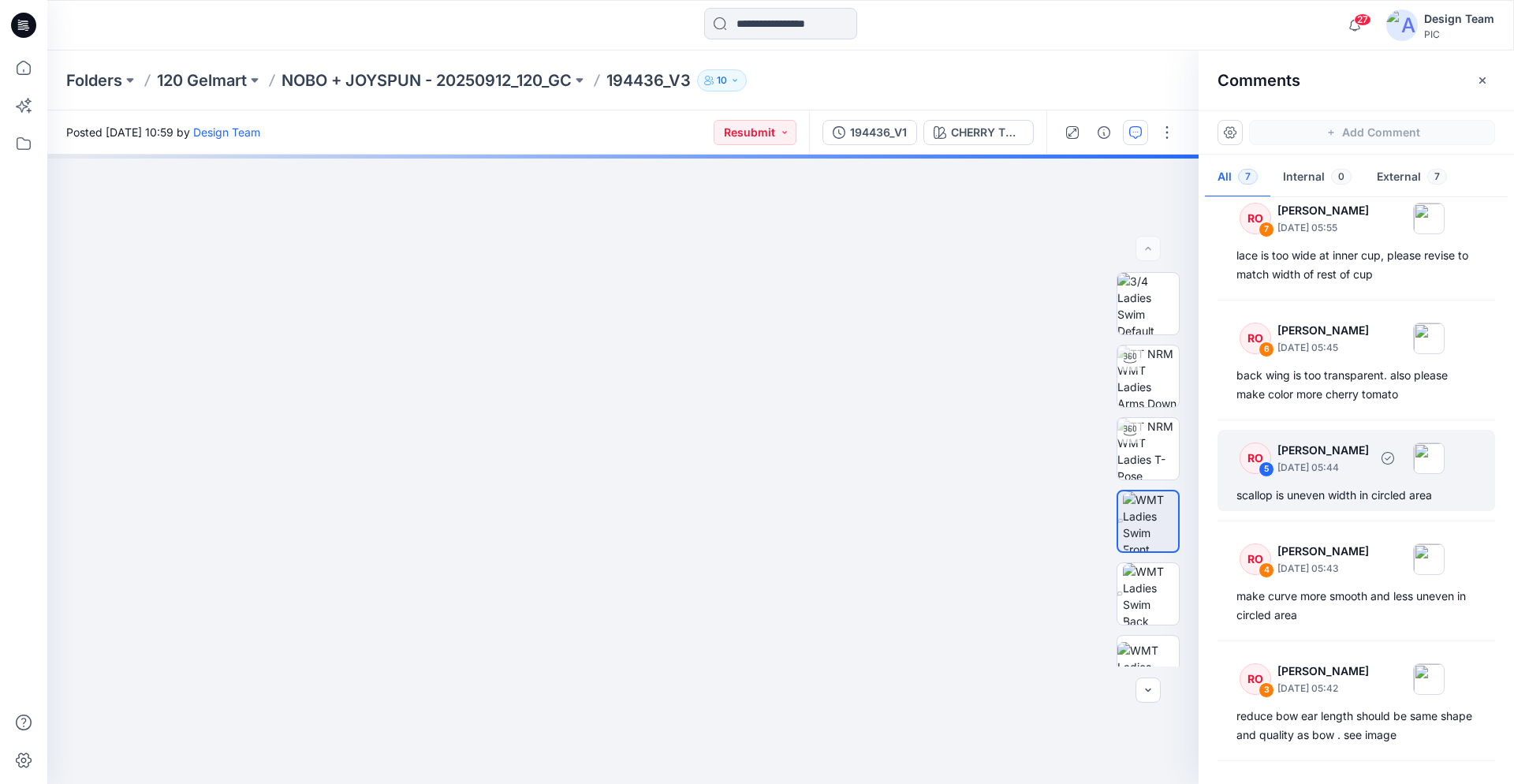
scroll to position [7, 0]
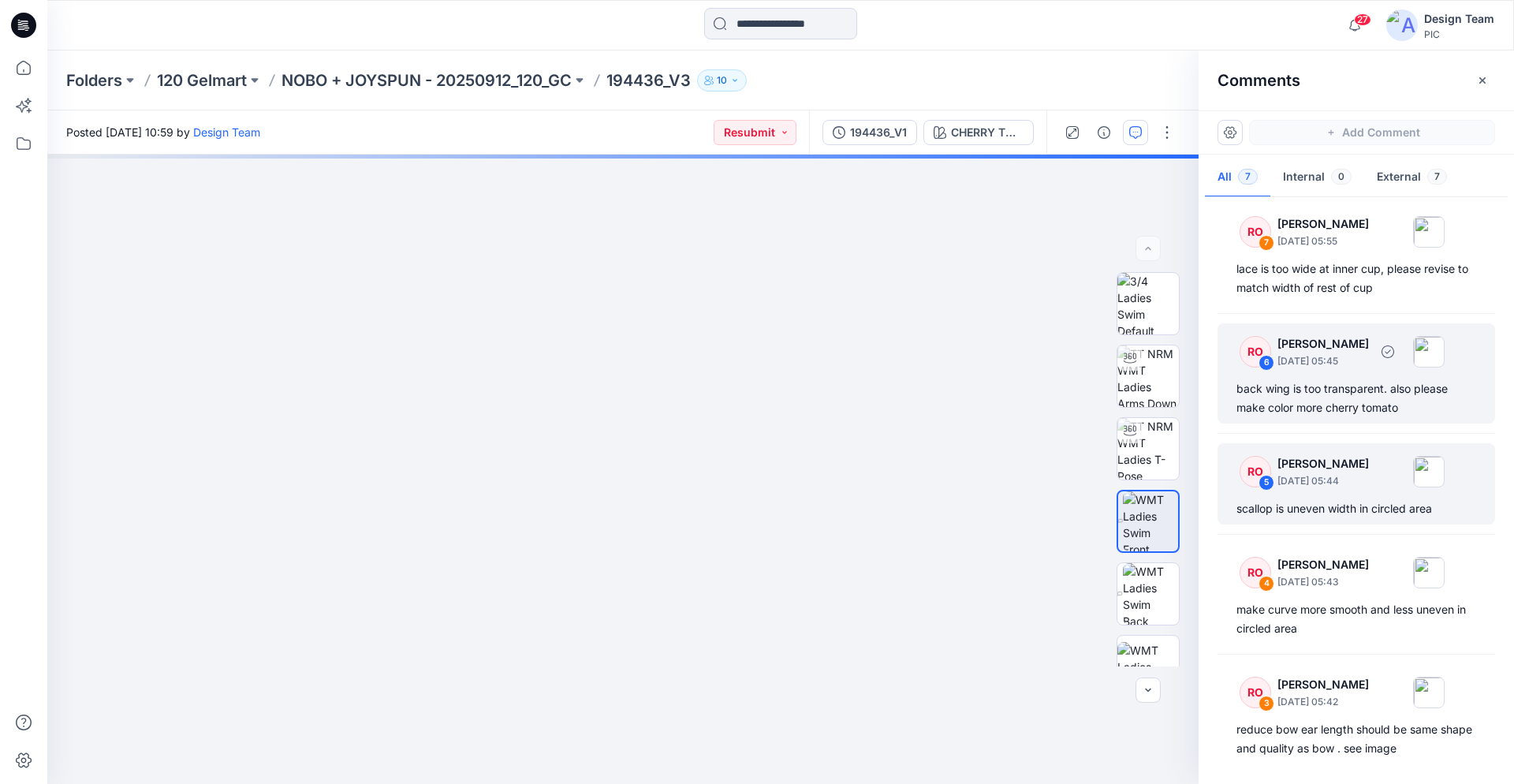
click at [1327, 384] on div "back wing is too transparent. also please make color more cherry tomato" at bounding box center [1356, 398] width 240 height 38
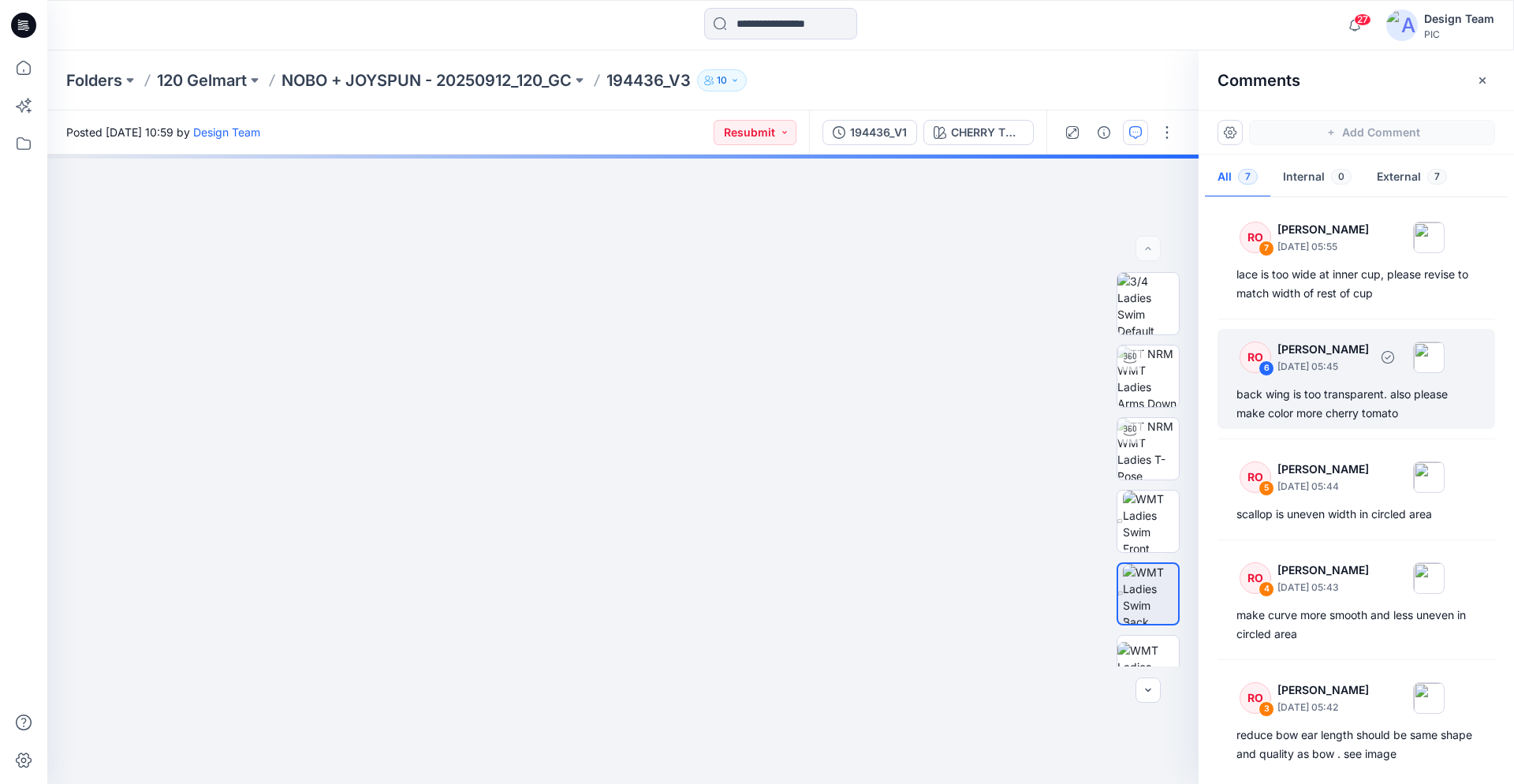
scroll to position [0, 0]
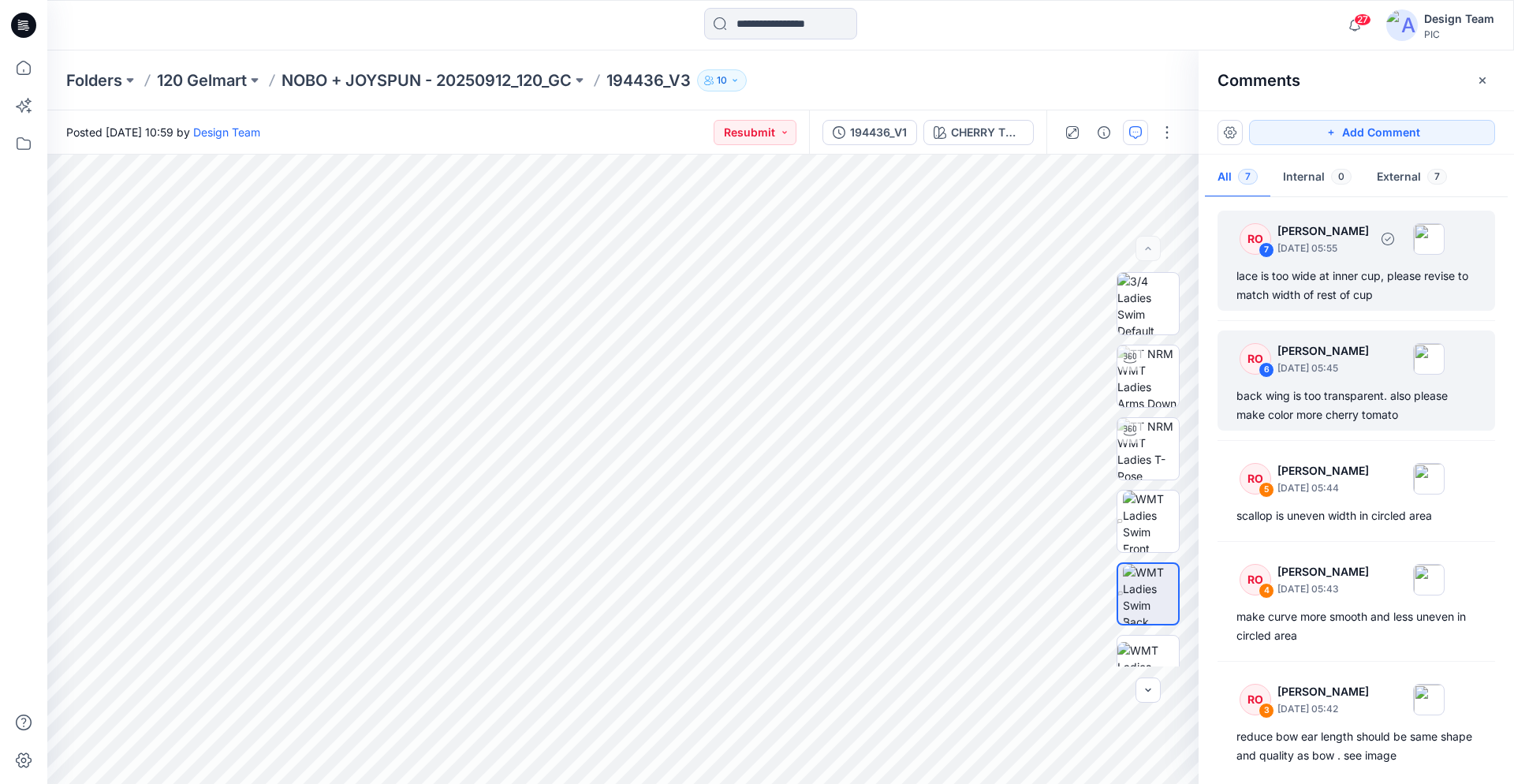
click at [1336, 291] on div "lace is too wide at inner cup, please revise to match width of rest of cup" at bounding box center [1356, 285] width 240 height 38
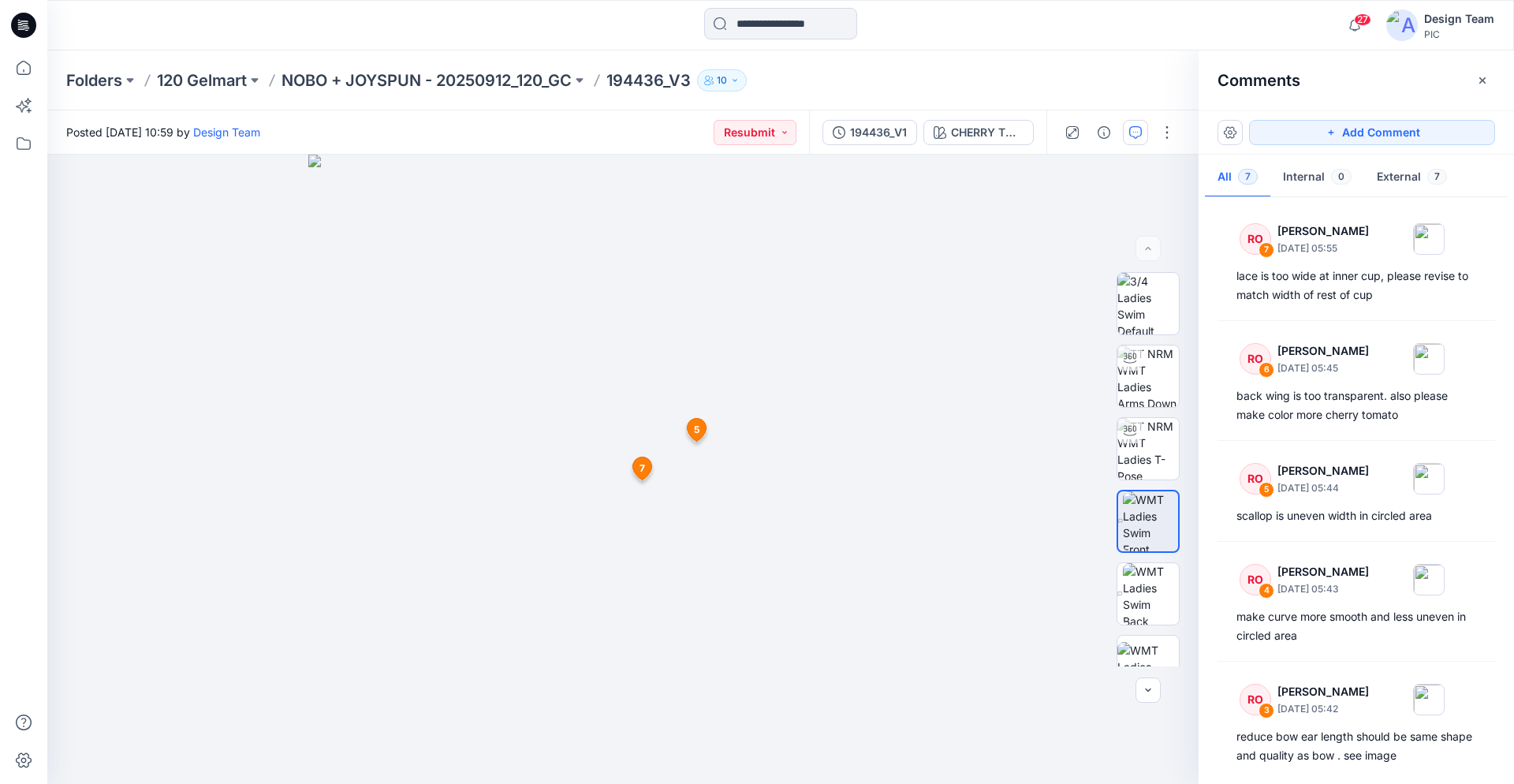
click at [27, 27] on icon at bounding box center [23, 25] width 25 height 25
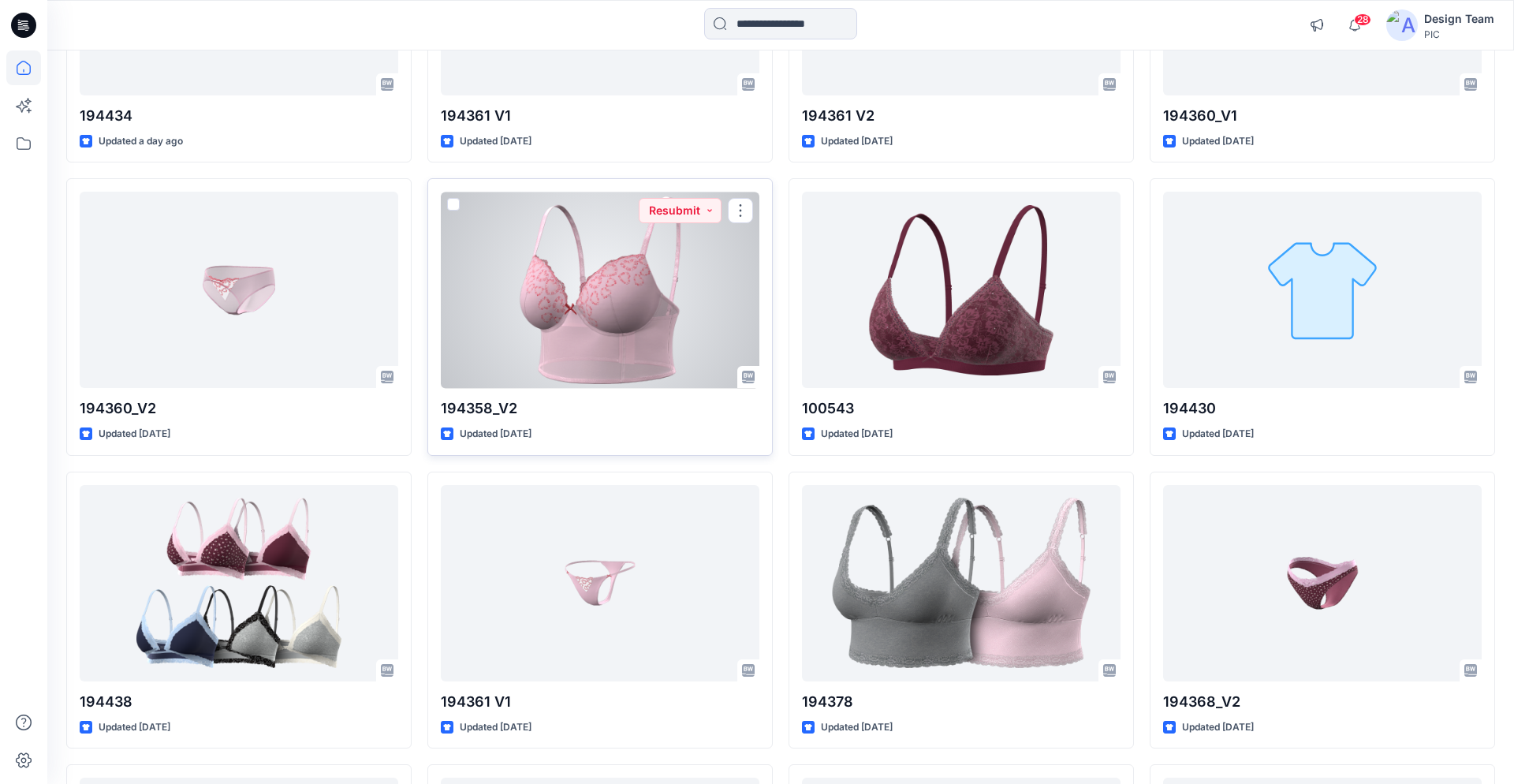
scroll to position [3756, 0]
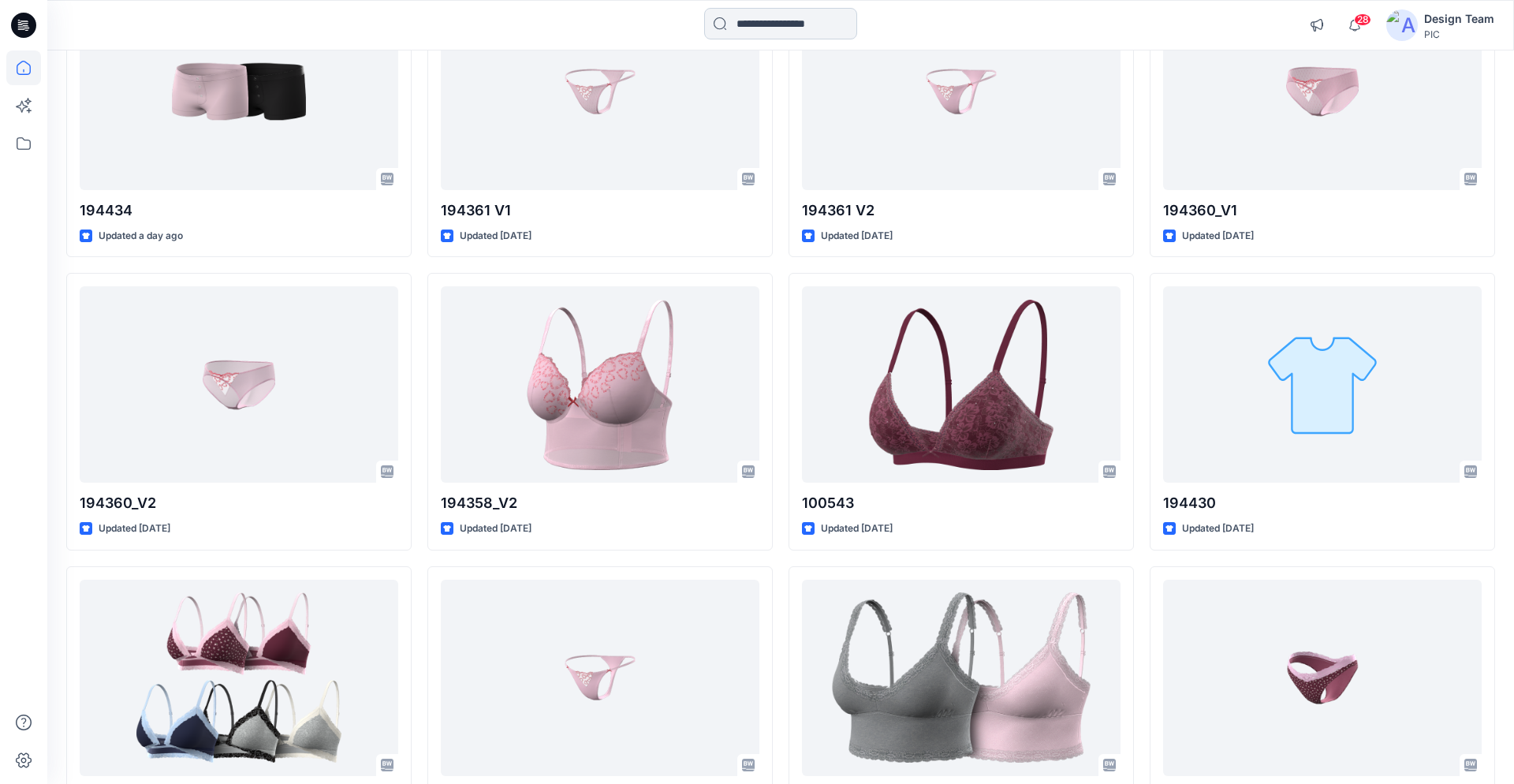
click at [745, 19] on input at bounding box center [781, 23] width 153 height 32
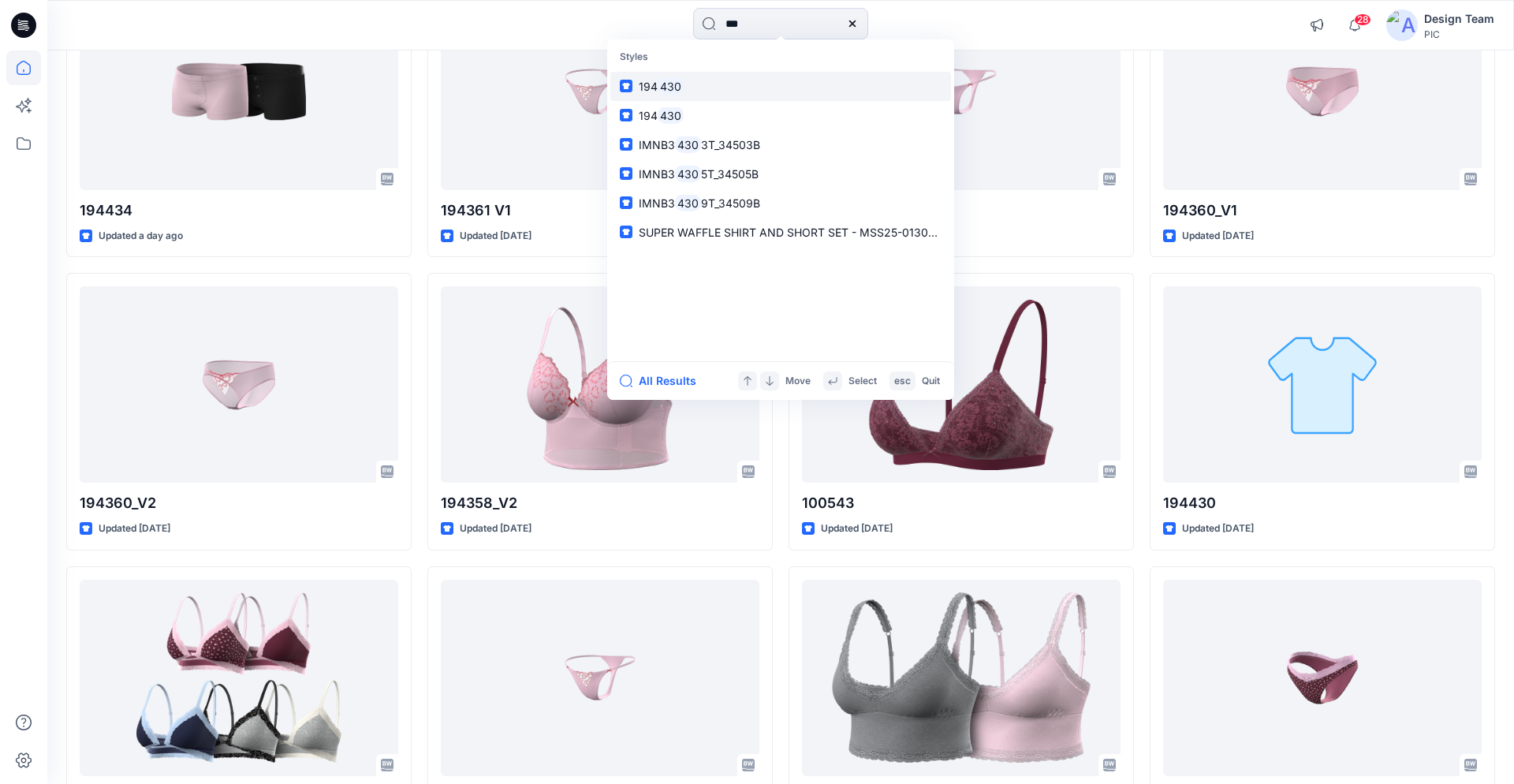
type input "***"
click at [665, 89] on mark "430" at bounding box center [670, 86] width 26 height 18
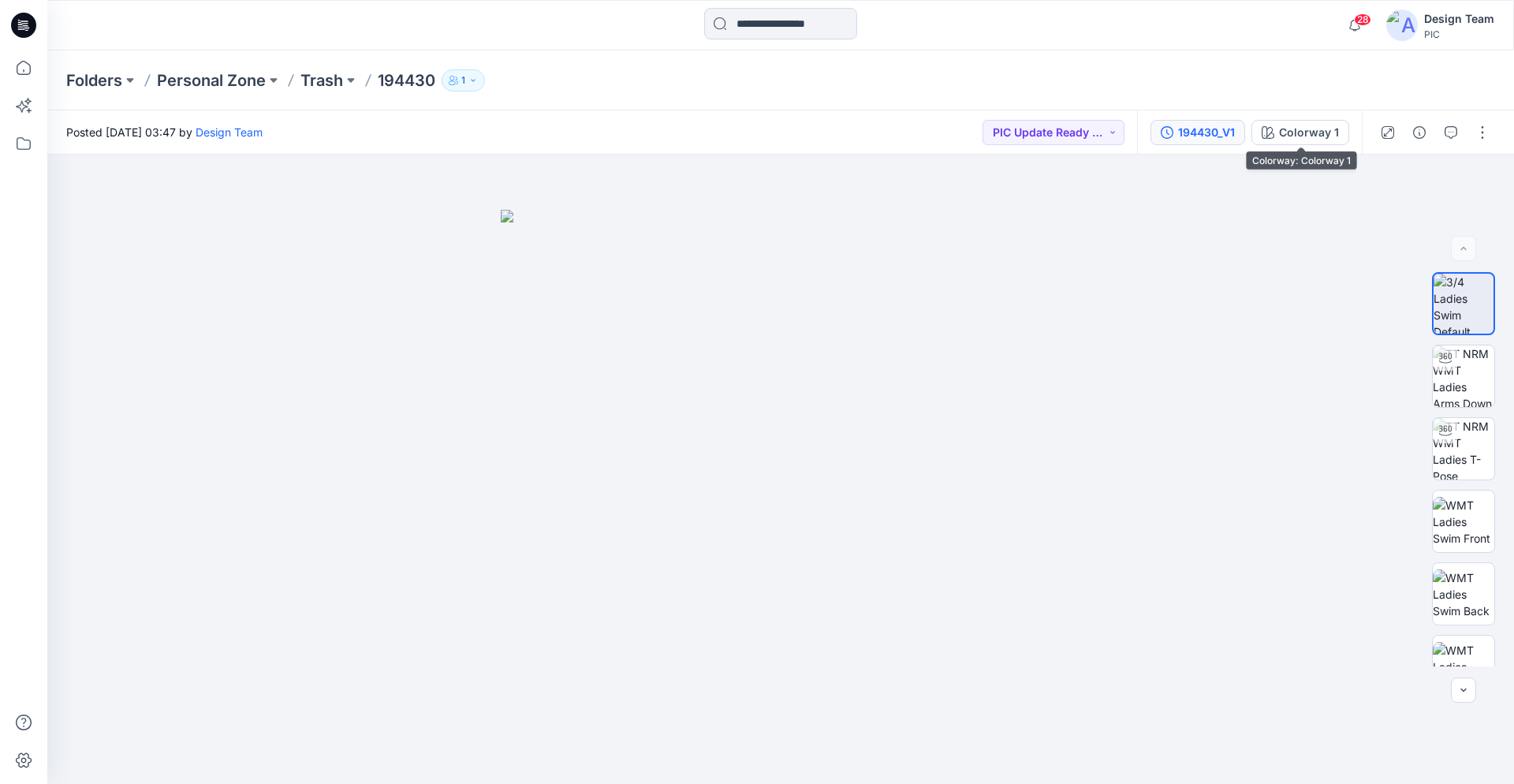
click at [1216, 130] on div "194430_V1" at bounding box center [1207, 132] width 57 height 18
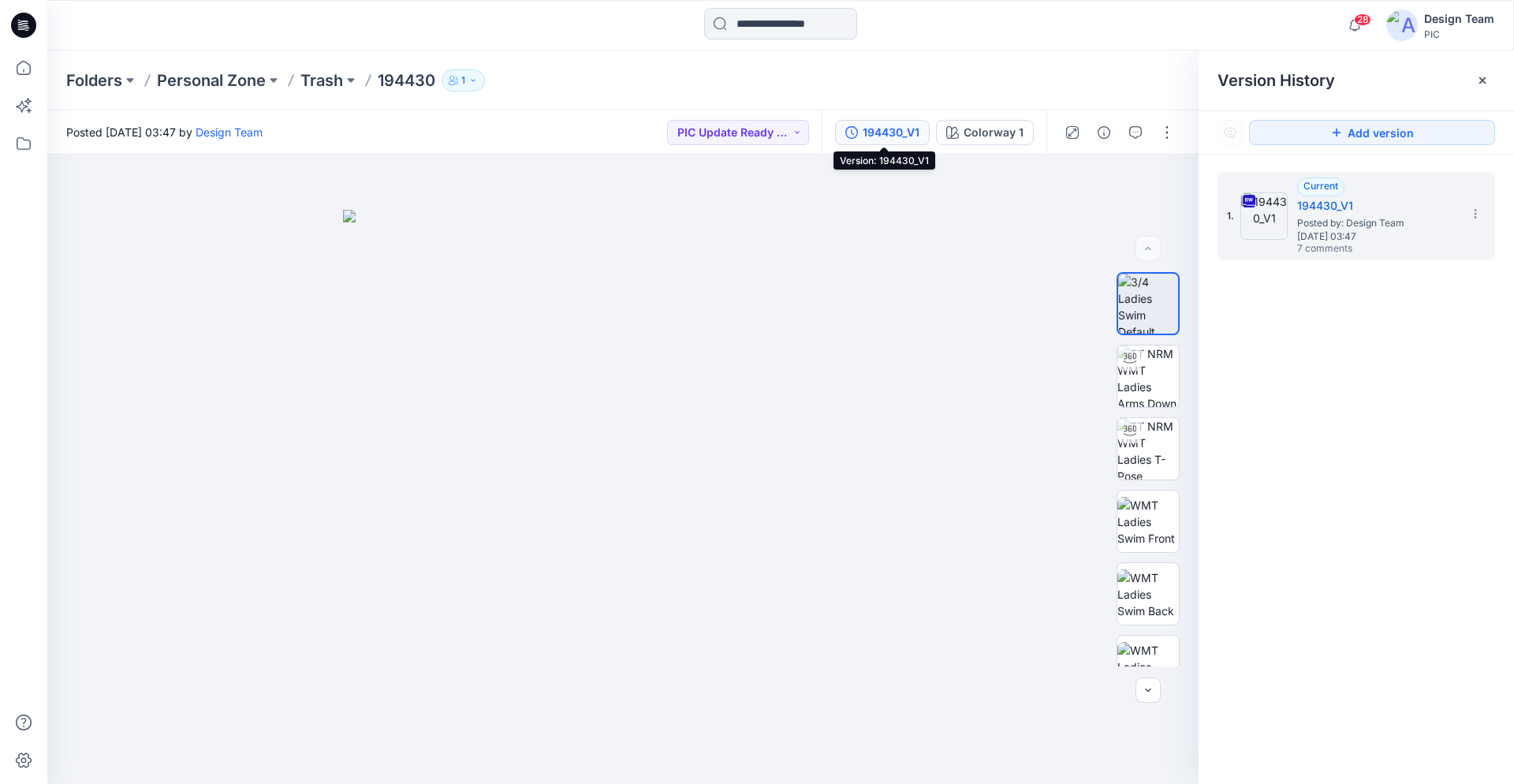
click at [865, 131] on div "194430_V1" at bounding box center [891, 132] width 57 height 18
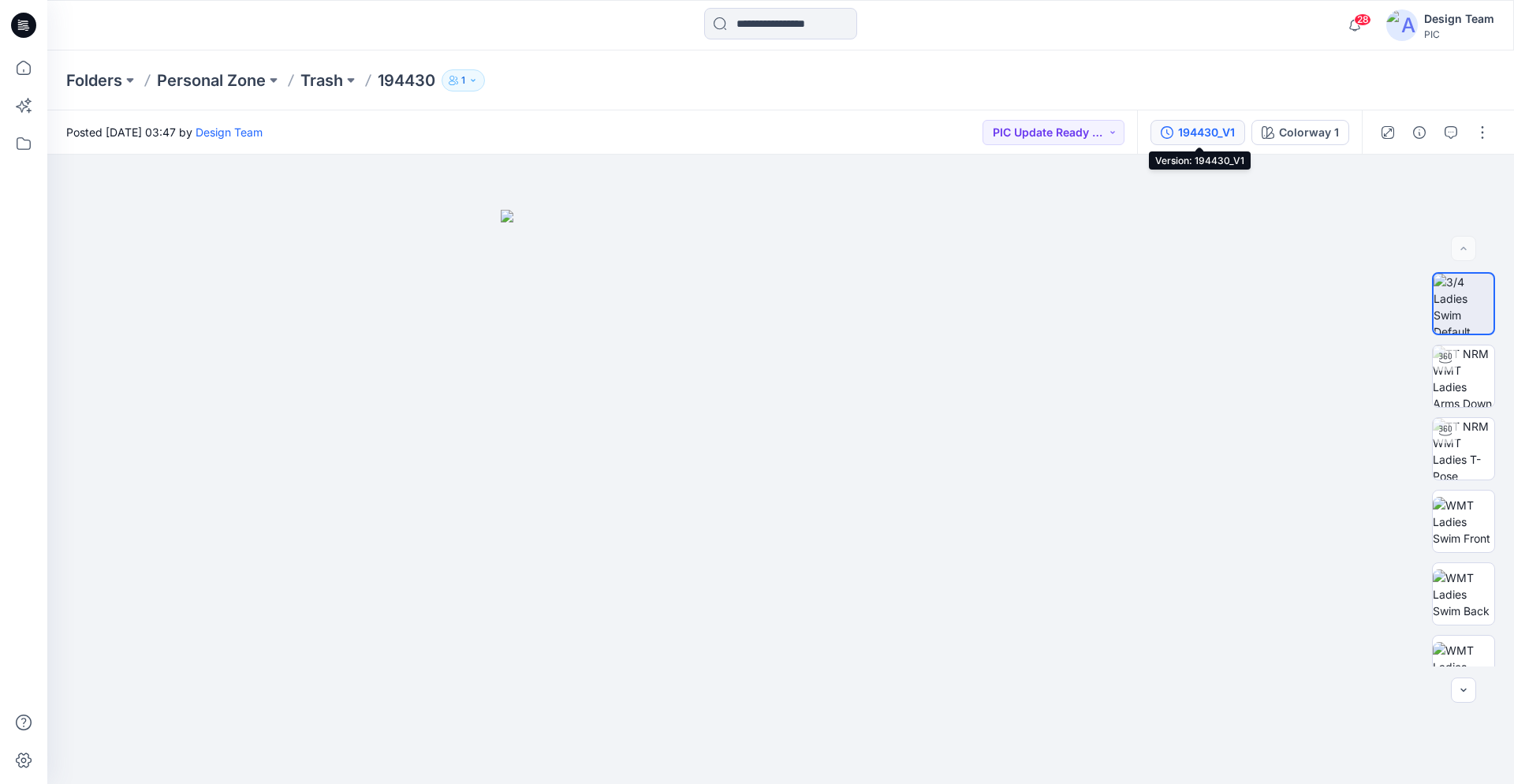
click at [1185, 135] on div "194430_V1" at bounding box center [1207, 132] width 57 height 18
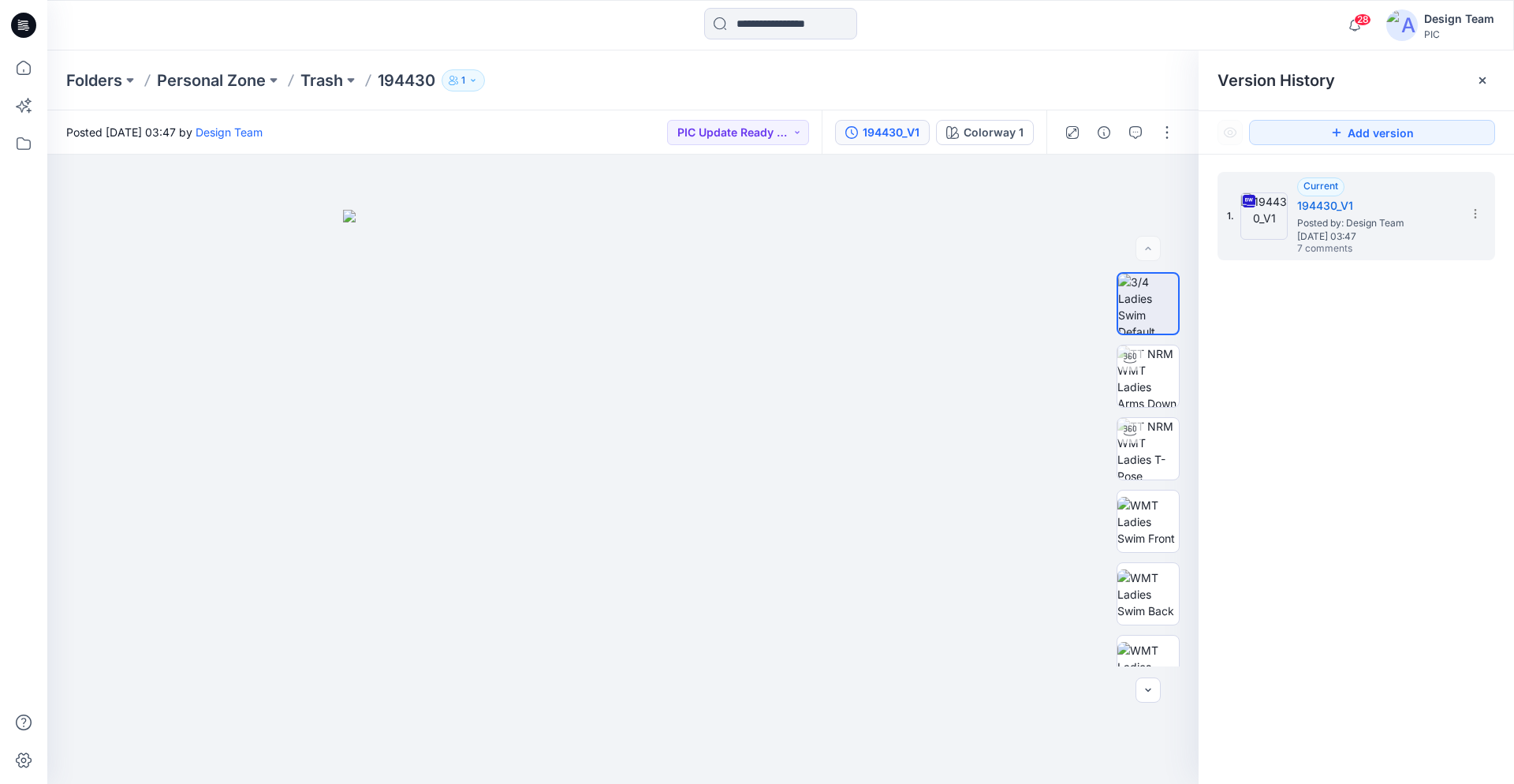
drag, startPoint x: 21, startPoint y: 21, endPoint x: 35, endPoint y: 31, distance: 17.2
click at [21, 24] on icon at bounding box center [23, 25] width 25 height 50
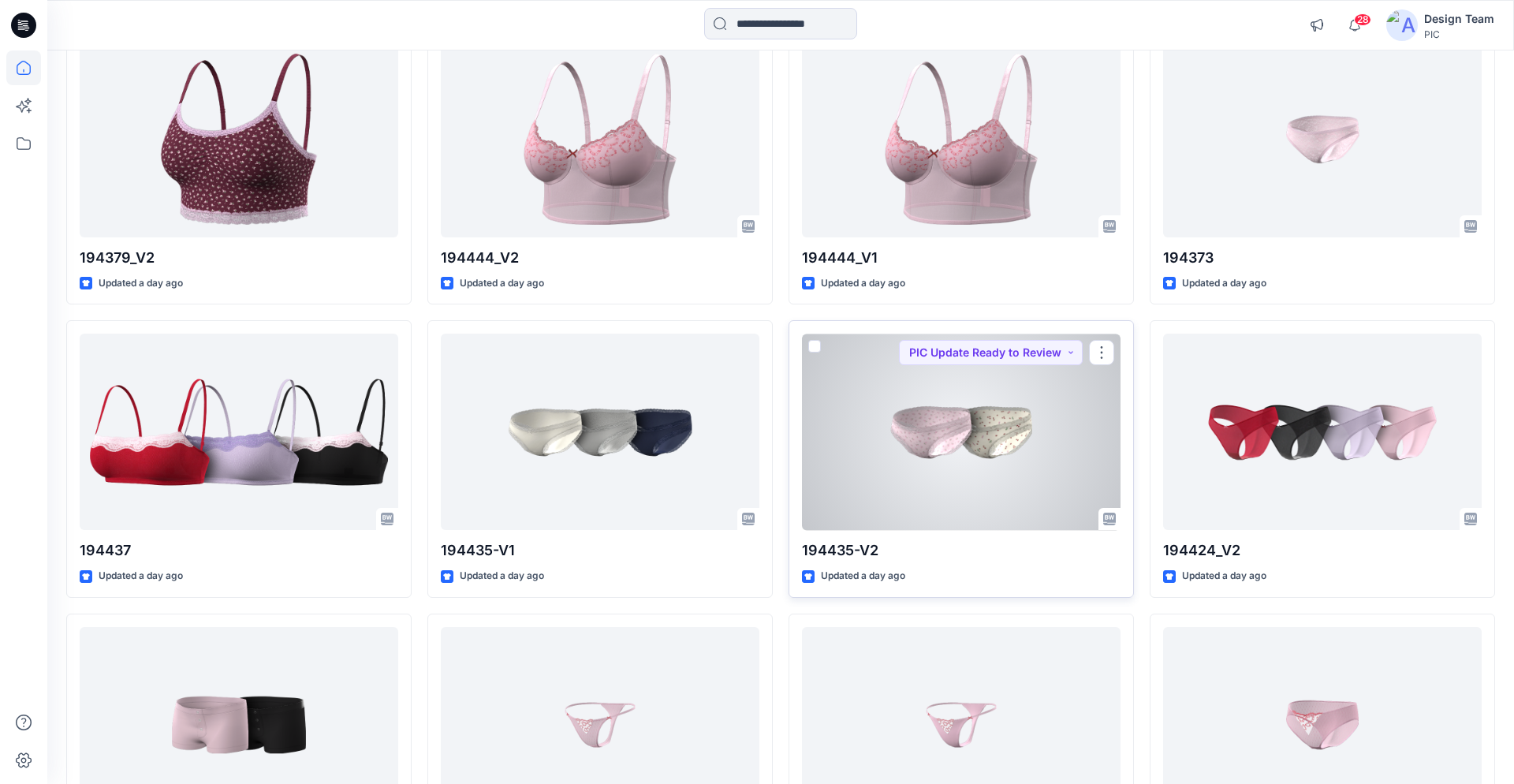
scroll to position [3596, 0]
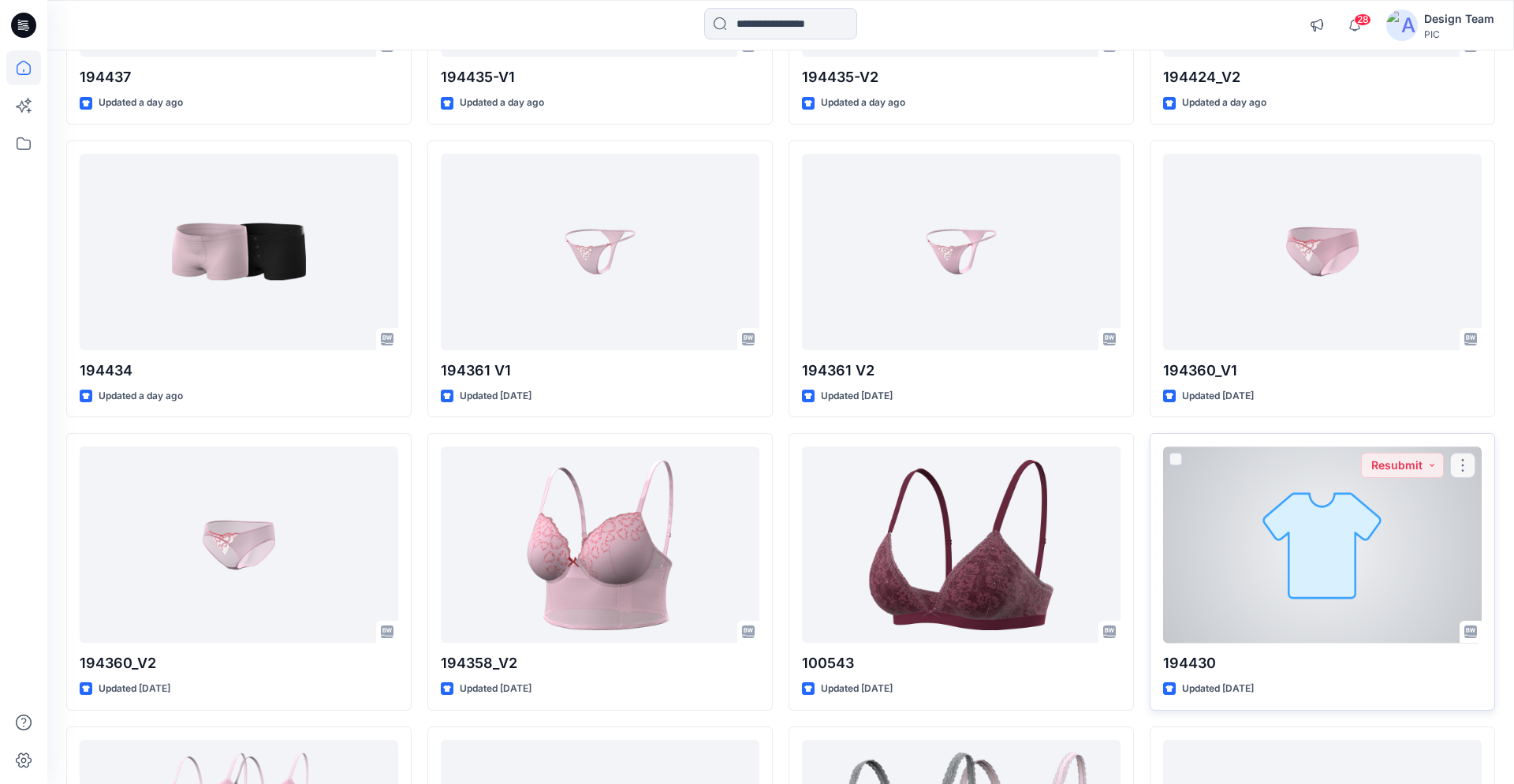
click at [1206, 530] on div at bounding box center [1323, 544] width 319 height 196
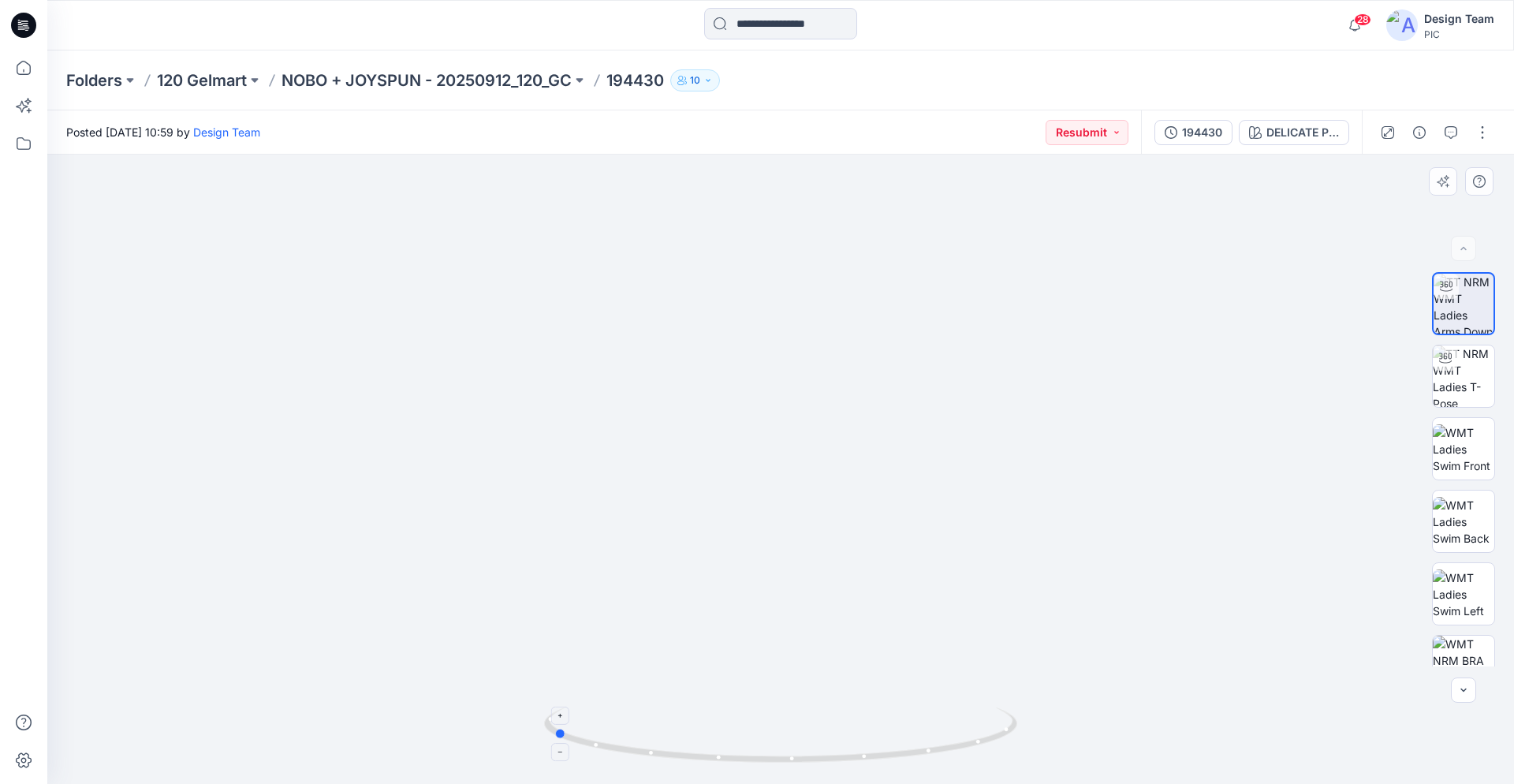
drag, startPoint x: 914, startPoint y: 755, endPoint x: 686, endPoint y: 725, distance: 230.0
click at [686, 725] on icon at bounding box center [782, 736] width 477 height 59
click at [1448, 137] on icon "button" at bounding box center [1450, 132] width 13 height 13
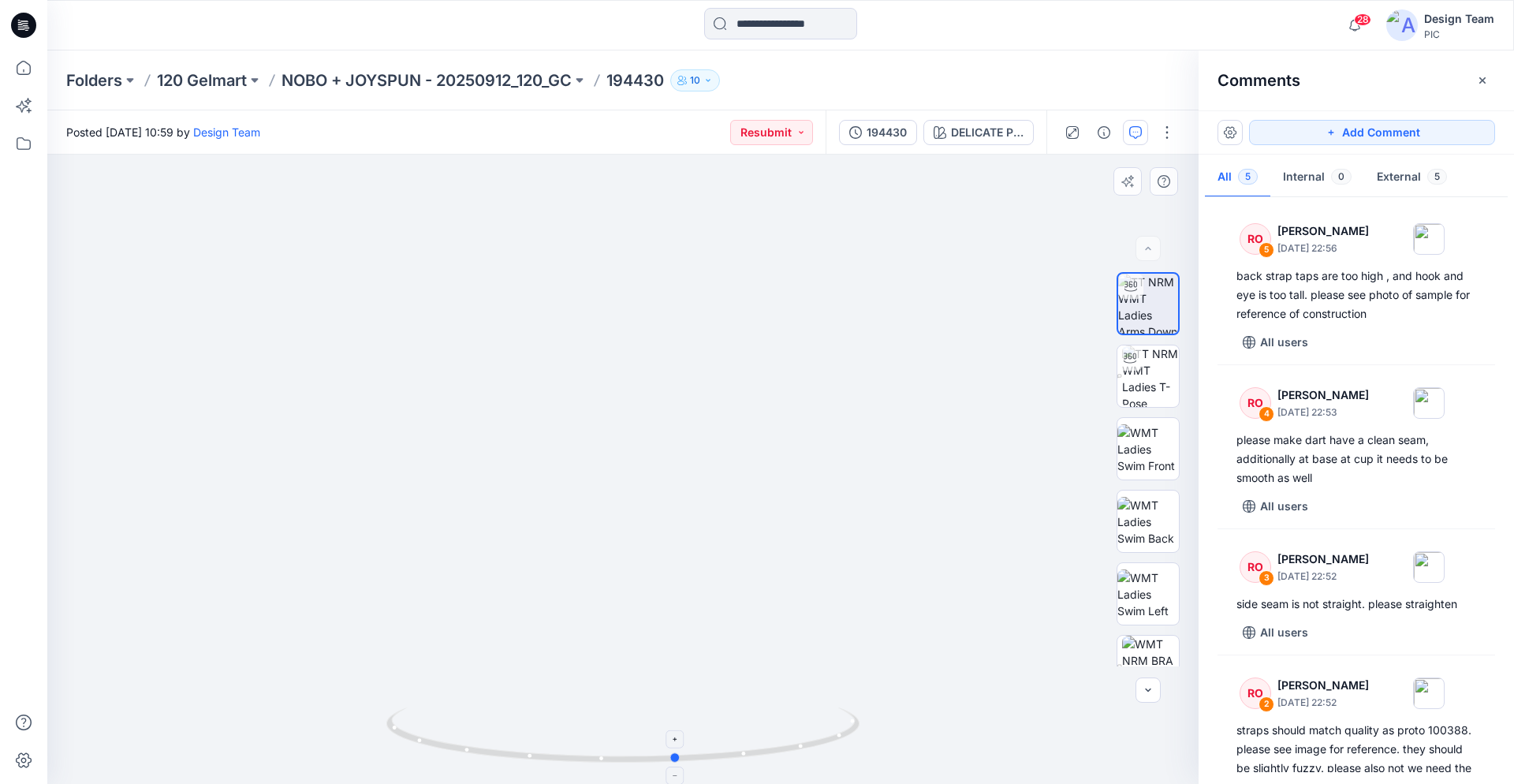
drag, startPoint x: 773, startPoint y: 750, endPoint x: 589, endPoint y: 732, distance: 184.9
click at [589, 732] on icon at bounding box center [624, 736] width 477 height 59
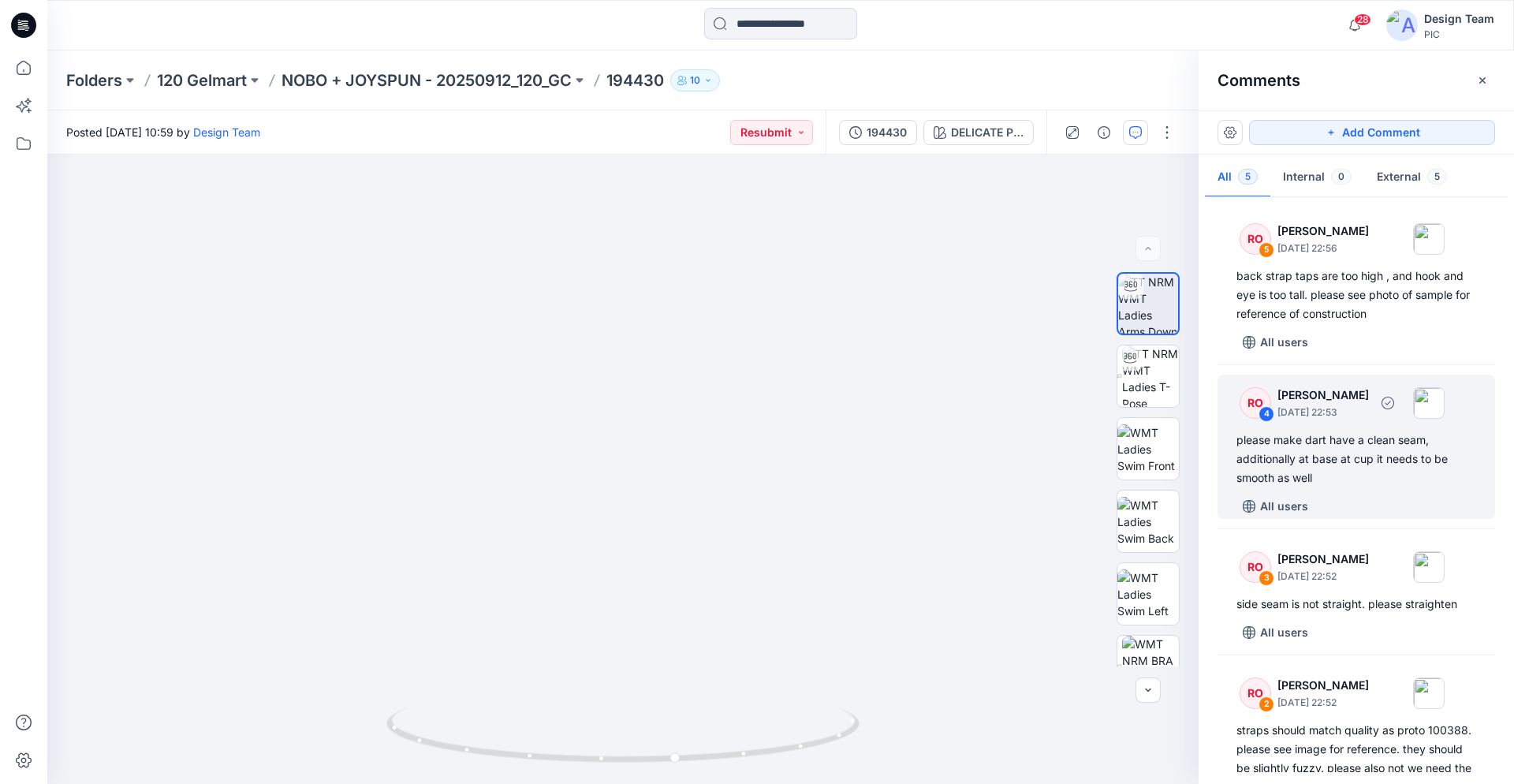
click at [1313, 418] on p "October 01, 2025 22:53" at bounding box center [1323, 412] width 91 height 16
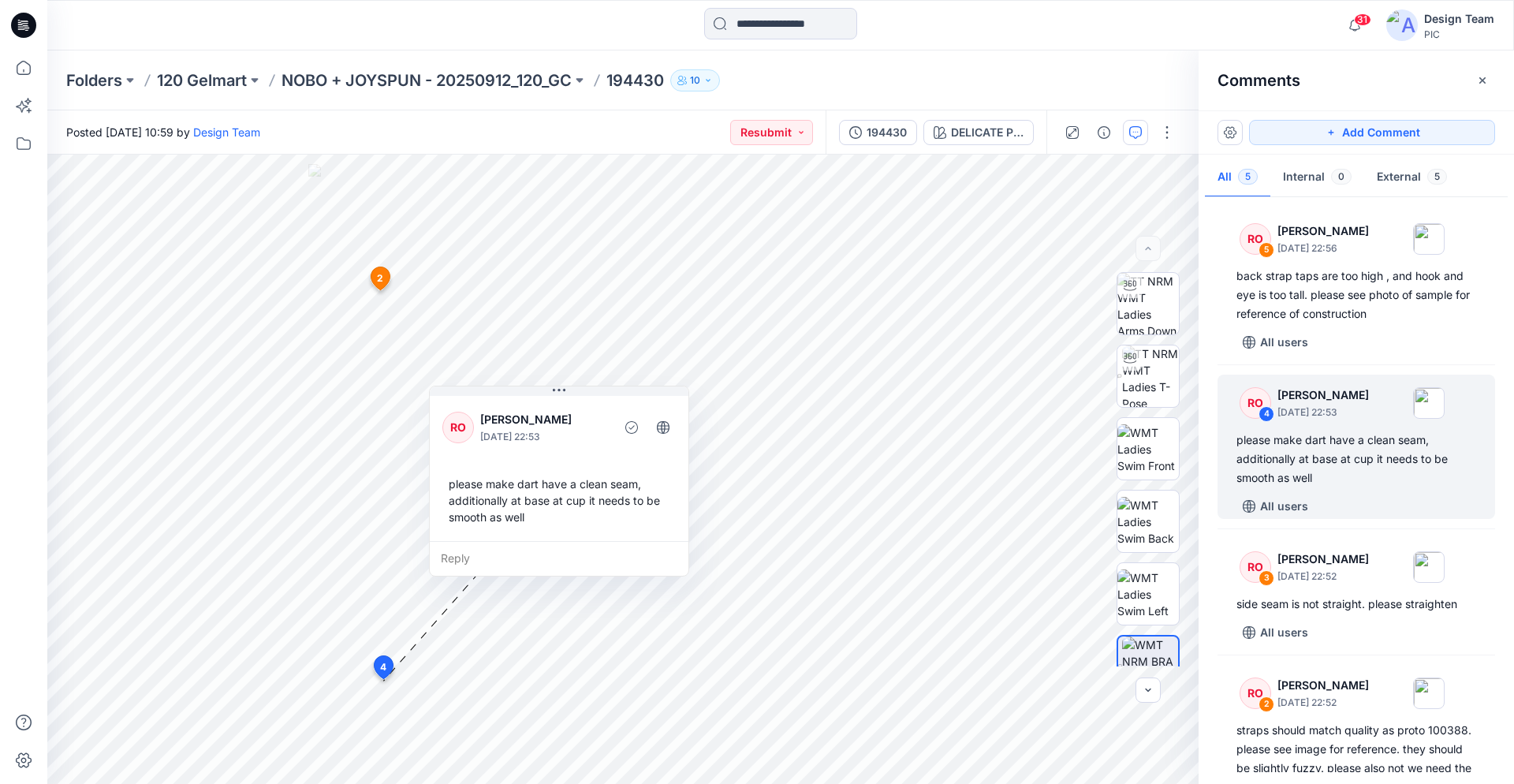
click at [24, 24] on icon at bounding box center [23, 25] width 25 height 25
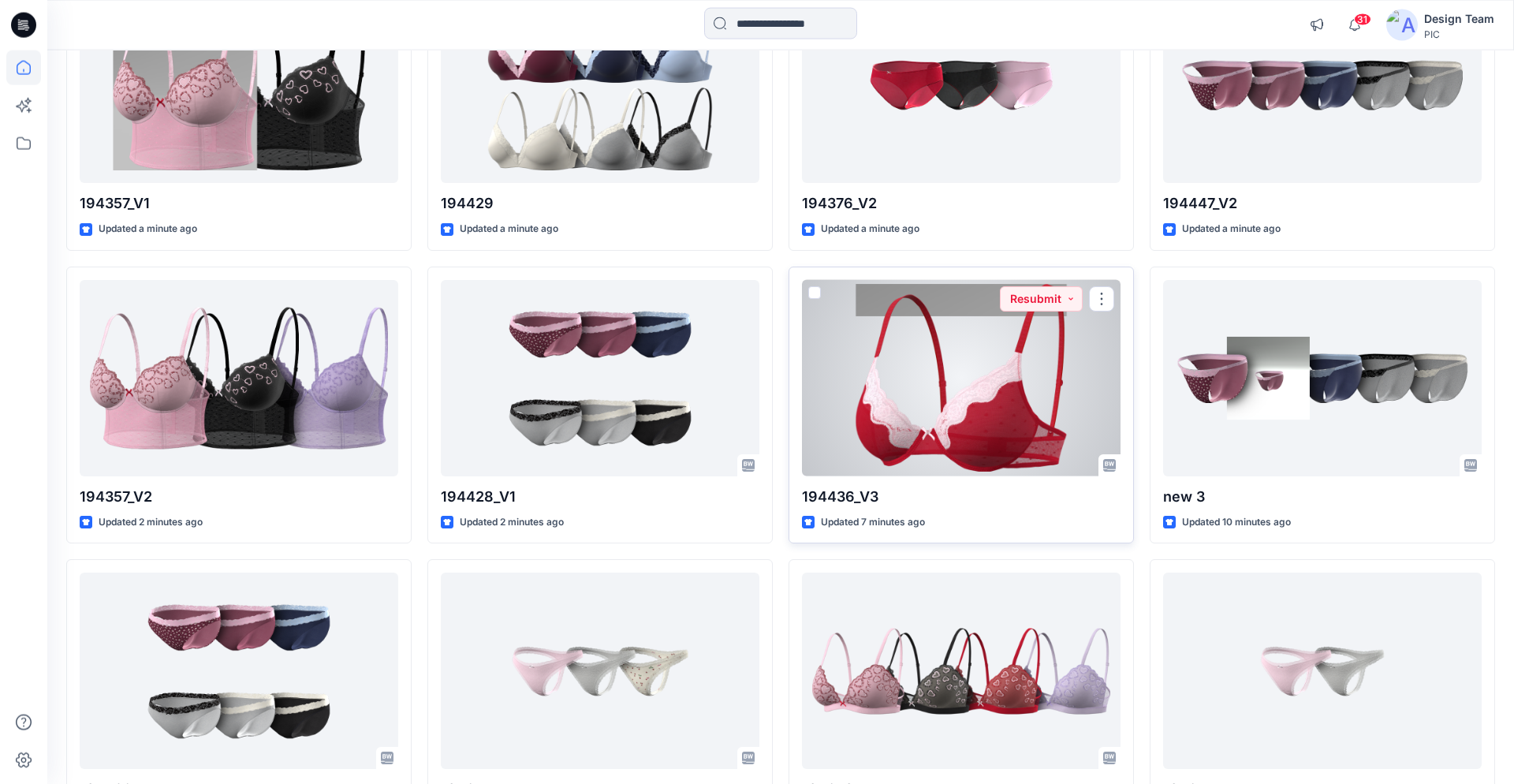
scroll to position [284, 0]
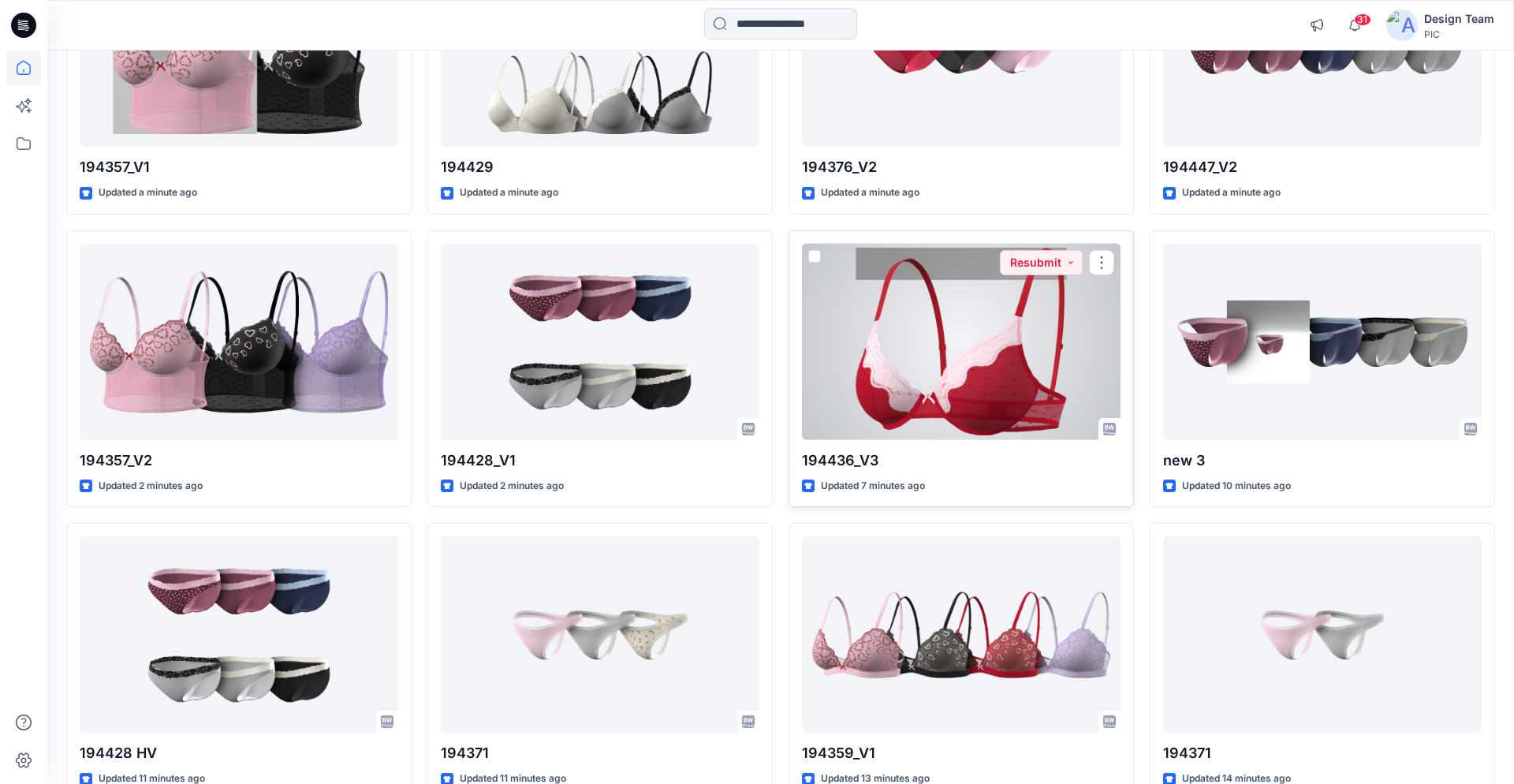
click at [969, 396] on div at bounding box center [961, 342] width 319 height 196
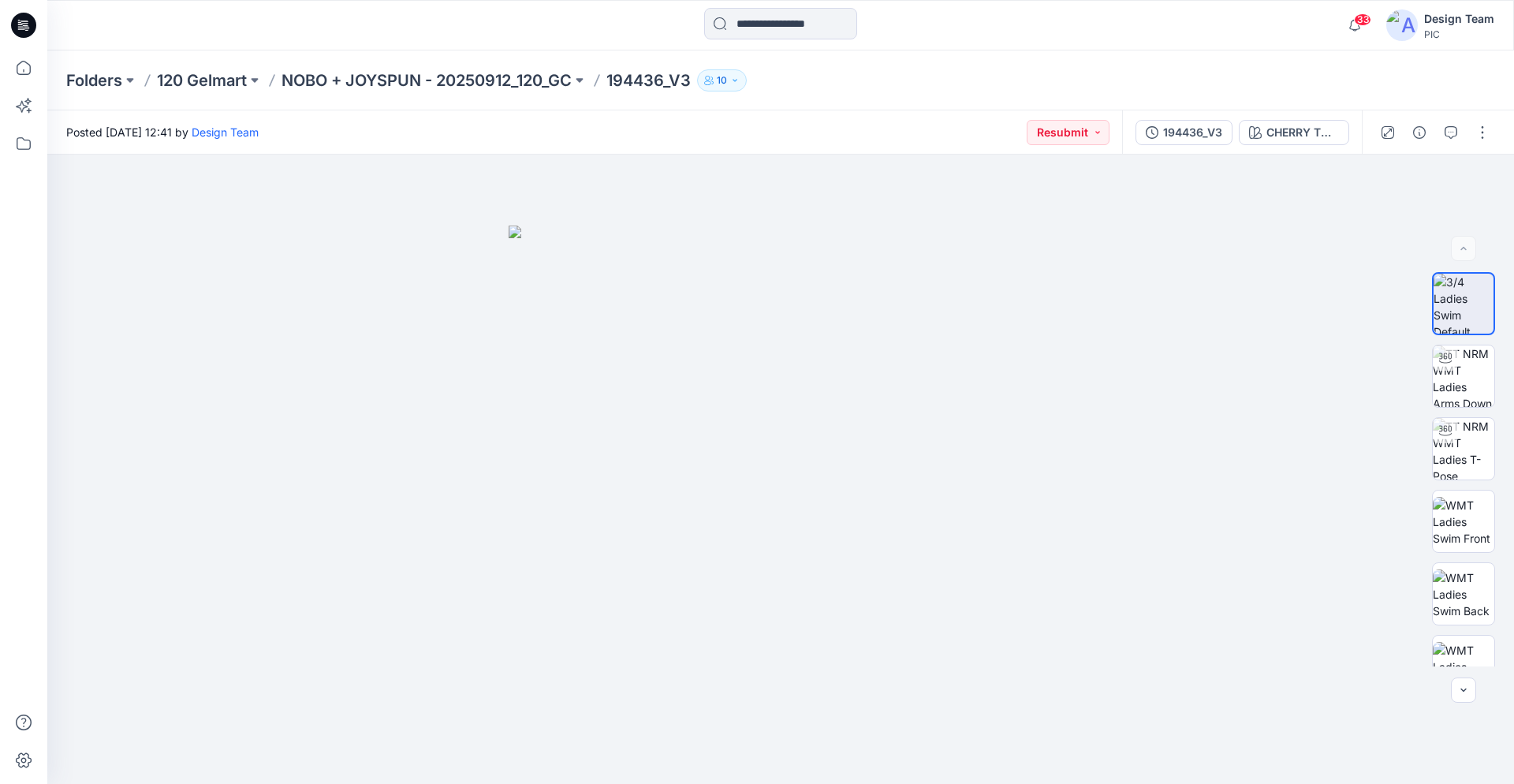
click at [29, 18] on icon at bounding box center [23, 25] width 25 height 25
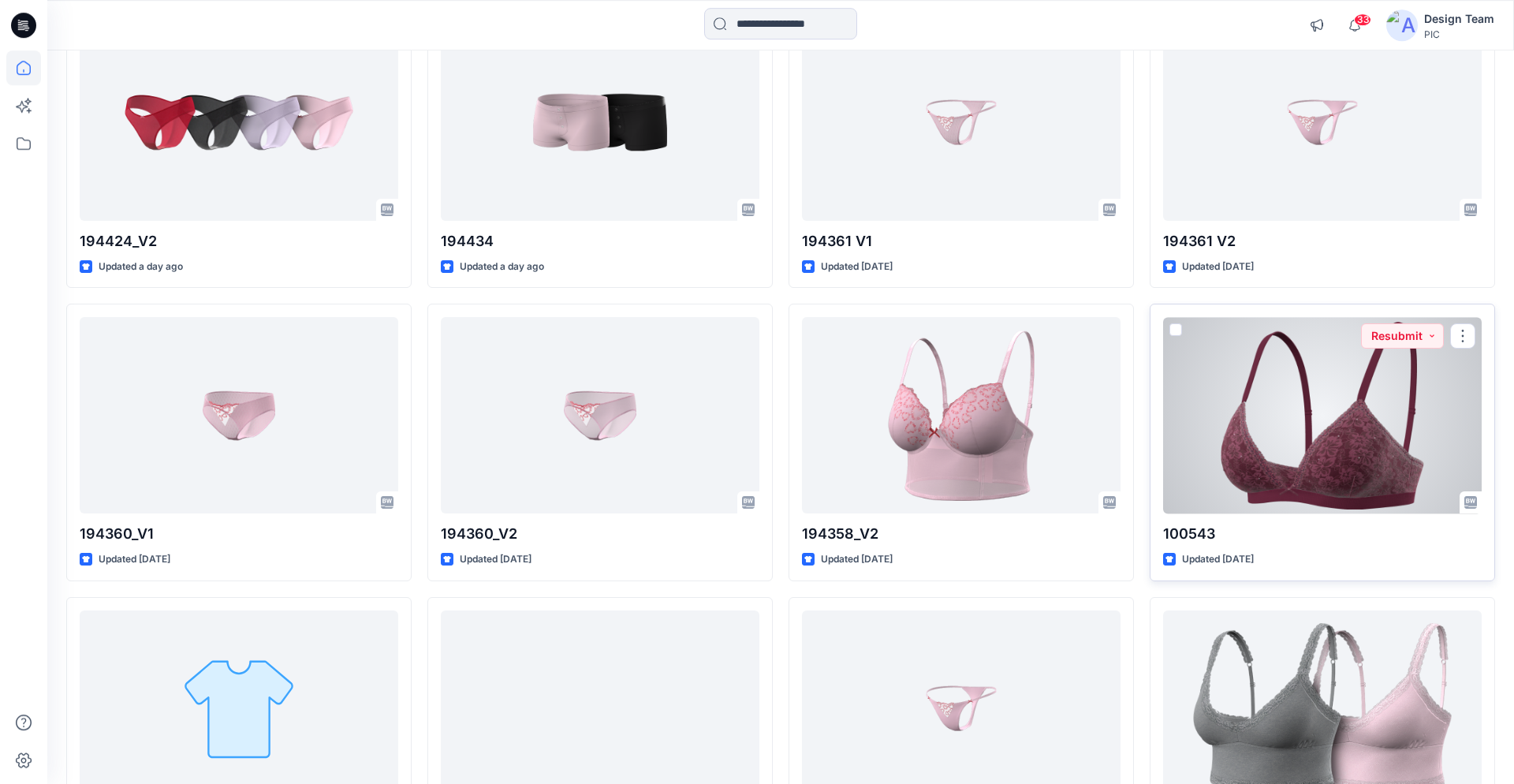
scroll to position [3864, 0]
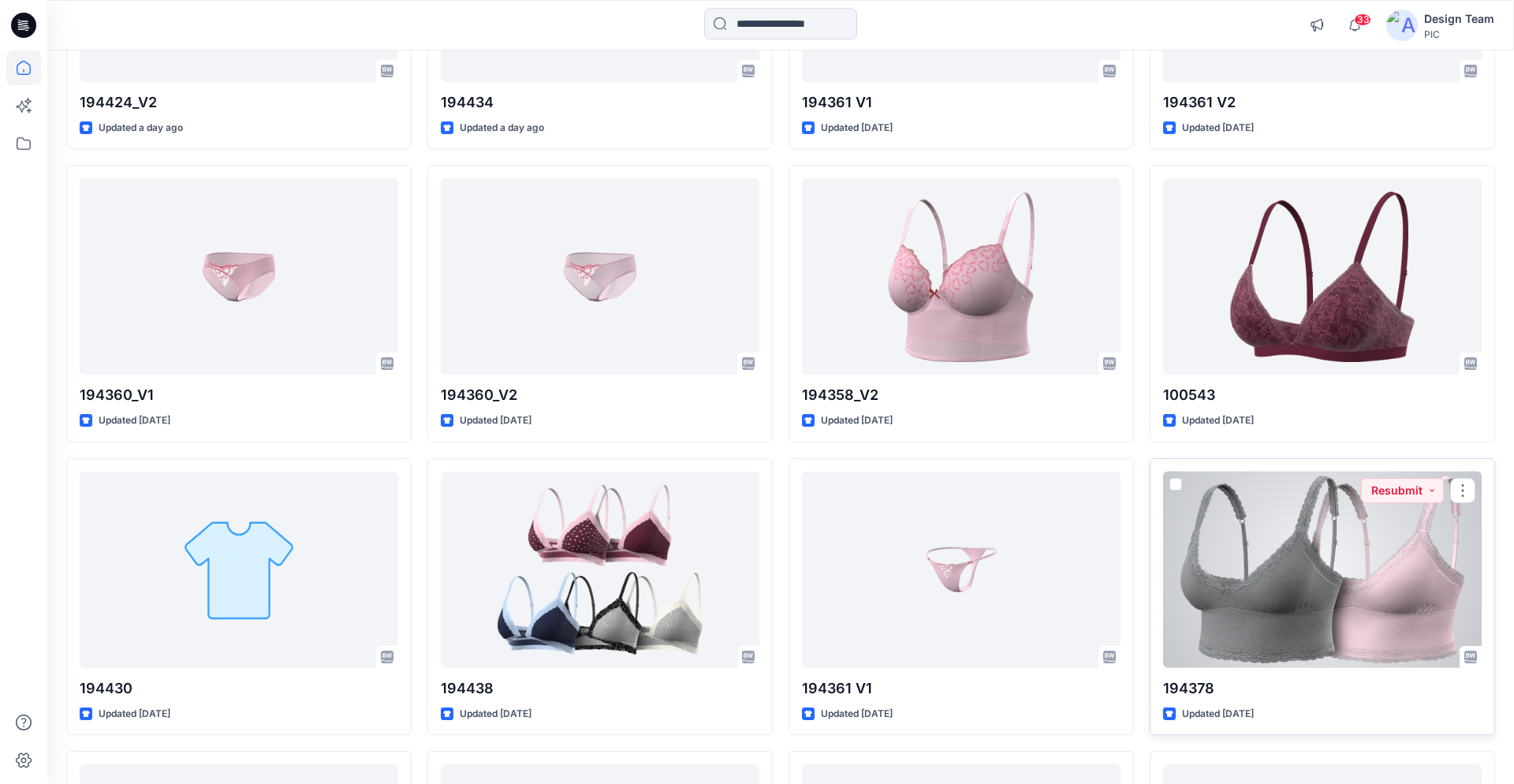
click at [1246, 559] on div at bounding box center [1323, 569] width 319 height 196
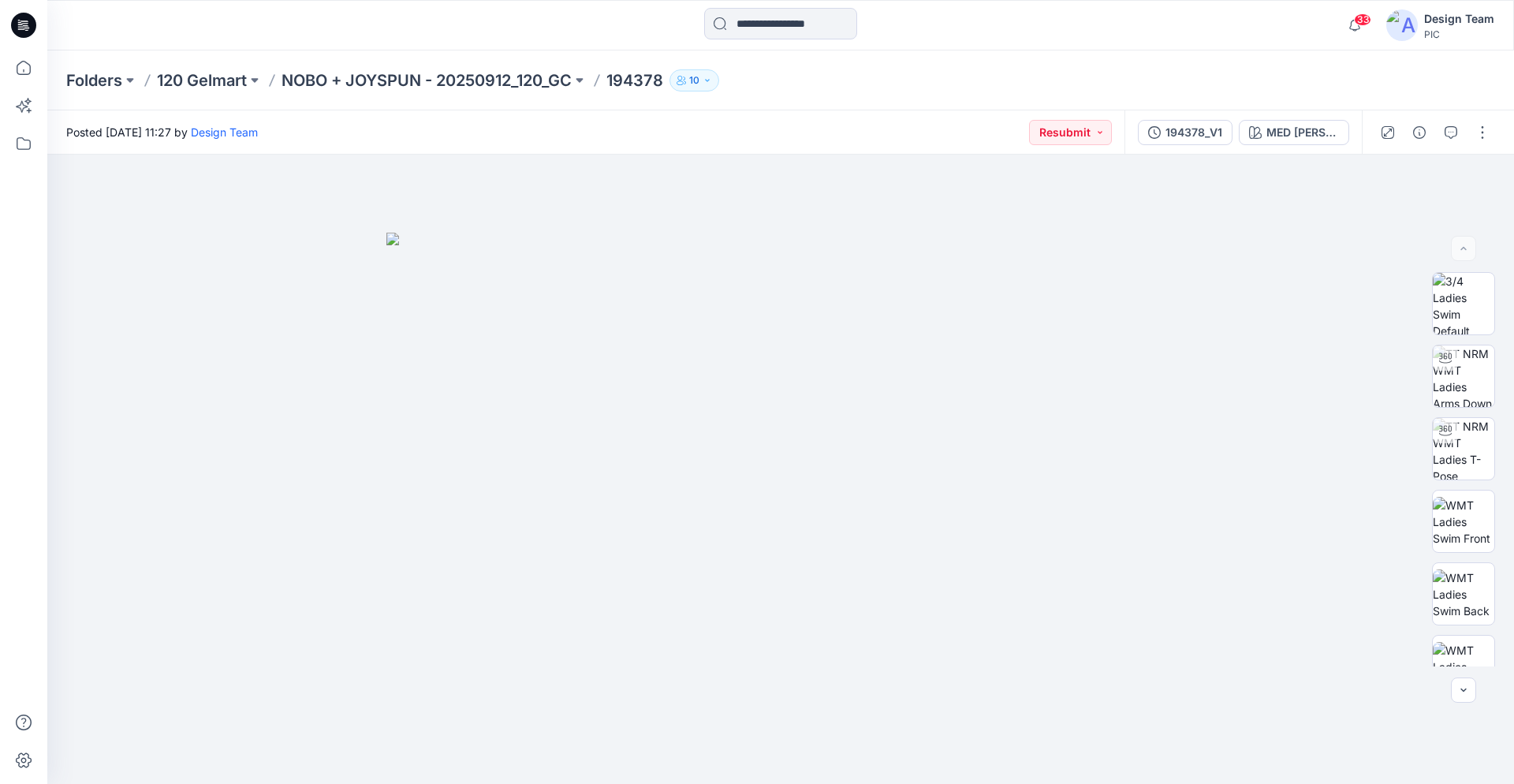
click at [7, 18] on div at bounding box center [23, 25] width 50 height 50
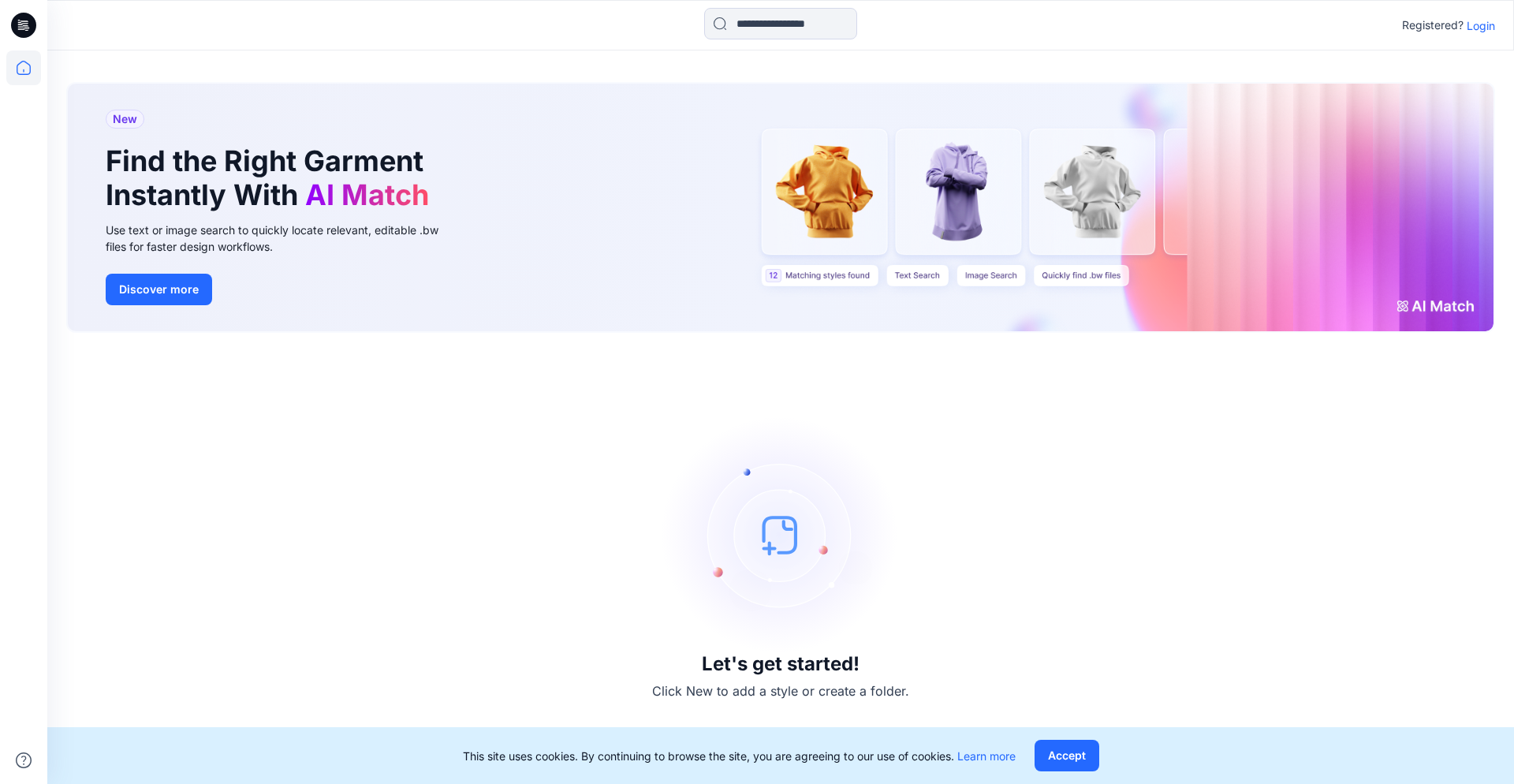
click at [1476, 26] on p "Login" at bounding box center [1481, 26] width 28 height 17
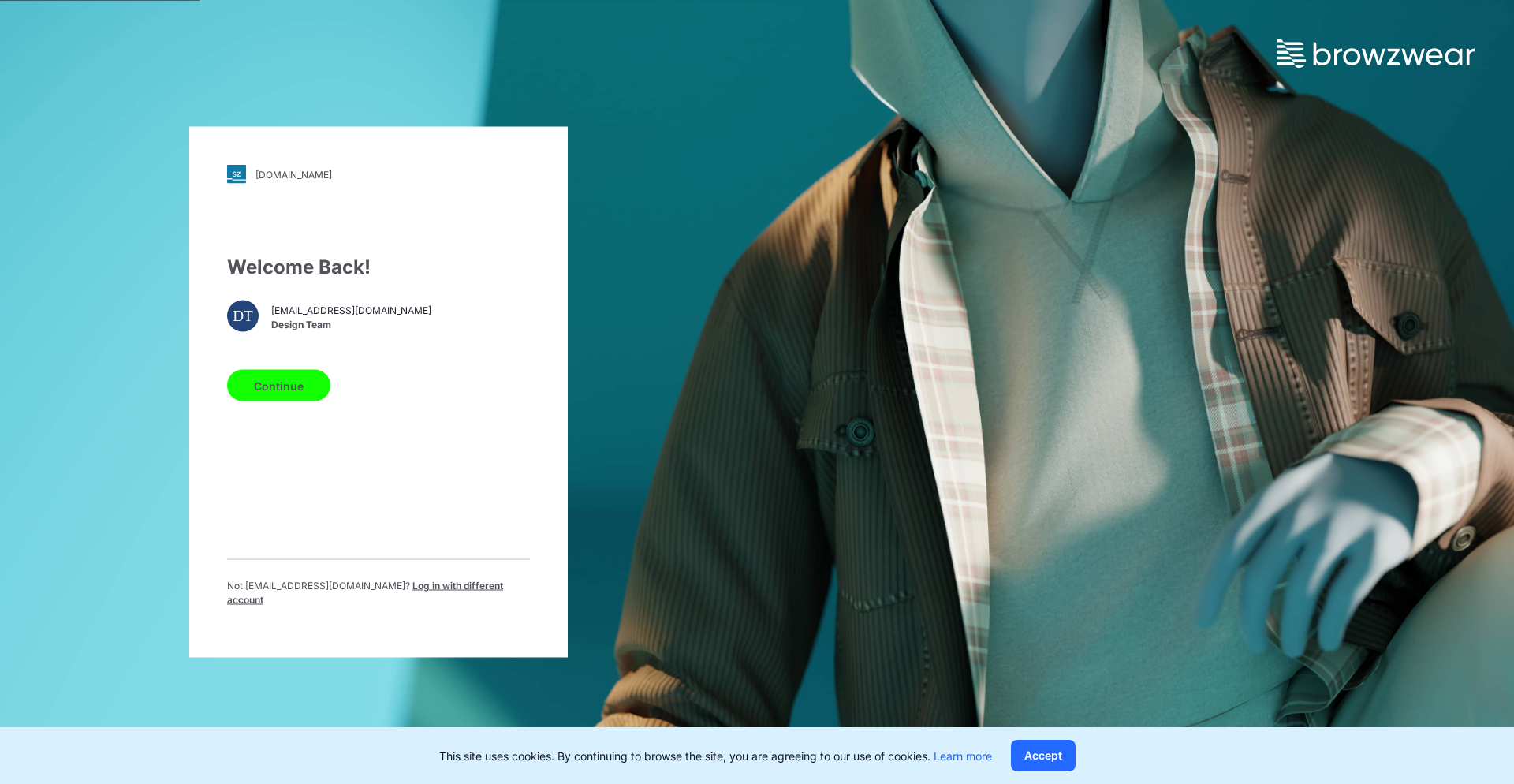
click at [294, 397] on button "Continue" at bounding box center [279, 385] width 104 height 32
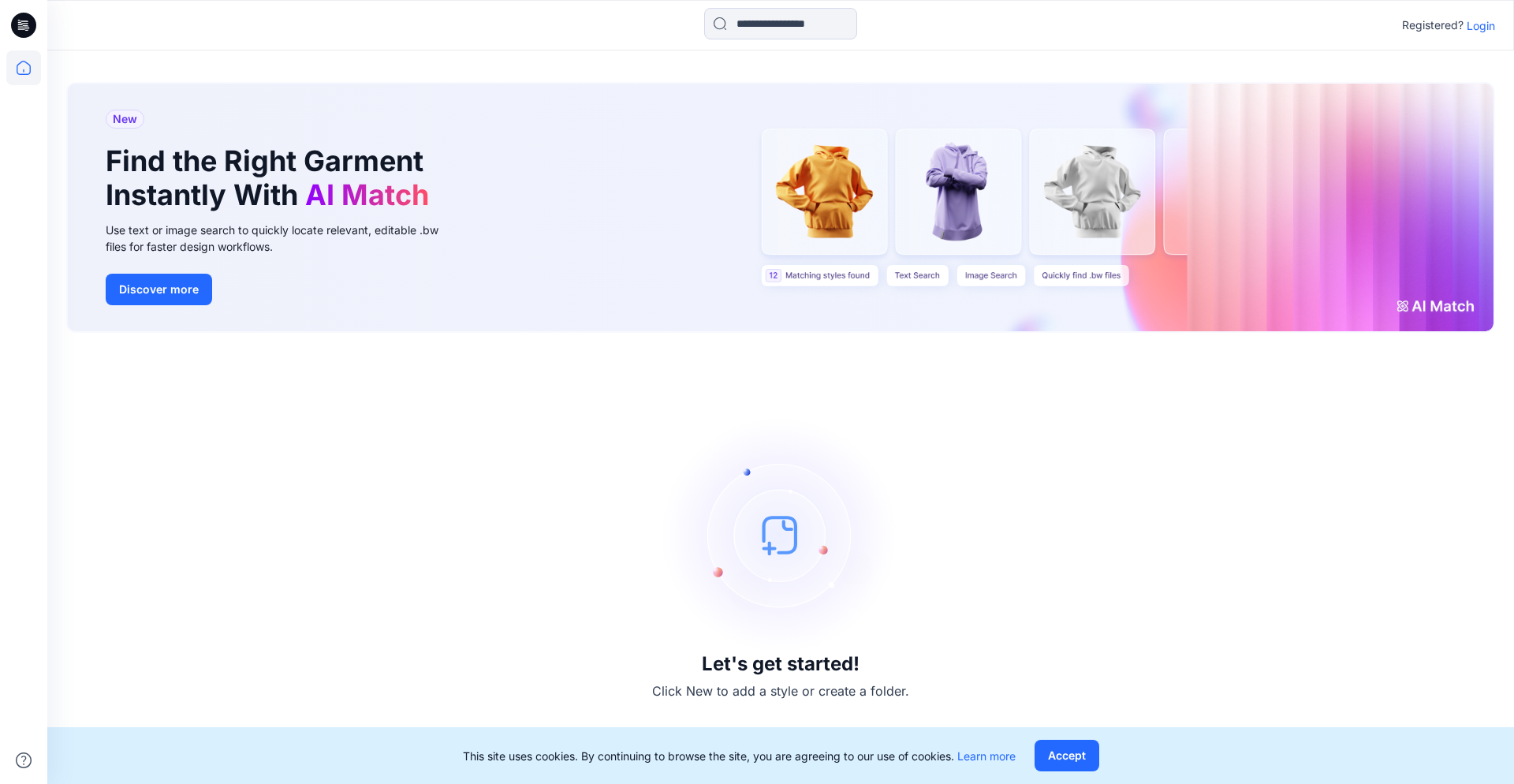
click at [1498, 13] on div "Registered? Login" at bounding box center [781, 25] width 1466 height 35
click at [1477, 24] on p "Login" at bounding box center [1481, 26] width 28 height 17
